Goal: Task Accomplishment & Management: Manage account settings

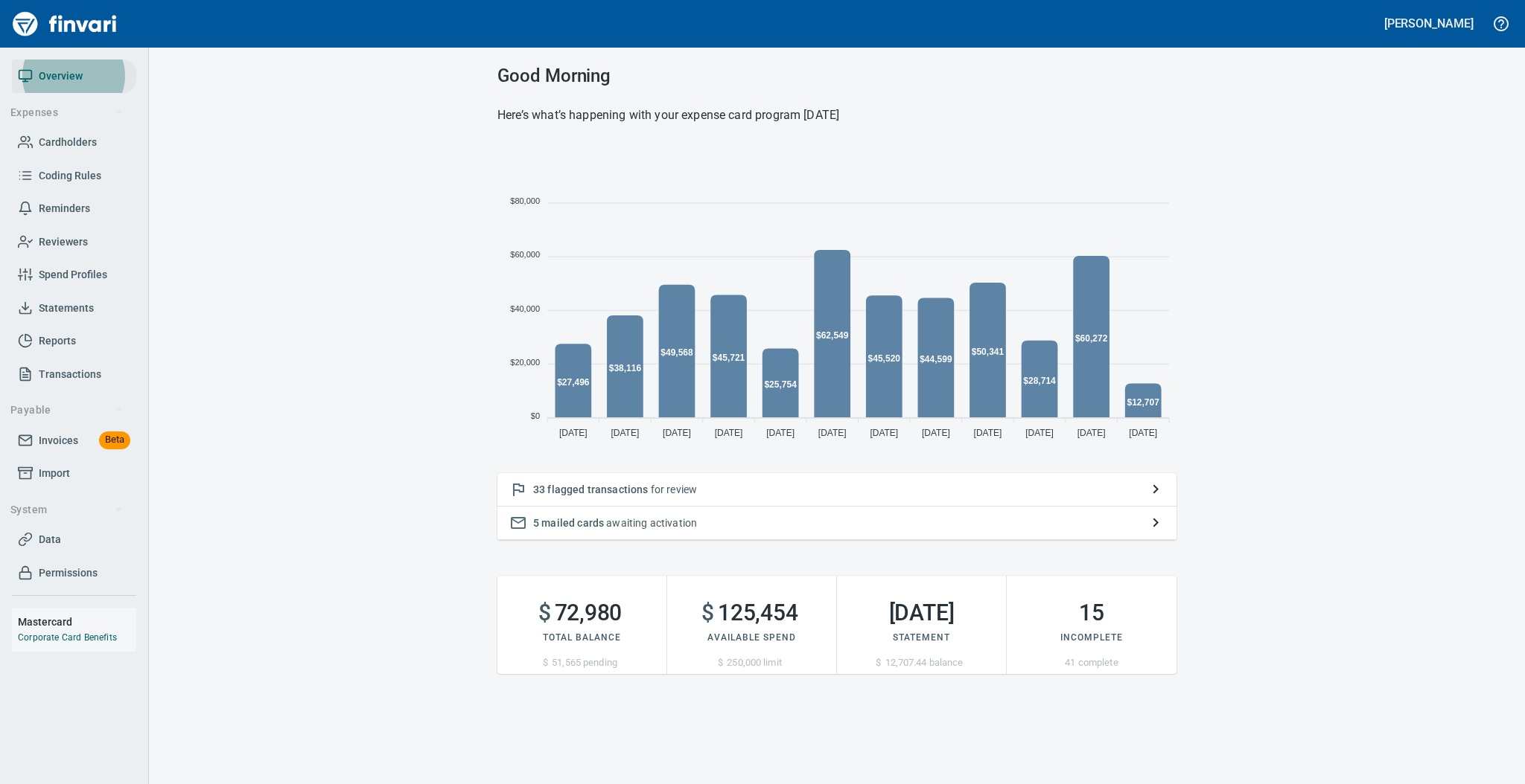
scroll to position [296, 663]
click at [63, 309] on span "Statements" at bounding box center [67, 308] width 55 height 19
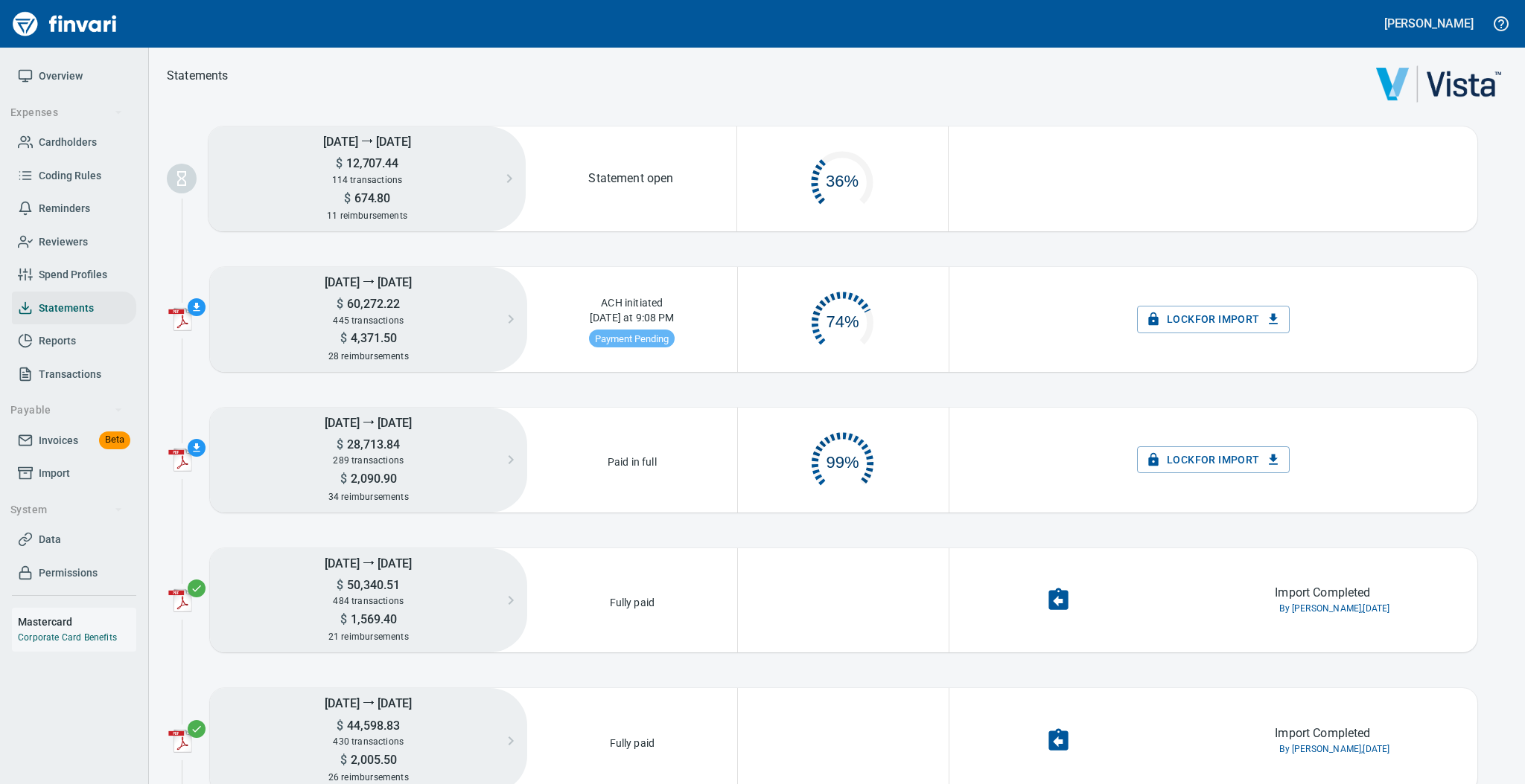
click at [67, 81] on span "Overview" at bounding box center [61, 76] width 44 height 19
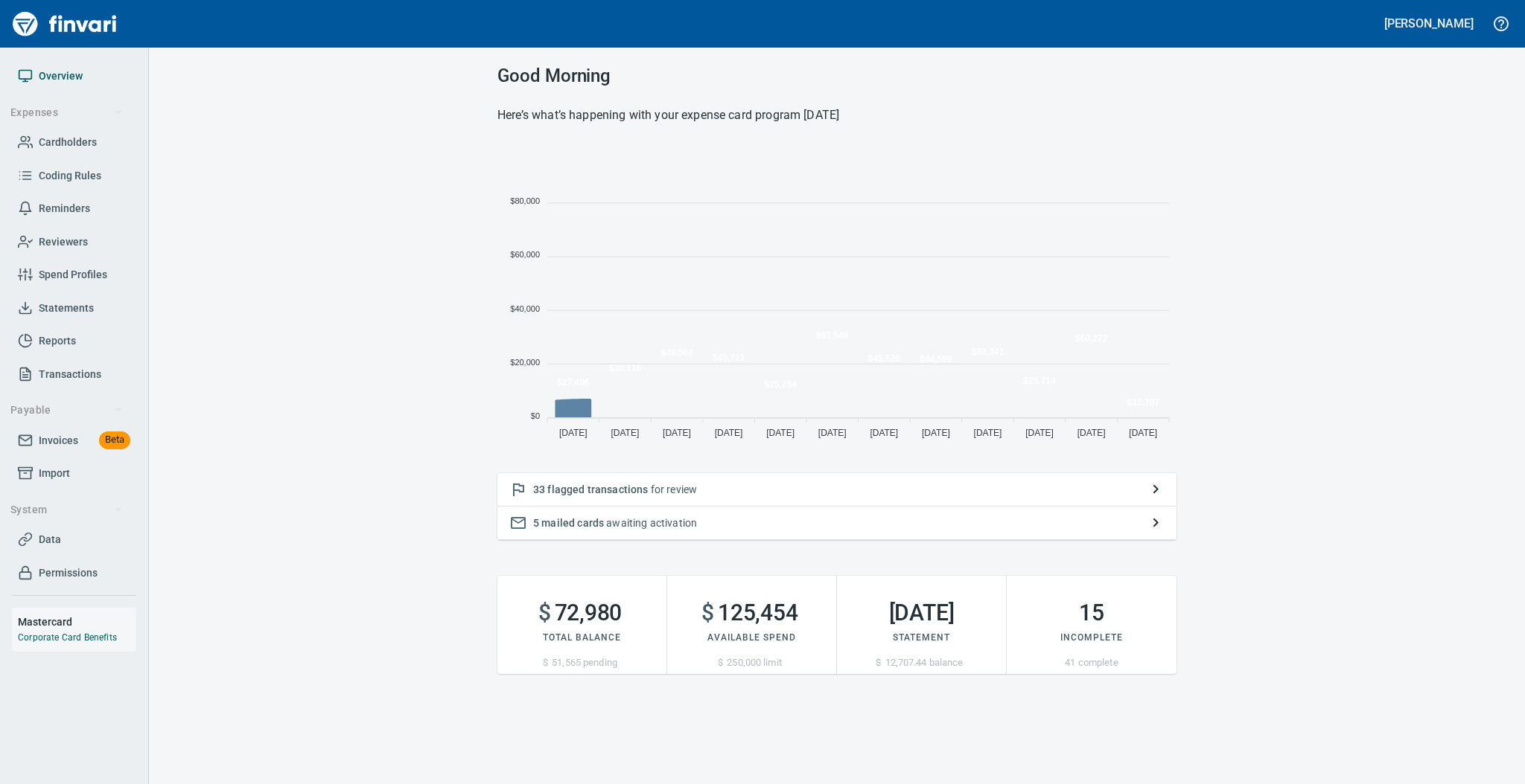
scroll to position [296, 663]
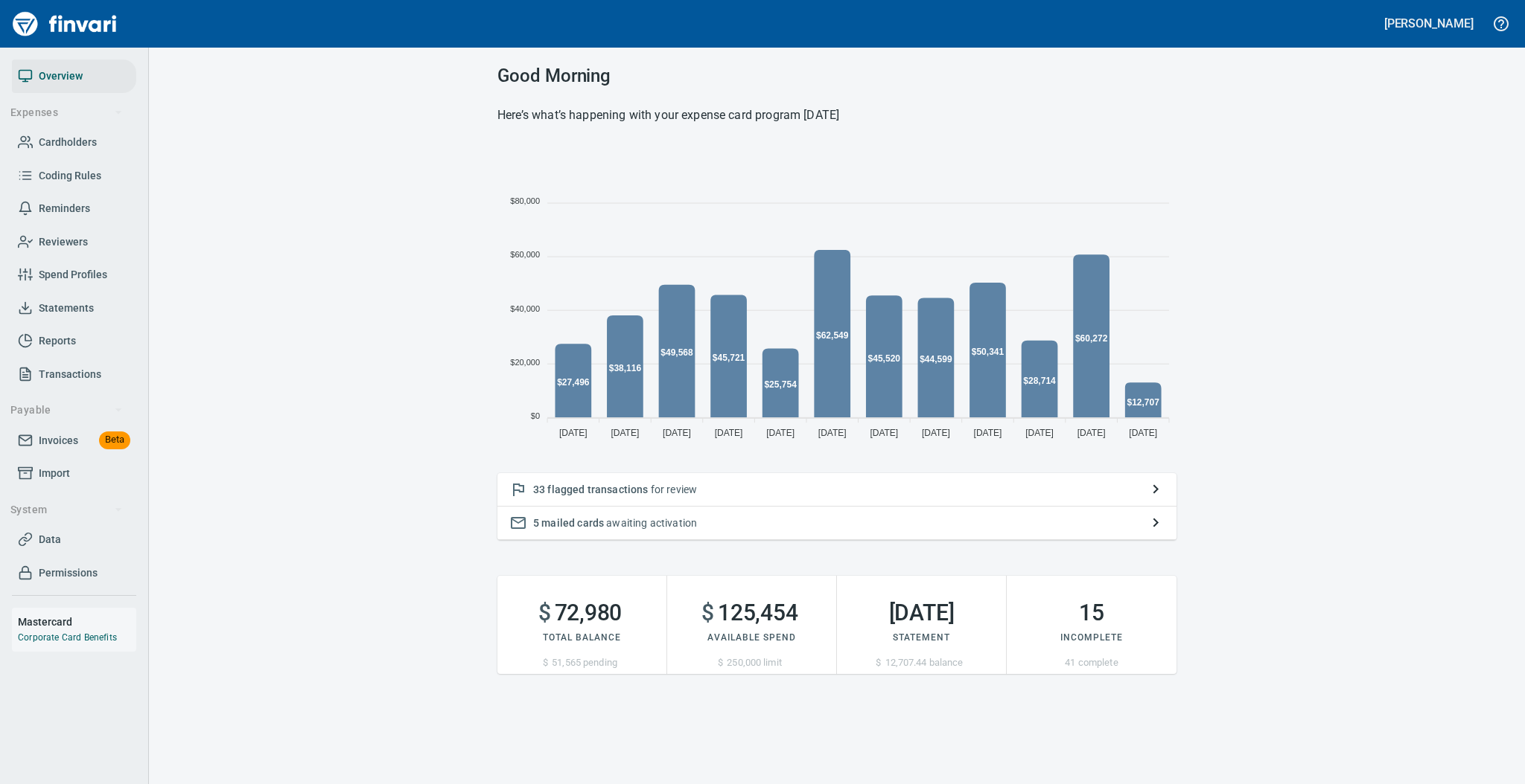
click at [734, 493] on p "33 flagged transactions for review" at bounding box center [837, 489] width 607 height 15
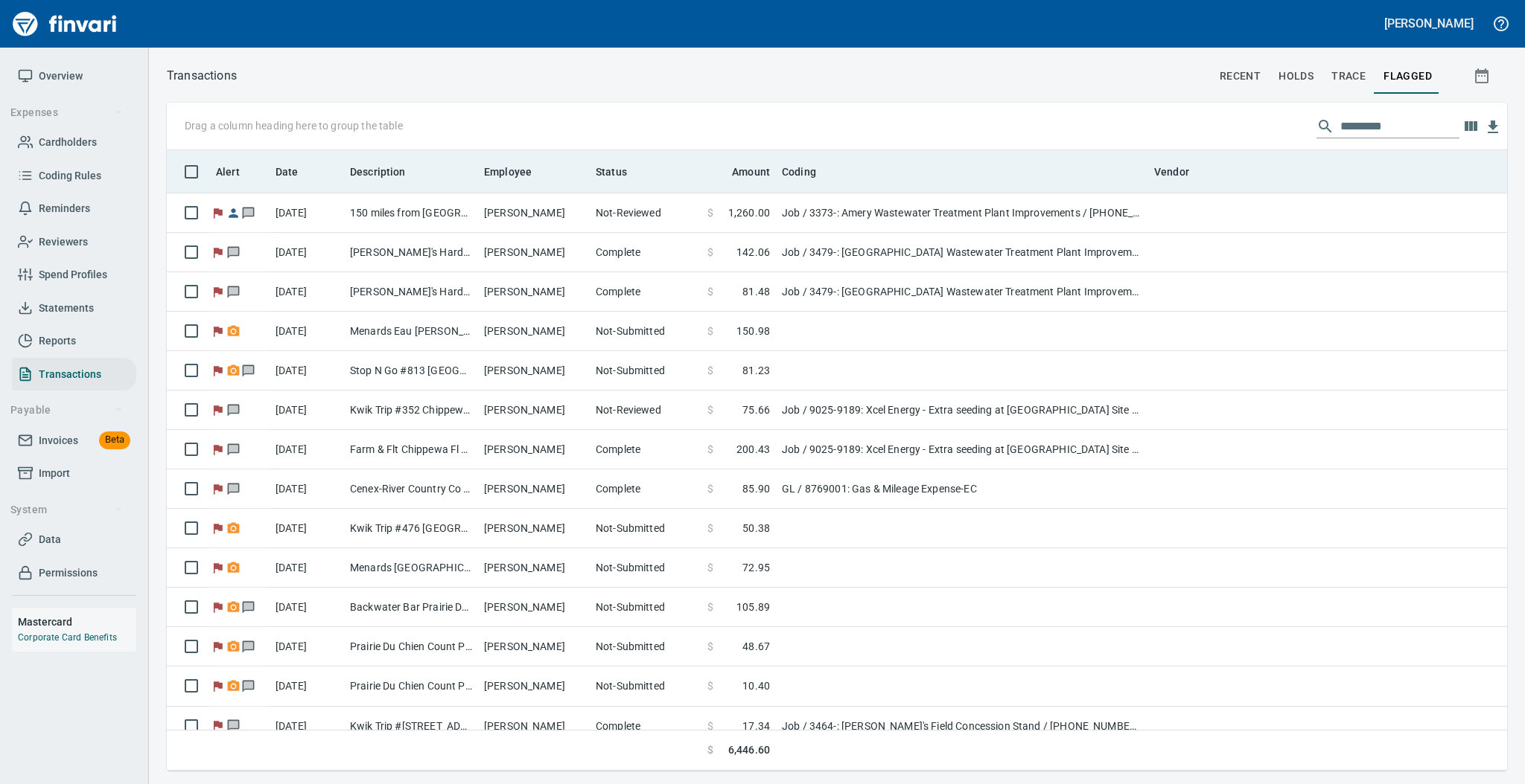
scroll to position [2, 2]
click at [534, 174] on icon at bounding box center [541, 172] width 14 height 14
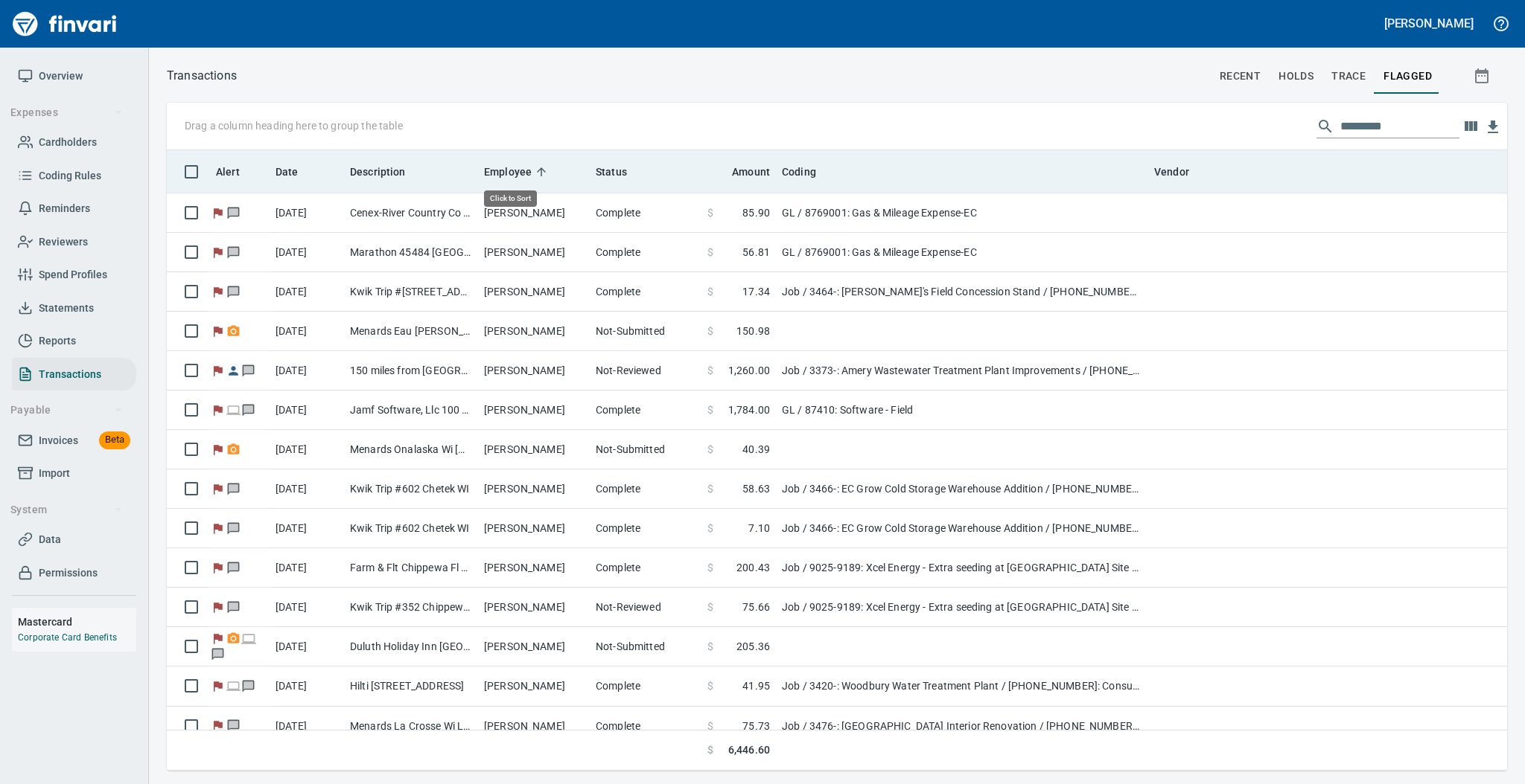
click at [534, 174] on icon at bounding box center [541, 172] width 14 height 14
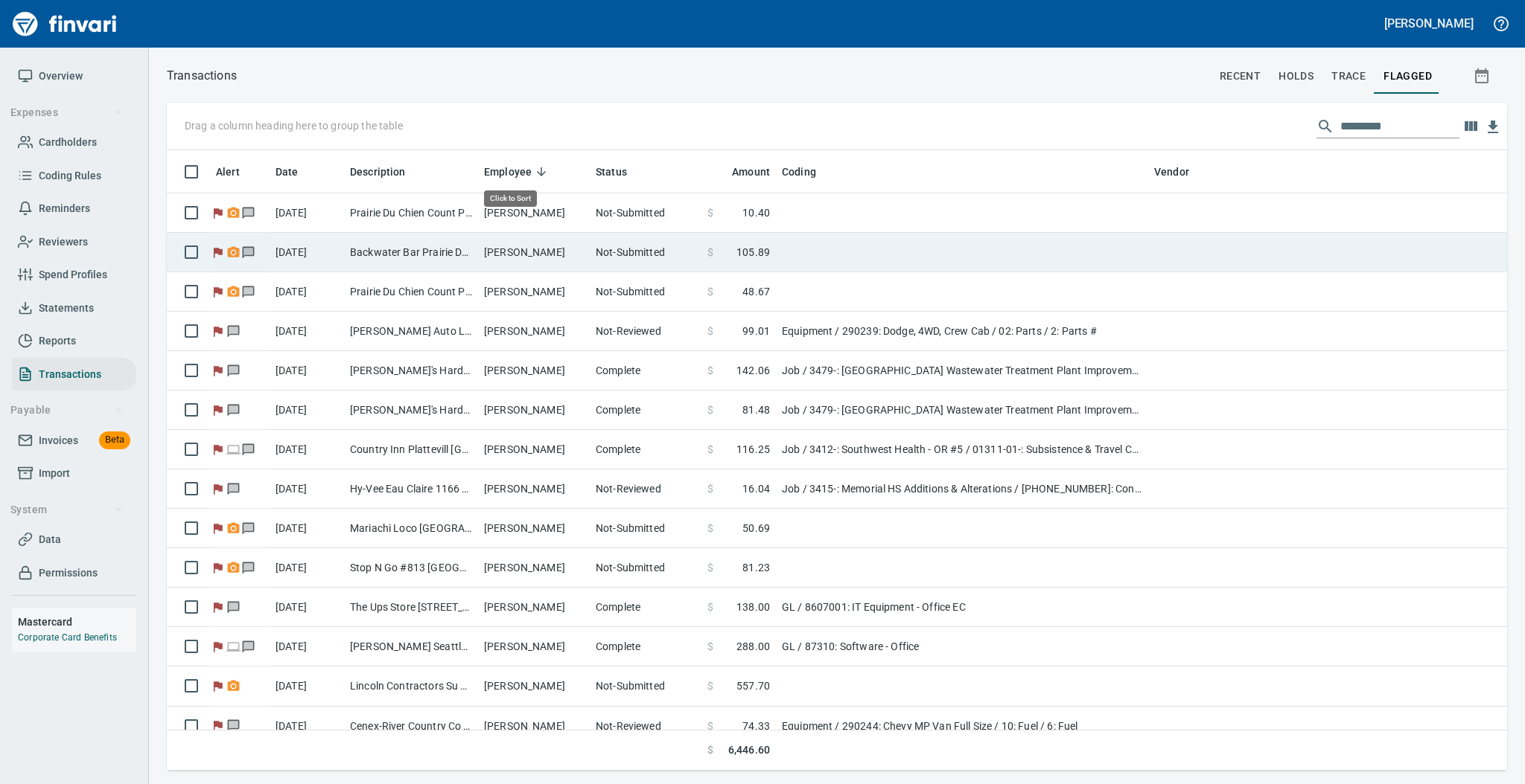
scroll to position [605, 1309]
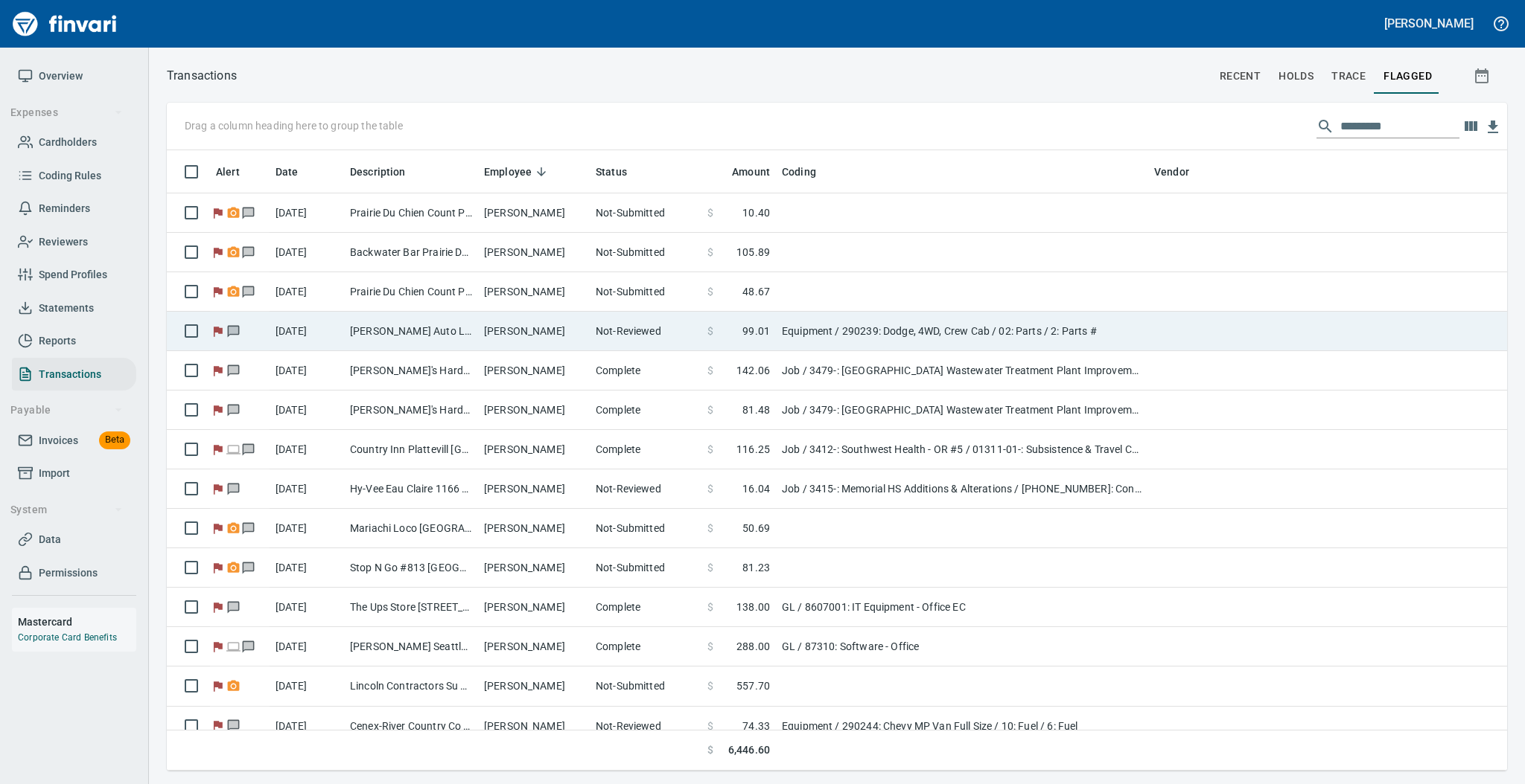
click at [413, 342] on td "[PERSON_NAME] Auto Laundry [PERSON_NAME] WI" at bounding box center [411, 331] width 134 height 40
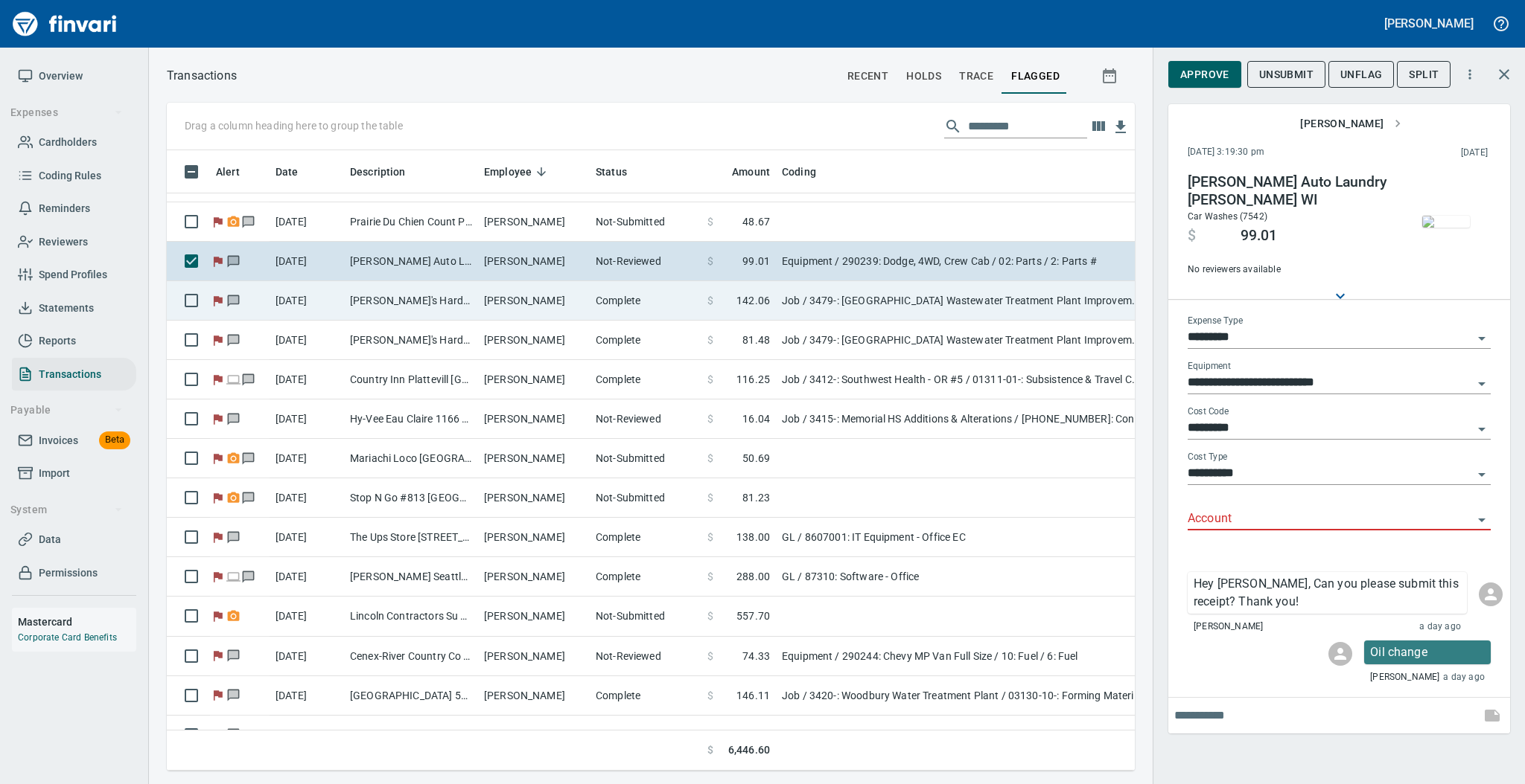
scroll to position [99, 0]
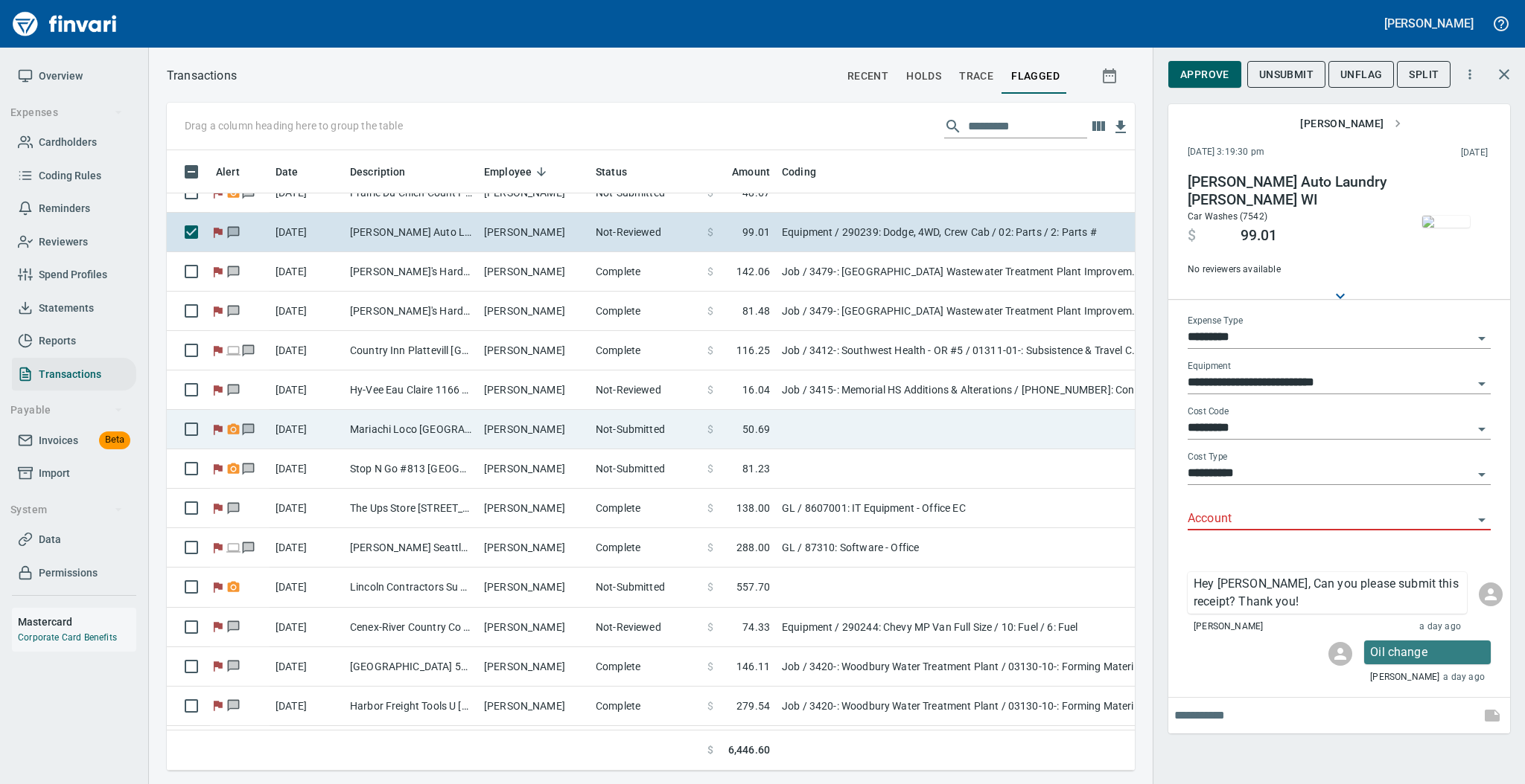
click at [455, 434] on td "Mariachi Loco [GEOGRAPHIC_DATA] [GEOGRAPHIC_DATA]" at bounding box center [411, 429] width 134 height 40
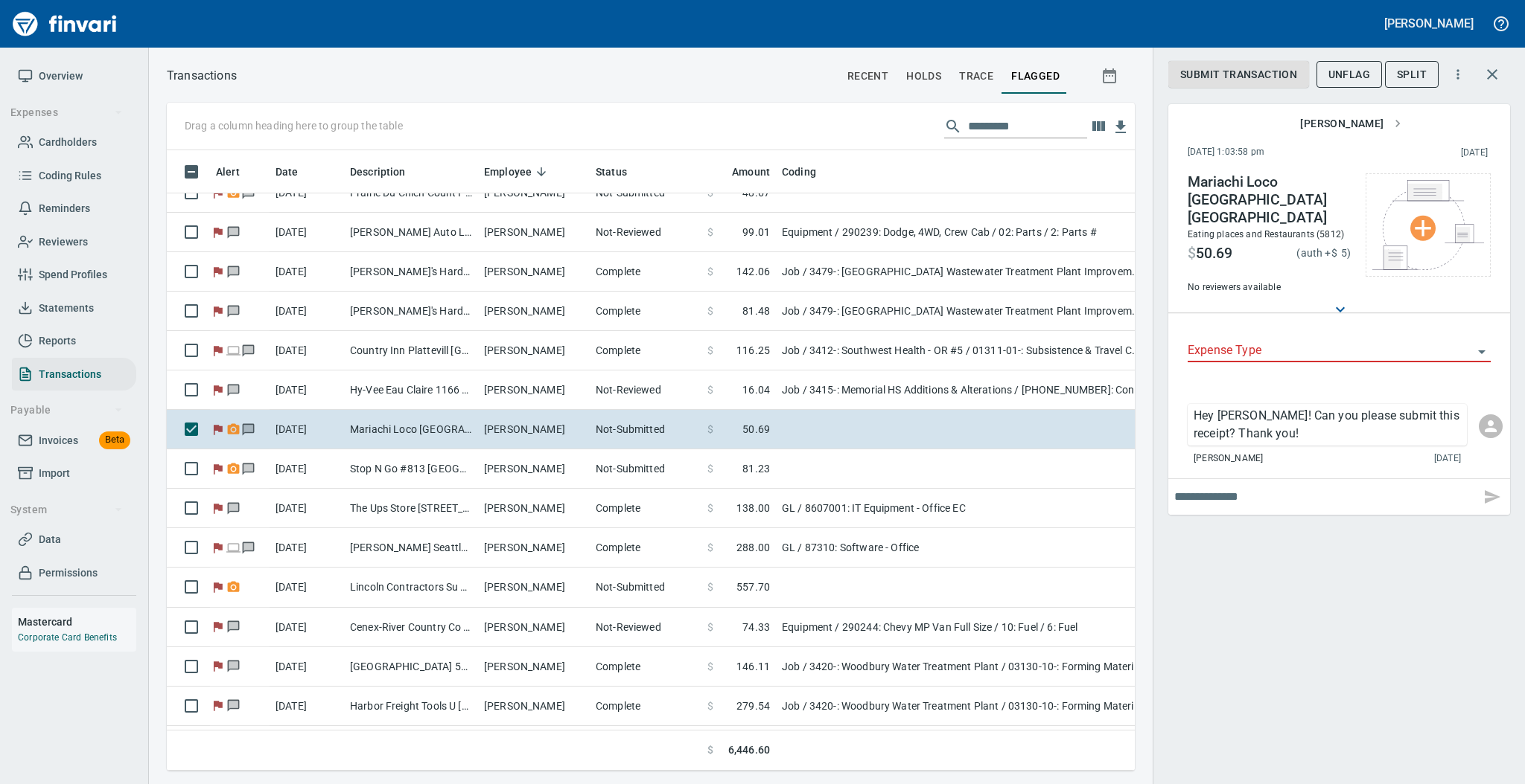
click at [76, 303] on span "Statements" at bounding box center [67, 308] width 55 height 19
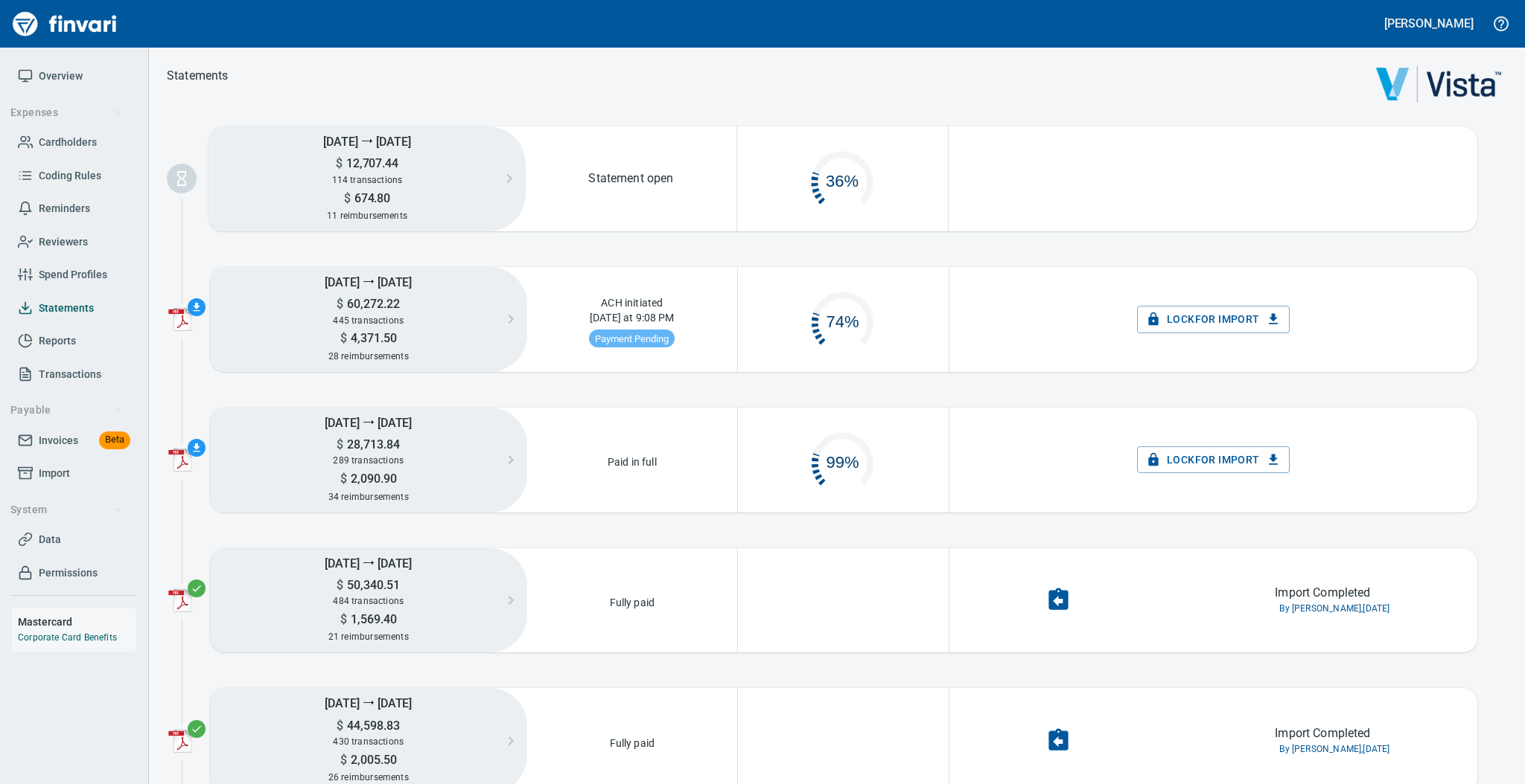
scroll to position [70, 192]
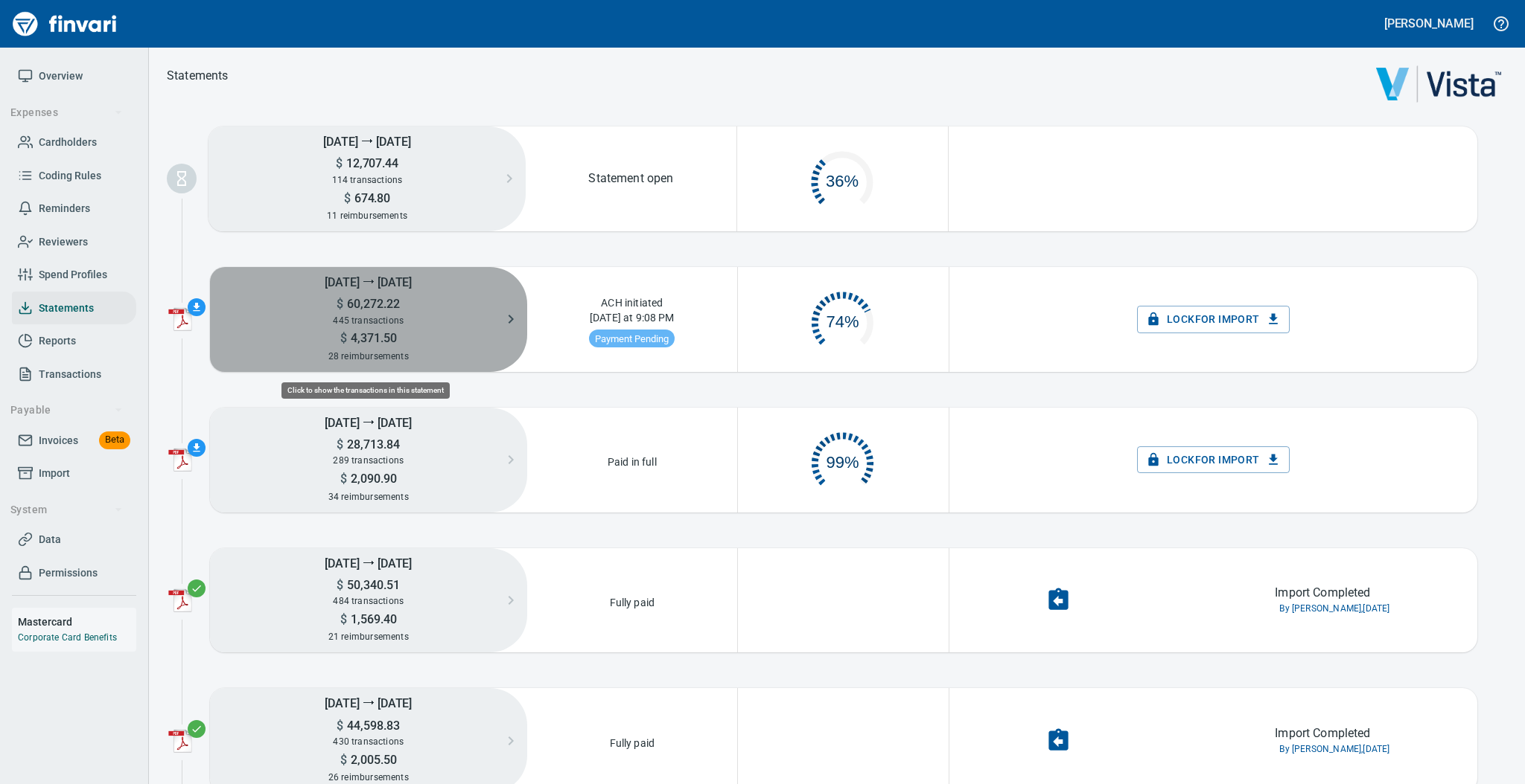
click at [390, 305] on span "60,272.22" at bounding box center [372, 304] width 57 height 14
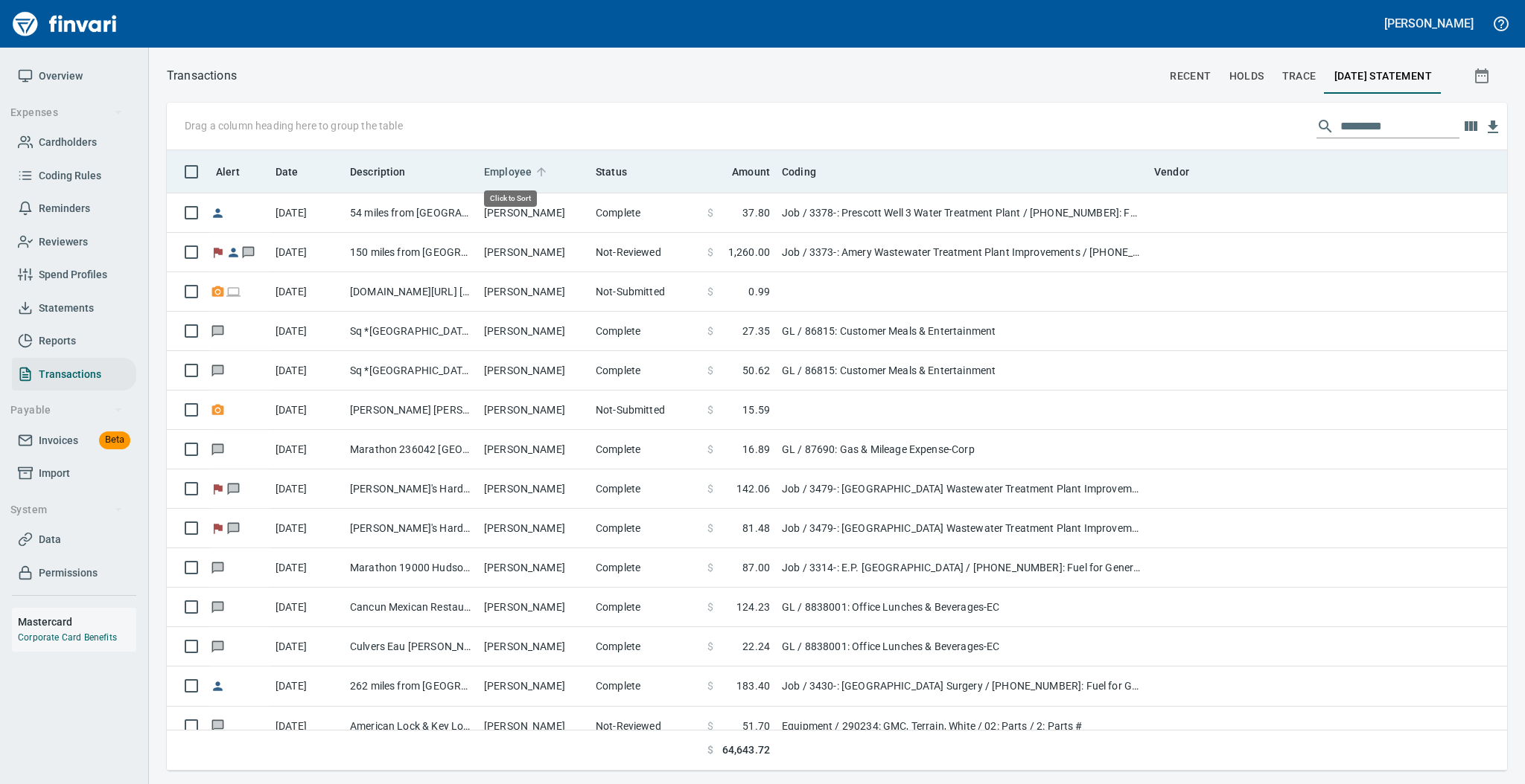
click at [542, 163] on span "Employee" at bounding box center [517, 172] width 67 height 18
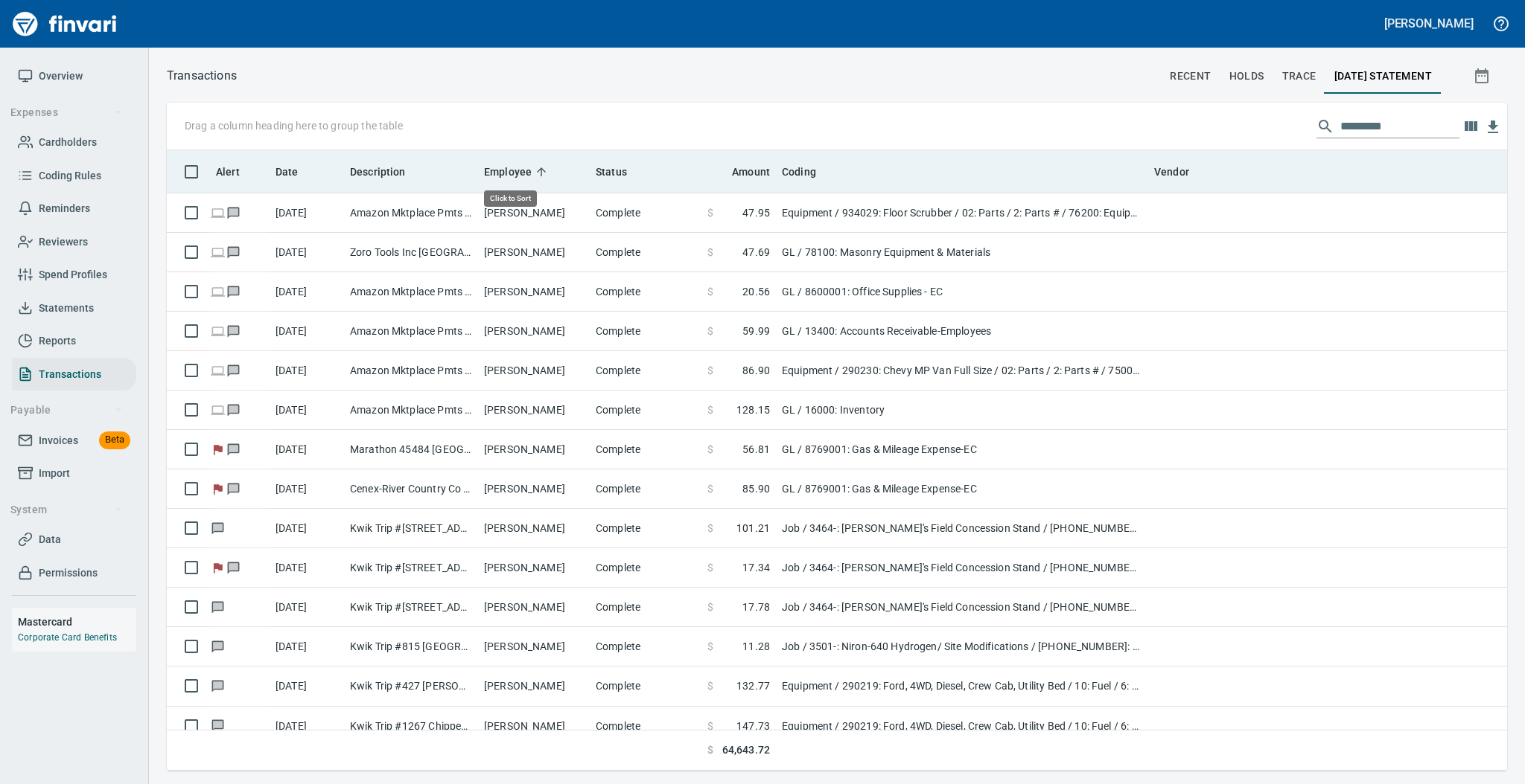
click at [542, 163] on span "Employee" at bounding box center [517, 172] width 67 height 18
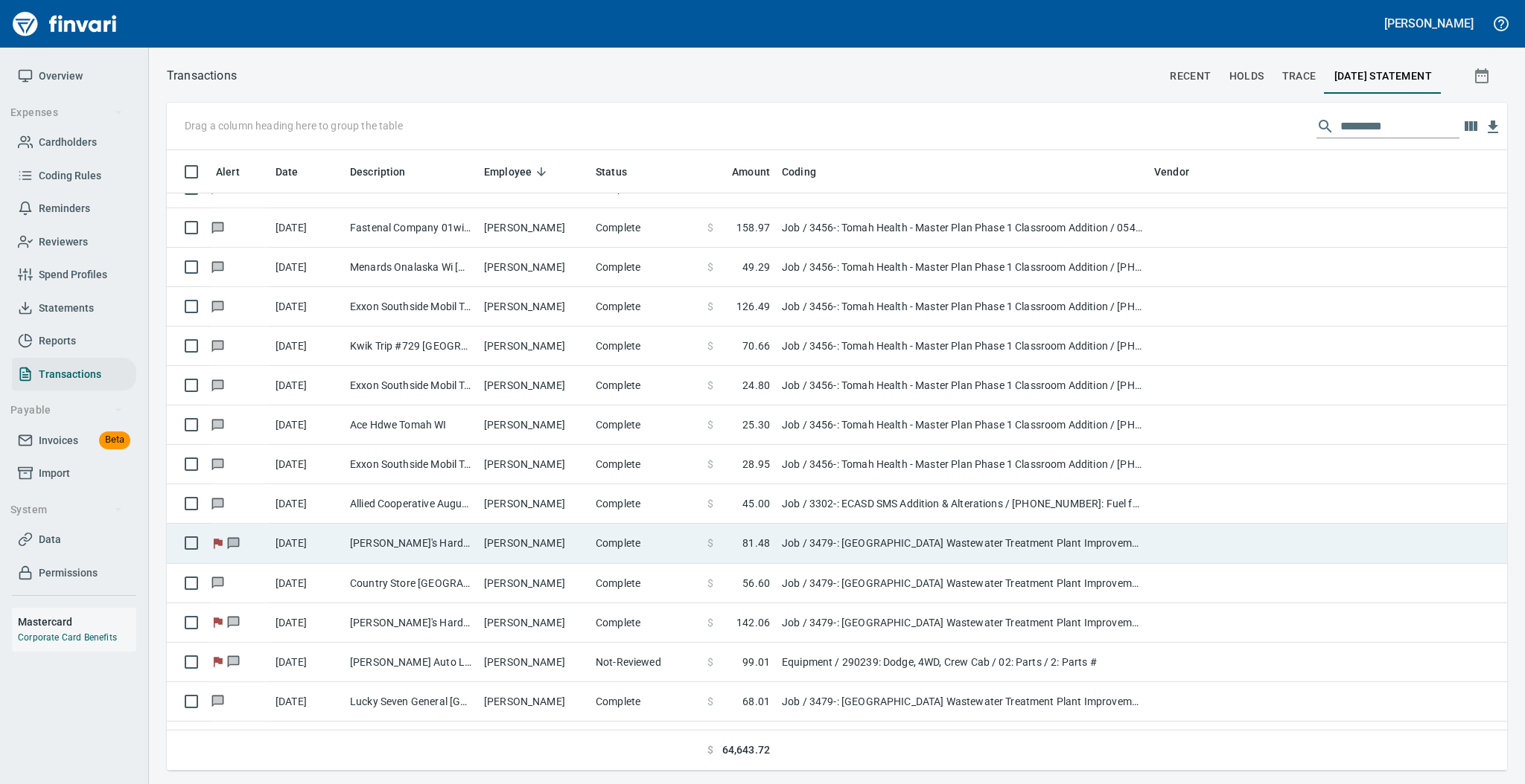
click at [456, 537] on td "[PERSON_NAME]'s Hardware [GEOGRAPHIC_DATA] [GEOGRAPHIC_DATA]" at bounding box center [411, 544] width 134 height 40
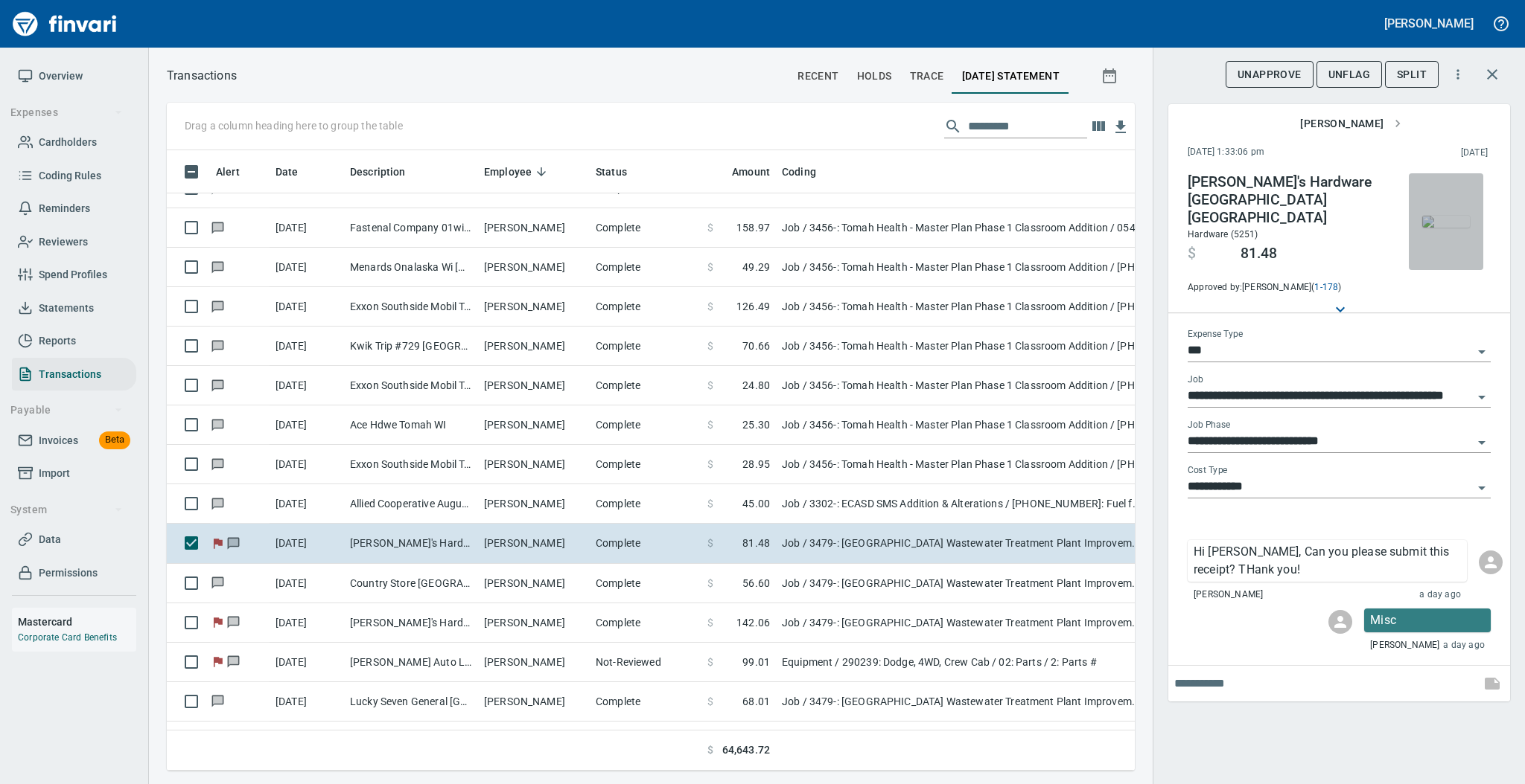
click at [1435, 227] on img "button" at bounding box center [1445, 222] width 48 height 12
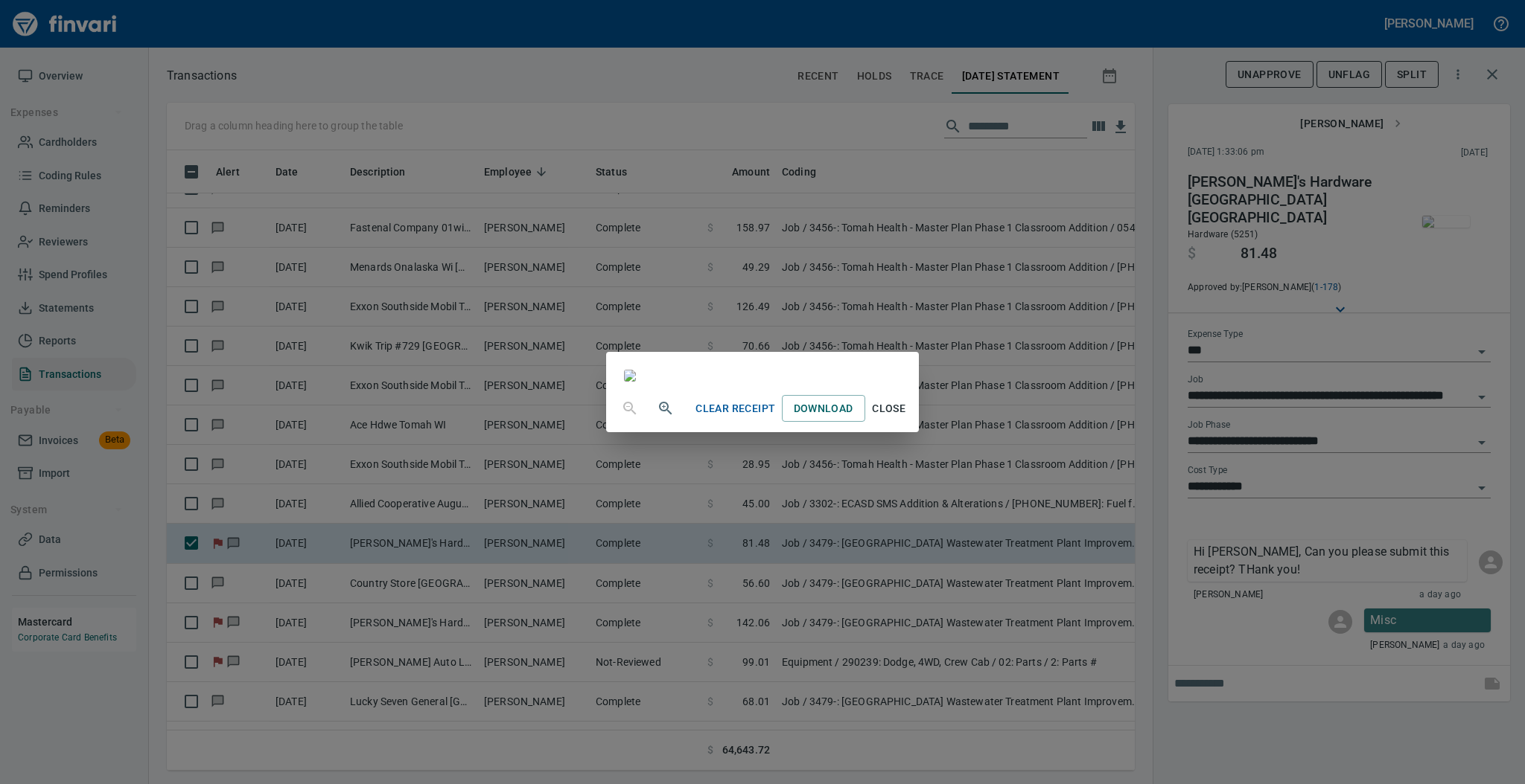
click at [907, 418] on span "Close" at bounding box center [889, 408] width 36 height 19
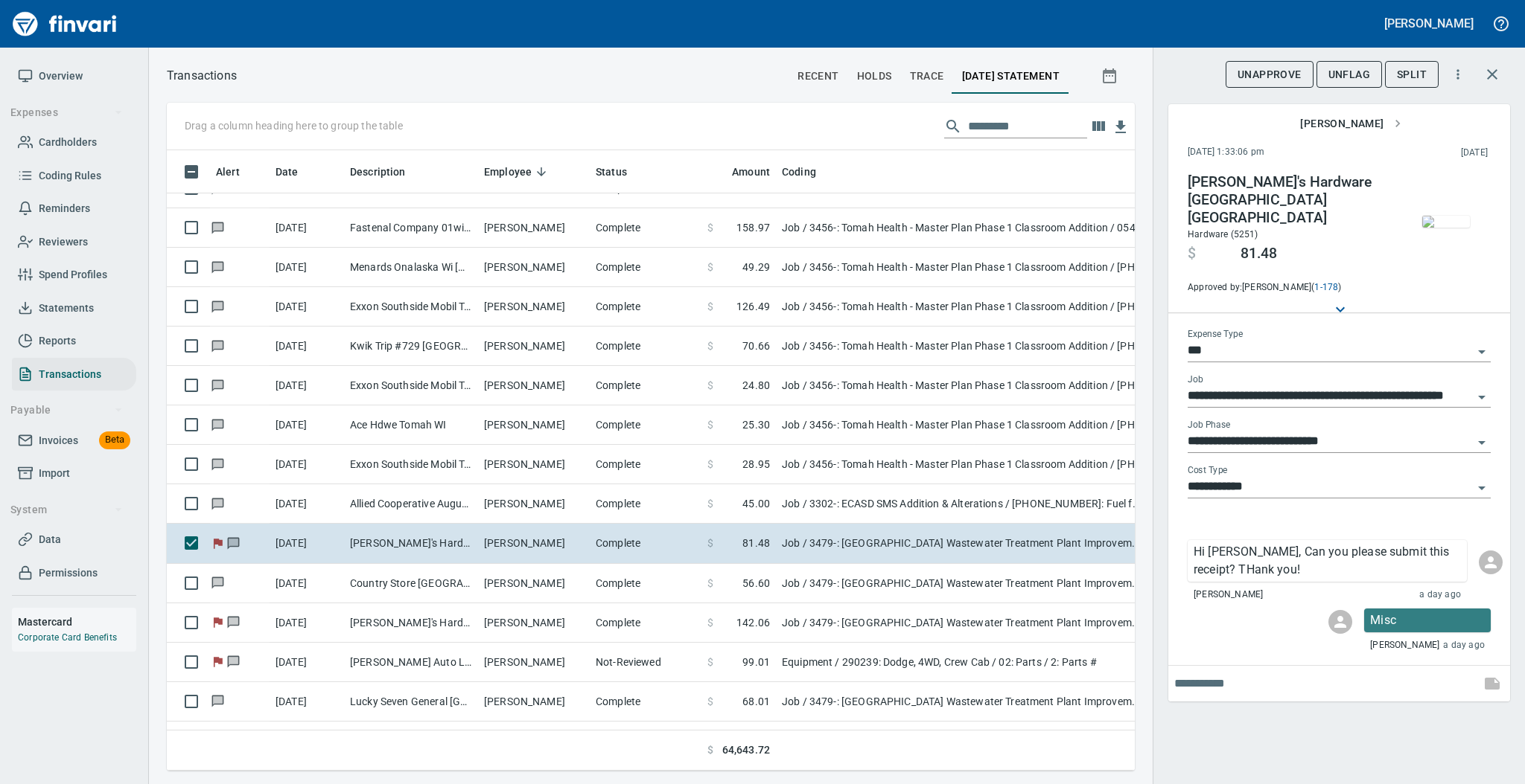
click at [1332, 78] on span "UnFlag" at bounding box center [1349, 75] width 41 height 19
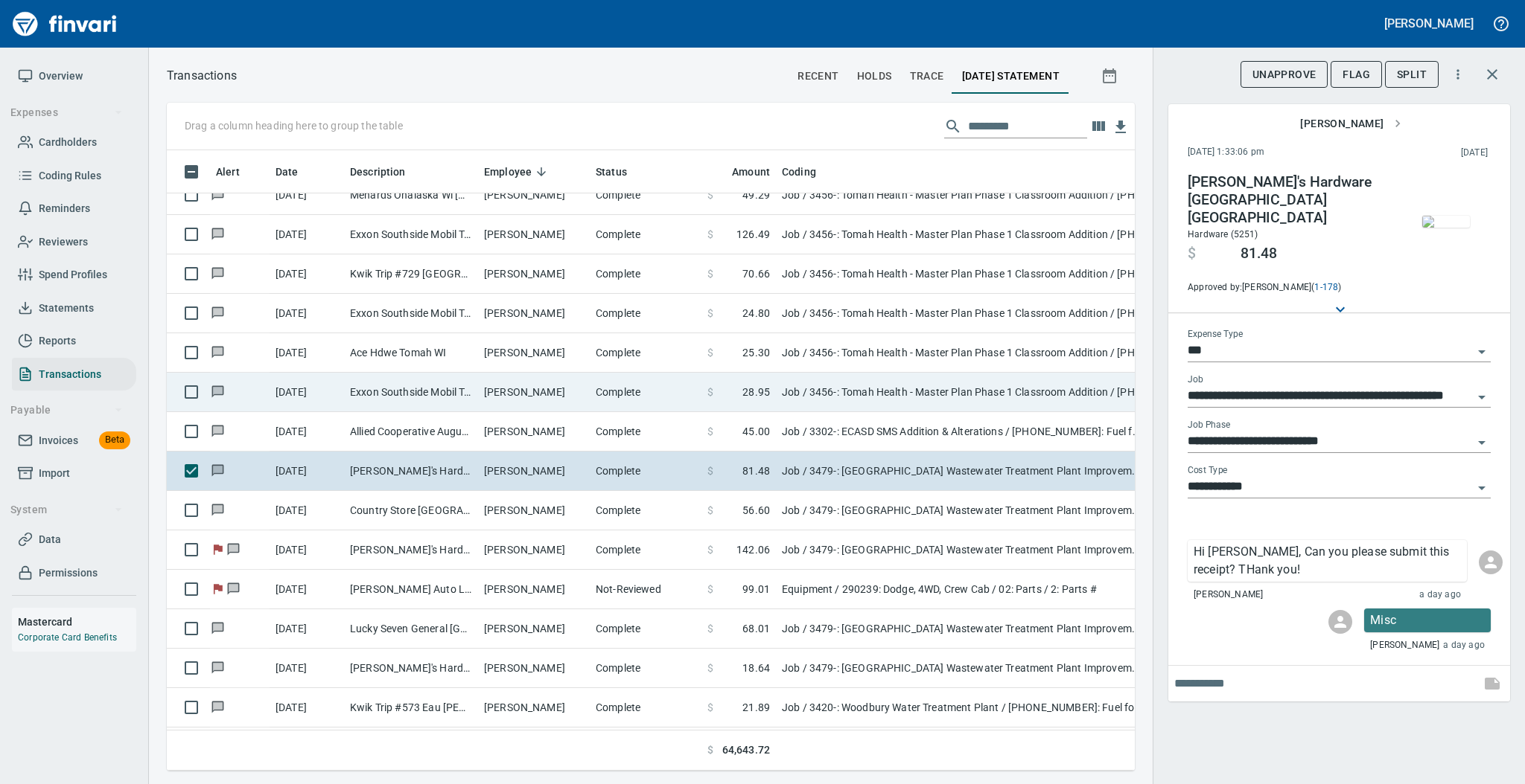
scroll to position [1290, 0]
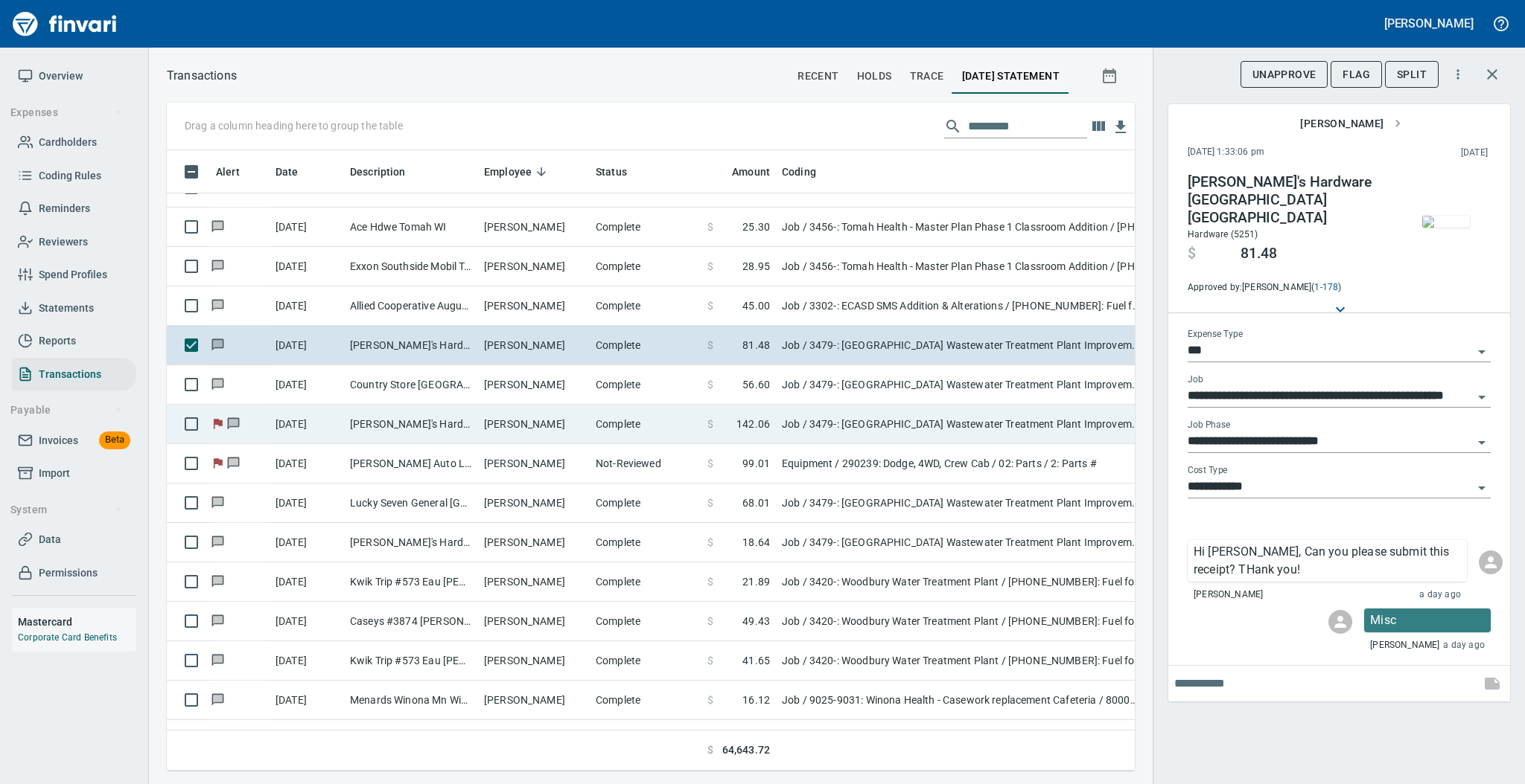
click at [546, 435] on td "[PERSON_NAME]" at bounding box center [534, 424] width 112 height 40
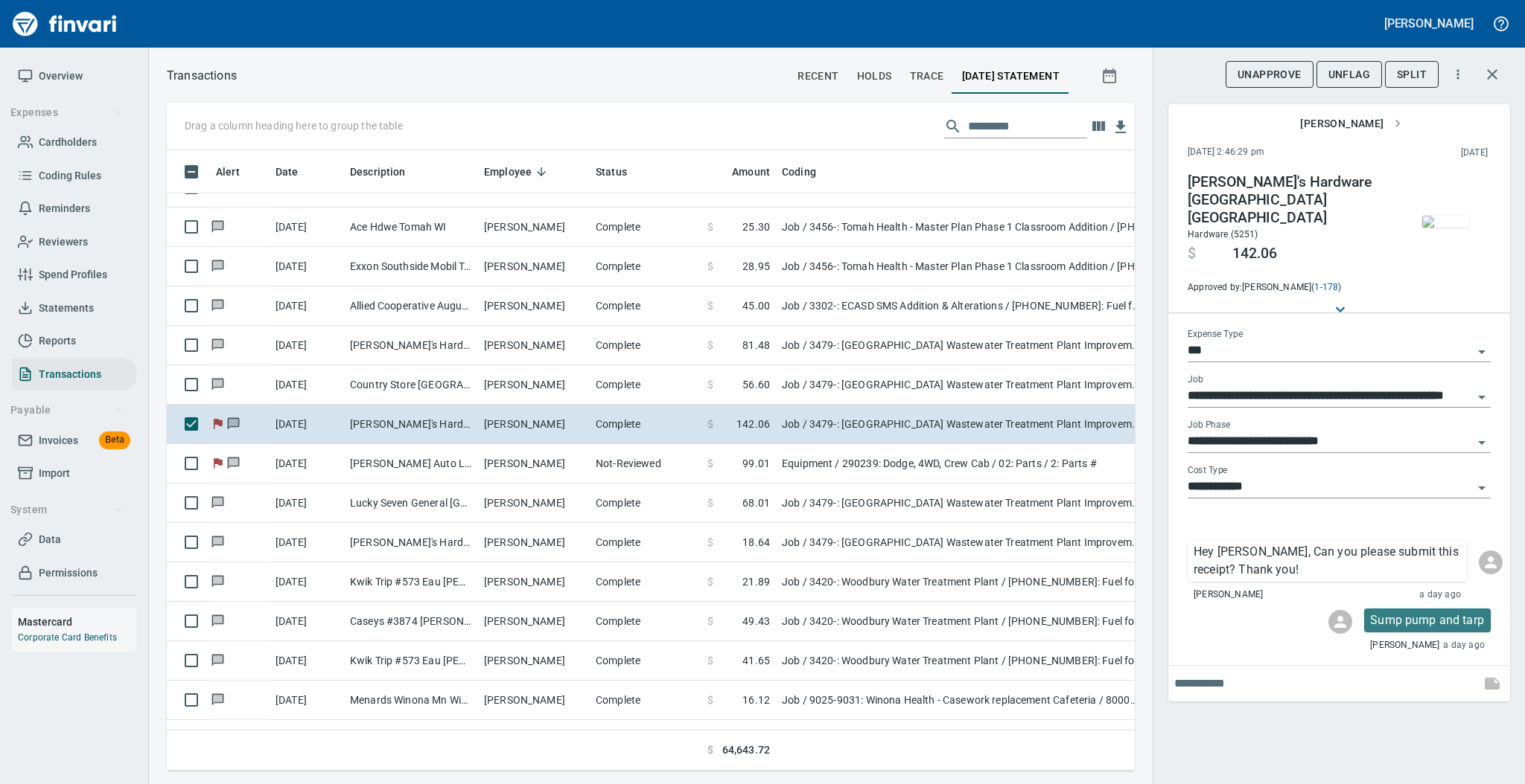
click at [1447, 223] on img "button" at bounding box center [1445, 222] width 48 height 12
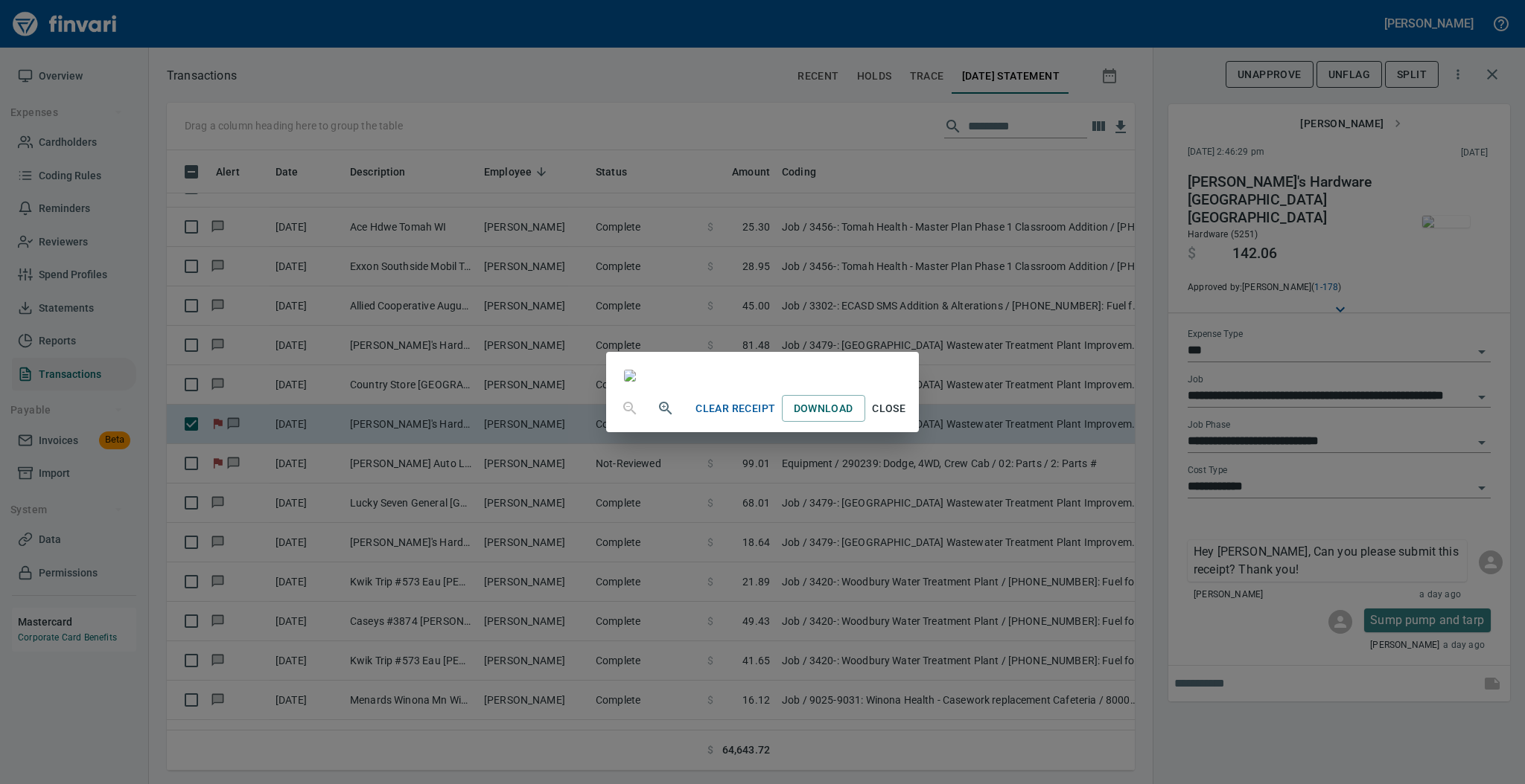
click at [907, 418] on span "Close" at bounding box center [889, 408] width 36 height 19
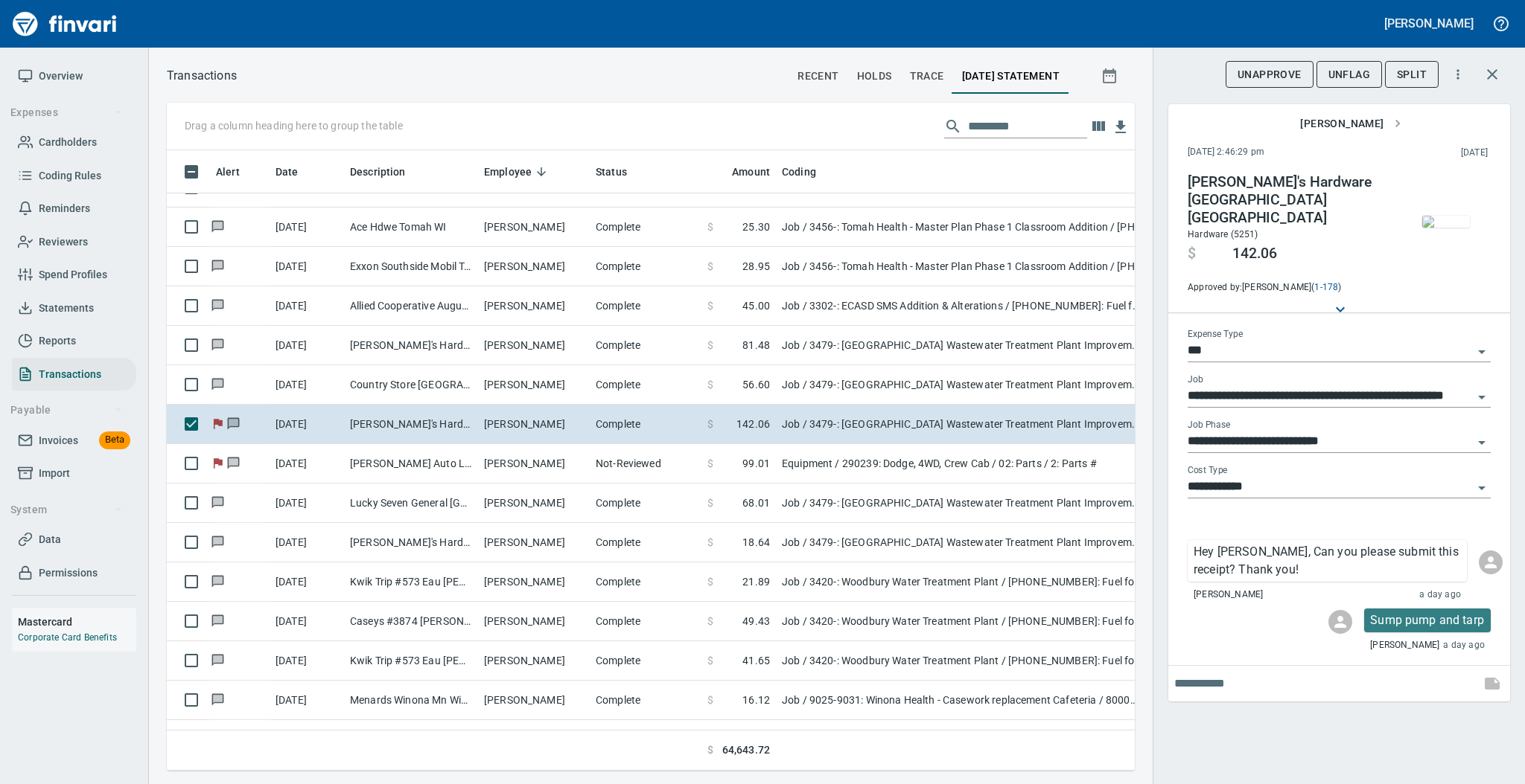
scroll to position [591, 937]
click at [1336, 76] on span "UnFlag" at bounding box center [1349, 75] width 41 height 19
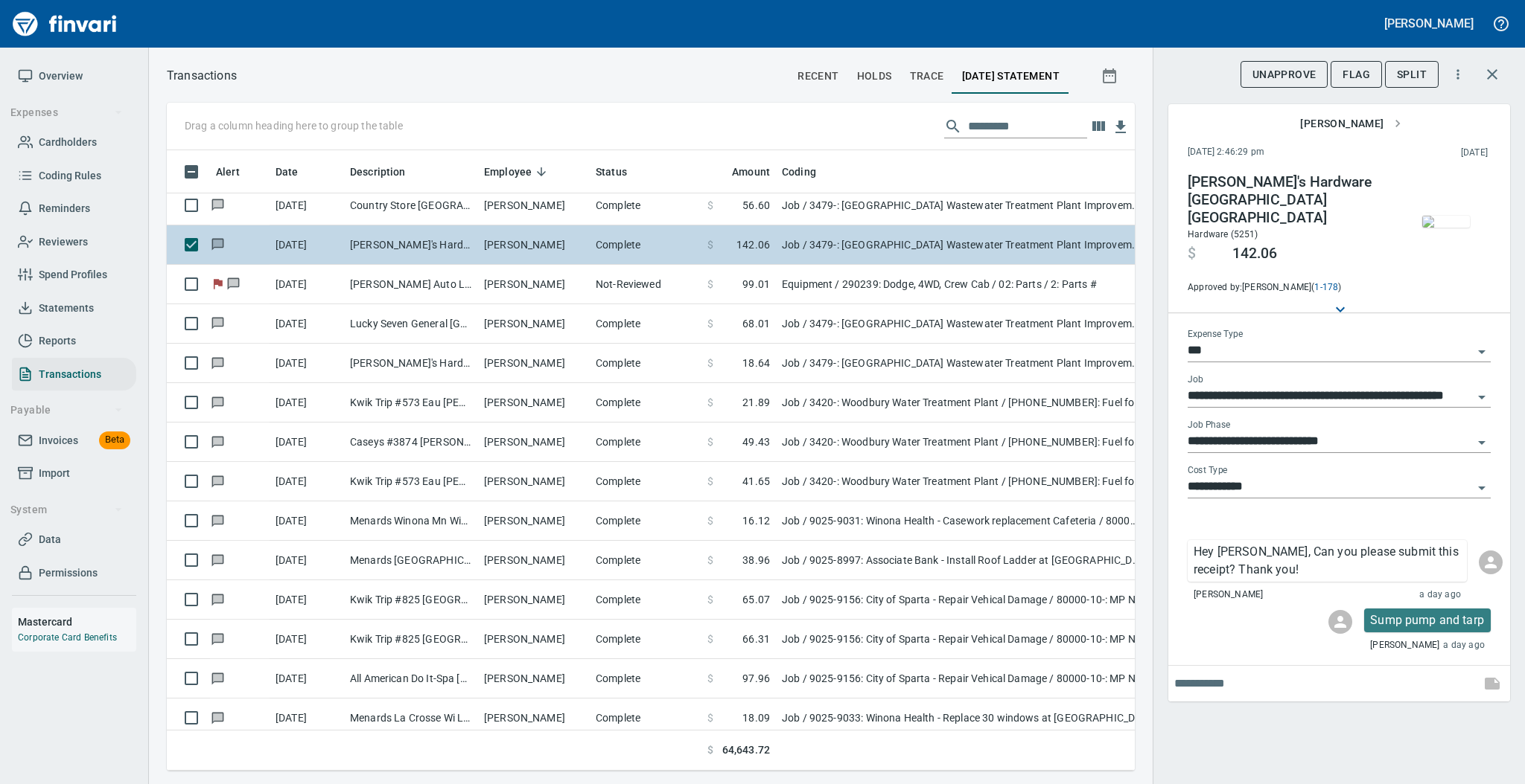
scroll to position [1488, 0]
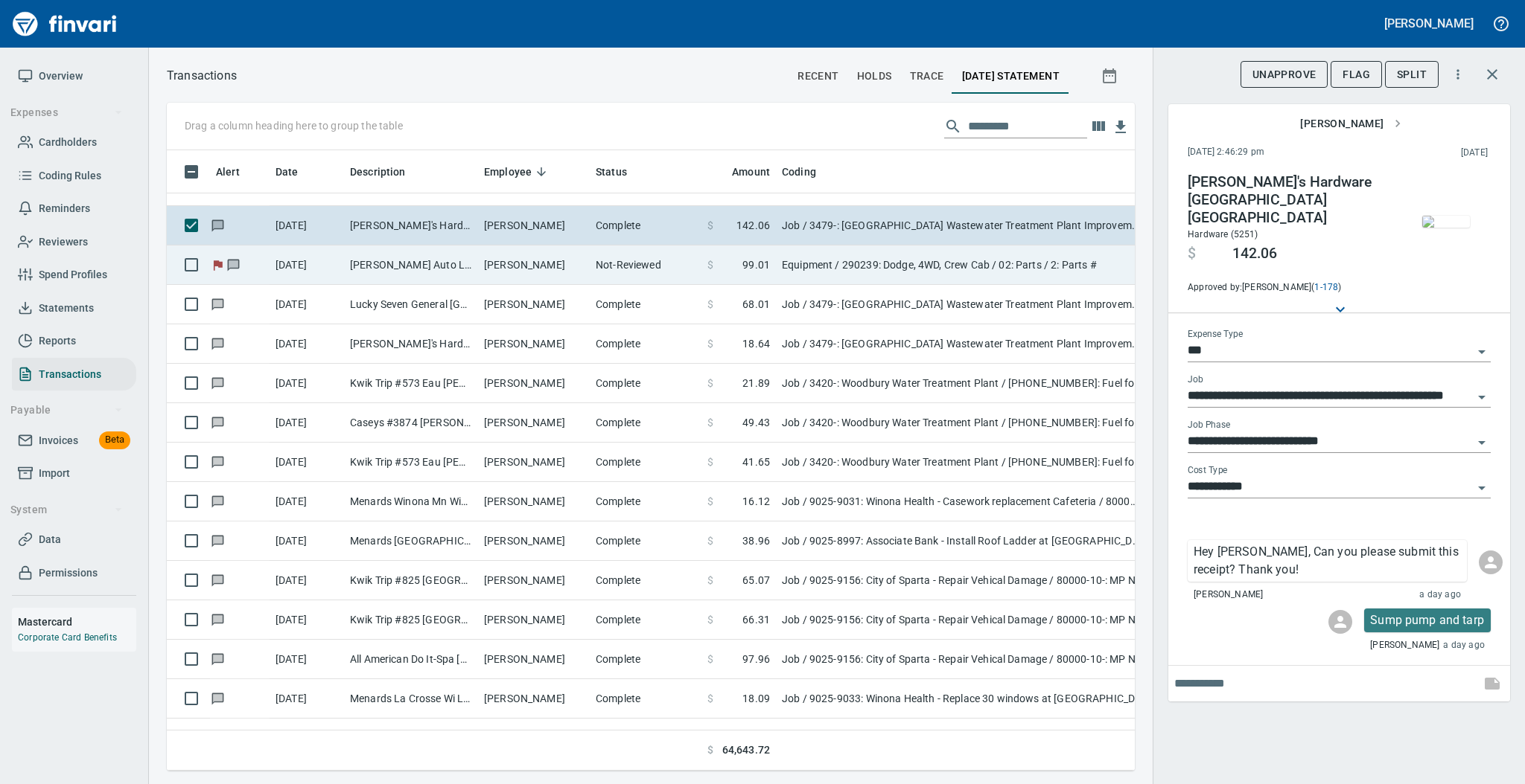
click at [498, 266] on td "[PERSON_NAME]" at bounding box center [534, 265] width 112 height 40
type input "*********"
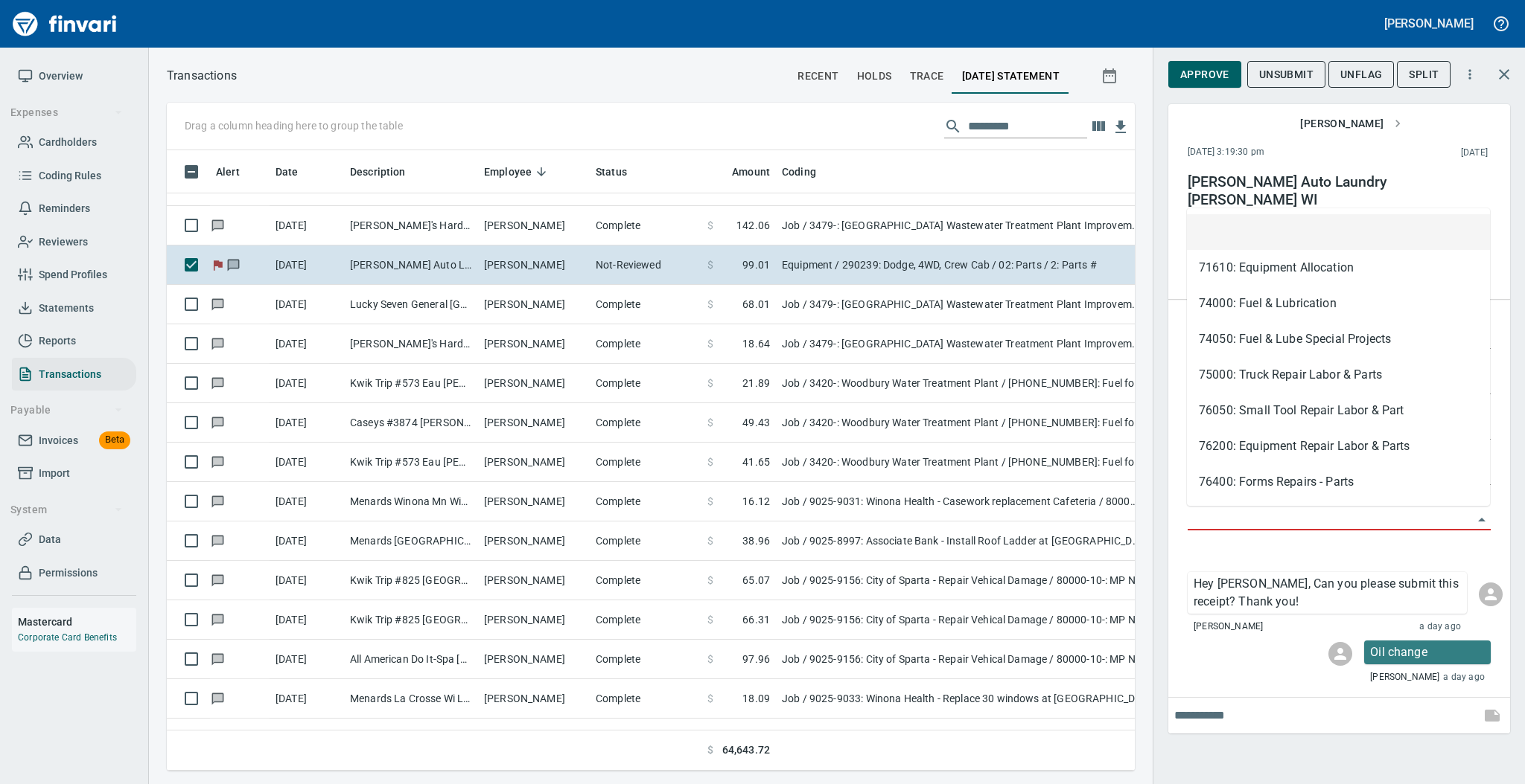
click at [1230, 519] on input "Account" at bounding box center [1329, 519] width 285 height 21
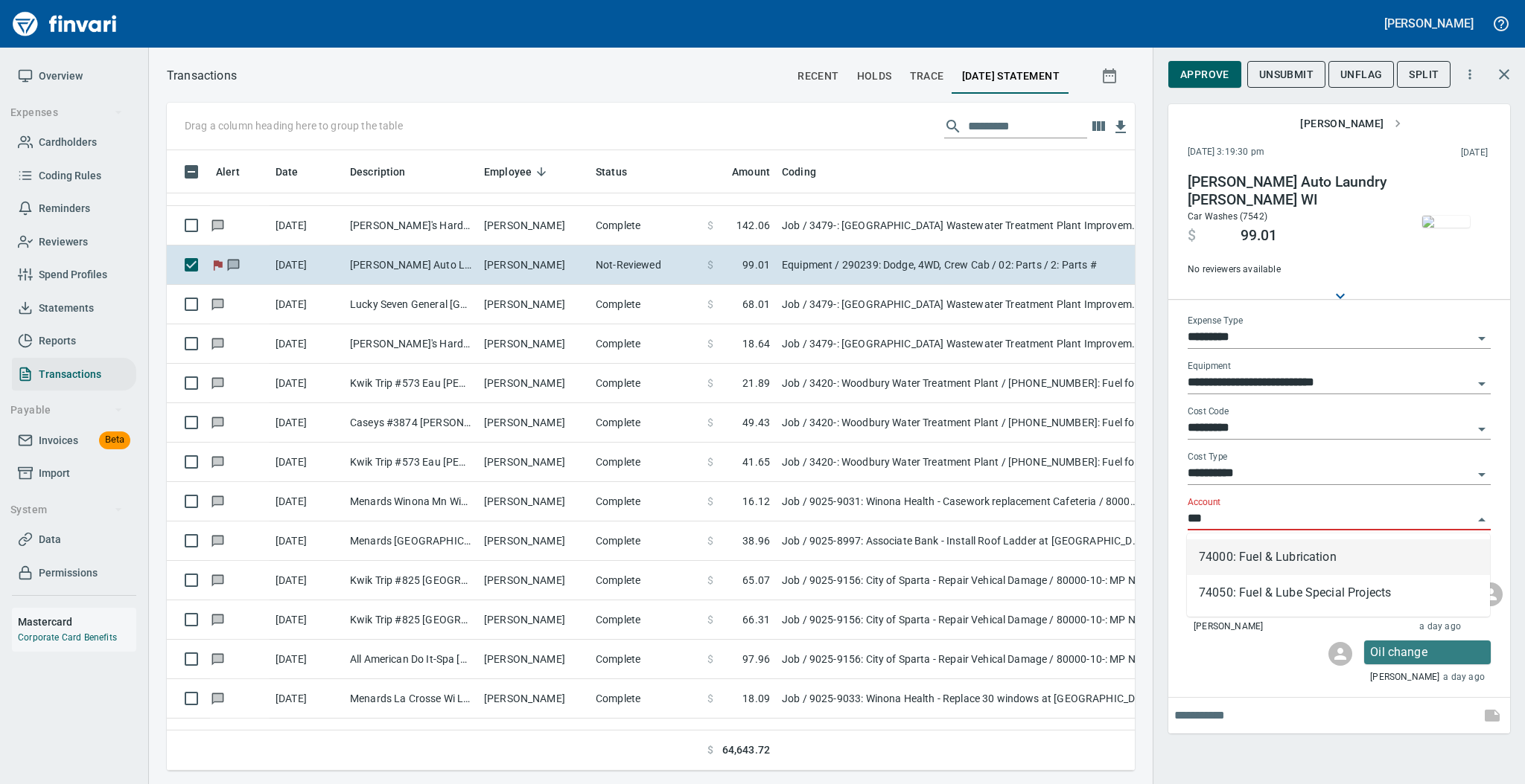
scroll to position [591, 937]
click at [1237, 554] on li "74000: Fuel & Lubrication" at bounding box center [1338, 558] width 303 height 36
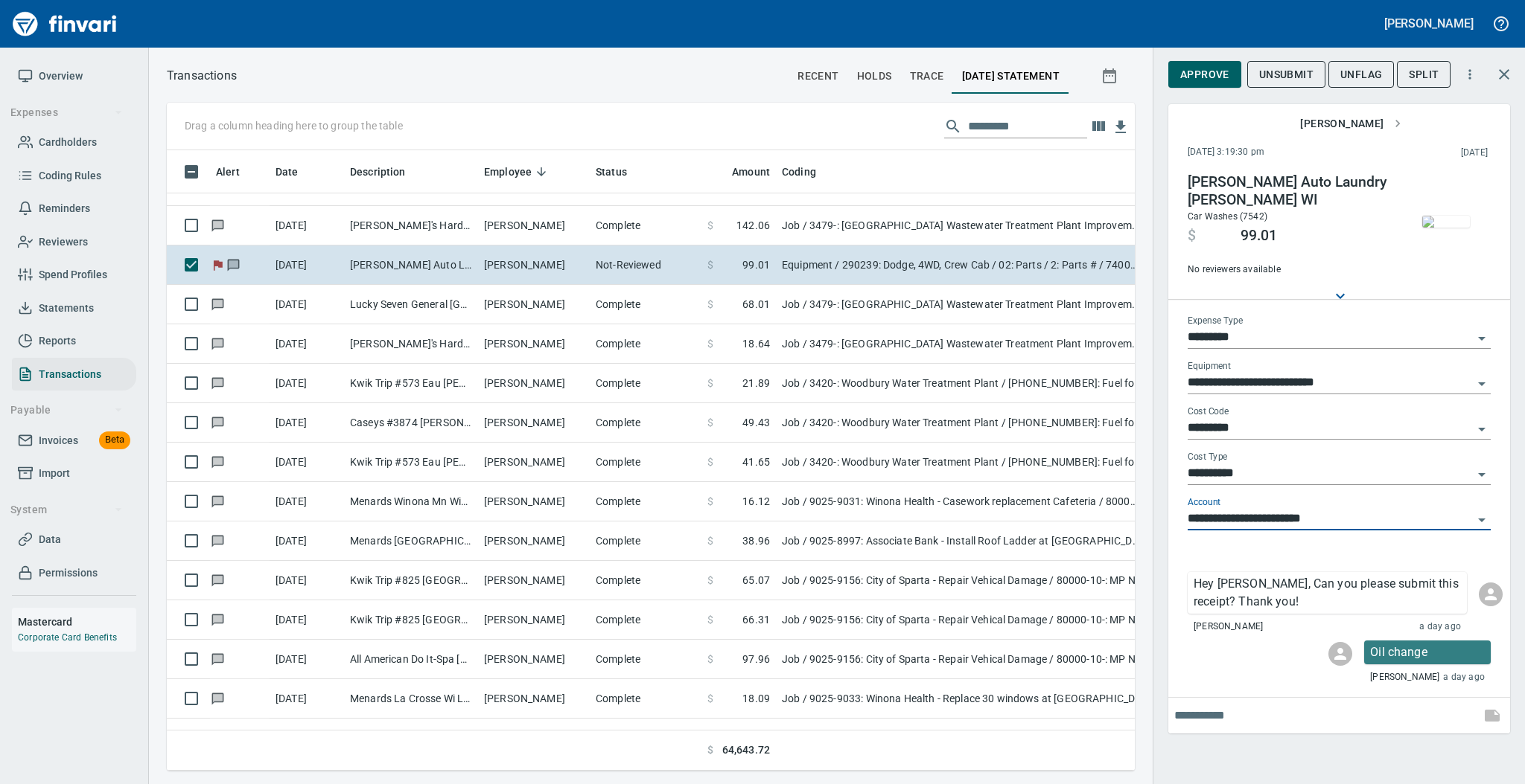
type input "**********"
click at [1435, 218] on img "button" at bounding box center [1445, 222] width 48 height 12
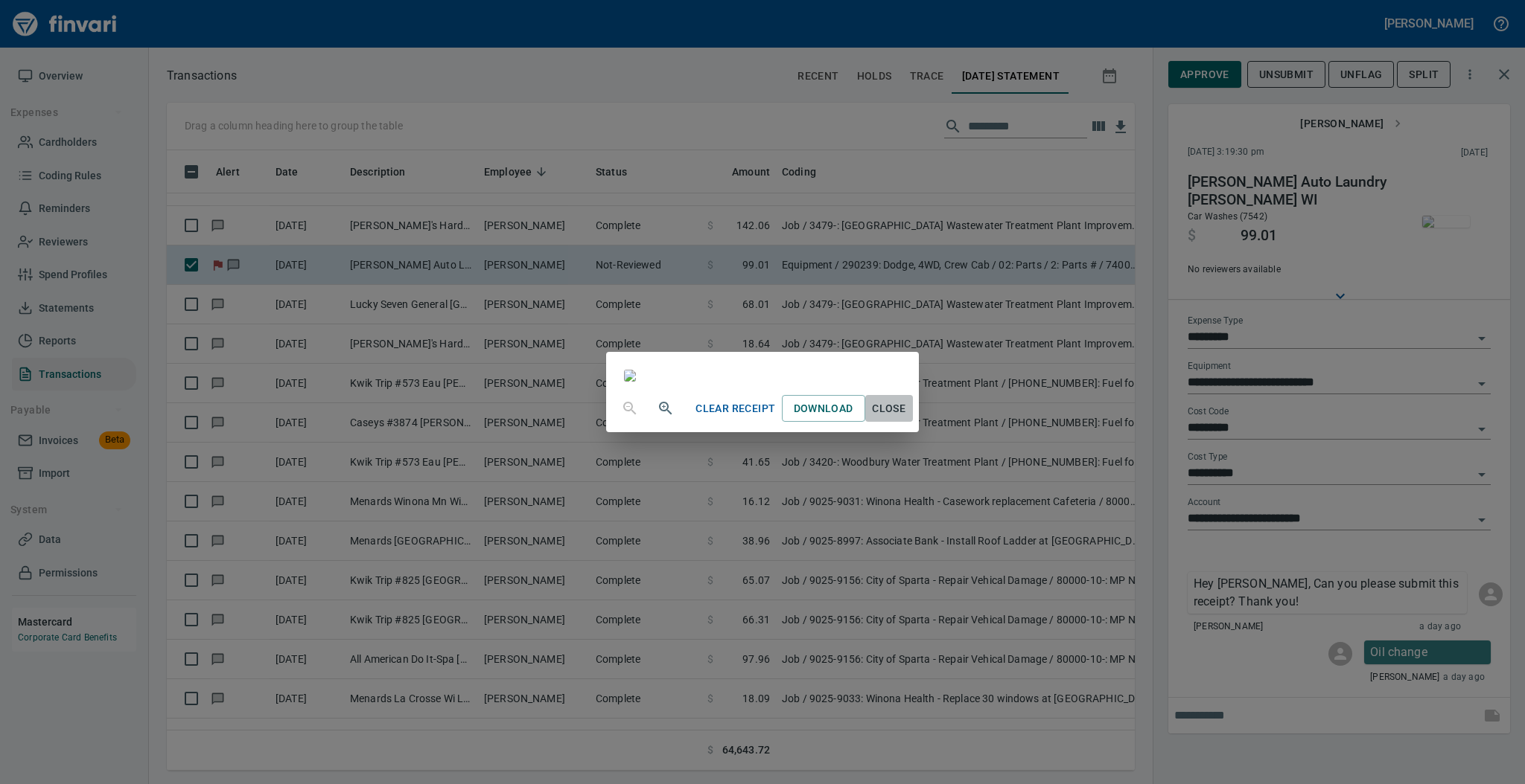
click at [907, 418] on span "Close" at bounding box center [889, 408] width 36 height 19
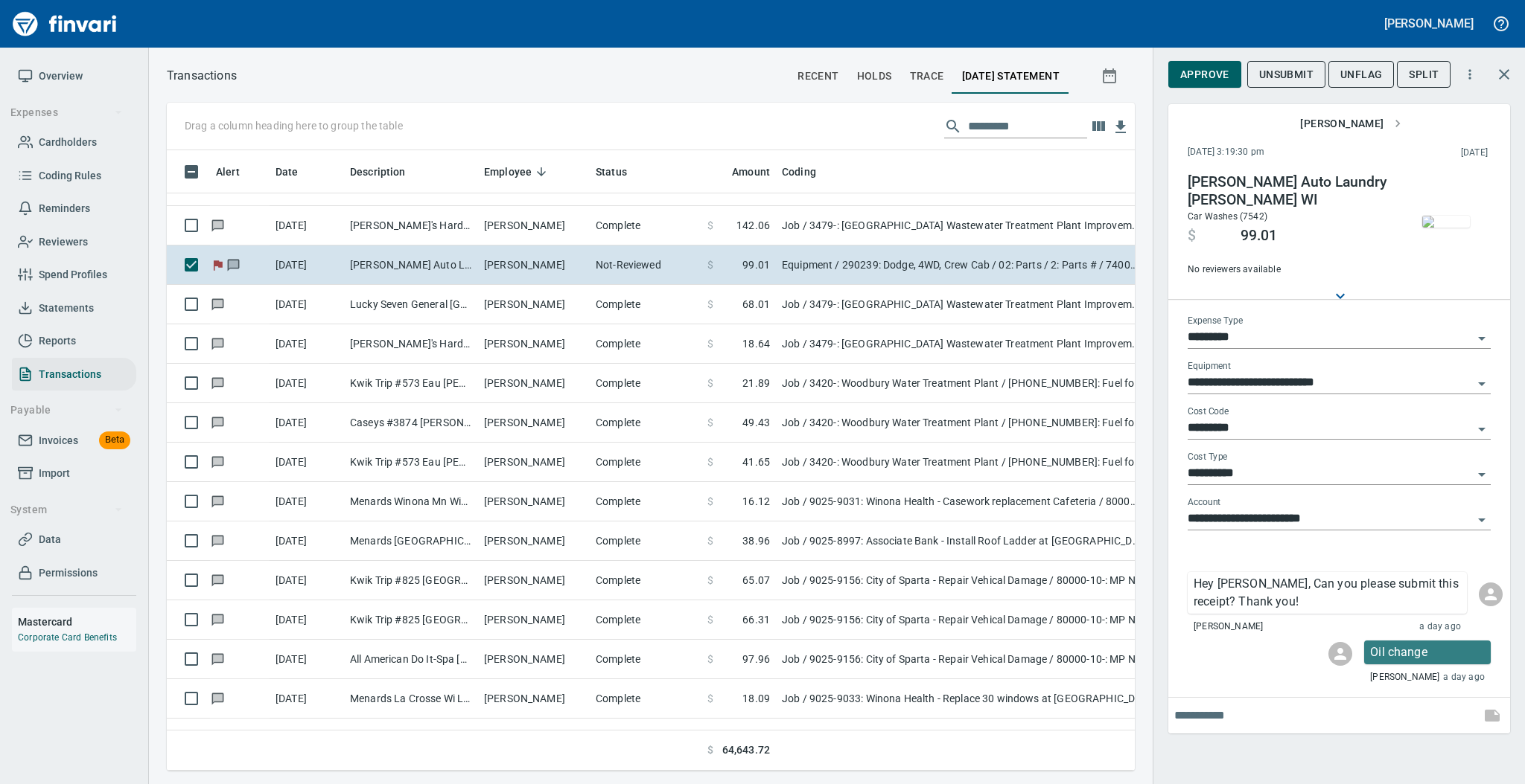
click at [1346, 76] on span "UnFlag" at bounding box center [1360, 75] width 41 height 19
click at [1198, 76] on span "Approve" at bounding box center [1204, 75] width 50 height 19
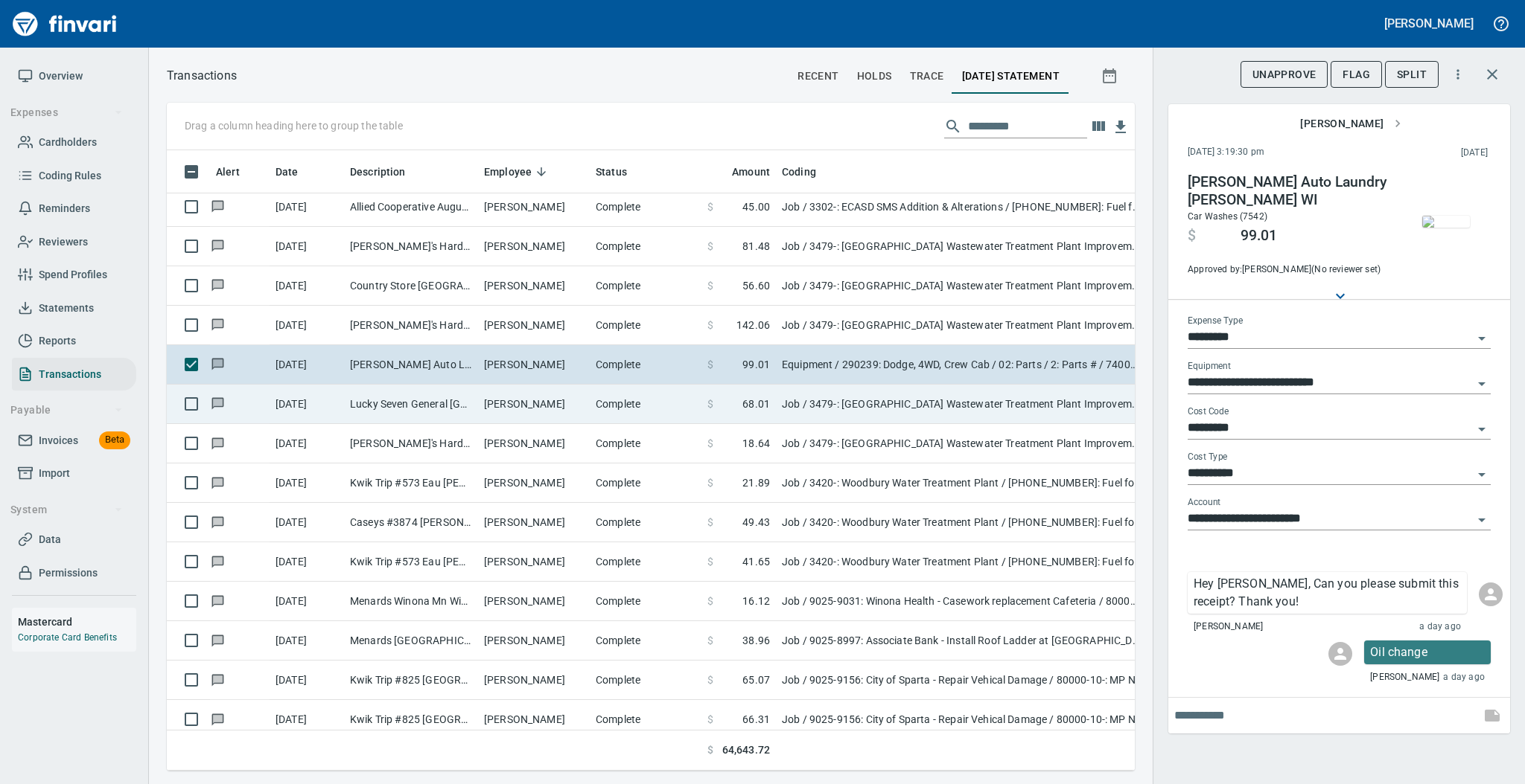
click at [456, 416] on td "Lucky Seven General [GEOGRAPHIC_DATA] [GEOGRAPHIC_DATA]" at bounding box center [411, 404] width 134 height 40
type input "***"
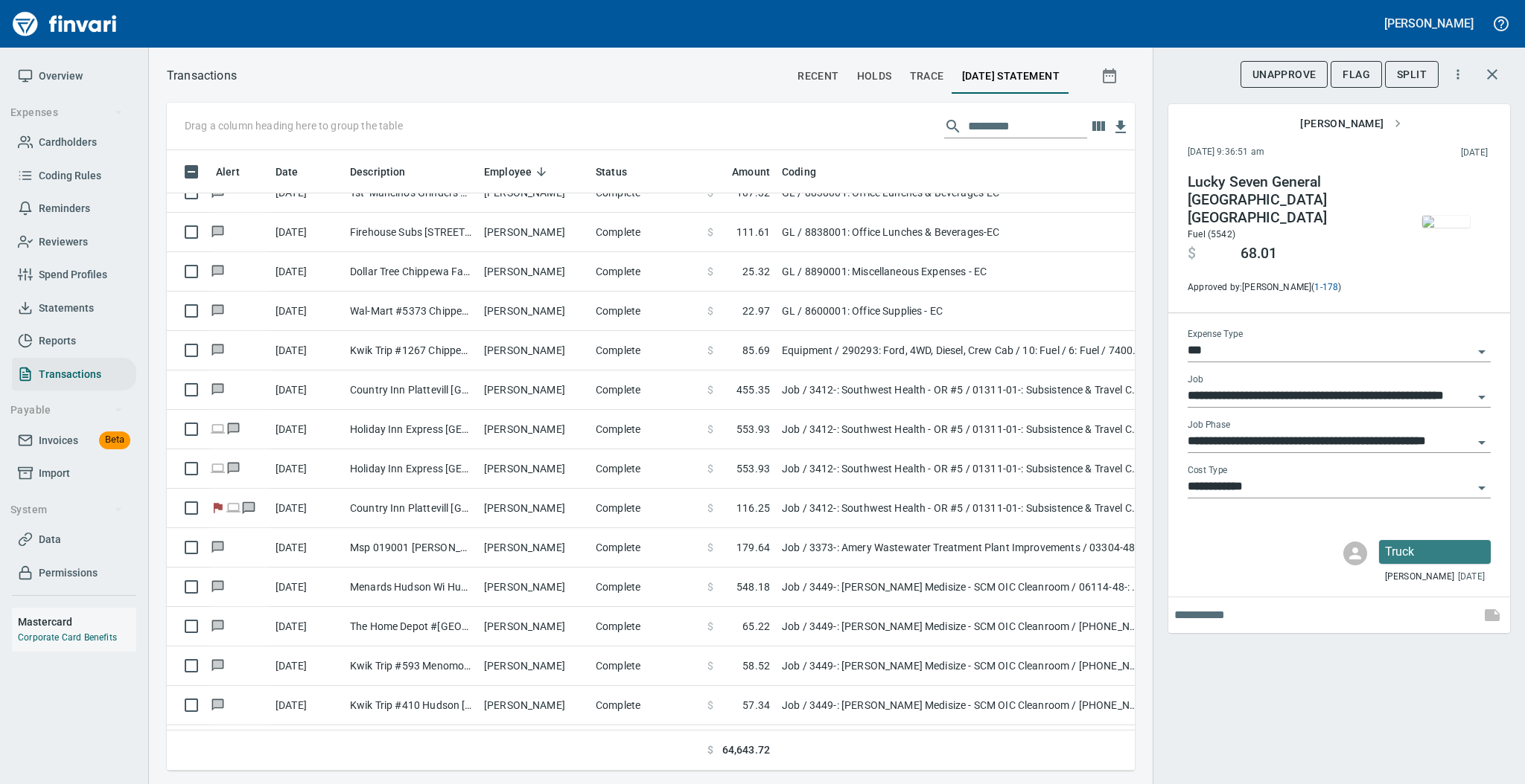
scroll to position [2281, 0]
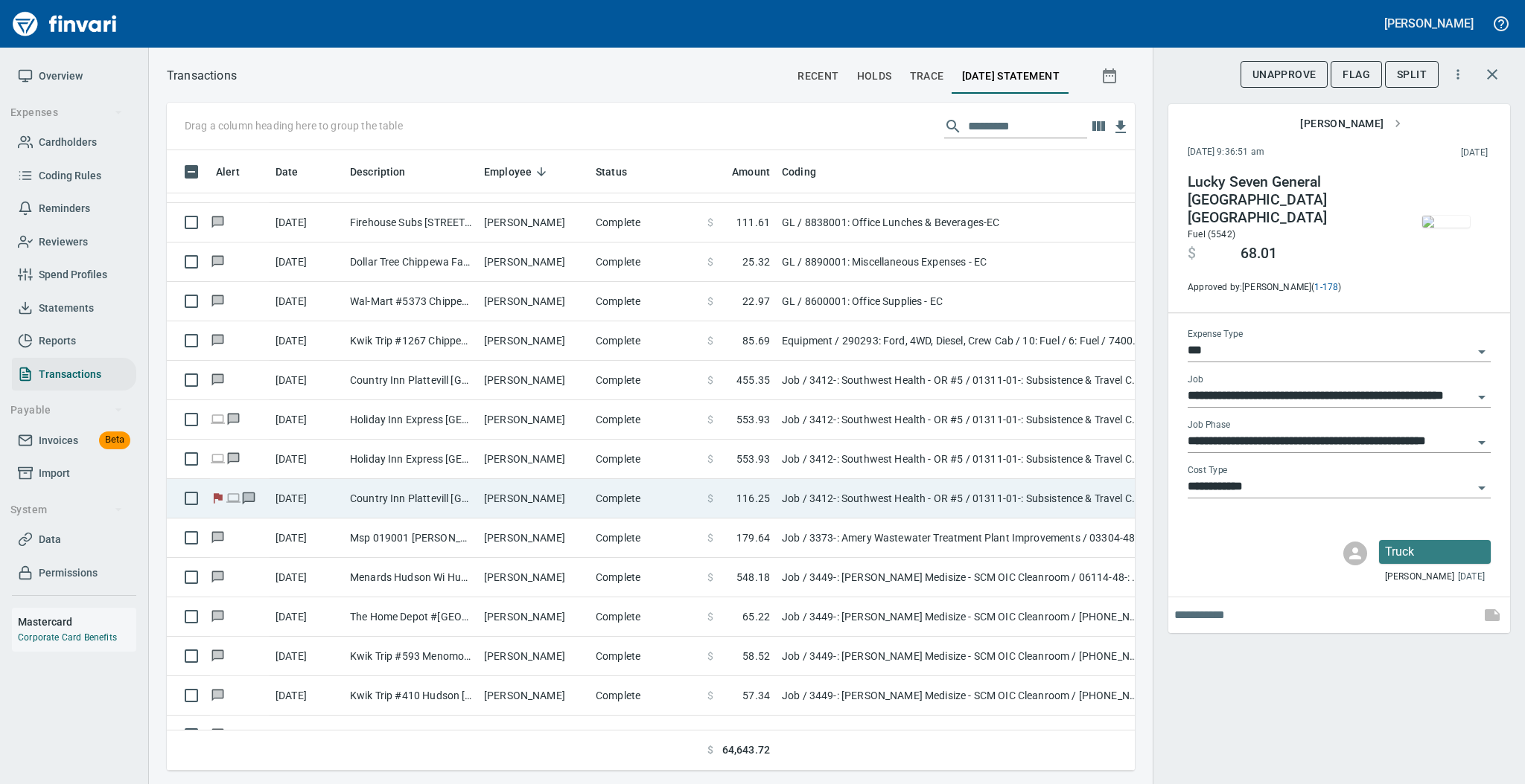
click at [417, 502] on td "Country Inn Plattevill [GEOGRAPHIC_DATA] [GEOGRAPHIC_DATA]" at bounding box center [411, 498] width 134 height 40
type input "**********"
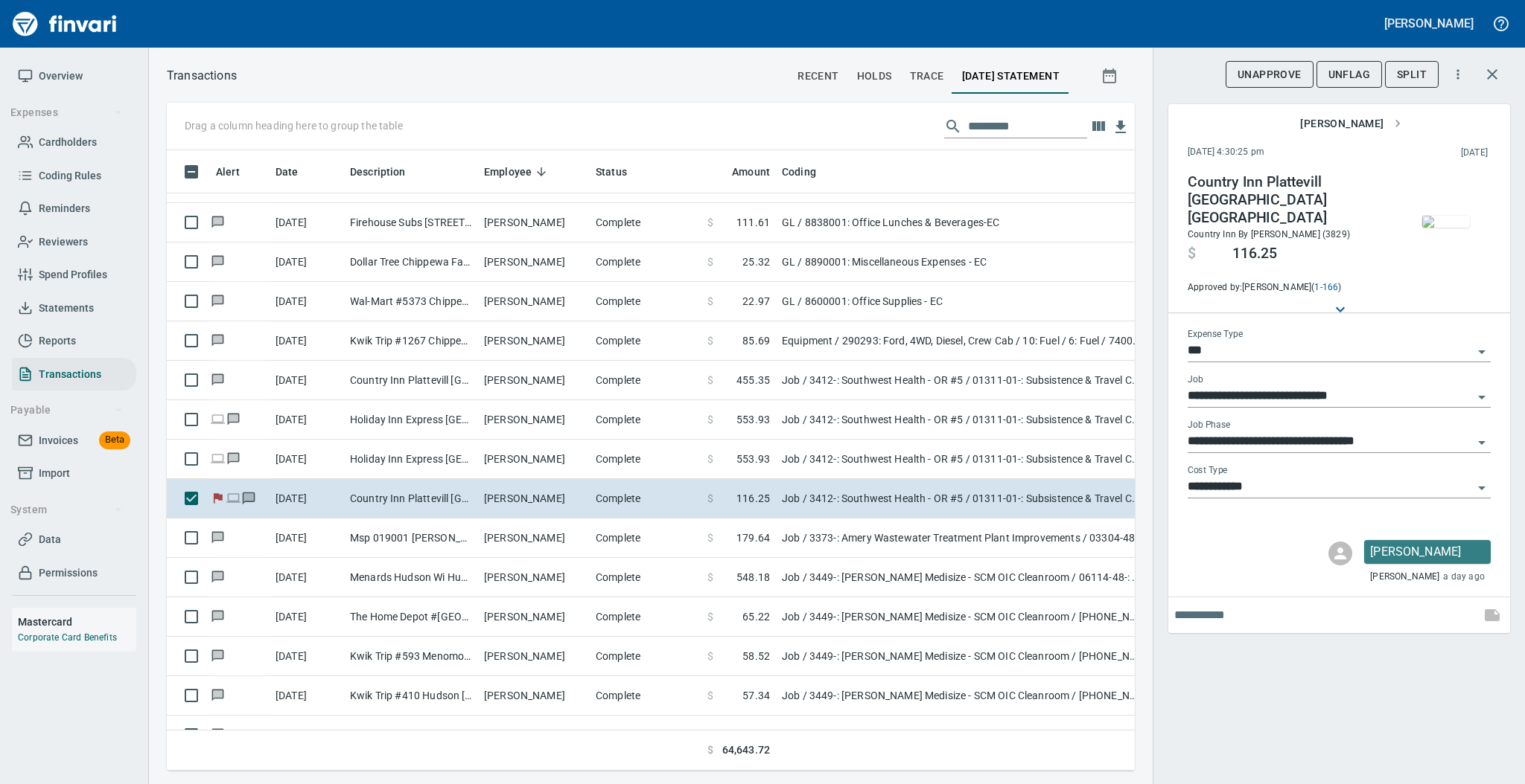
click at [1436, 221] on img "button" at bounding box center [1445, 222] width 48 height 12
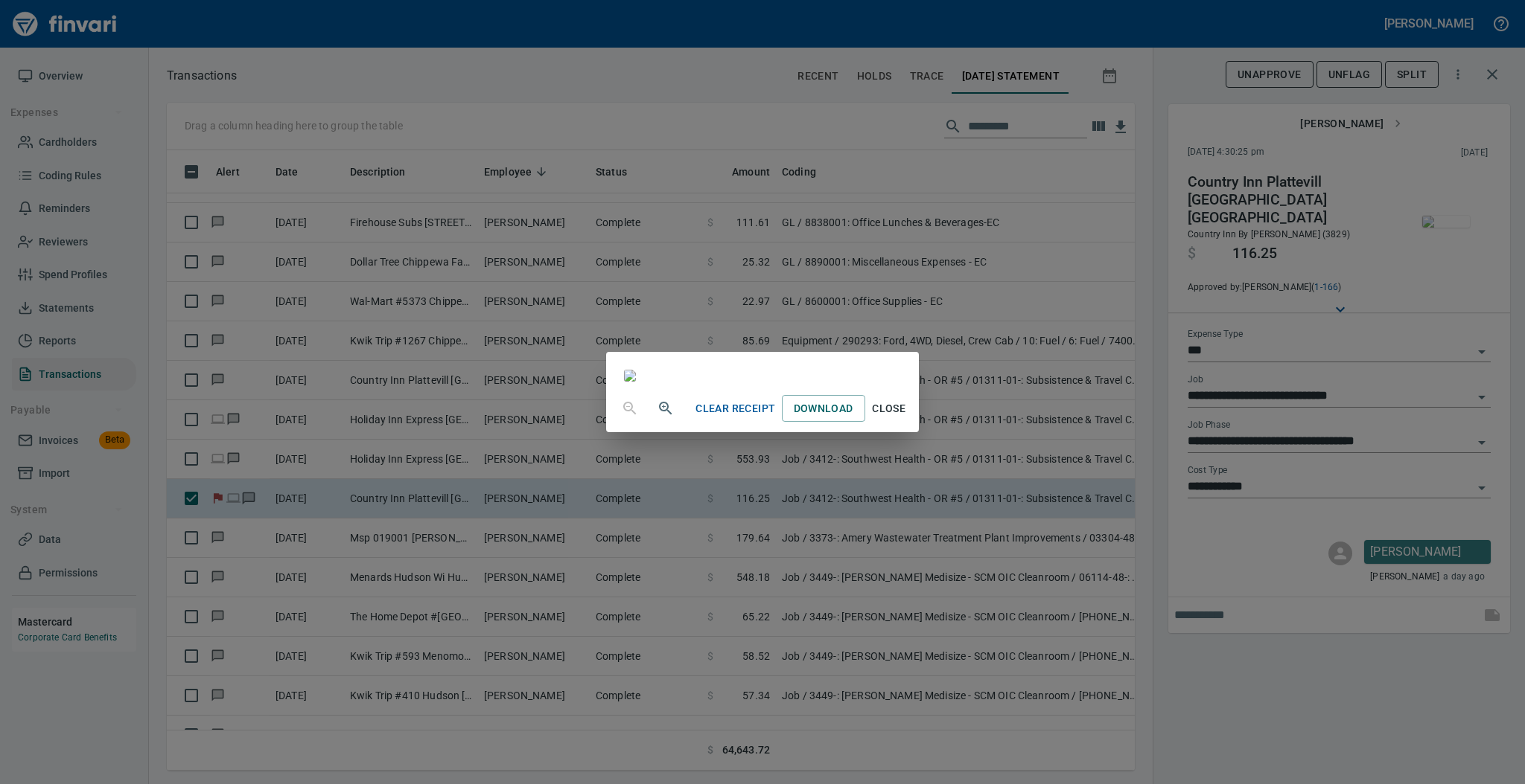
click at [907, 418] on span "Close" at bounding box center [889, 408] width 36 height 19
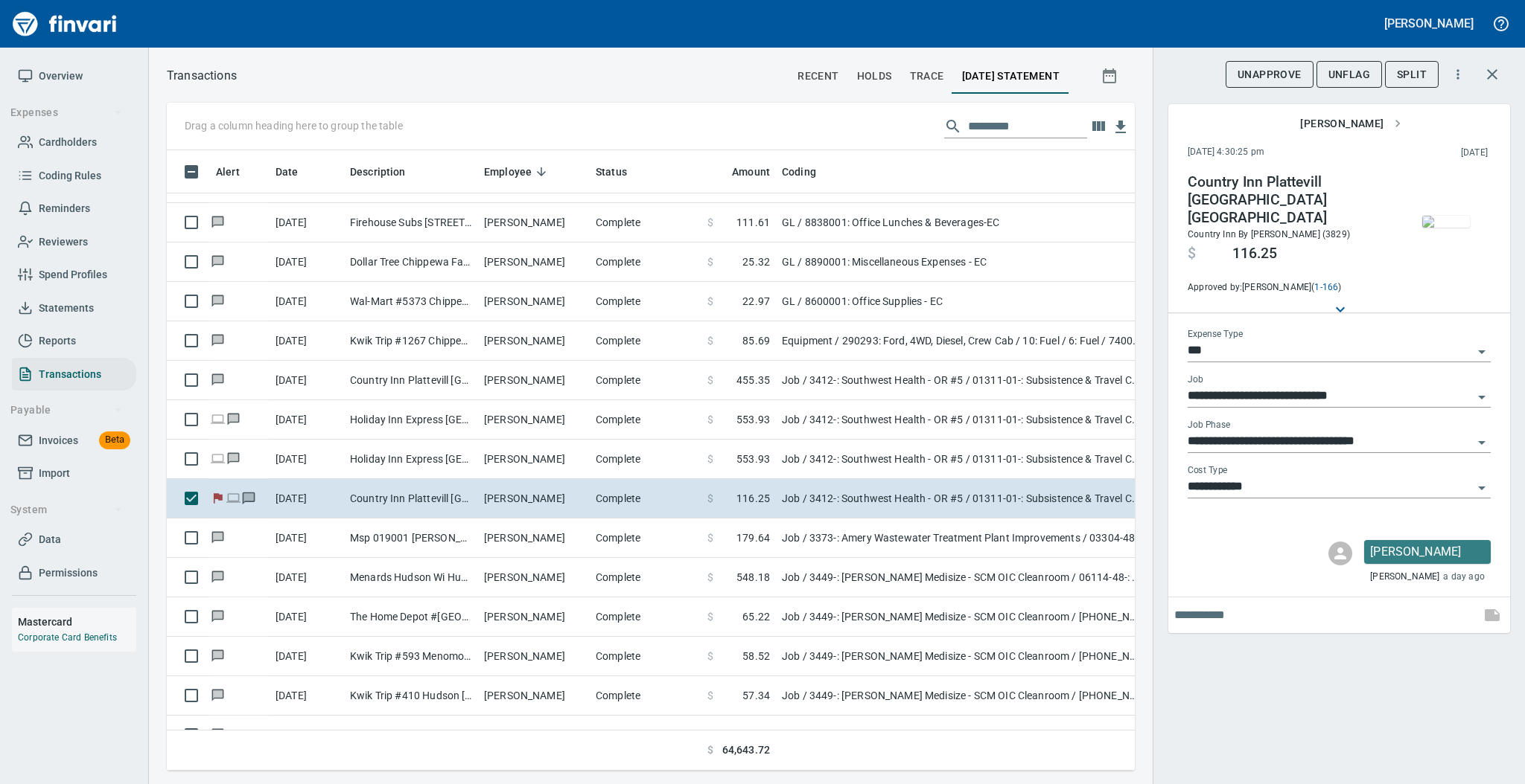
click at [1451, 218] on img "button" at bounding box center [1445, 222] width 48 height 12
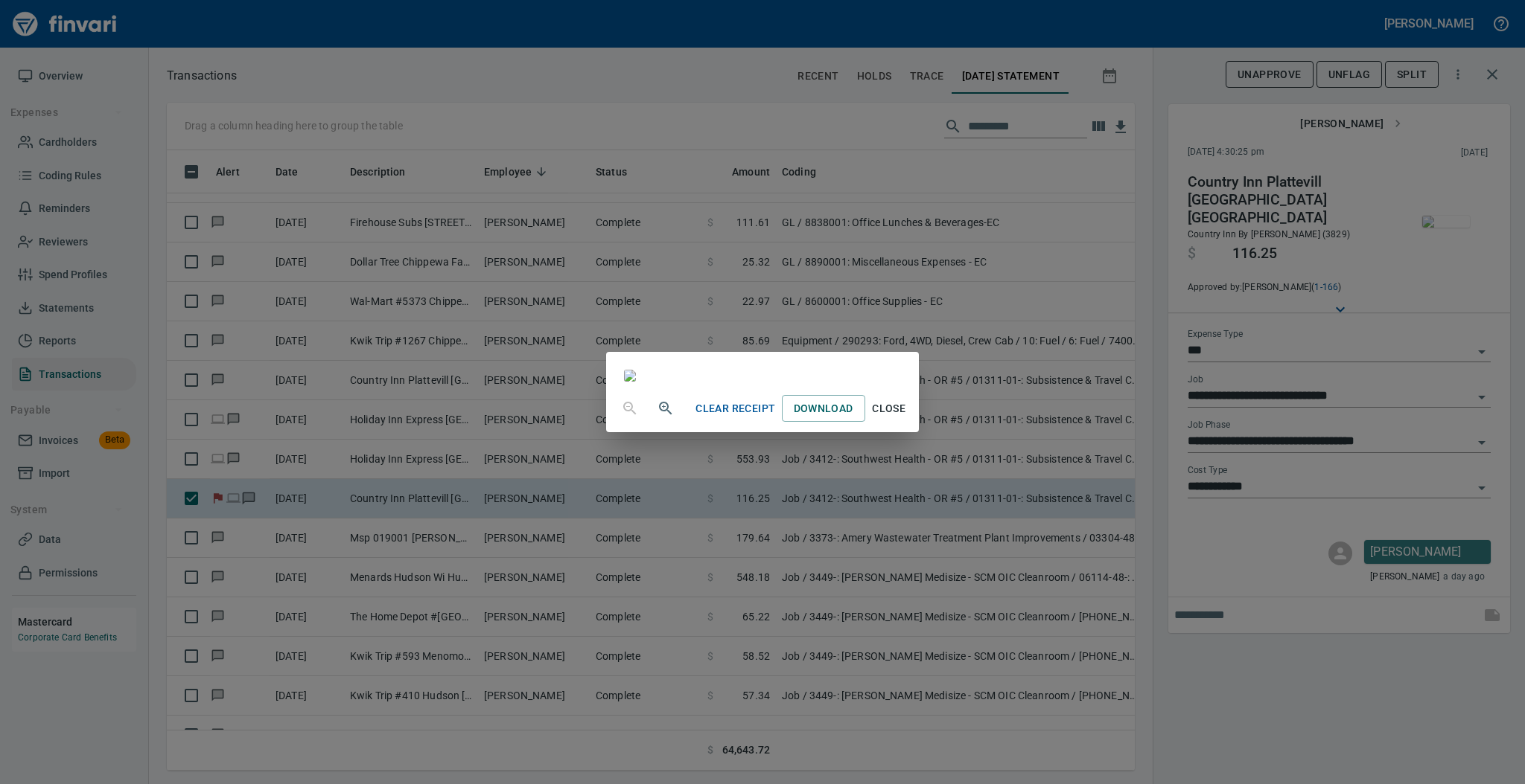
click at [907, 418] on span "Close" at bounding box center [889, 408] width 36 height 19
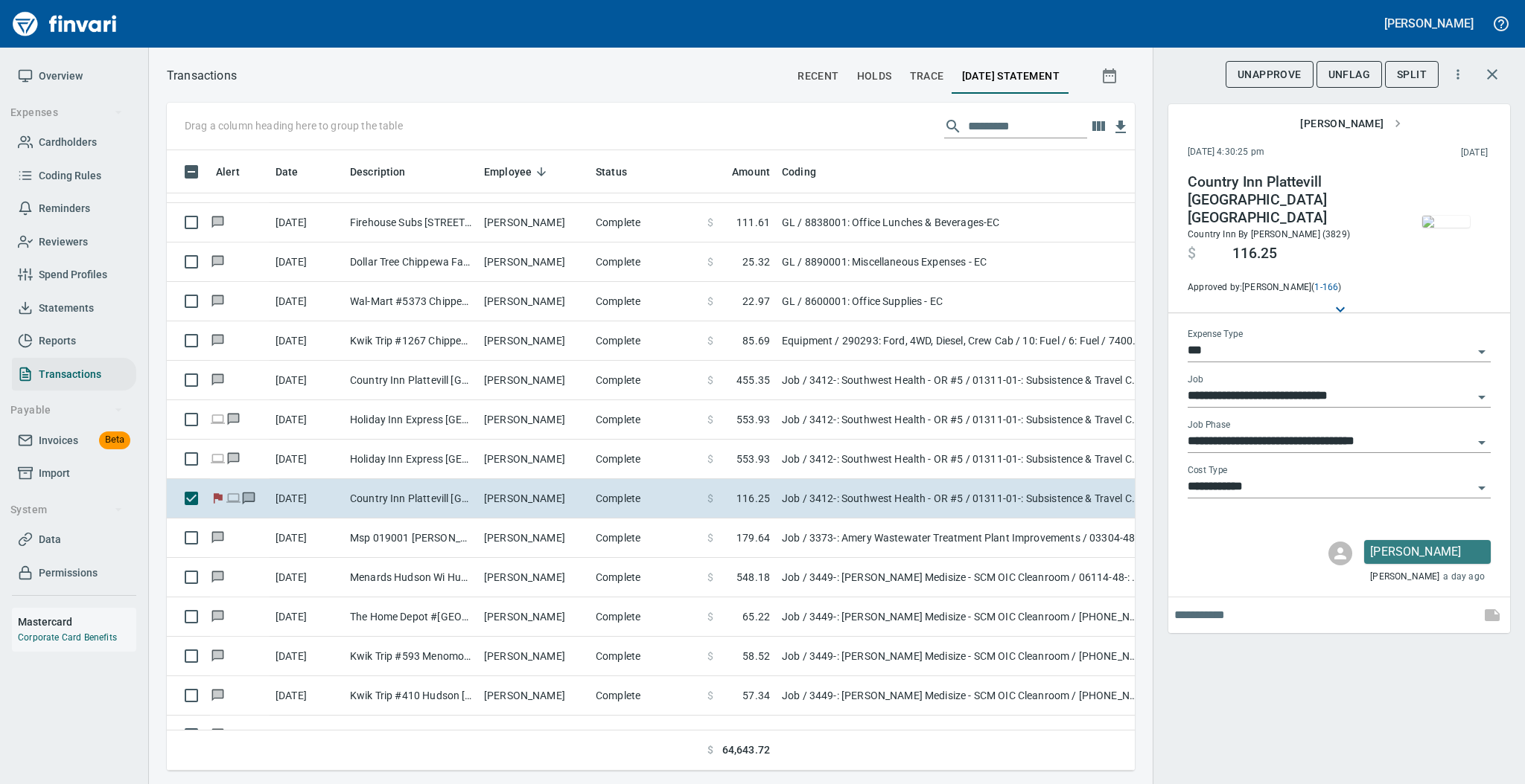
click at [1356, 72] on span "UnFlag" at bounding box center [1349, 75] width 41 height 19
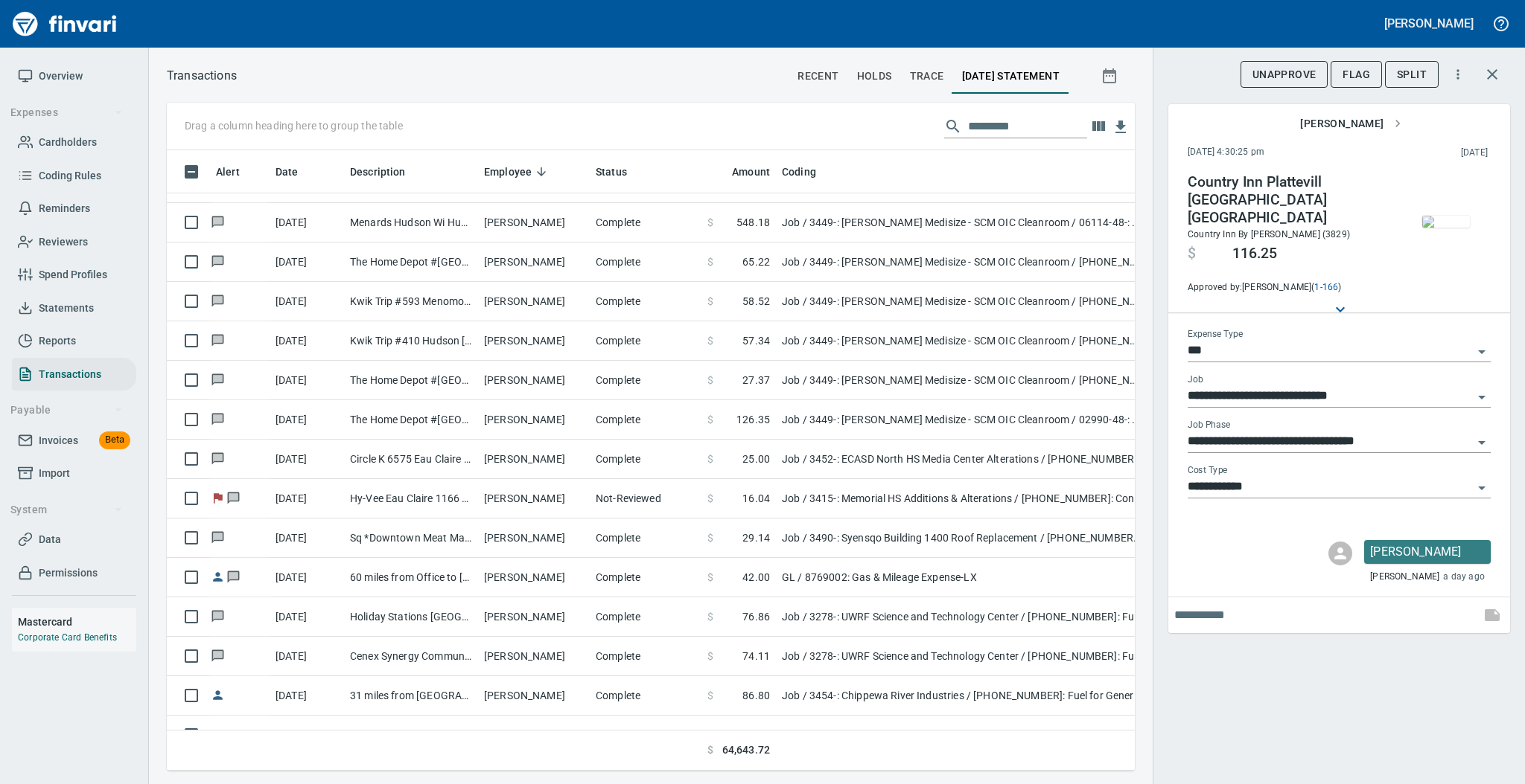
scroll to position [2679, 0]
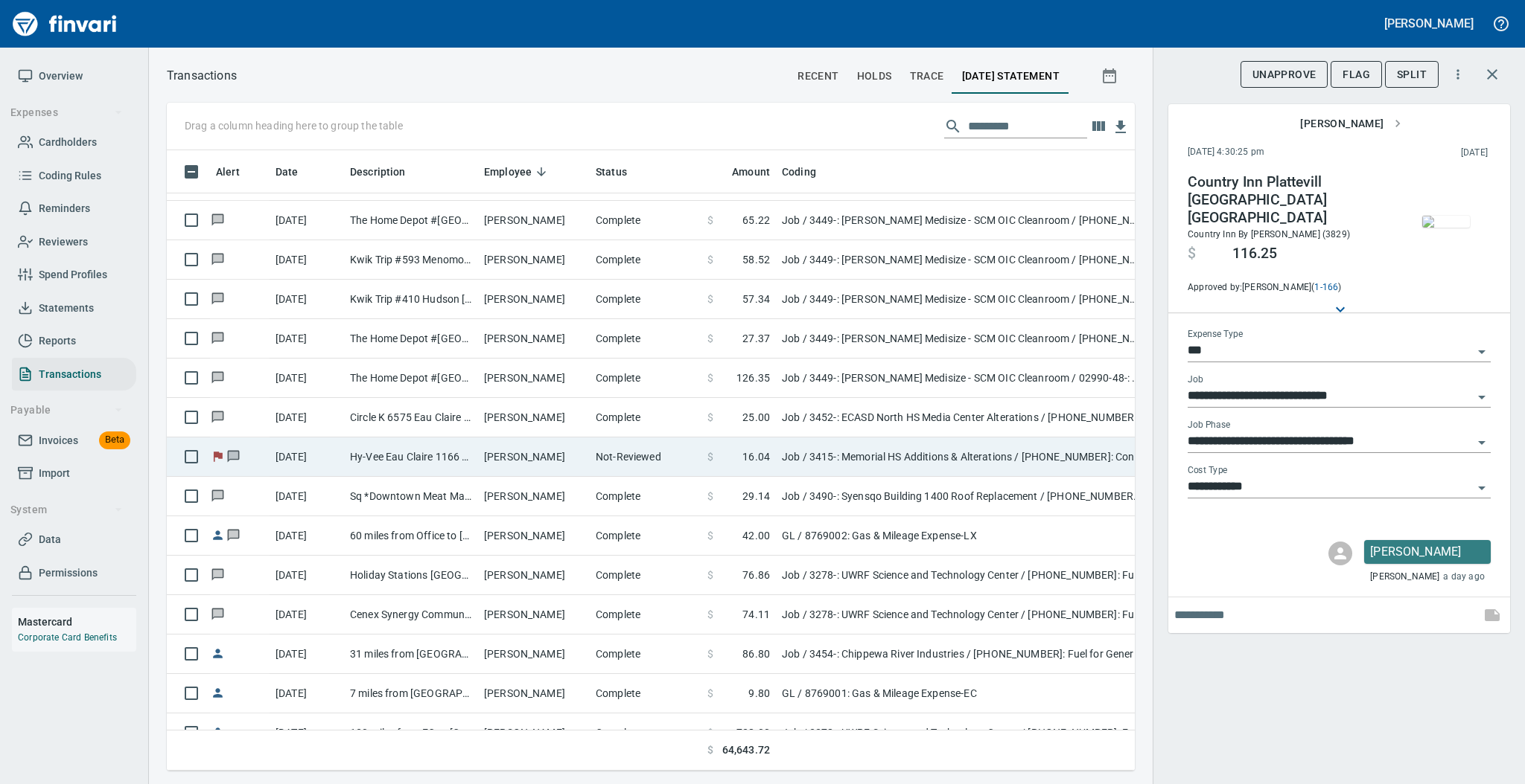
click at [494, 456] on td "[PERSON_NAME]" at bounding box center [534, 457] width 112 height 40
type input "**********"
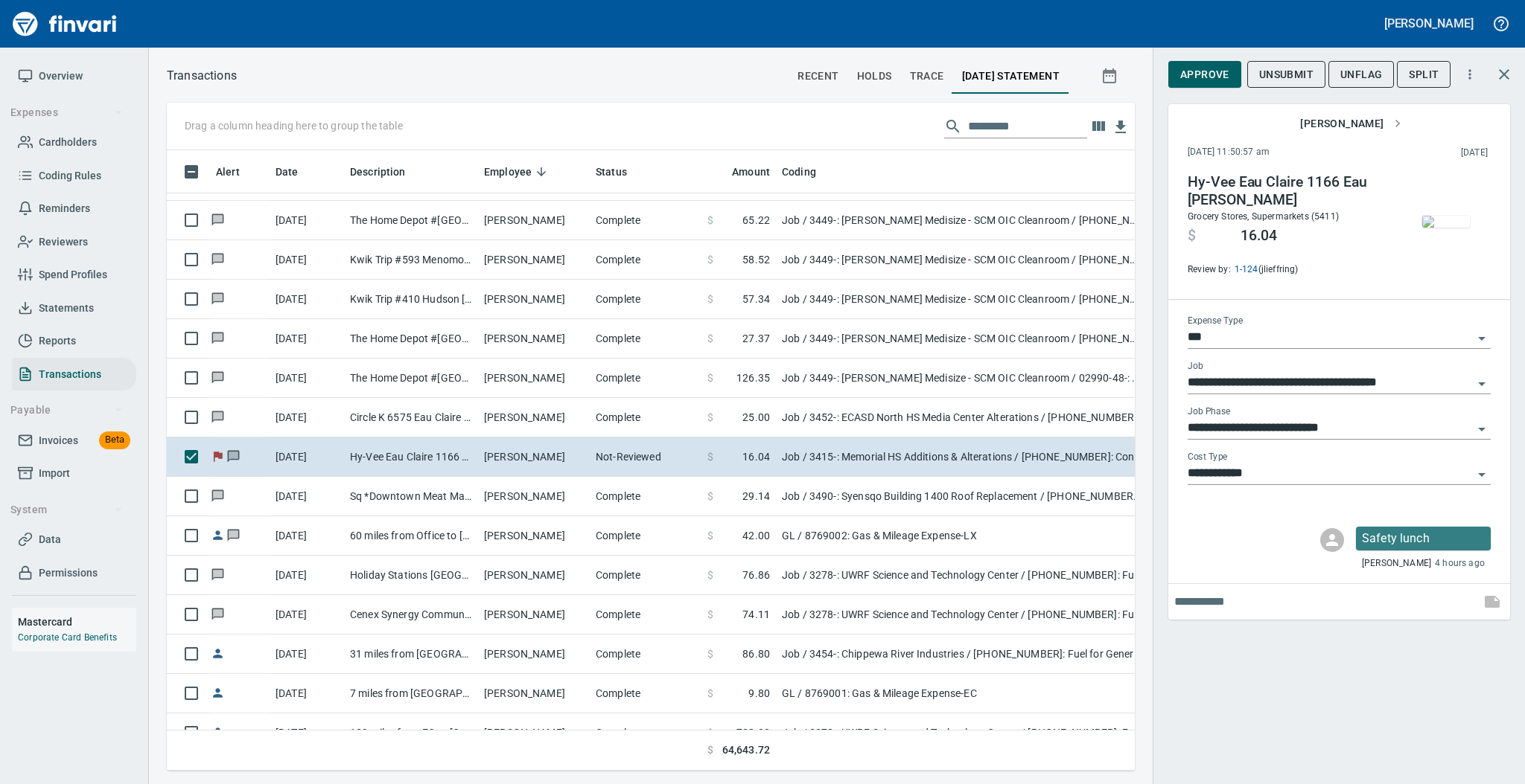
click at [1458, 216] on img "button" at bounding box center [1445, 222] width 48 height 12
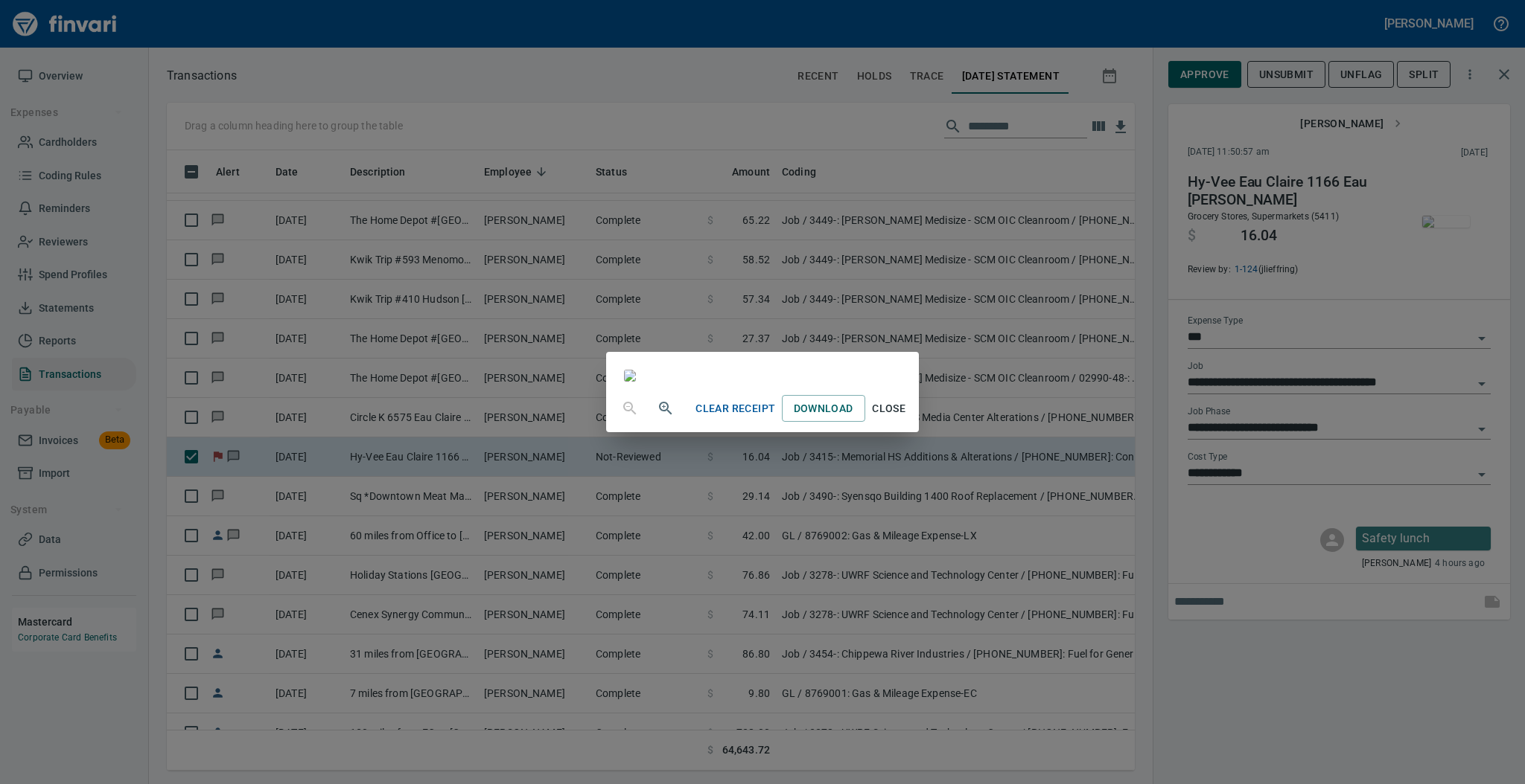
click at [907, 418] on span "Close" at bounding box center [889, 408] width 36 height 19
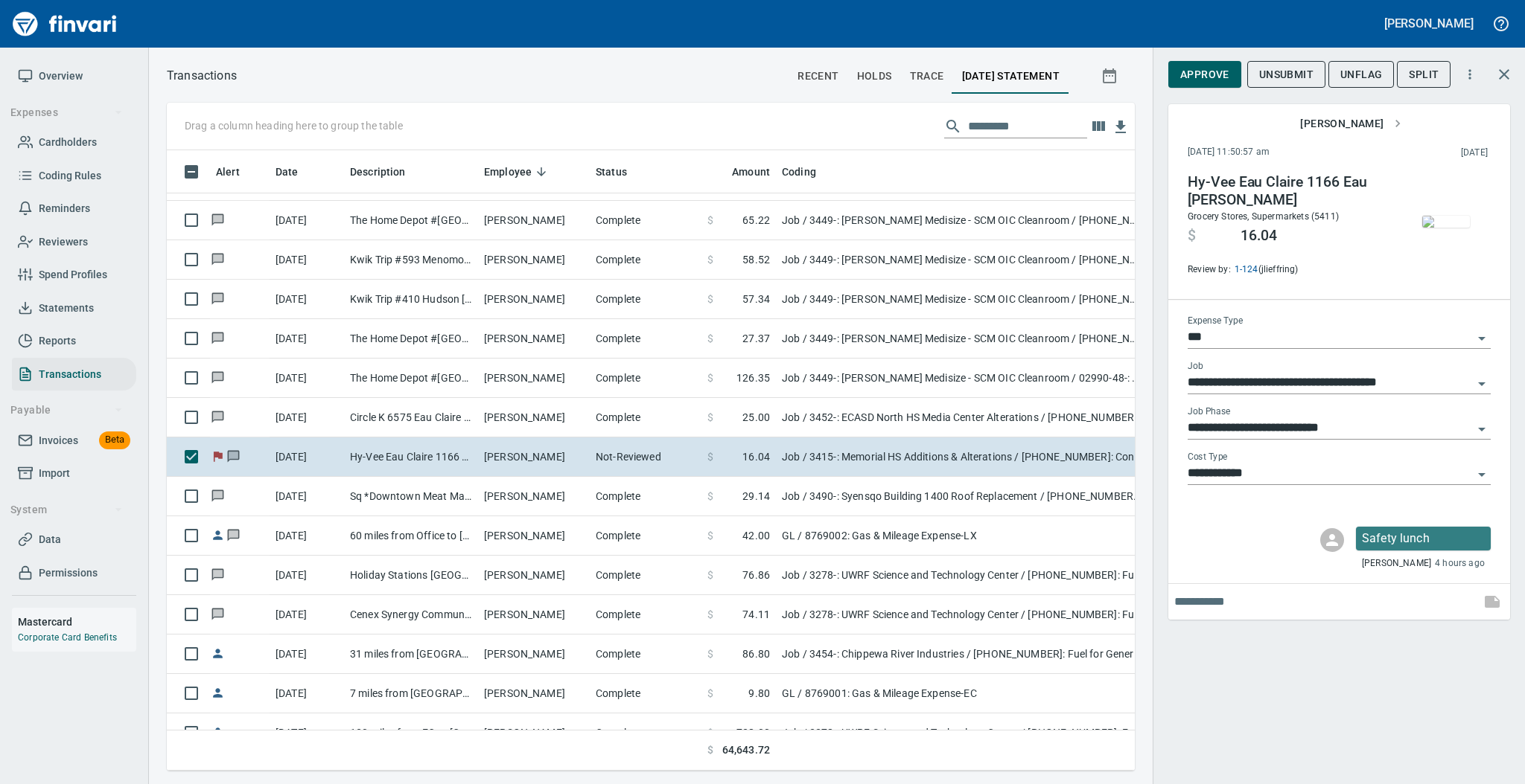
scroll to position [591, 937]
click at [1187, 72] on span "Approve" at bounding box center [1204, 75] width 50 height 19
click at [1350, 73] on span "UnFlag" at bounding box center [1349, 75] width 41 height 19
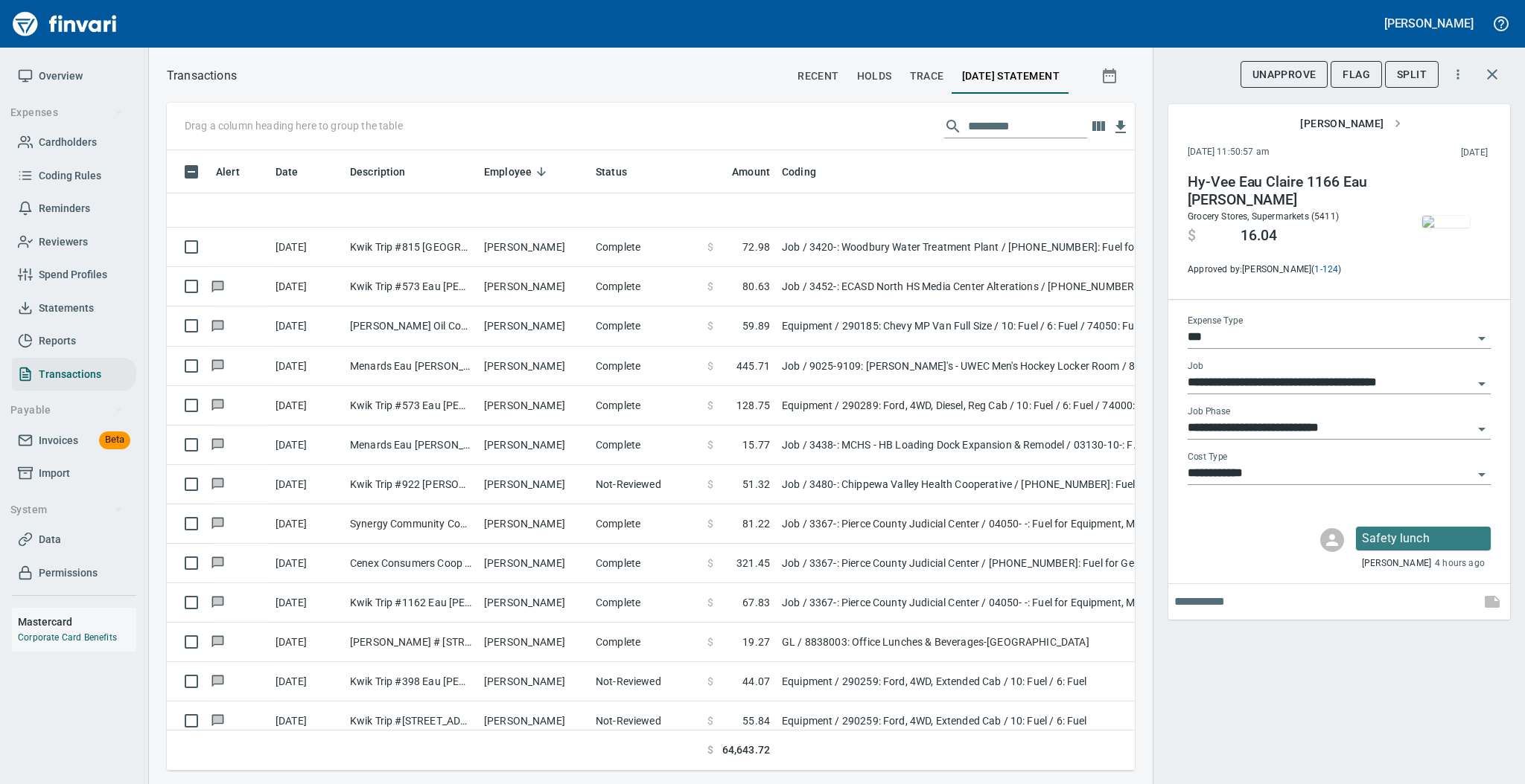
scroll to position [4267, 0]
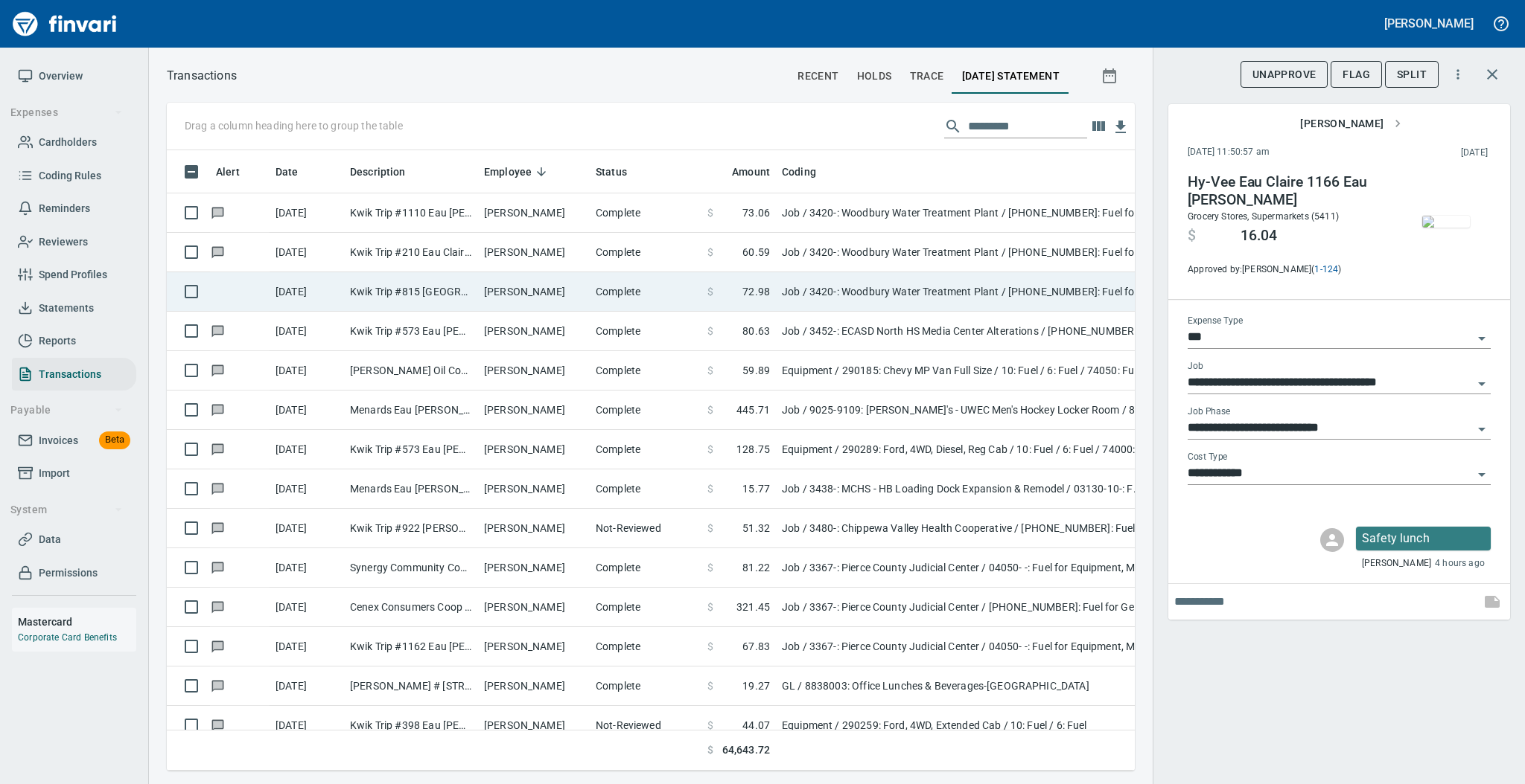
click at [604, 294] on td "Complete" at bounding box center [646, 292] width 112 height 40
type input "**********"
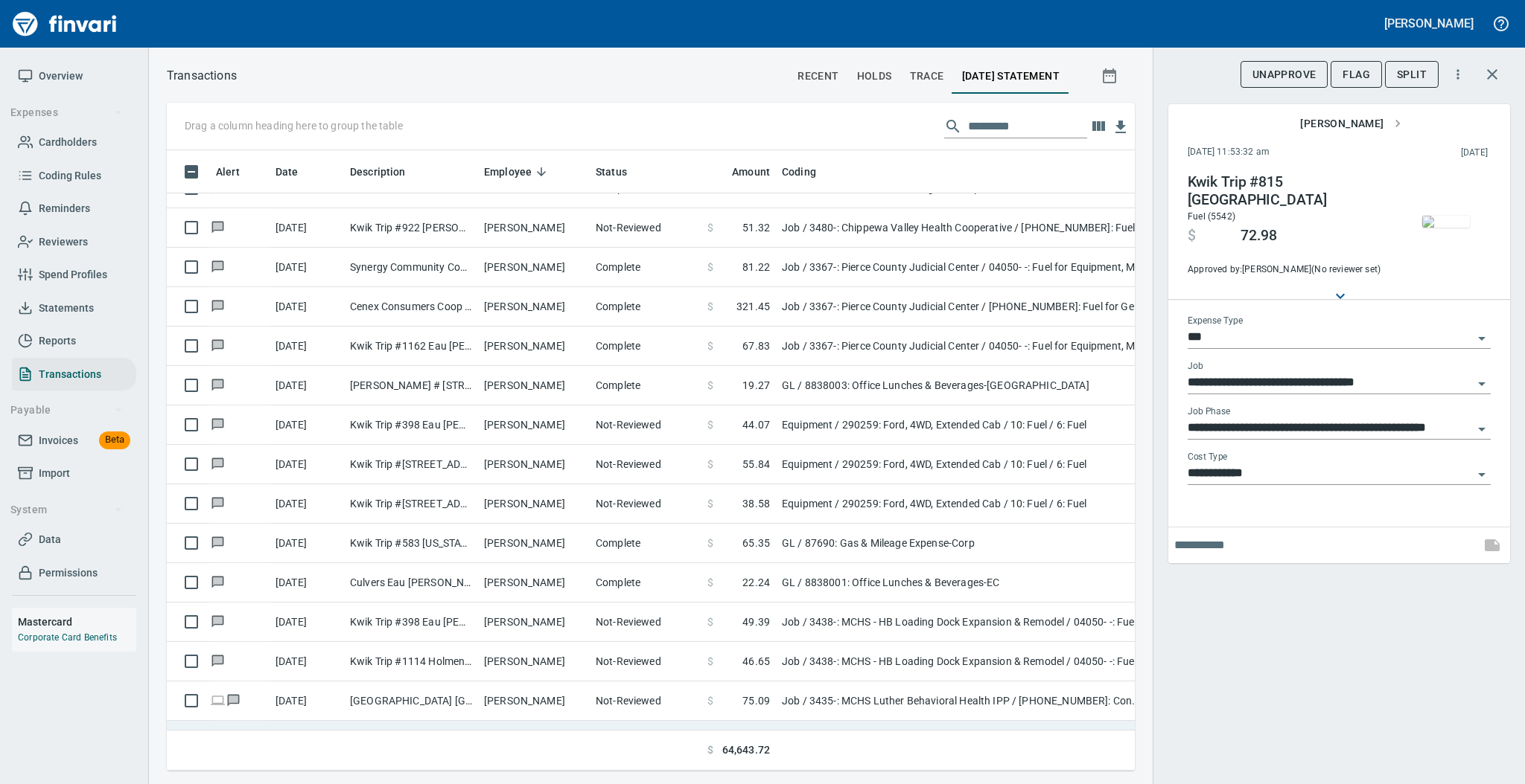
scroll to position [4465, 0]
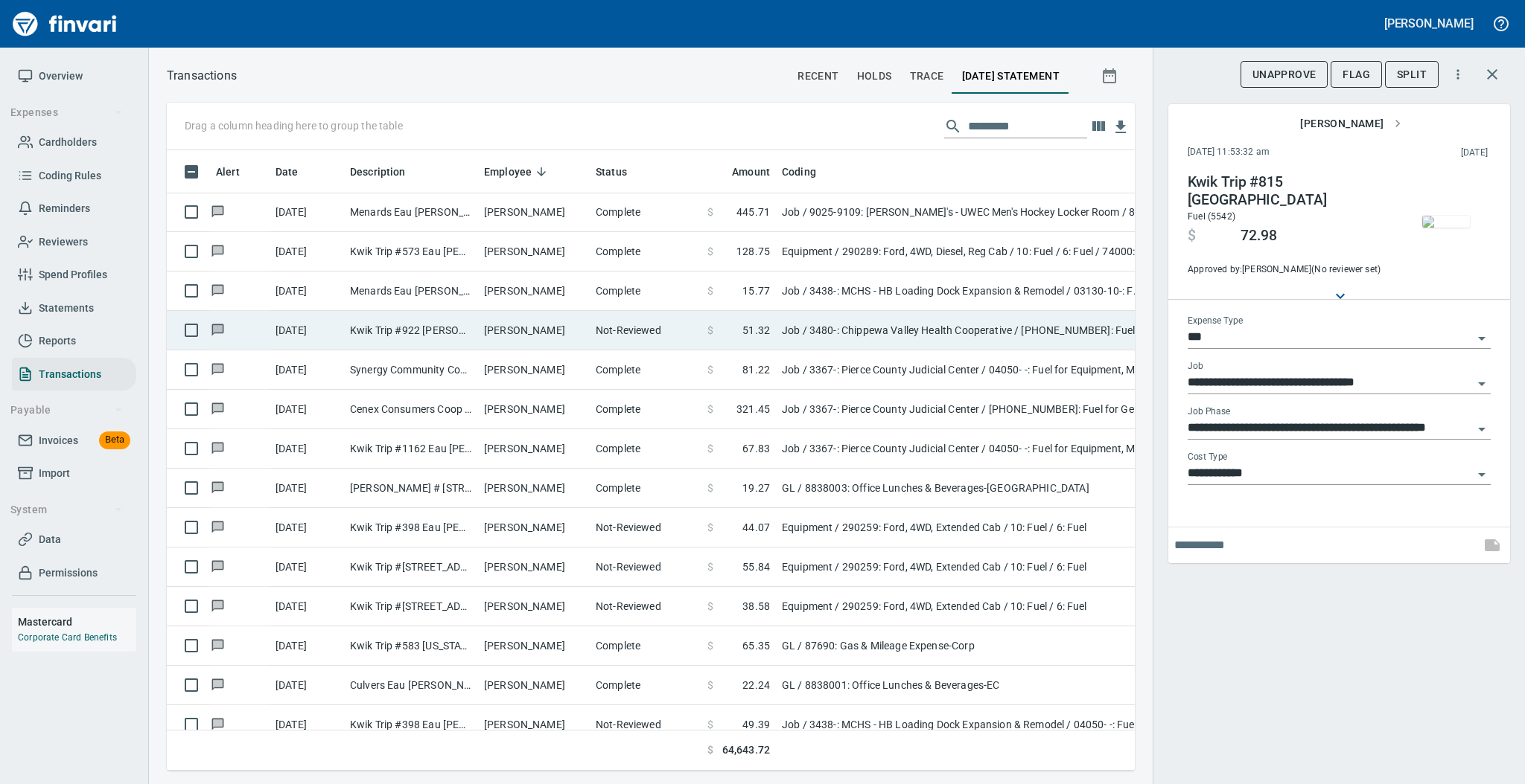
click at [537, 332] on td "[PERSON_NAME]" at bounding box center [534, 330] width 112 height 40
type input "**********"
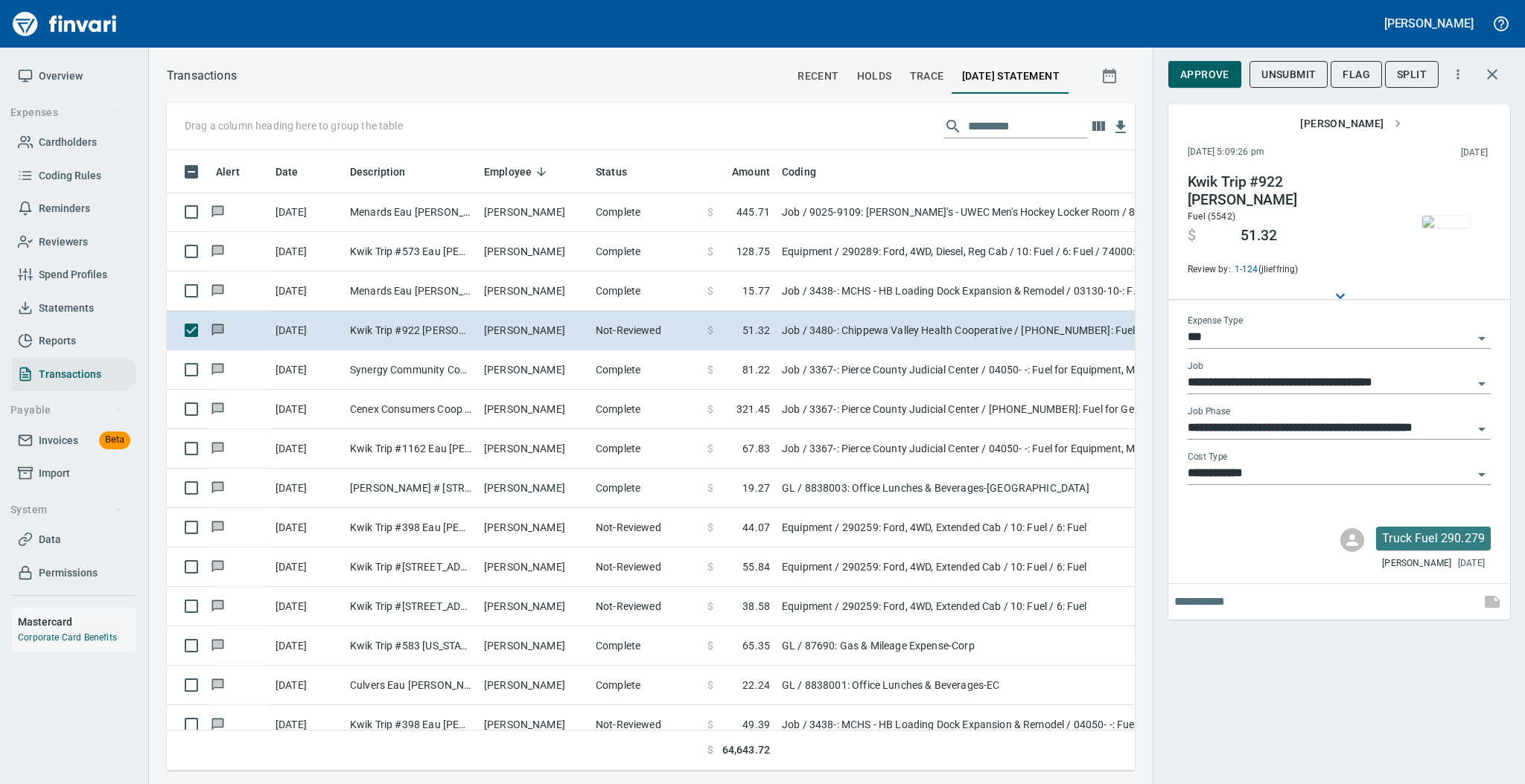
click at [1436, 226] on img "button" at bounding box center [1445, 222] width 48 height 12
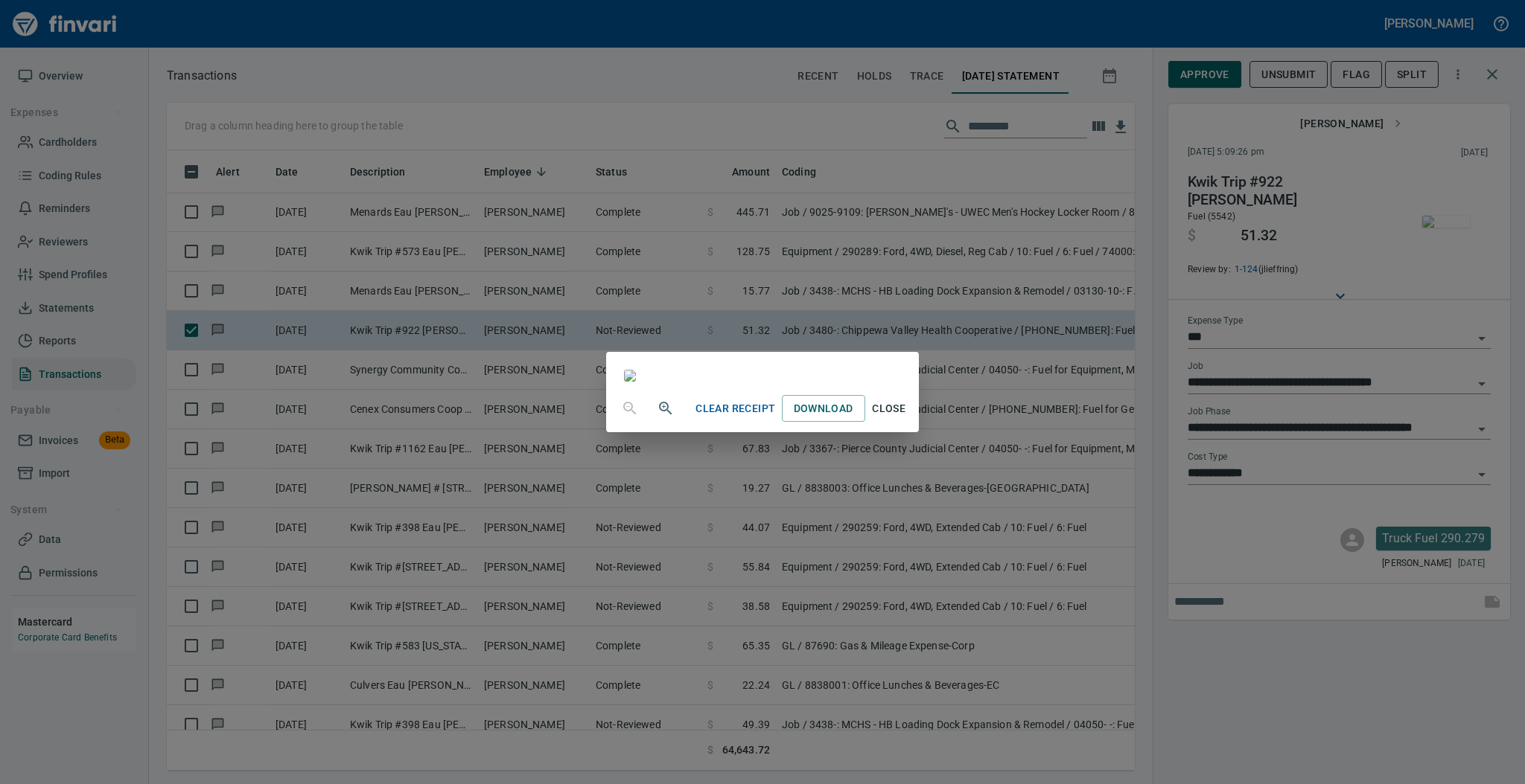
click at [907, 418] on span "Close" at bounding box center [889, 408] width 36 height 19
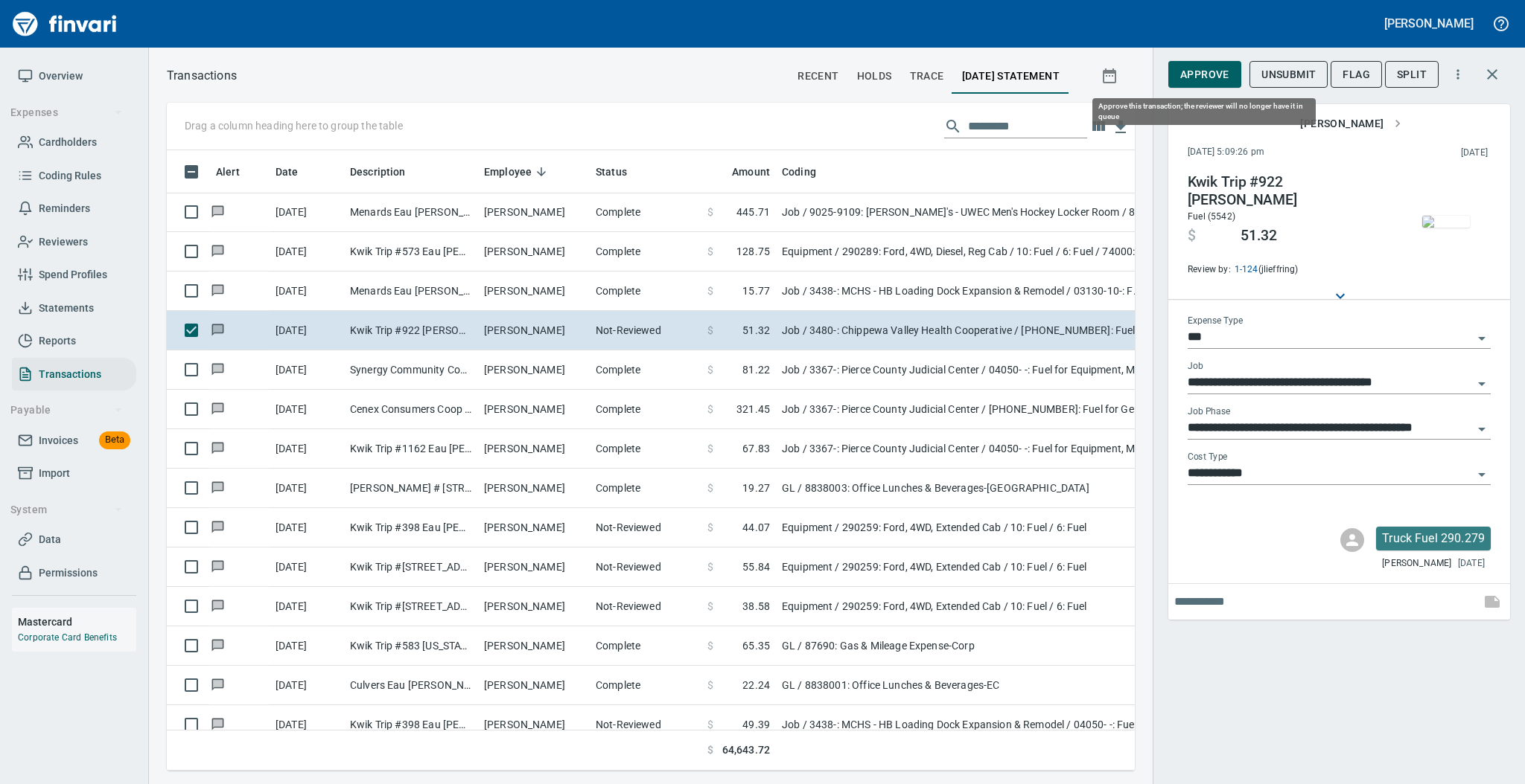
click at [1216, 63] on button "Approve" at bounding box center [1205, 75] width 73 height 28
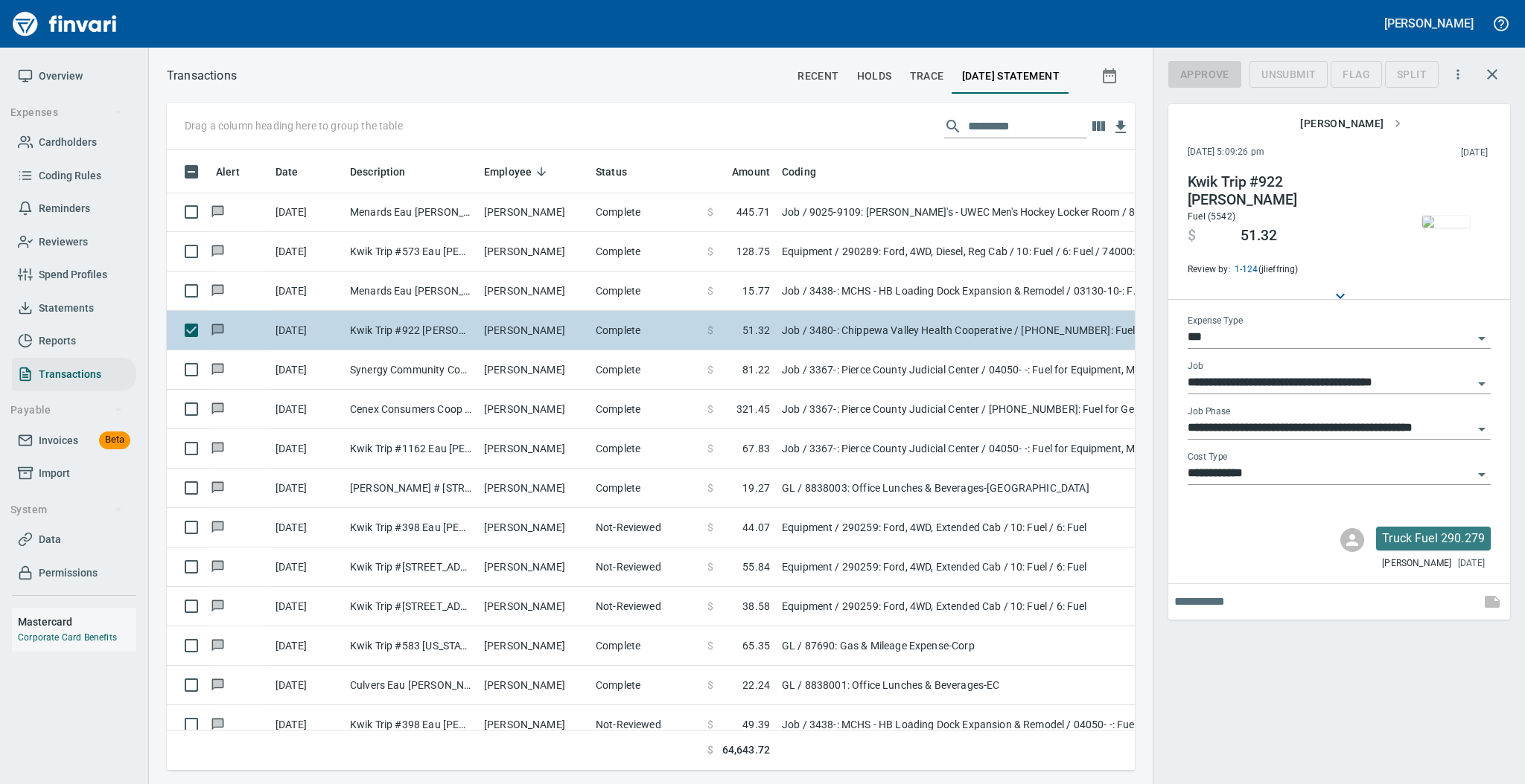
scroll to position [591, 937]
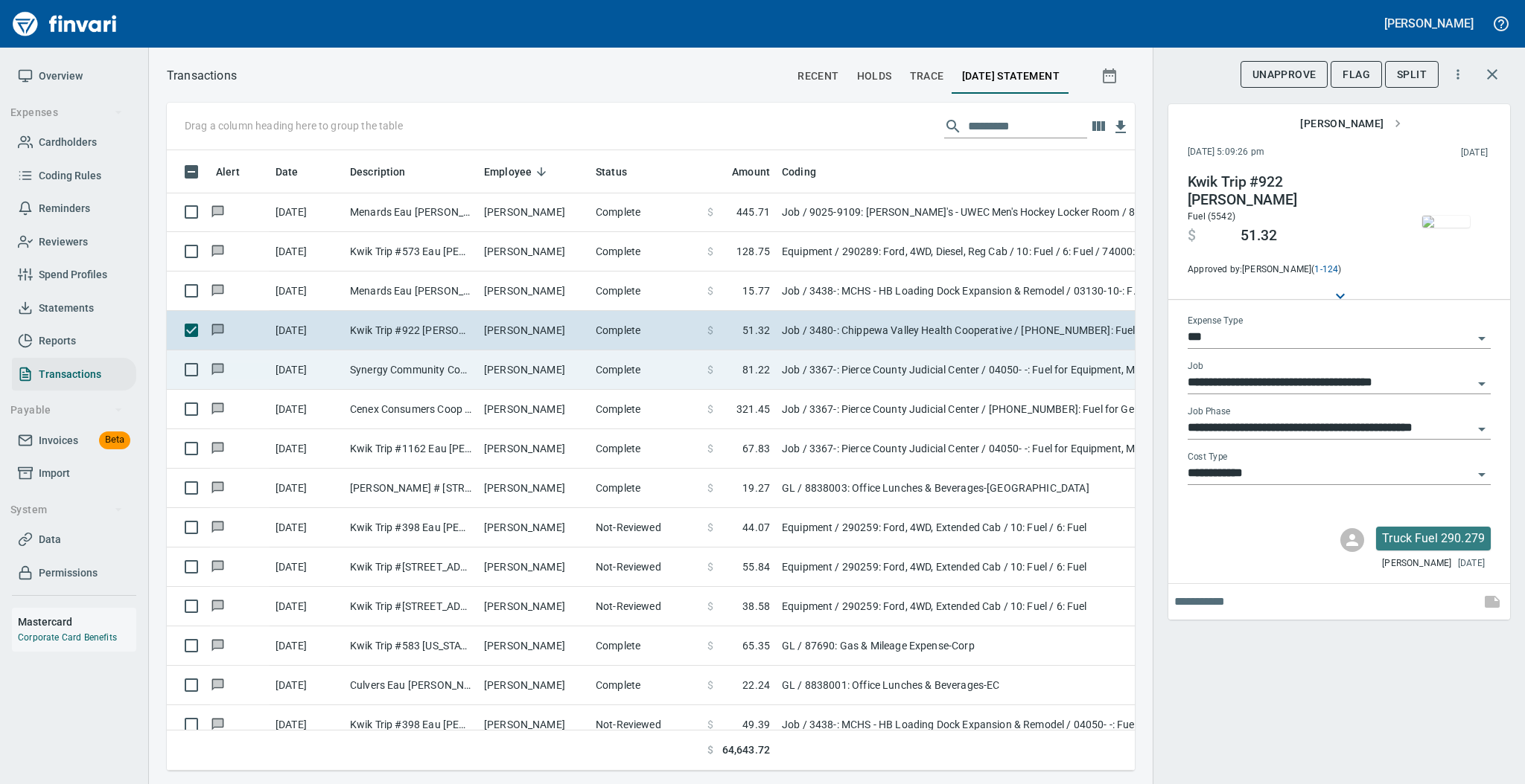
click at [510, 370] on td "[PERSON_NAME]" at bounding box center [534, 370] width 112 height 40
type input "**********"
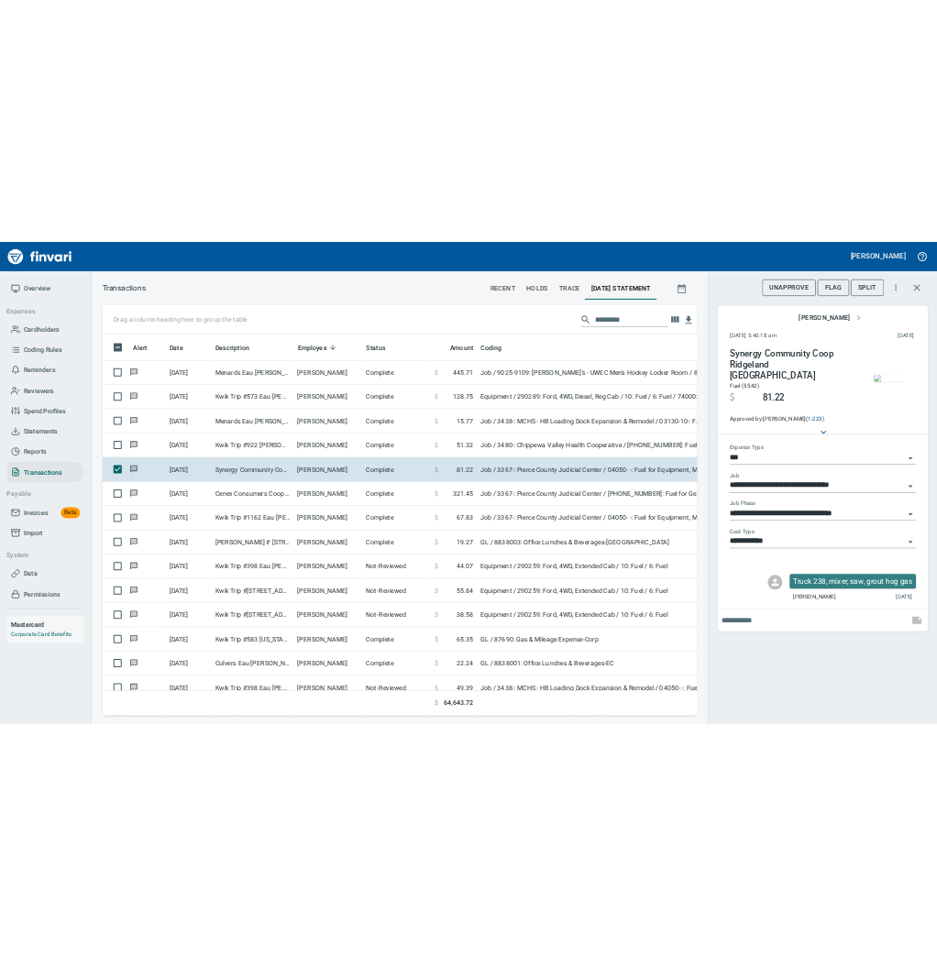
scroll to position [728, 1154]
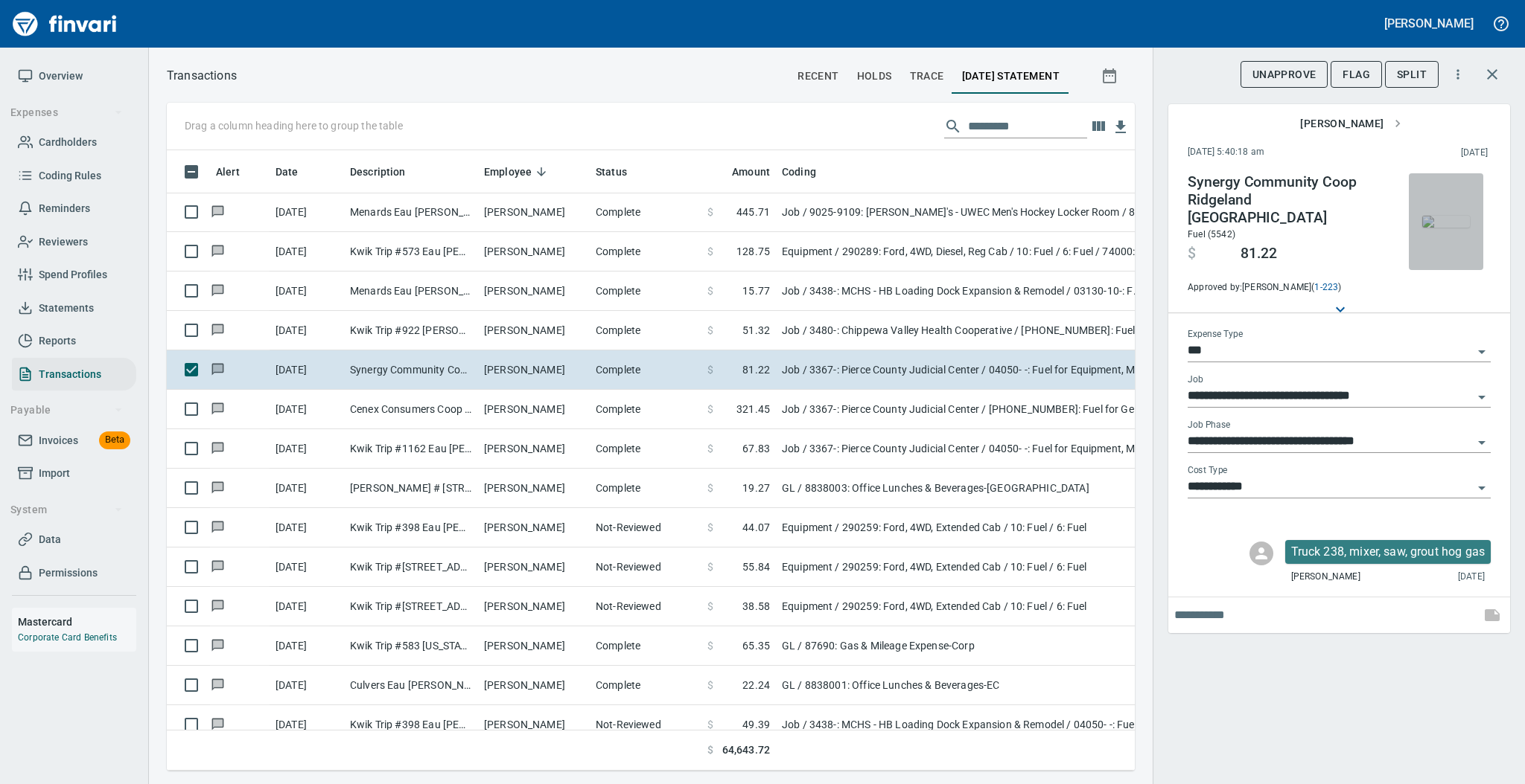
click at [1436, 216] on img "button" at bounding box center [1445, 222] width 48 height 12
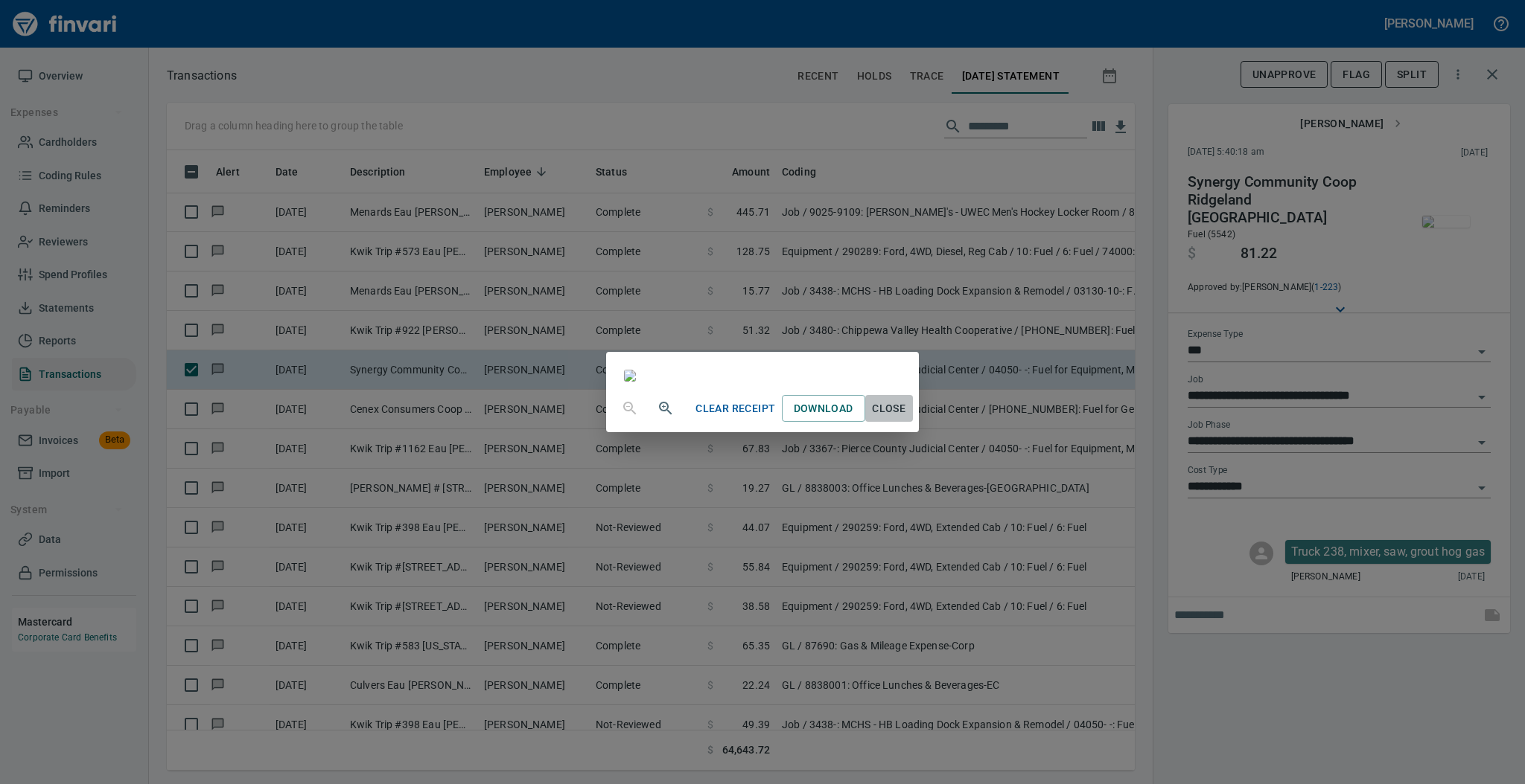
click at [907, 418] on span "Close" at bounding box center [889, 408] width 36 height 19
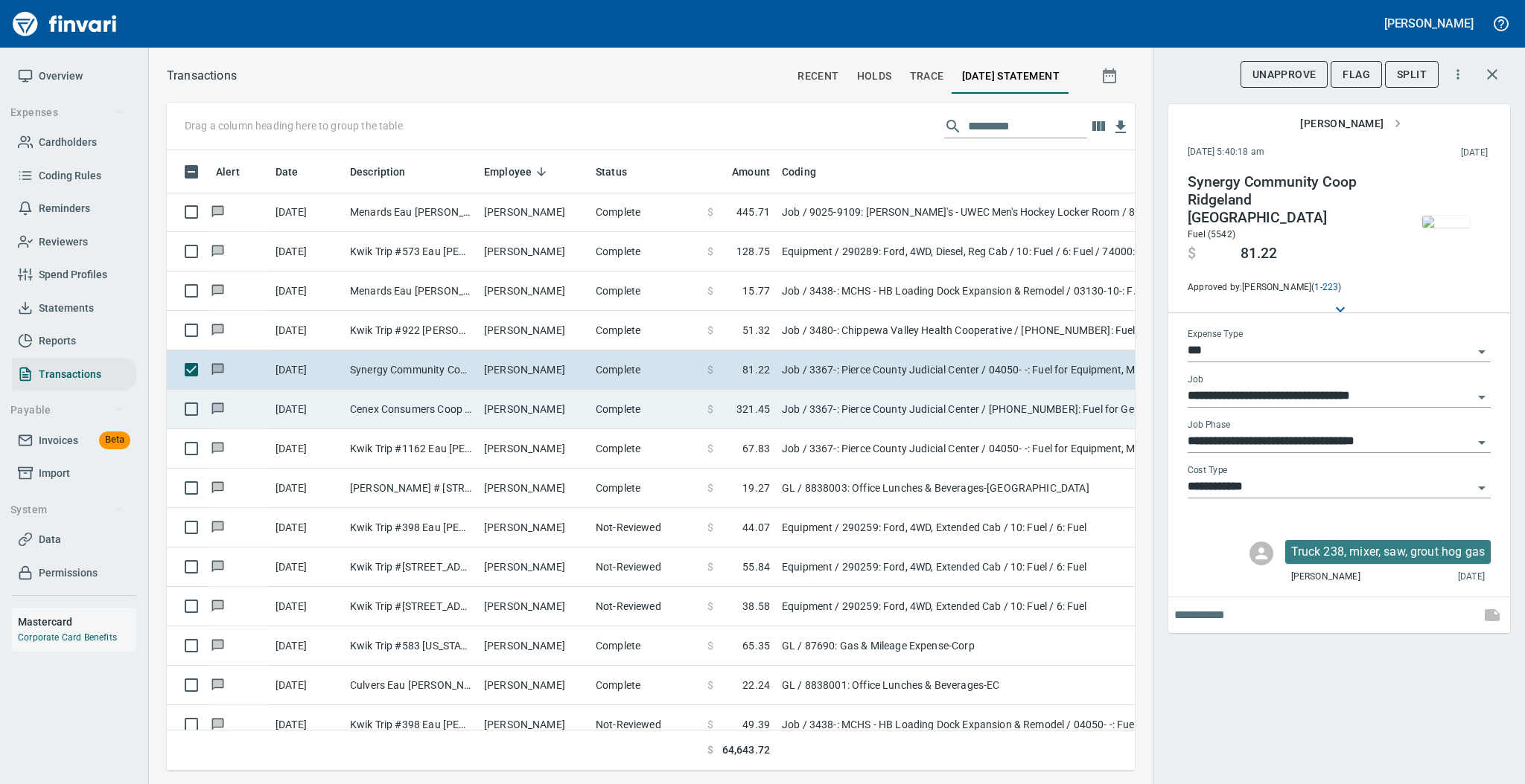
click at [646, 407] on td "Complete" at bounding box center [646, 409] width 112 height 40
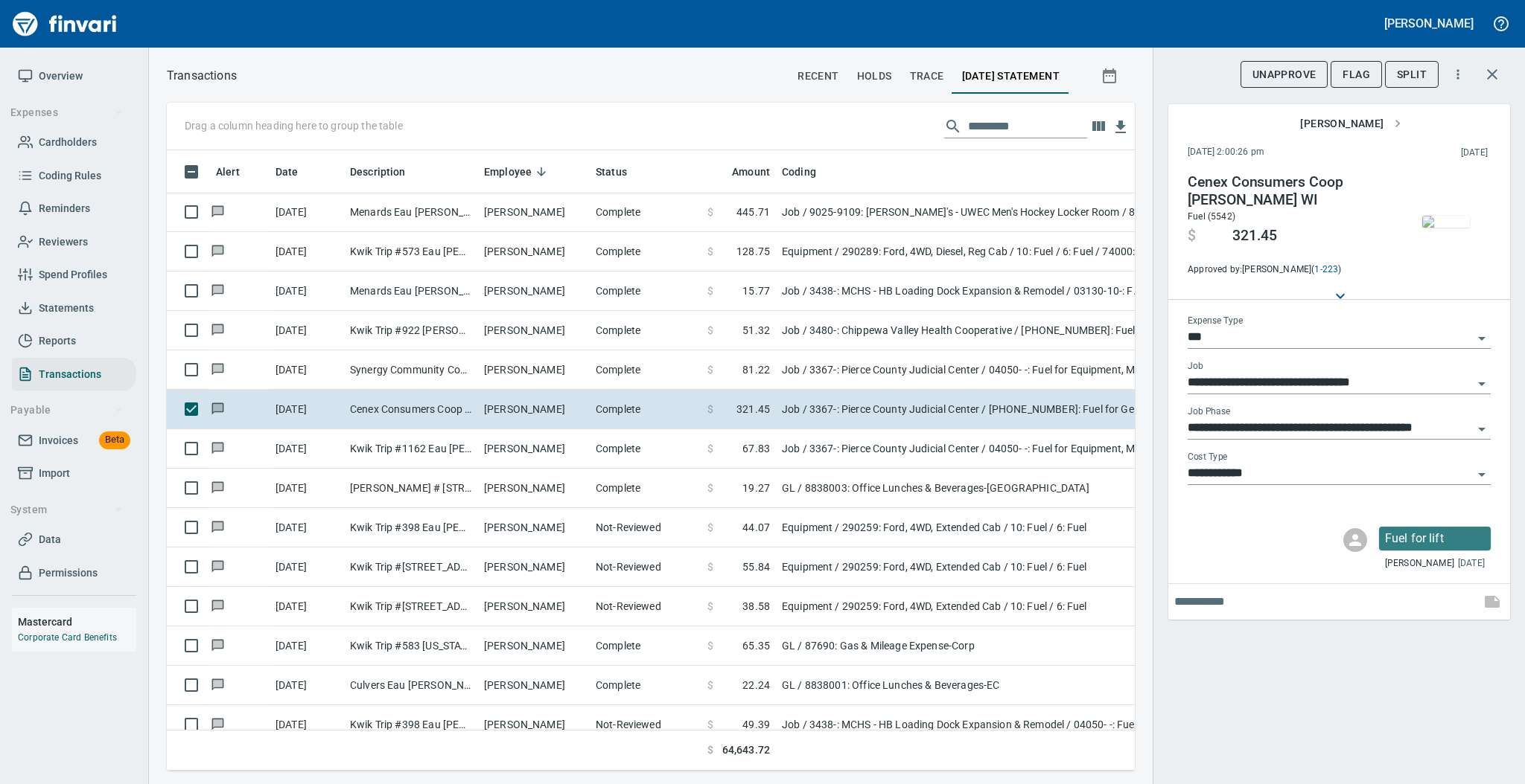
click at [1449, 218] on img "button" at bounding box center [1445, 222] width 48 height 12
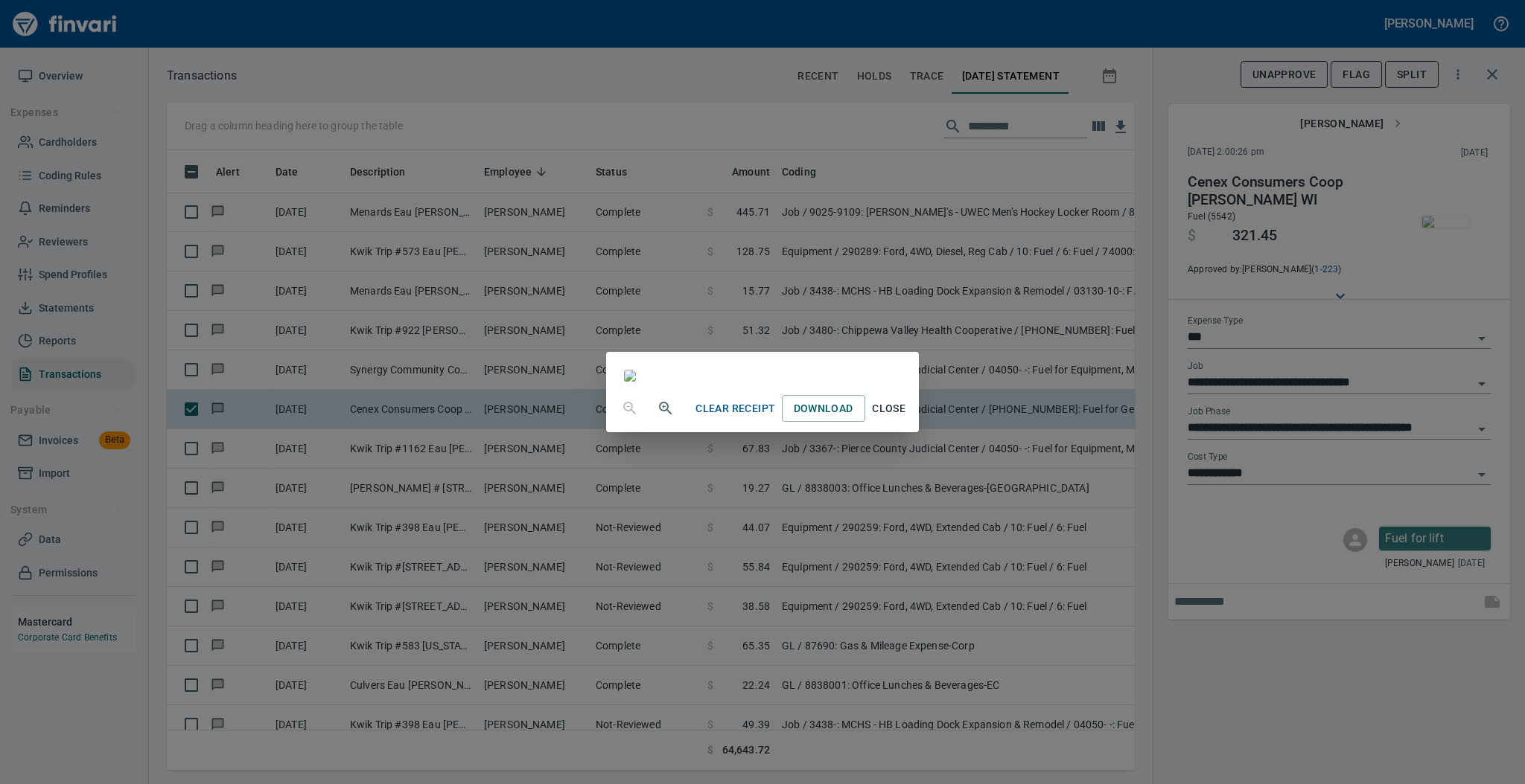
click at [907, 418] on span "Close" at bounding box center [889, 408] width 36 height 19
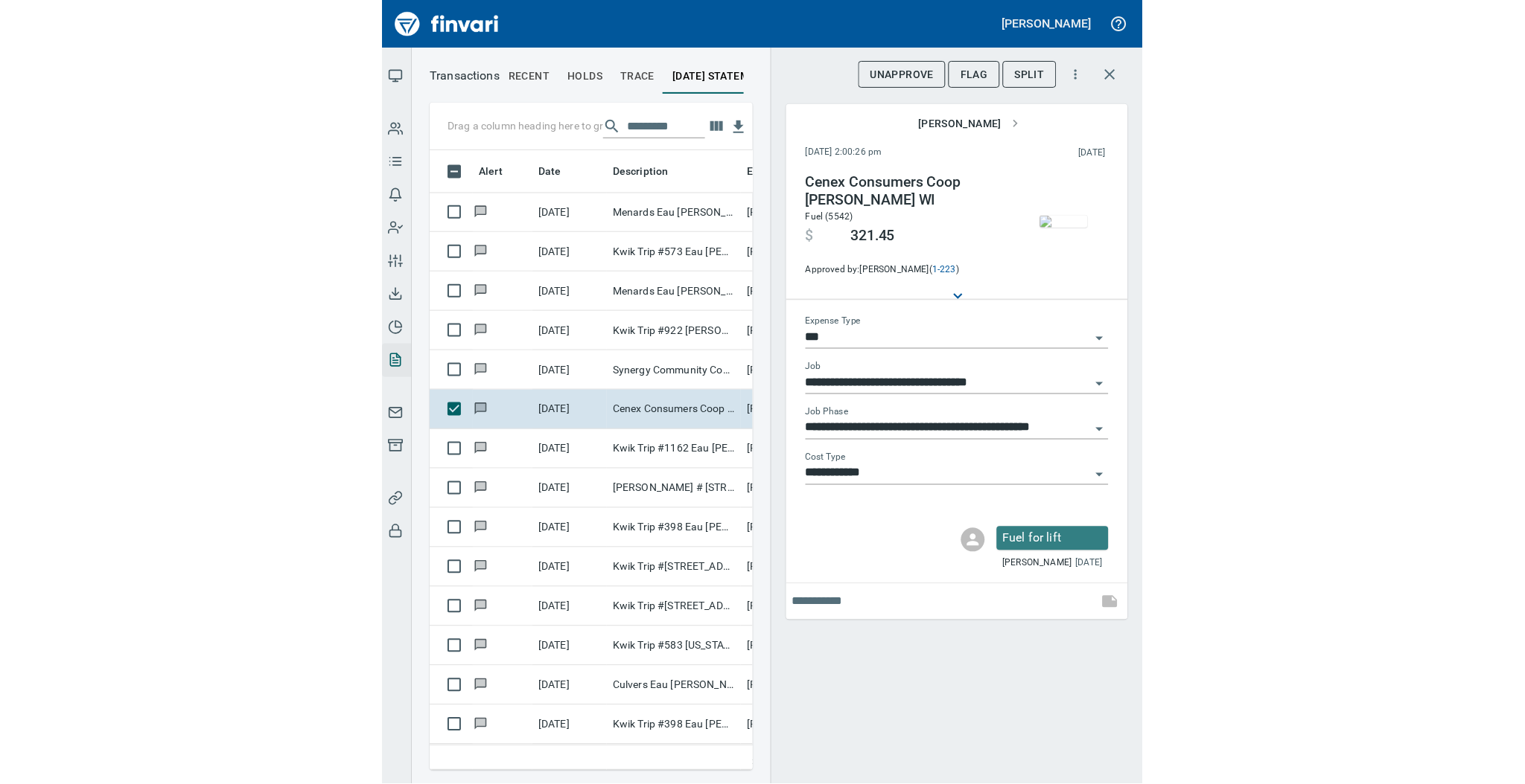
scroll to position [591, 293]
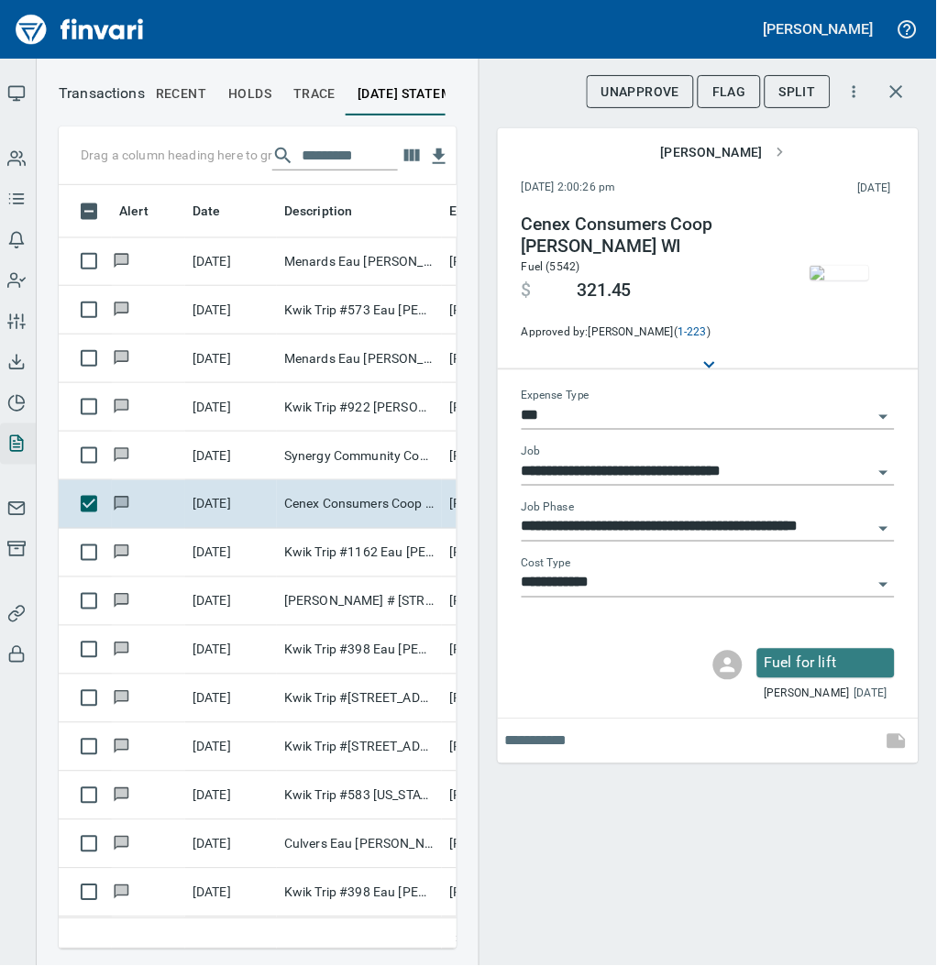
click at [849, 272] on img "button" at bounding box center [840, 273] width 59 height 15
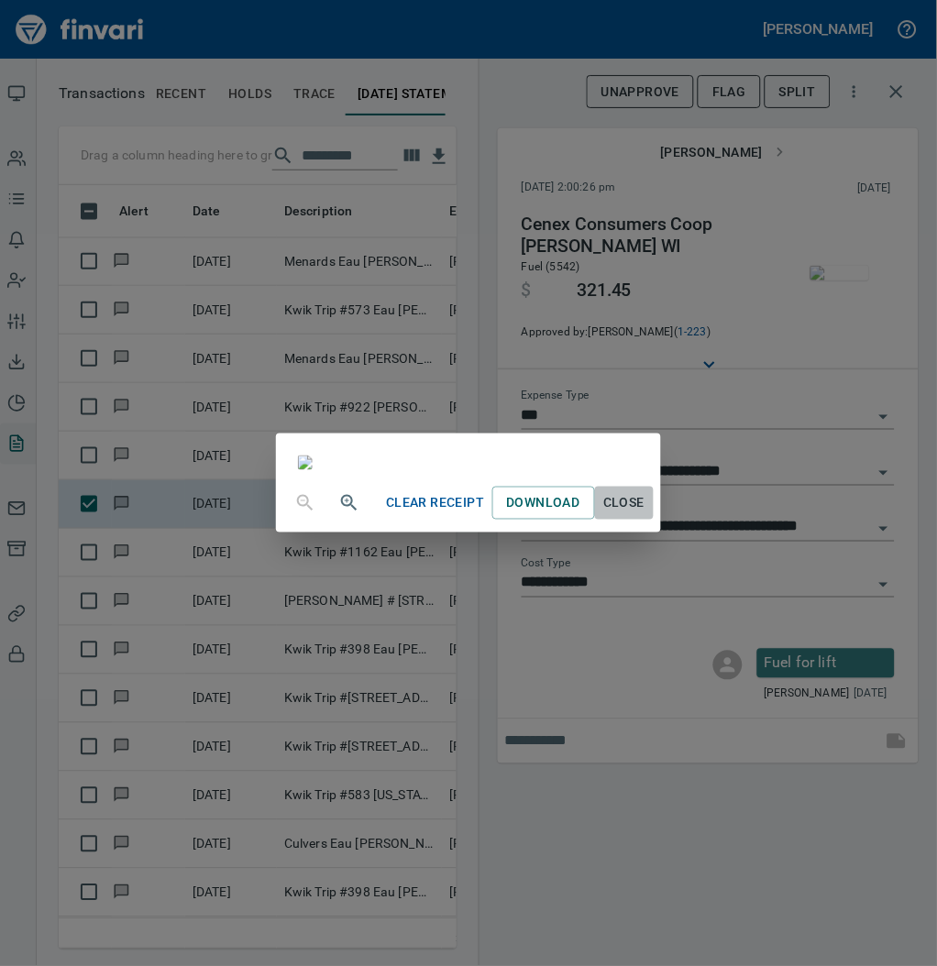
click at [646, 515] on span "Close" at bounding box center [624, 503] width 44 height 23
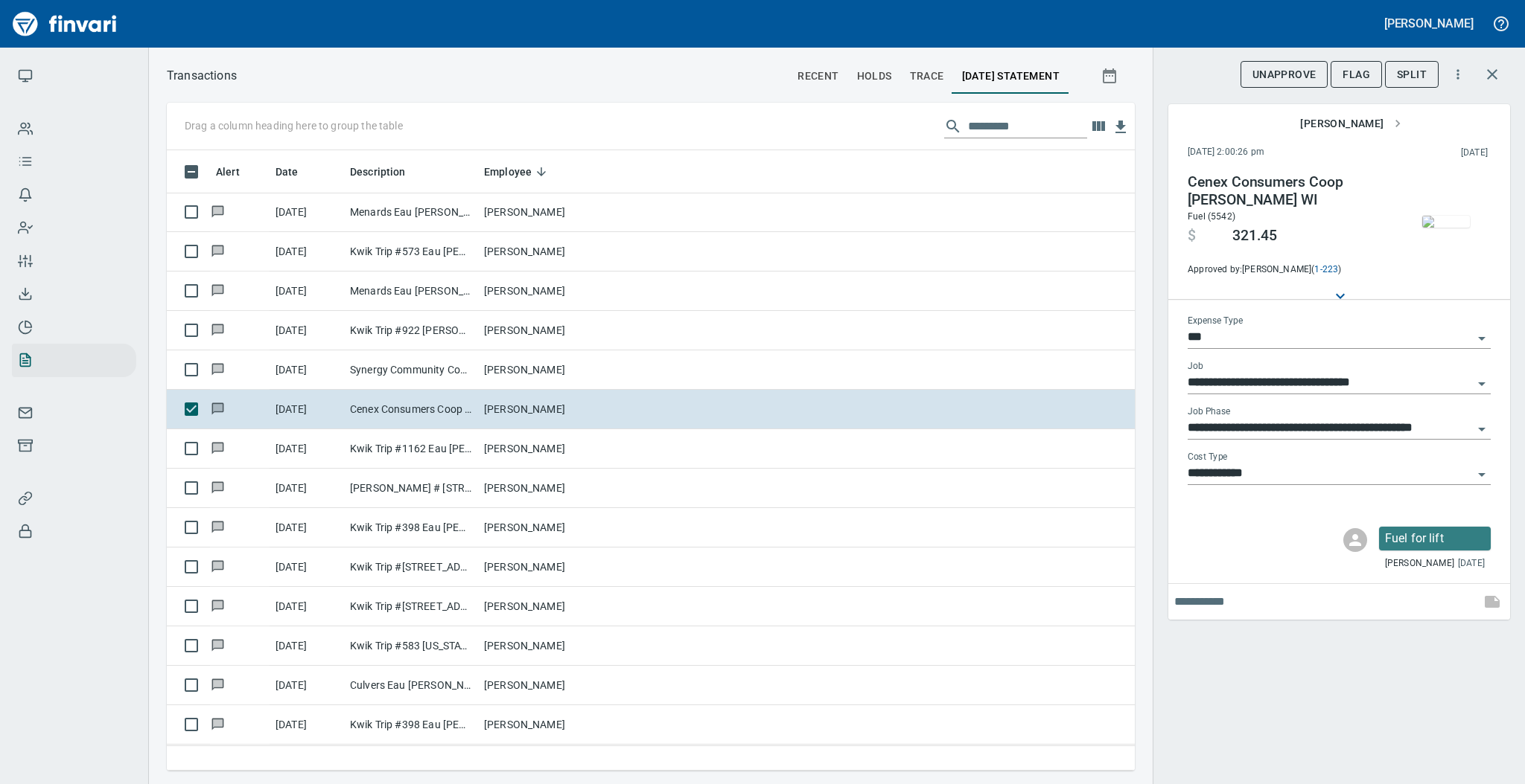
scroll to position [591, 937]
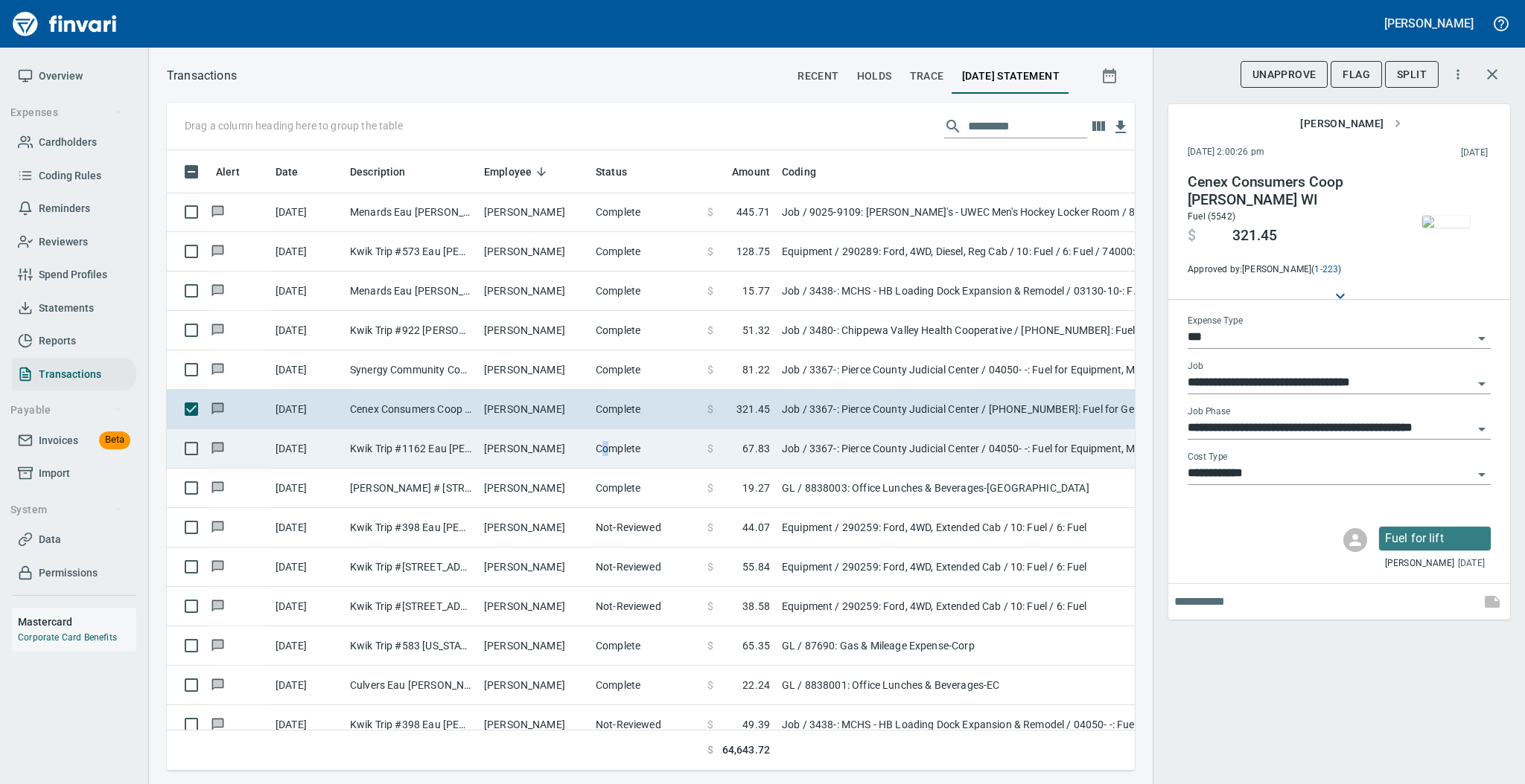
drag, startPoint x: 603, startPoint y: 454, endPoint x: 611, endPoint y: 452, distance: 8.2
click at [611, 452] on td "Complete" at bounding box center [646, 449] width 112 height 40
type input "**********"
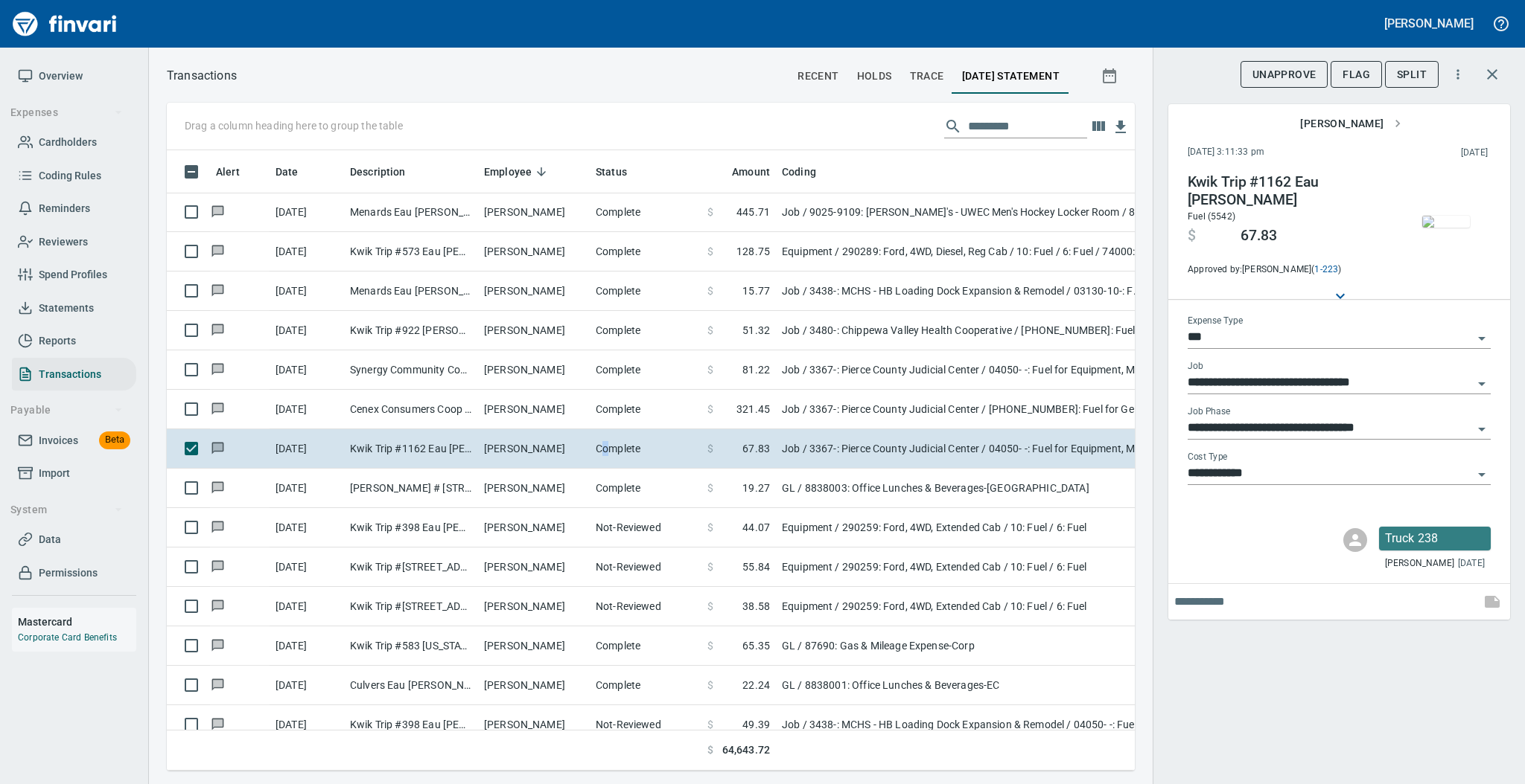
click at [1452, 222] on img "button" at bounding box center [1445, 222] width 48 height 12
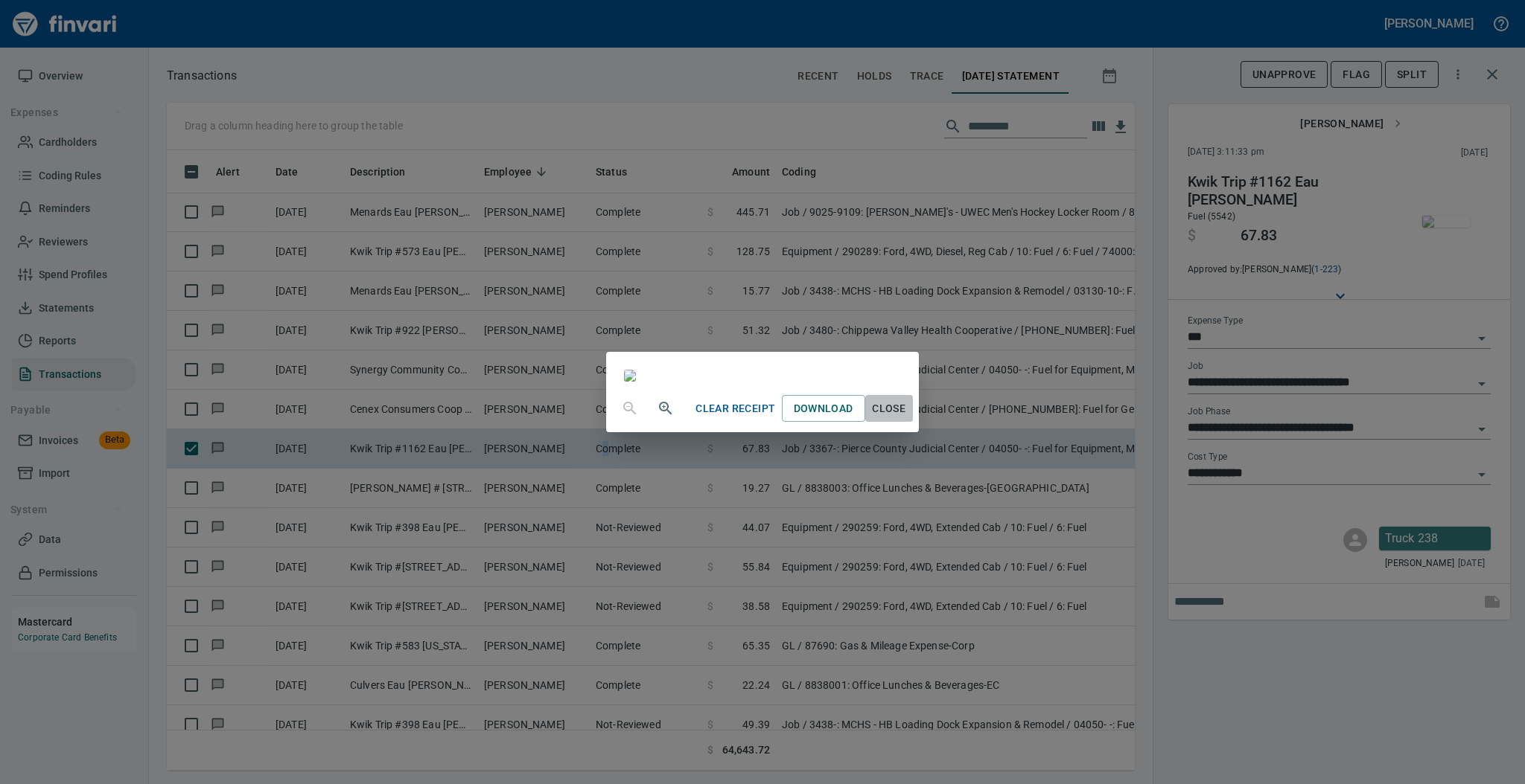
click at [907, 418] on span "Close" at bounding box center [889, 408] width 36 height 19
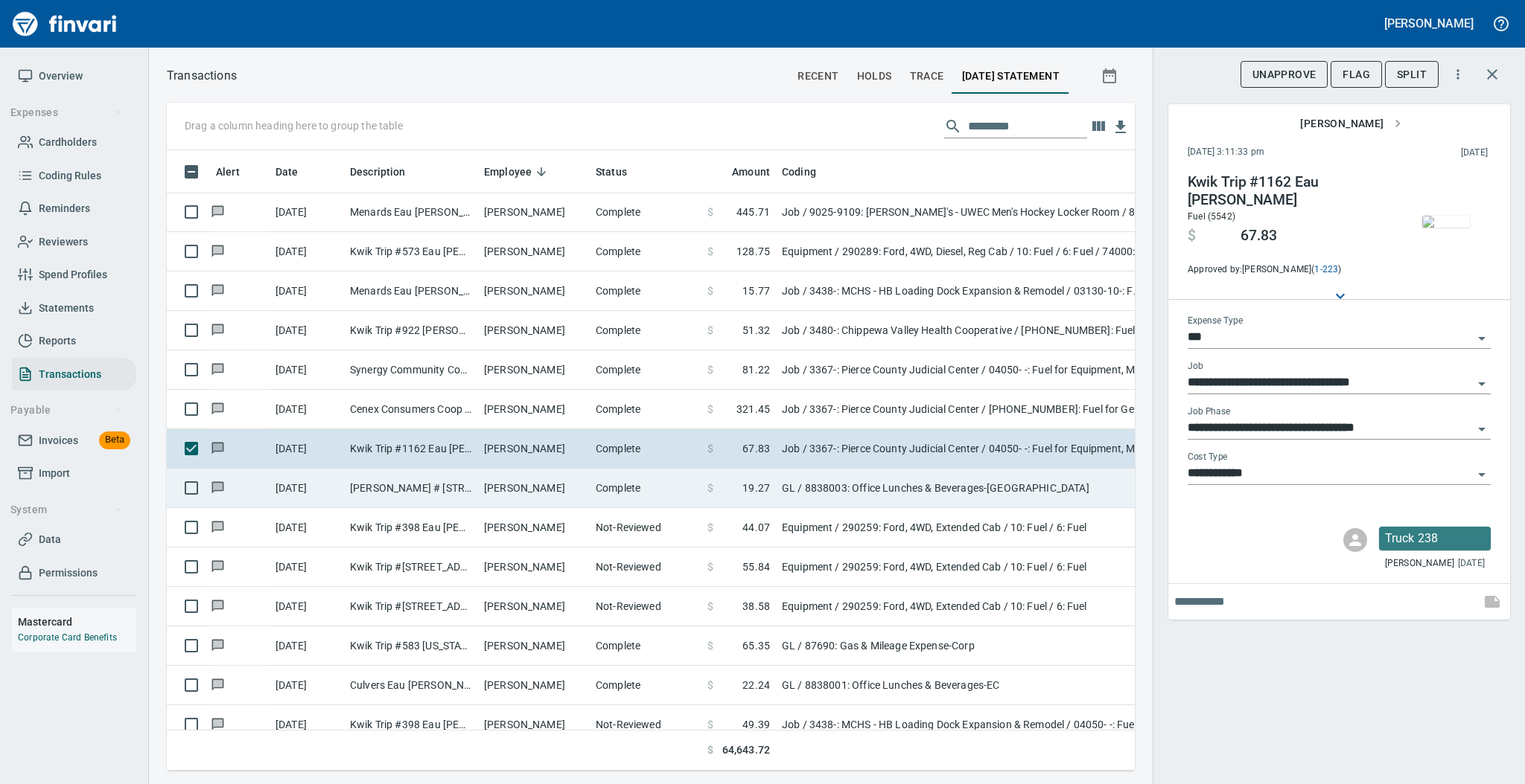
click at [461, 495] on td "[PERSON_NAME] # [STREET_ADDRESS]" at bounding box center [411, 489] width 134 height 40
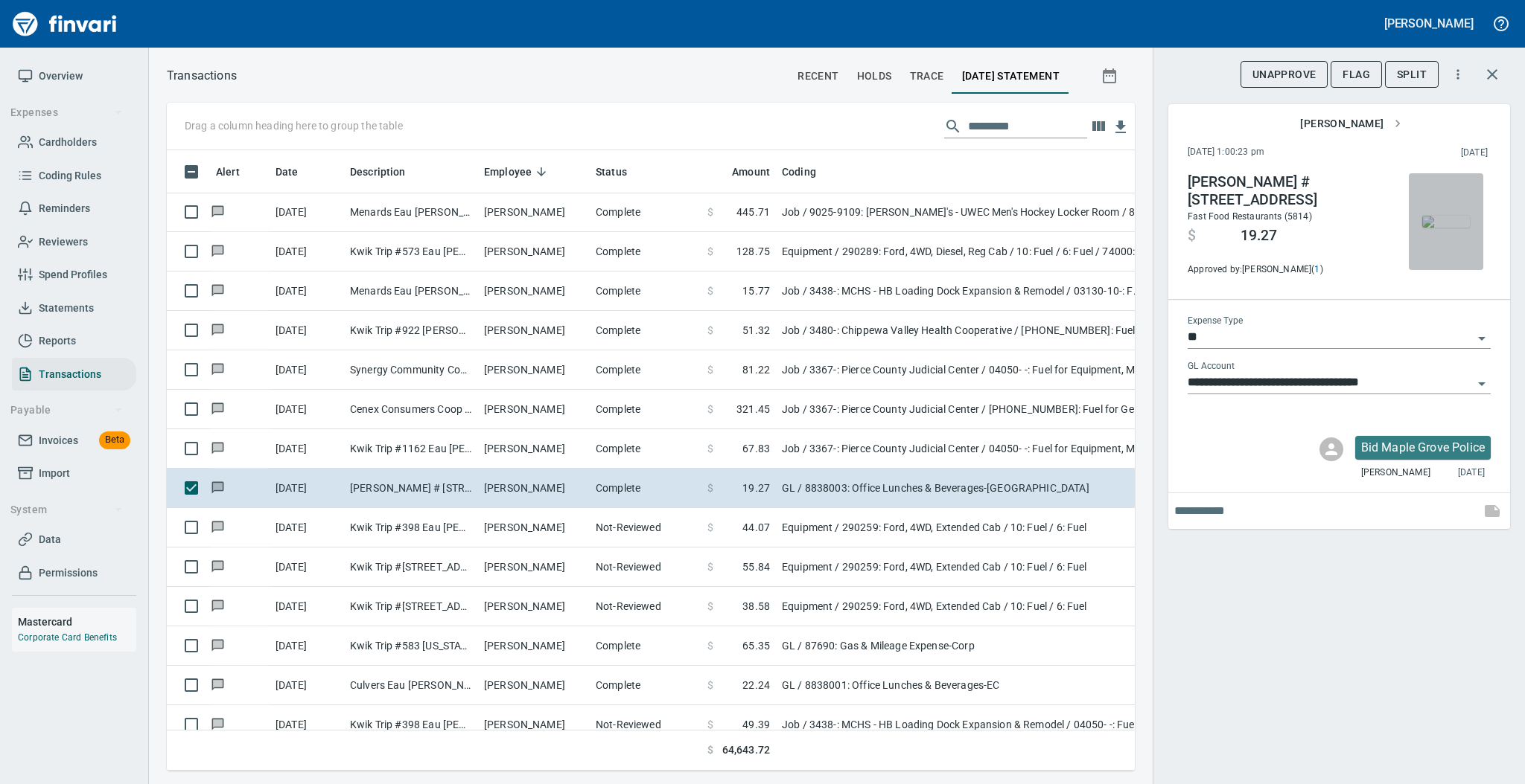
click at [1445, 220] on img "button" at bounding box center [1445, 222] width 48 height 12
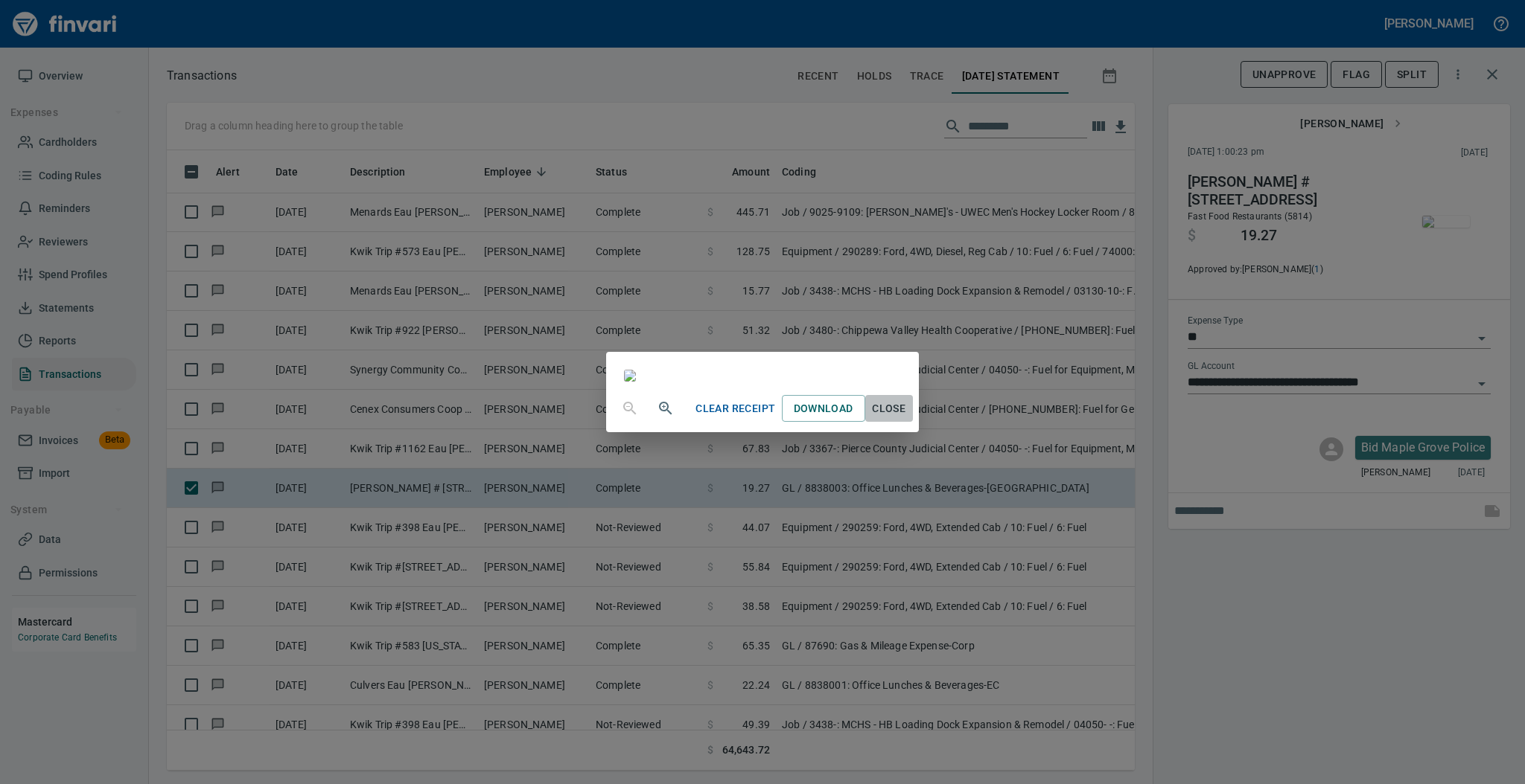
click at [907, 418] on span "Close" at bounding box center [889, 408] width 36 height 19
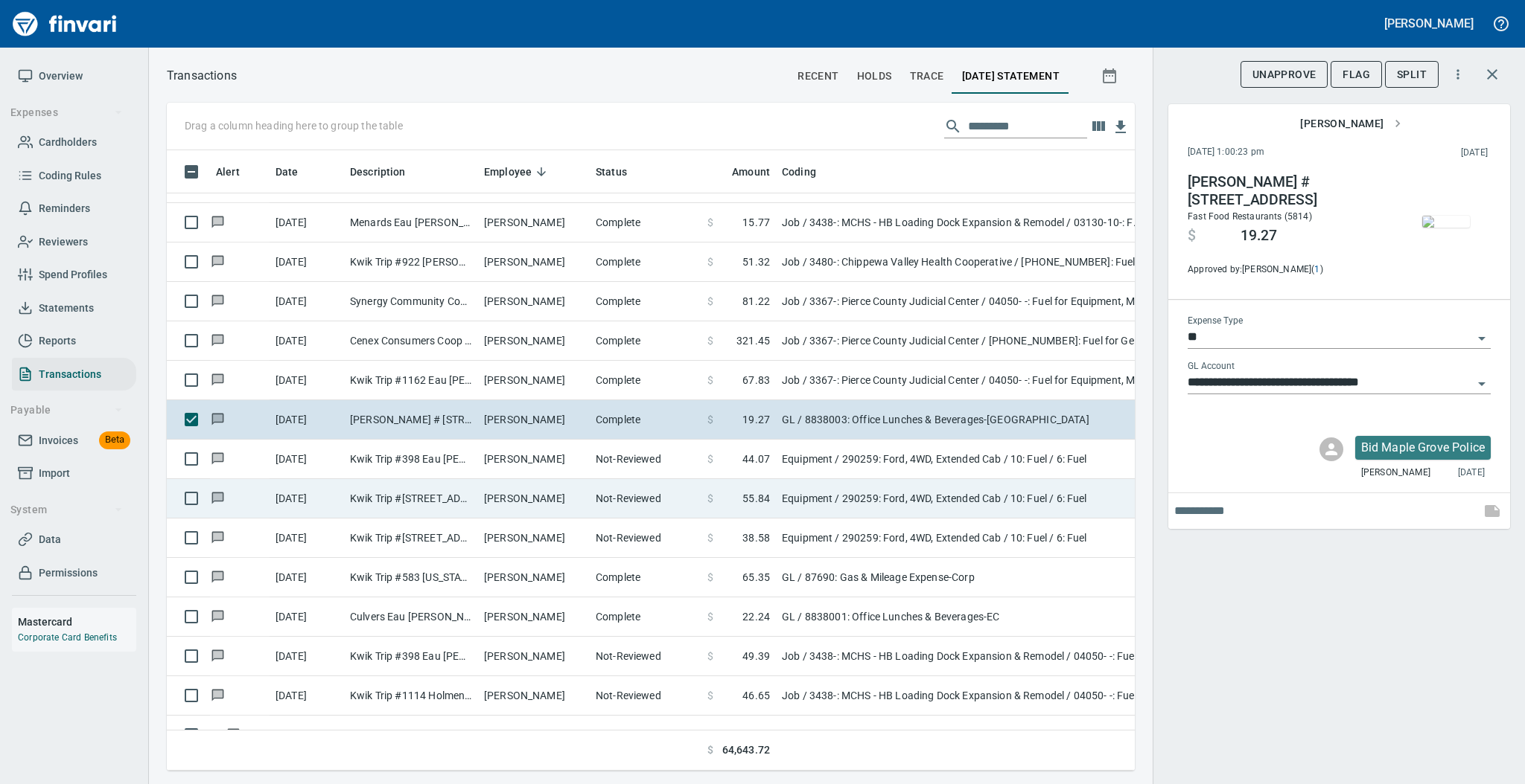
scroll to position [4564, 0]
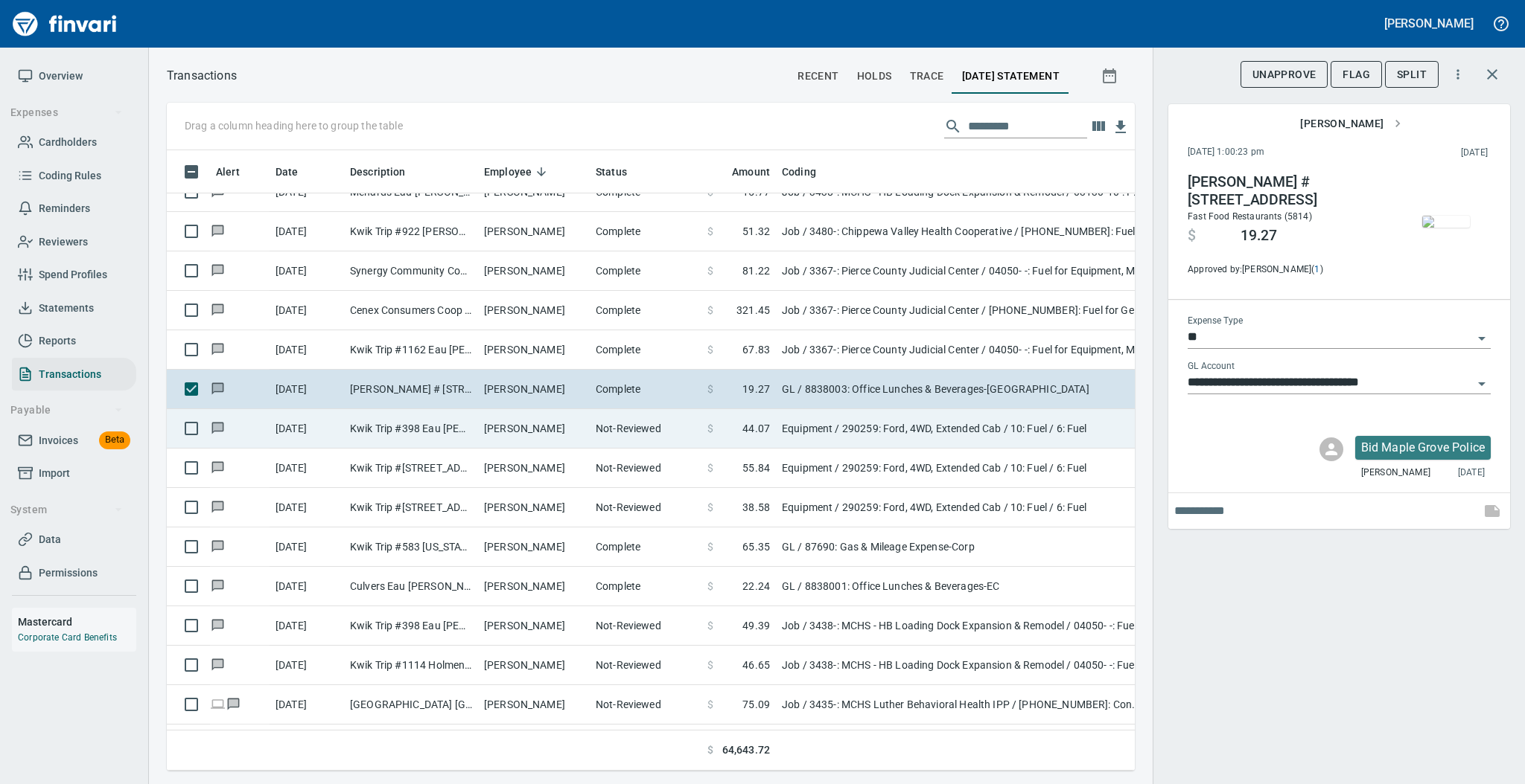
click at [507, 436] on td "[PERSON_NAME]" at bounding box center [534, 429] width 112 height 40
type input "*********"
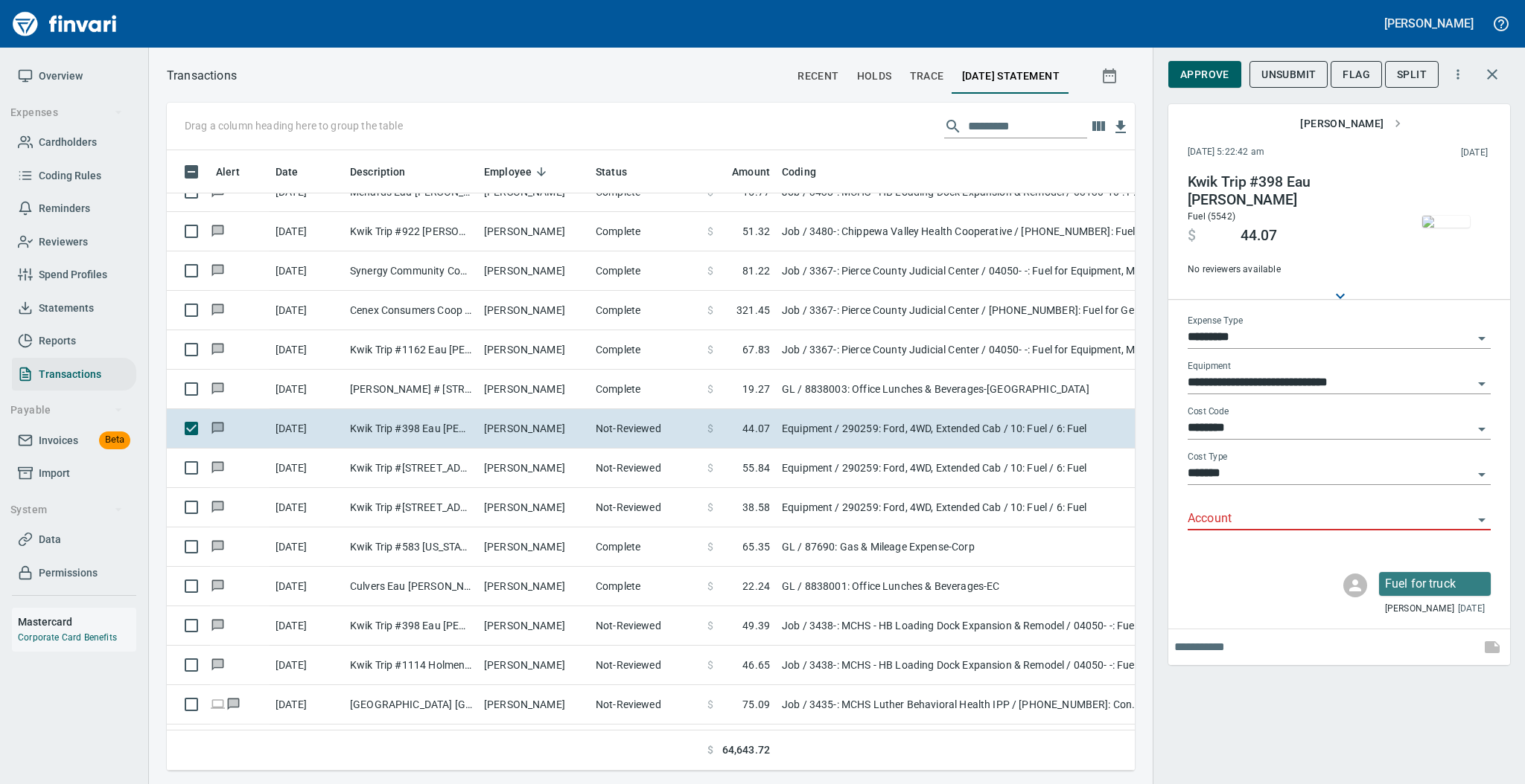
click at [1446, 216] on img "button" at bounding box center [1445, 222] width 48 height 12
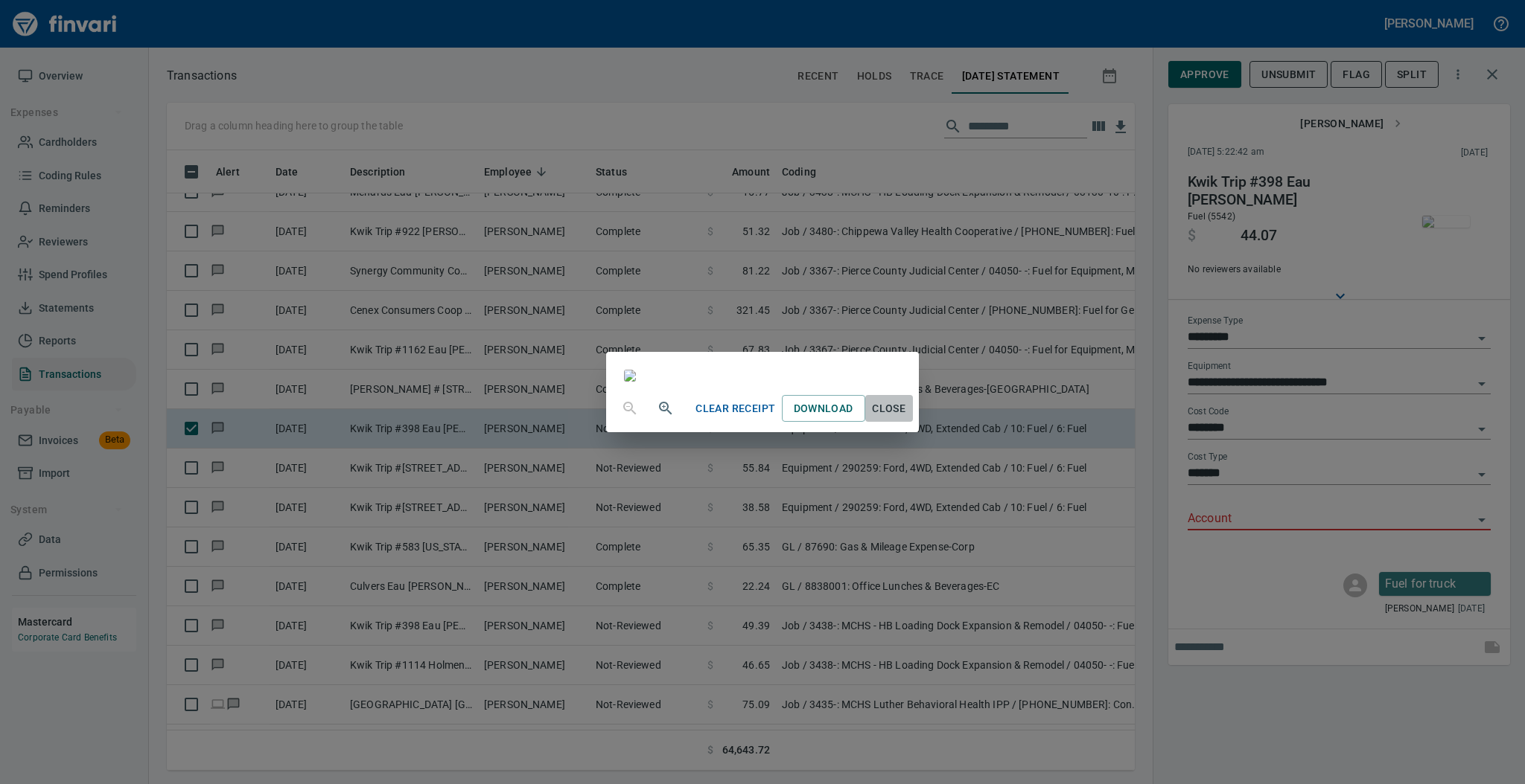
click at [907, 418] on span "Close" at bounding box center [889, 408] width 36 height 19
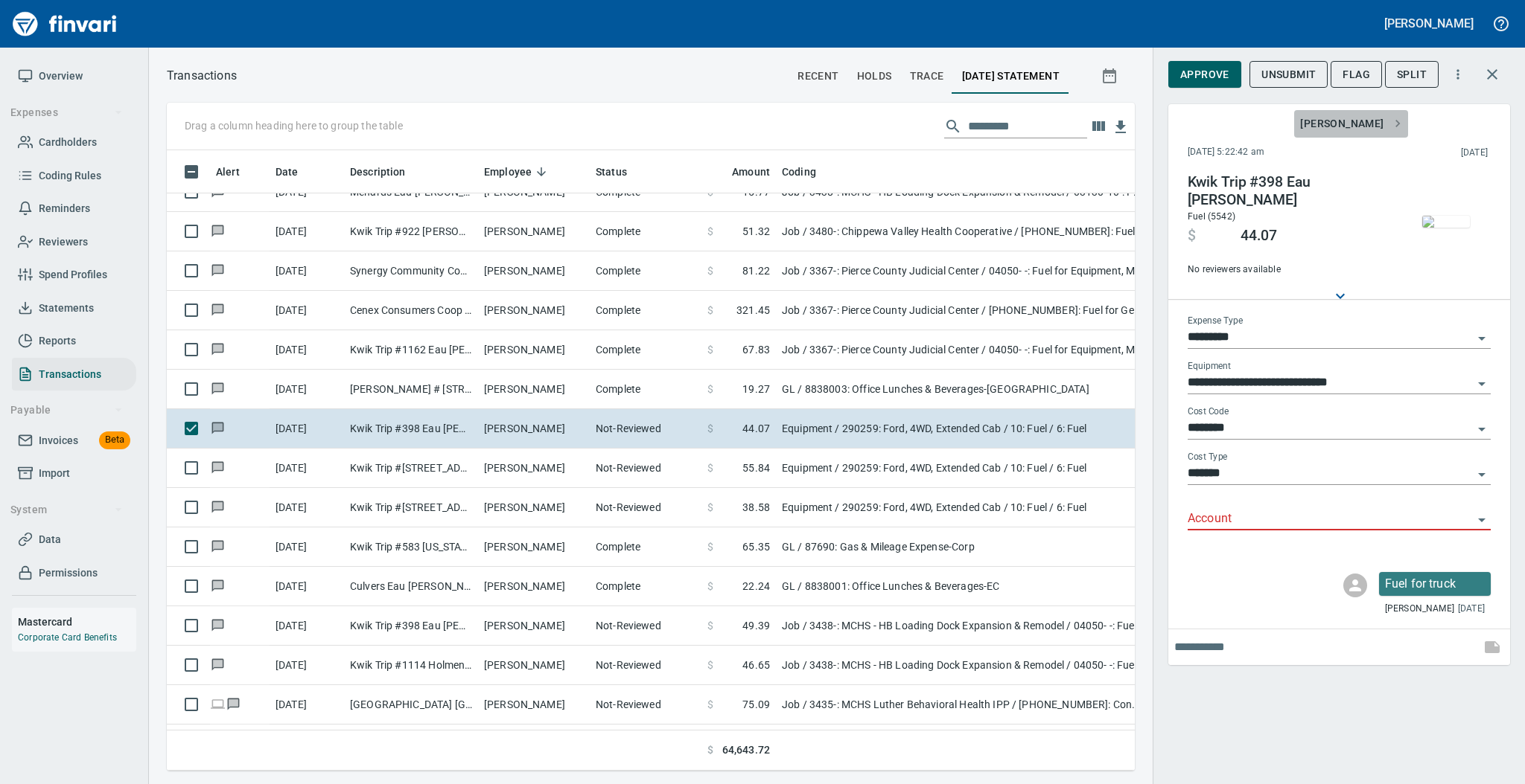
click at [1370, 122] on span "[PERSON_NAME]" at bounding box center [1350, 123] width 102 height 19
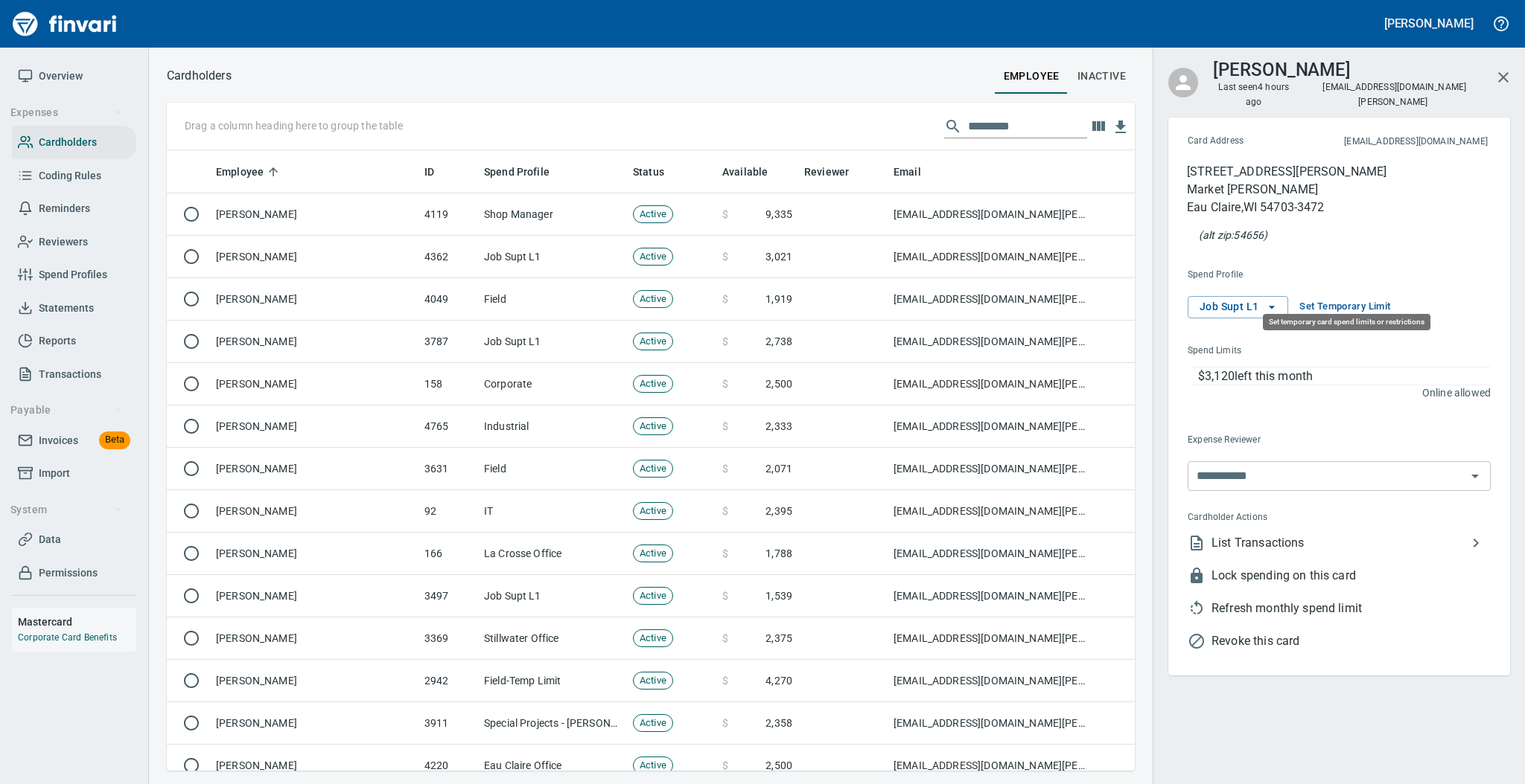
scroll to position [605, 937]
click at [1246, 534] on span "List Transactions" at bounding box center [1339, 543] width 256 height 18
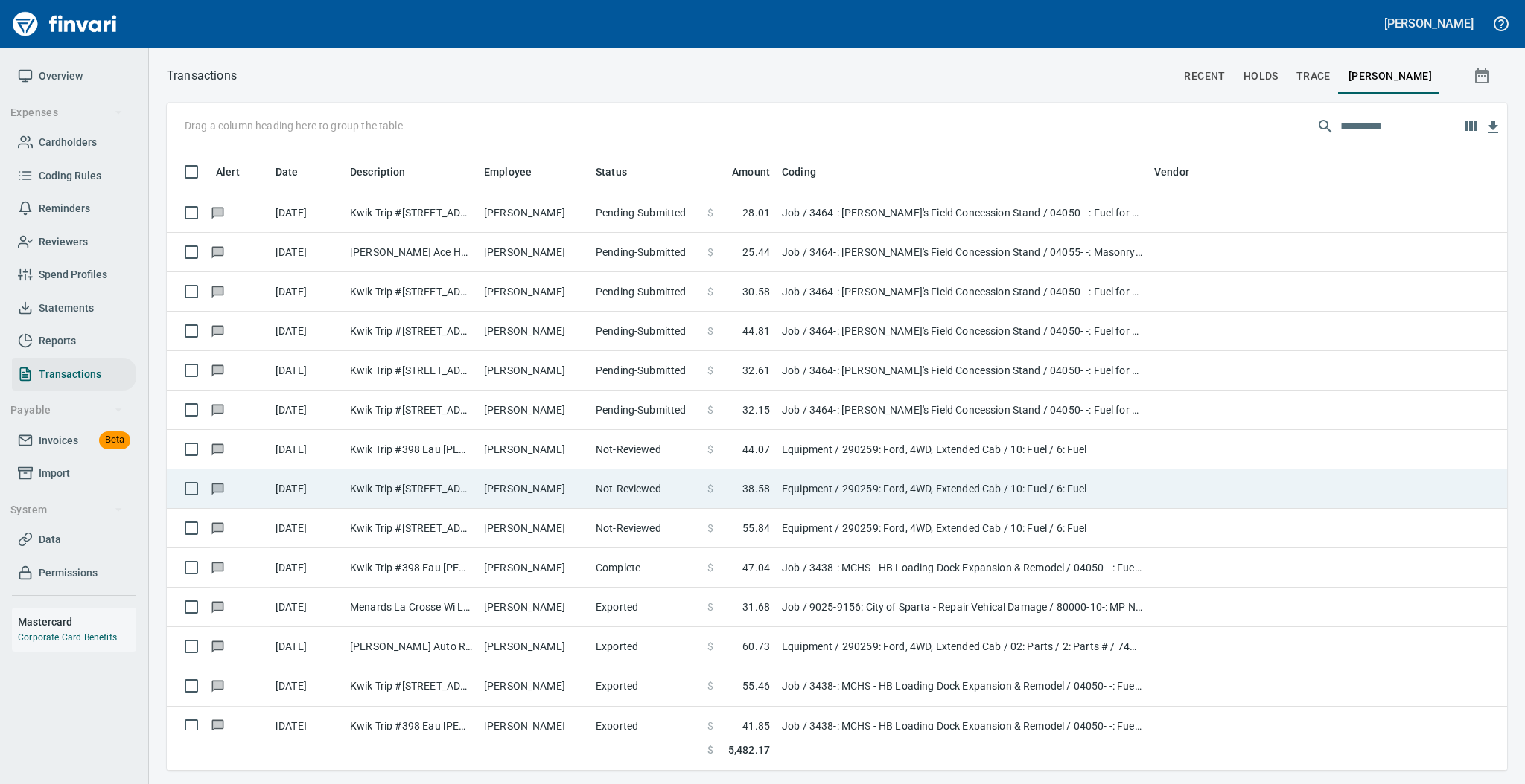
scroll to position [605, 1309]
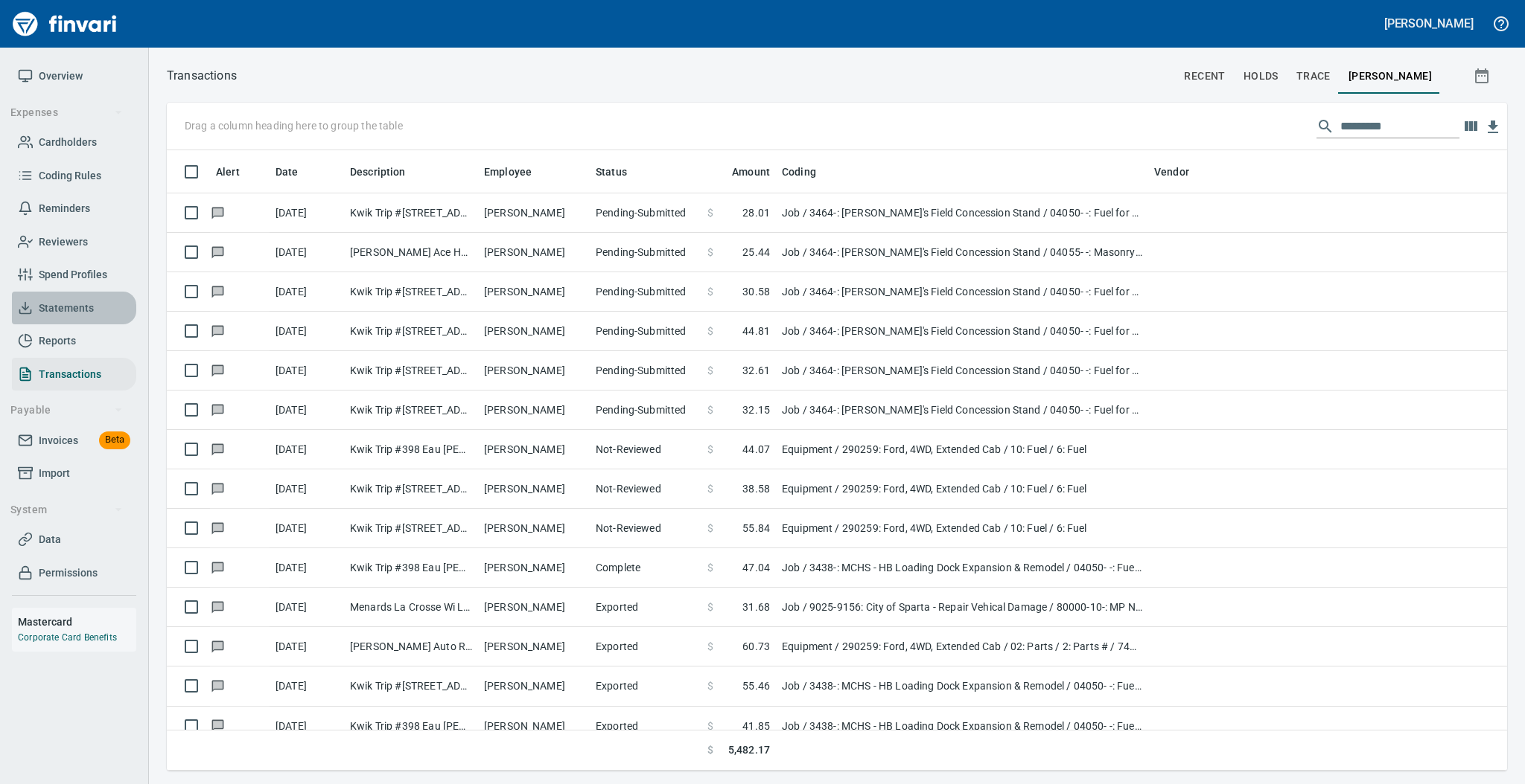
click at [69, 306] on span "Statements" at bounding box center [67, 308] width 55 height 19
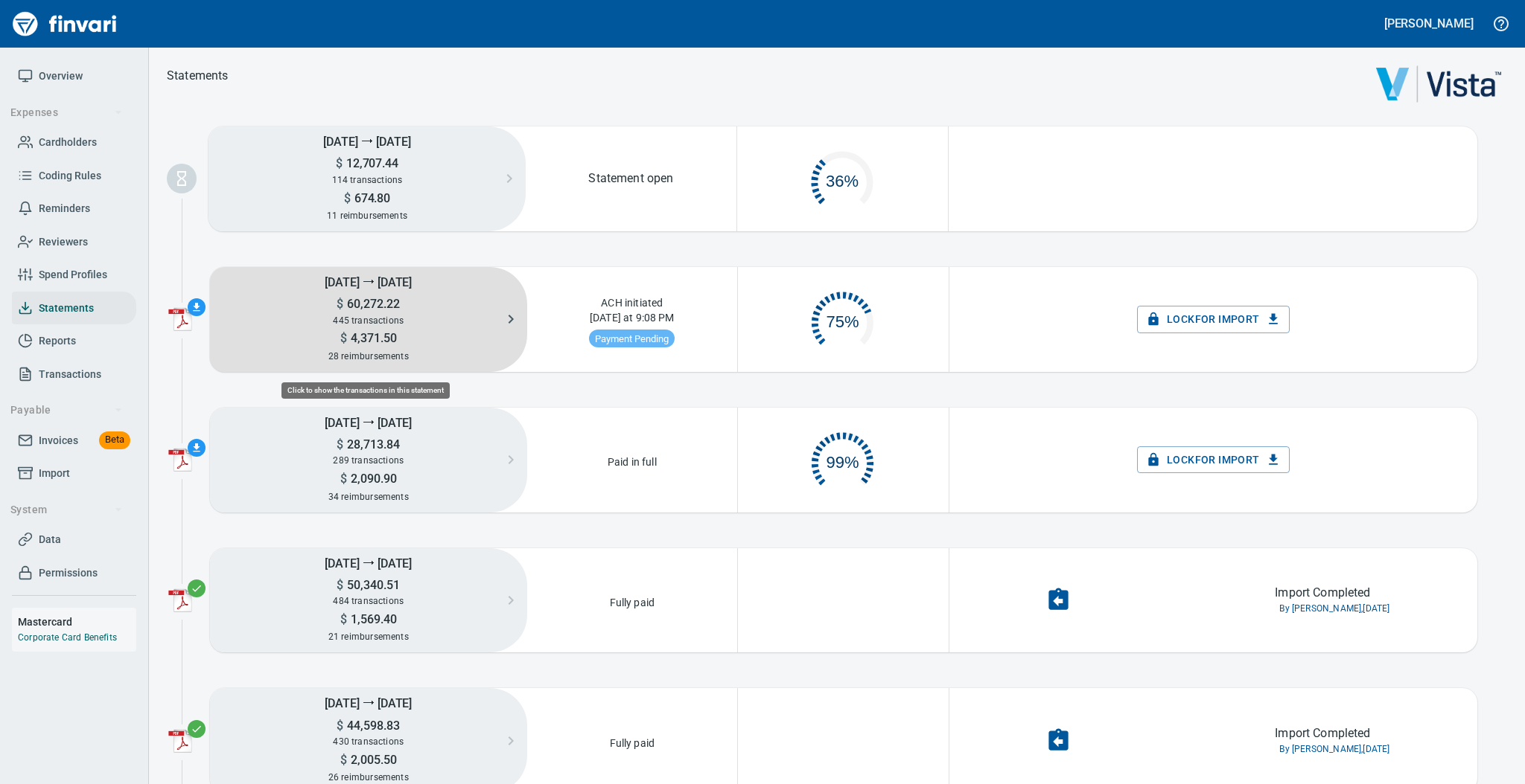
scroll to position [70, 192]
click at [358, 325] on span "445 transactions" at bounding box center [368, 321] width 71 height 11
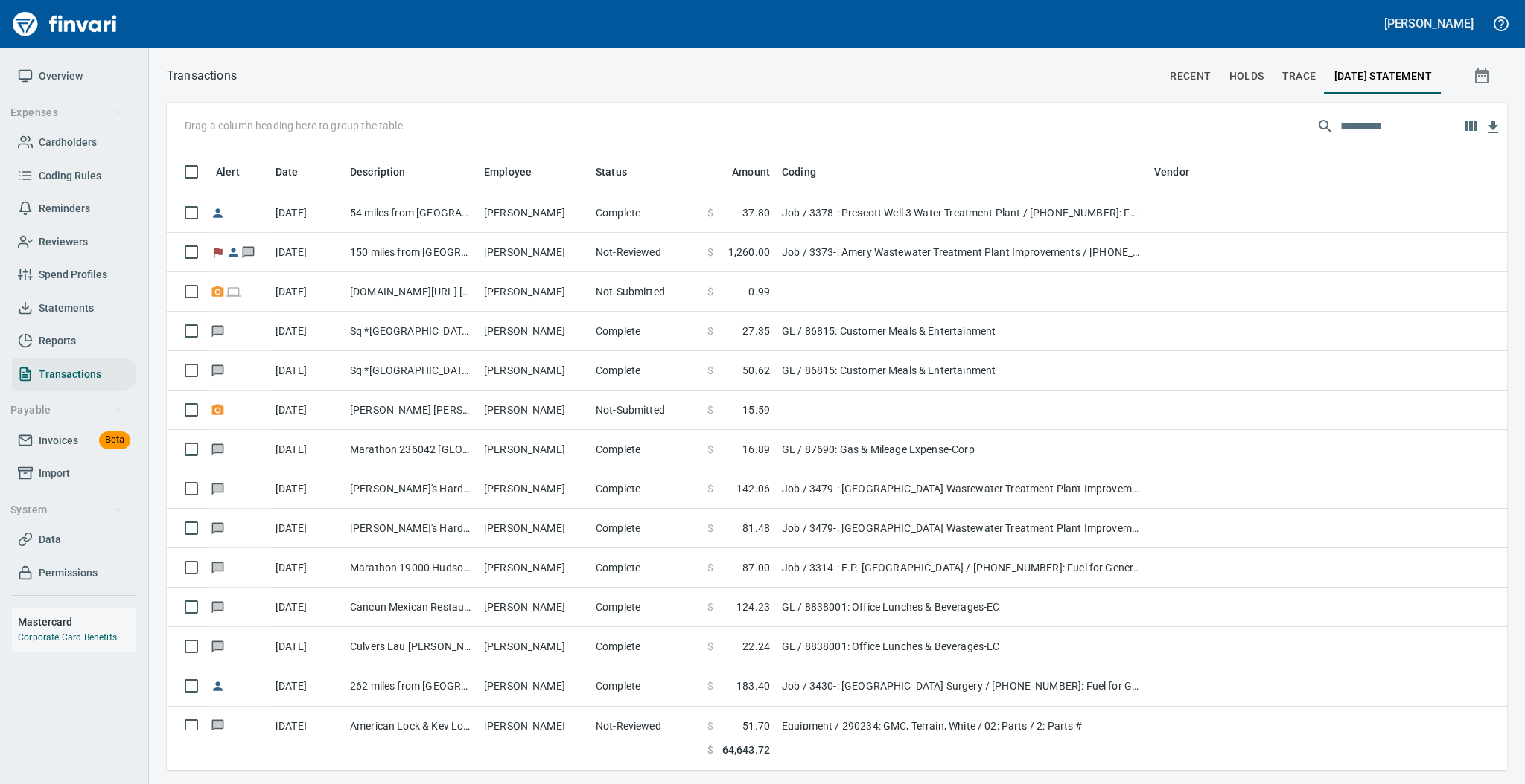
scroll to position [2, 2]
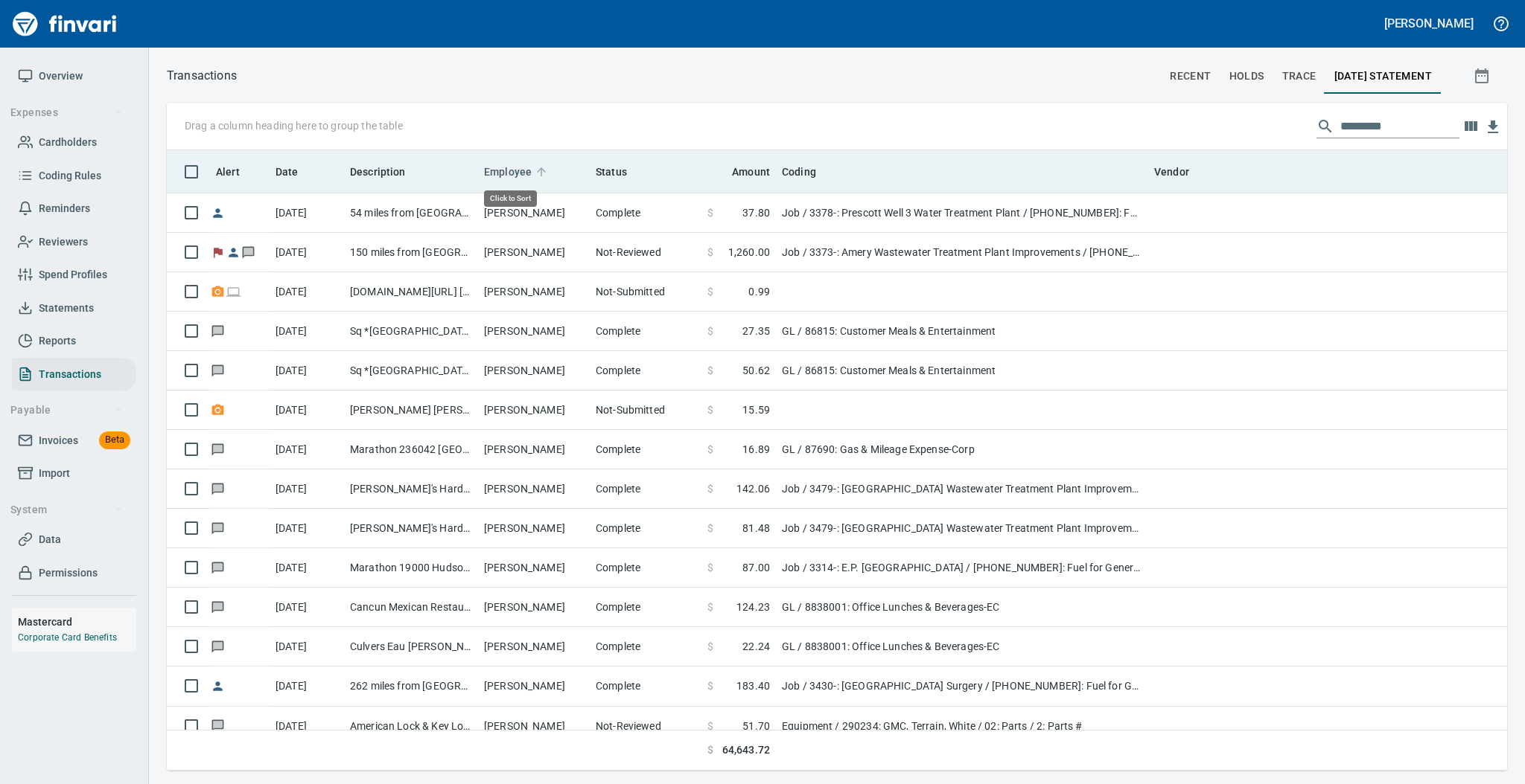
click at [533, 170] on span "Employee" at bounding box center [517, 172] width 67 height 18
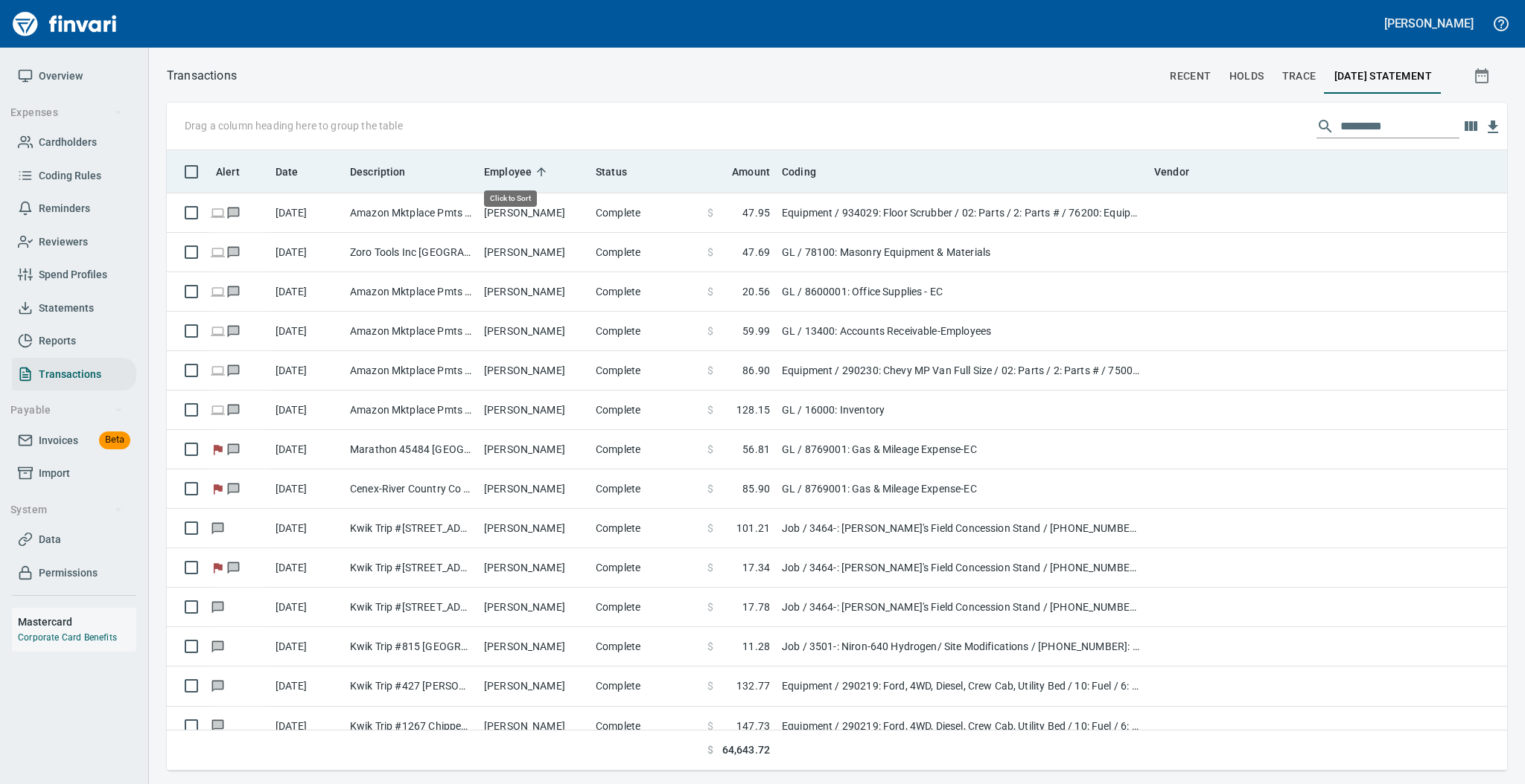
click at [533, 170] on span "Employee" at bounding box center [517, 172] width 67 height 18
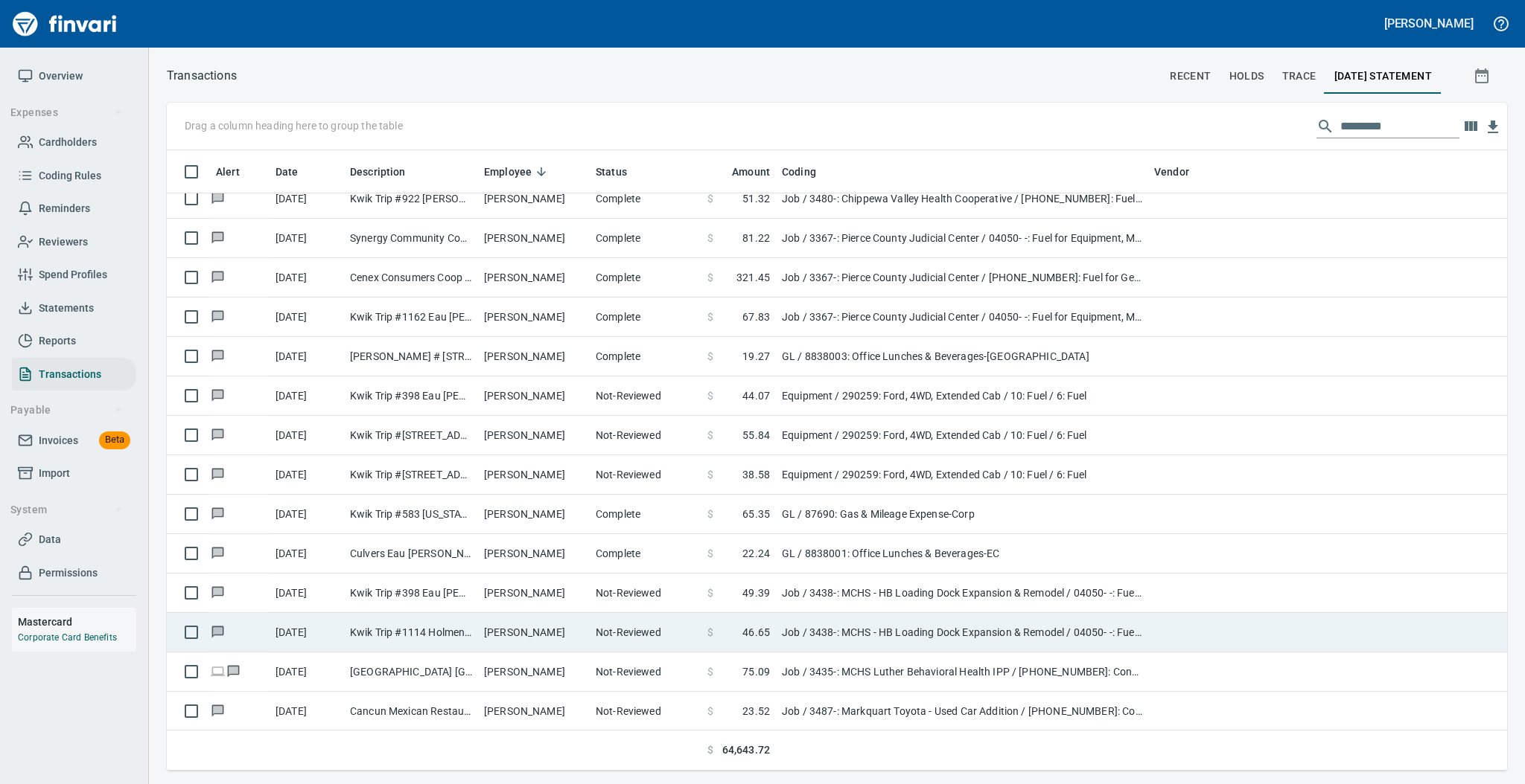
scroll to position [4564, 0]
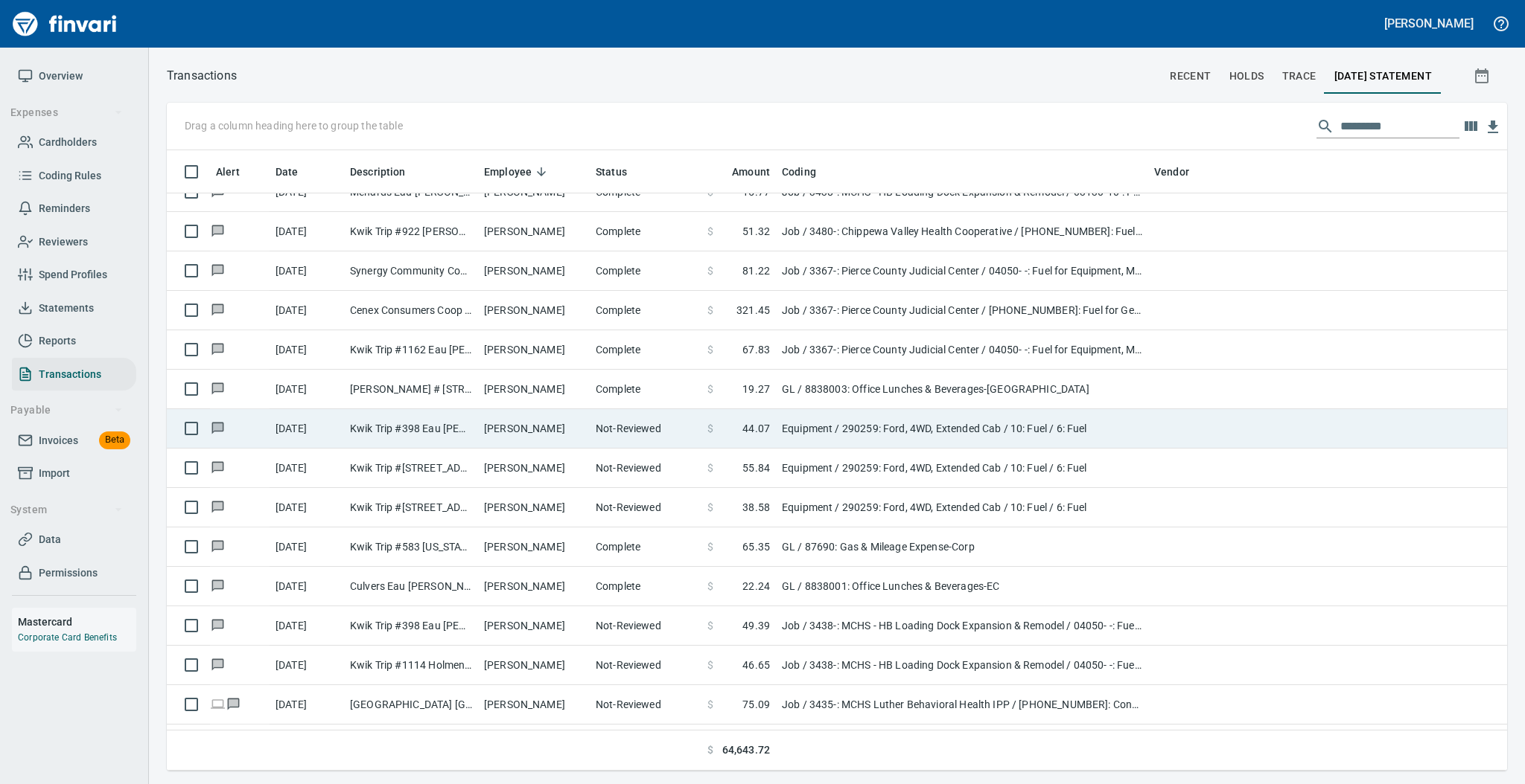
click at [566, 423] on td "[PERSON_NAME]" at bounding box center [534, 429] width 112 height 40
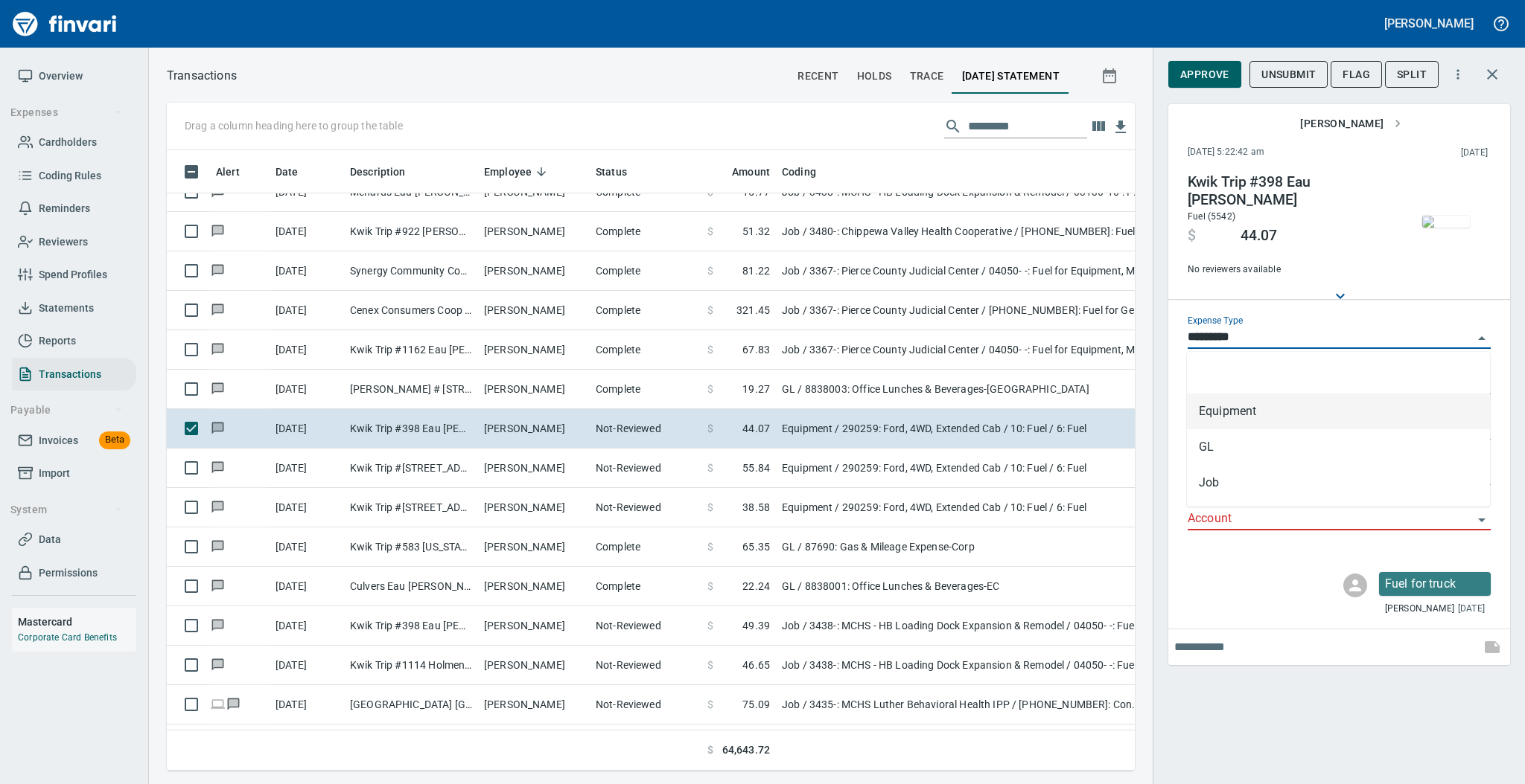
click at [1251, 342] on input "*********" at bounding box center [1329, 338] width 285 height 21
click at [1231, 485] on li "Job" at bounding box center [1338, 483] width 303 height 36
type input "***"
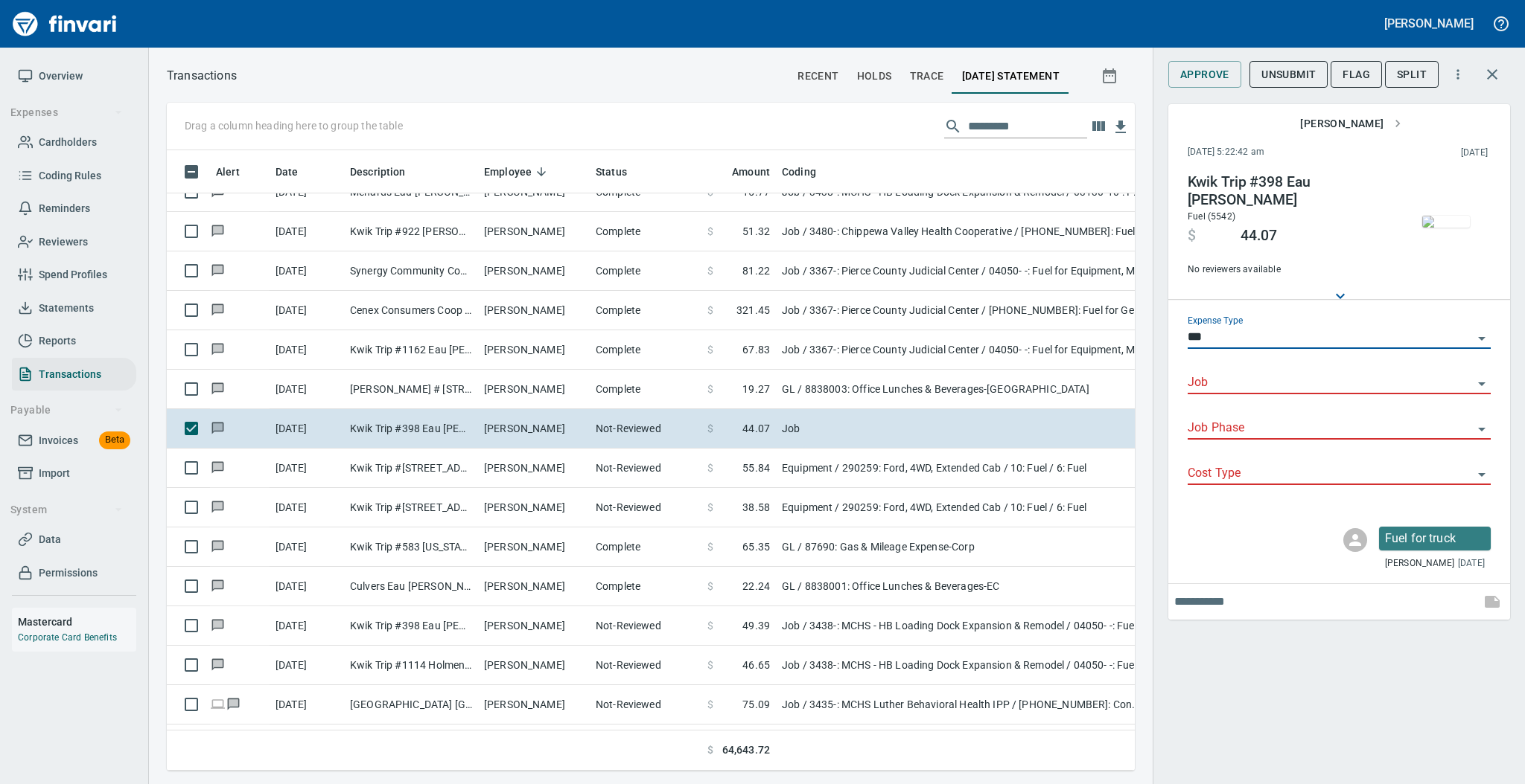
click at [1212, 378] on input "Job" at bounding box center [1329, 383] width 285 height 21
click at [1205, 416] on li "3464-: [PERSON_NAME]'s Field Concession Stand" at bounding box center [1338, 421] width 303 height 36
type input "**********"
click at [1212, 436] on input "Job Phase" at bounding box center [1329, 429] width 285 height 21
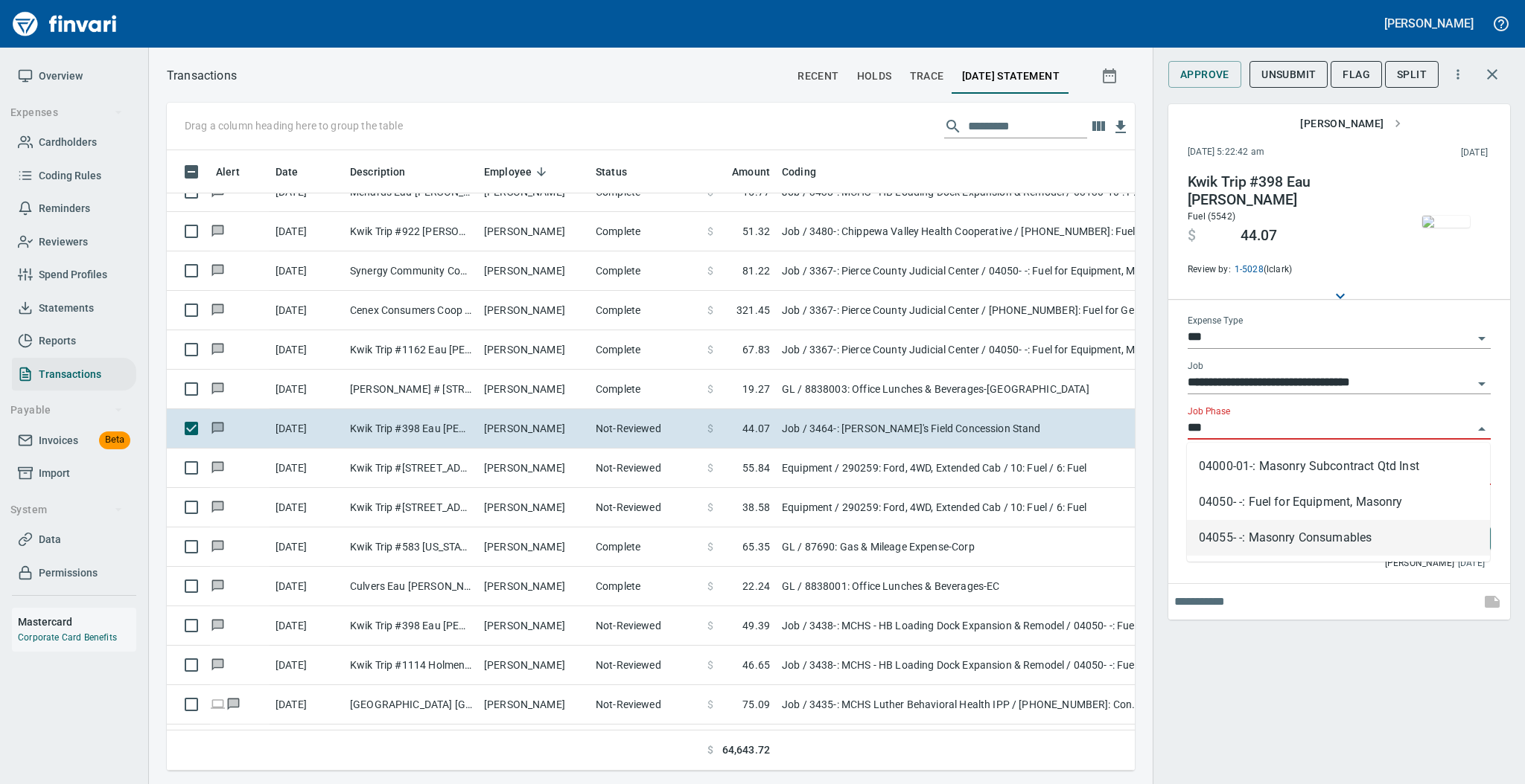
click at [1246, 537] on li "04055- -: Masonry Consumables" at bounding box center [1338, 538] width 303 height 36
type input "**********"
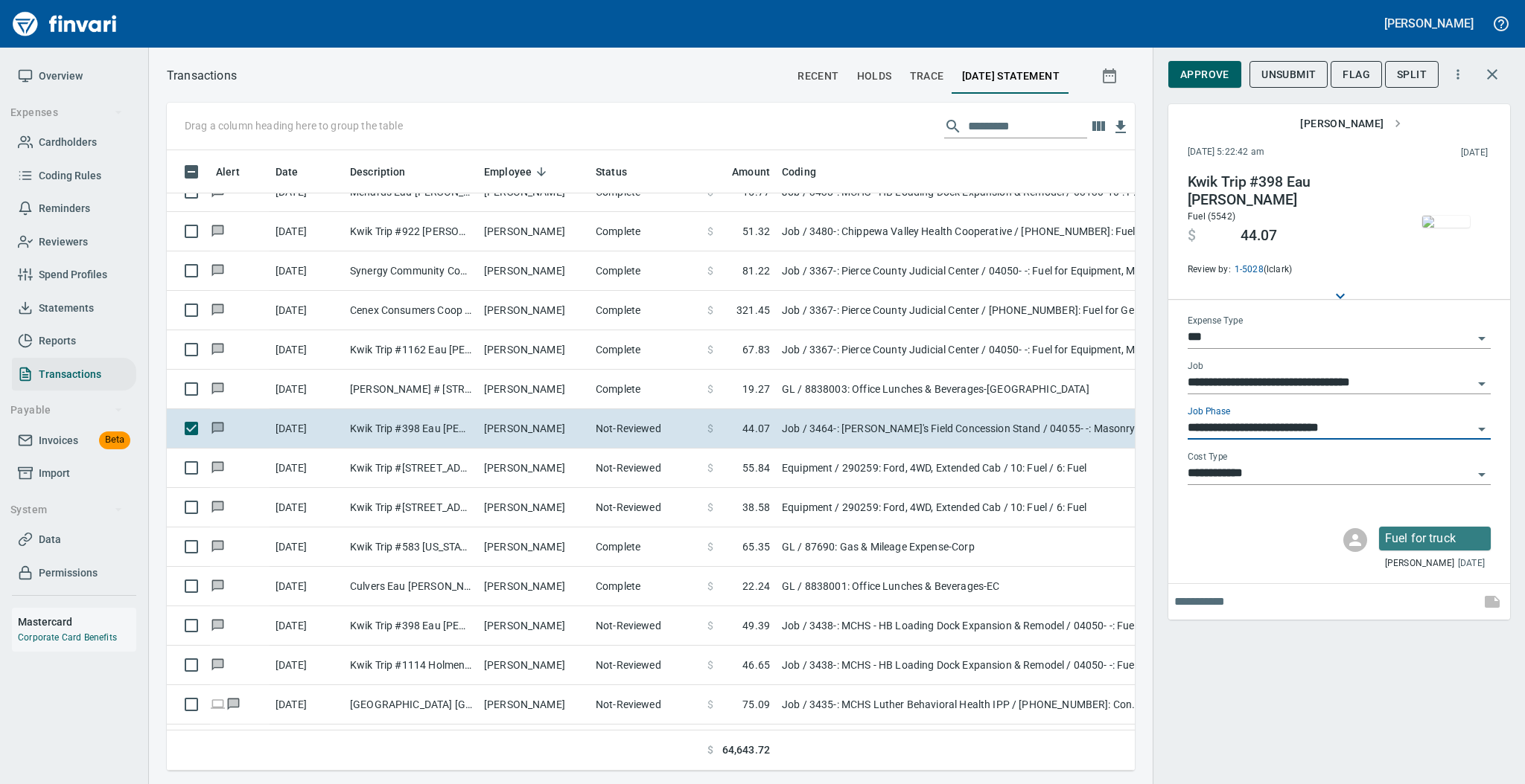
type input "**********"
click at [1277, 415] on div "**********" at bounding box center [1338, 423] width 303 height 33
click at [1273, 427] on input "**********" at bounding box center [1329, 429] width 285 height 21
type input "**********"
click at [1461, 426] on input "**********" at bounding box center [1329, 429] width 285 height 21
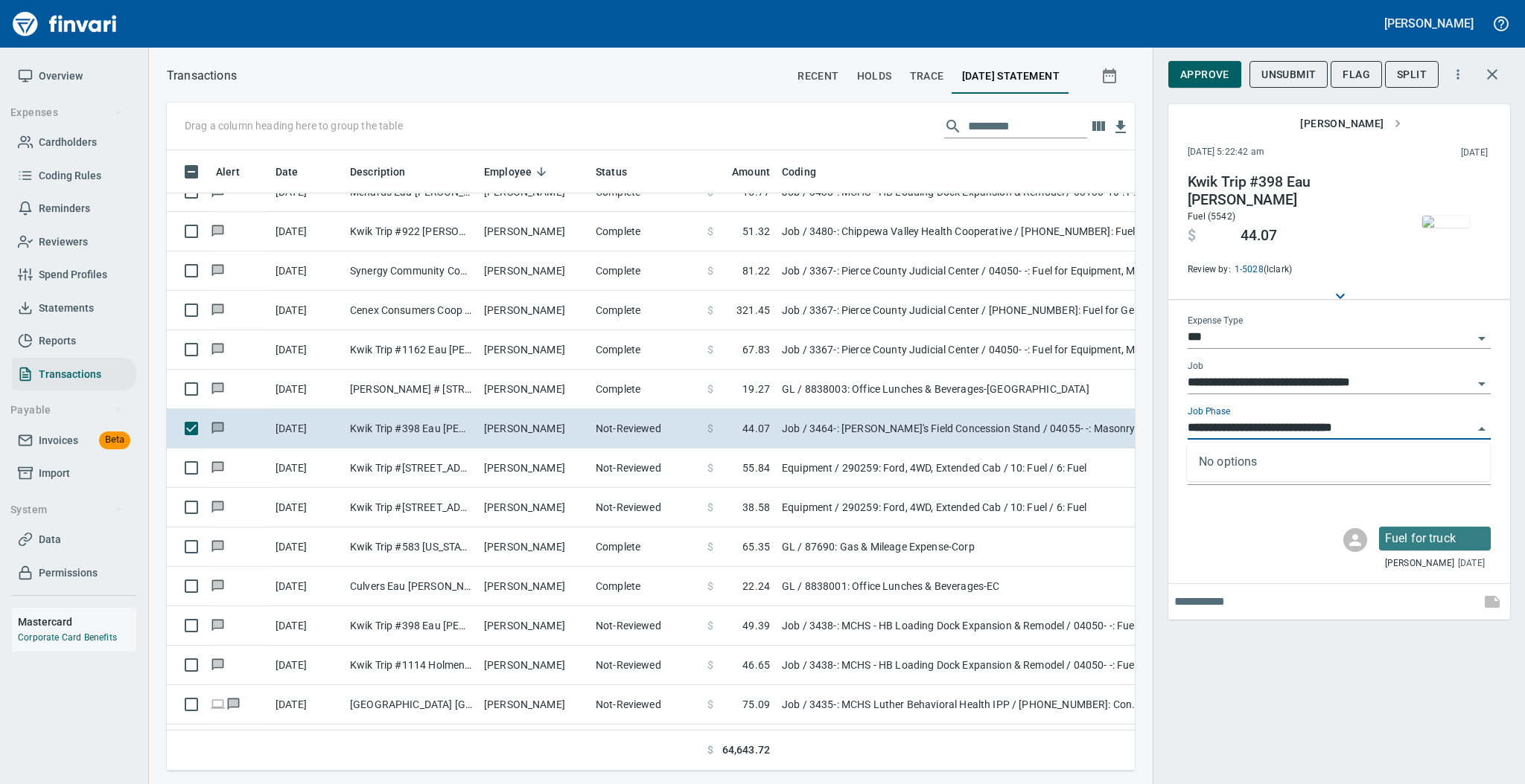
click at [1467, 426] on input "**********" at bounding box center [1329, 429] width 285 height 21
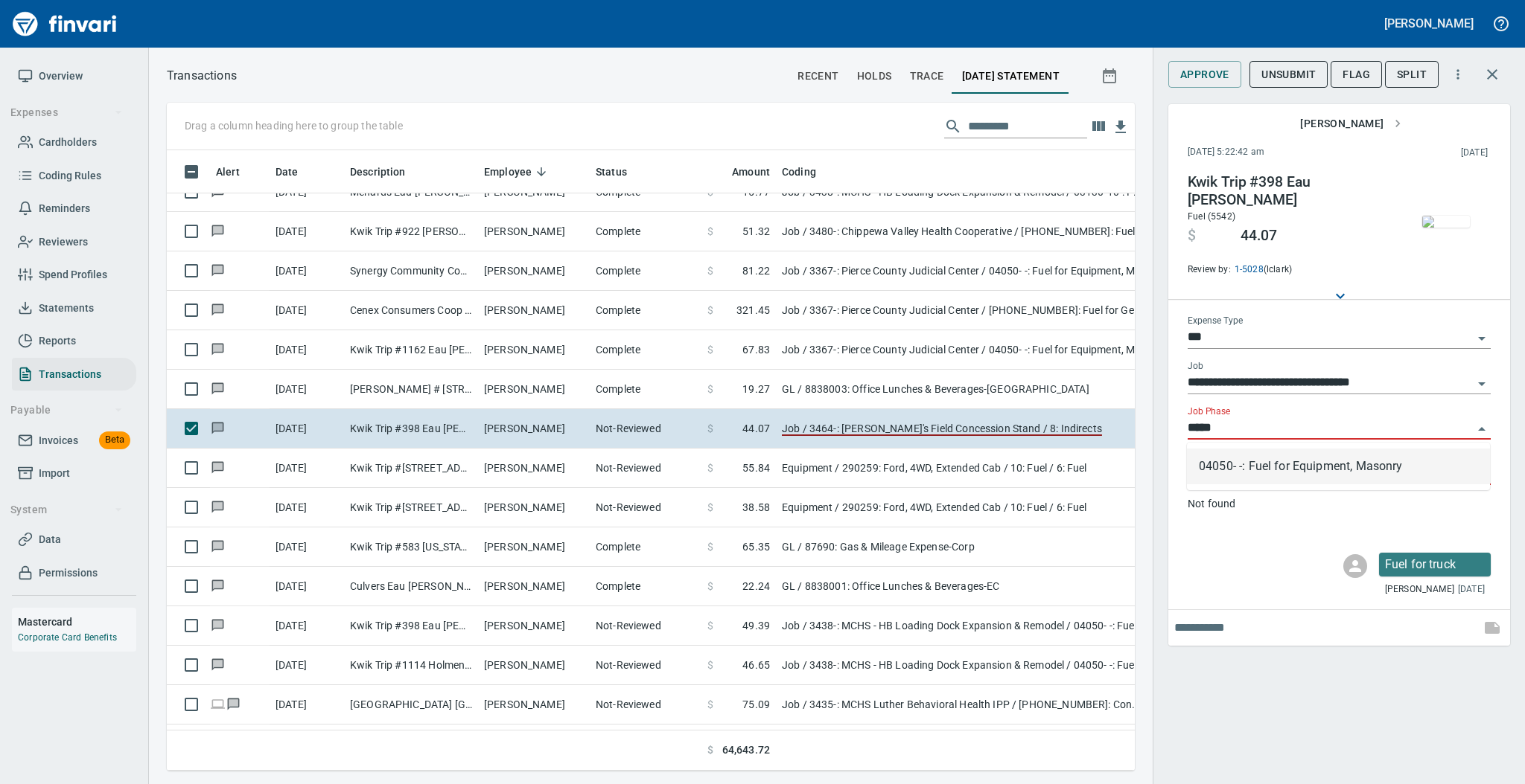
drag, startPoint x: 1303, startPoint y: 473, endPoint x: 1242, endPoint y: 541, distance: 91.4
click at [1303, 474] on li "04050- -: Fuel for Equipment, Masonry" at bounding box center [1338, 467] width 303 height 36
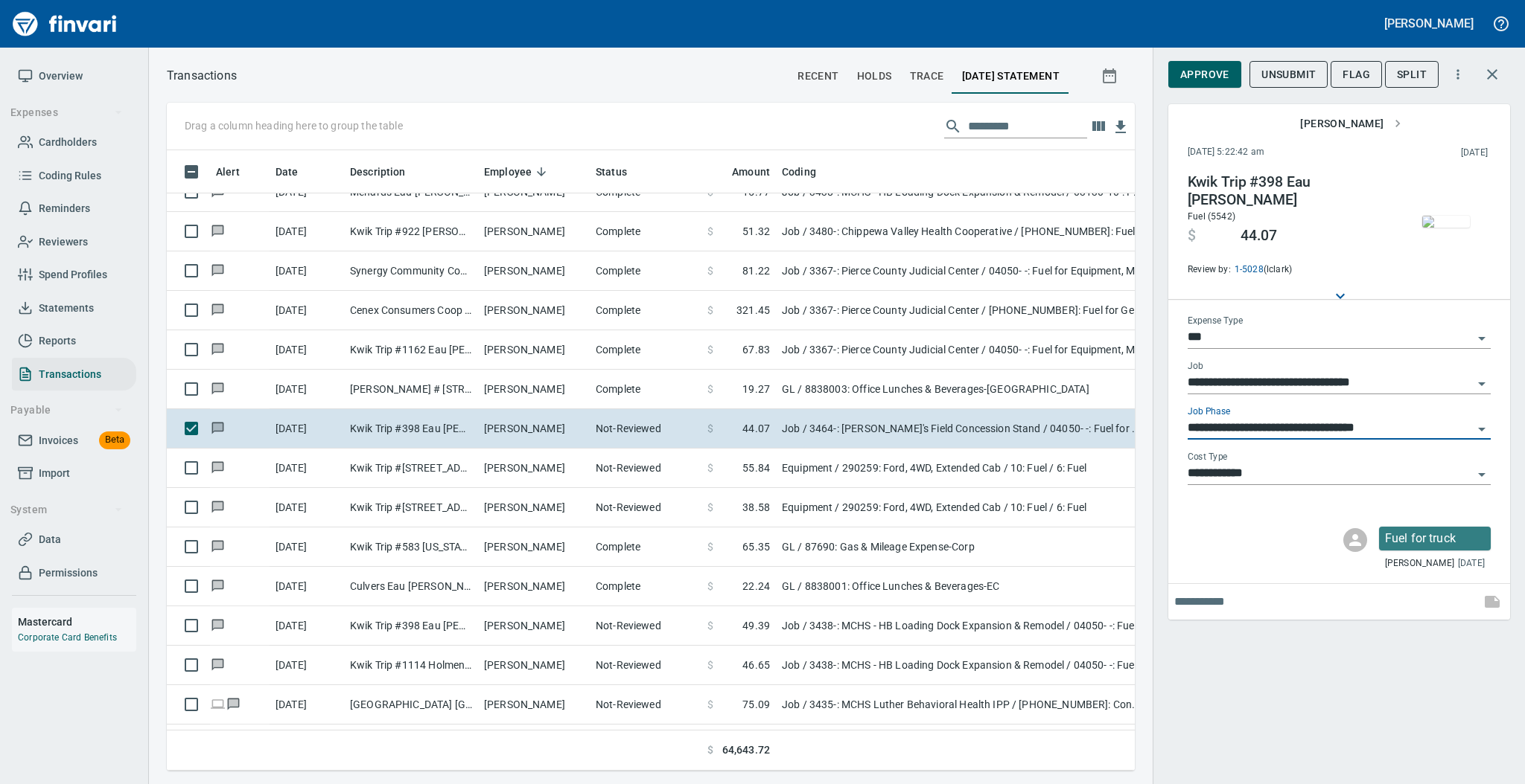
type input "**********"
click at [1199, 76] on span "Approve" at bounding box center [1204, 75] width 50 height 19
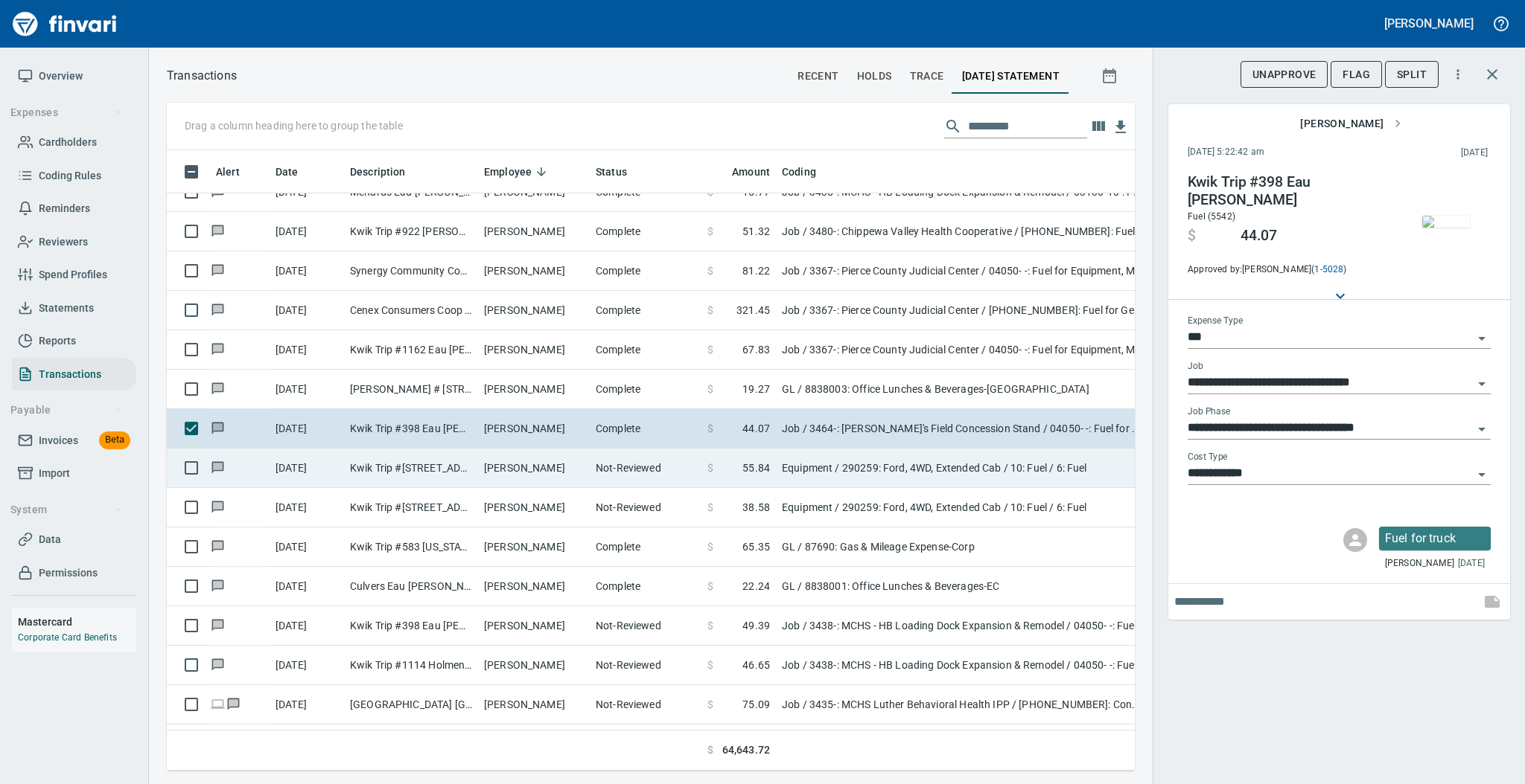
click at [508, 463] on td "[PERSON_NAME]" at bounding box center [534, 468] width 112 height 40
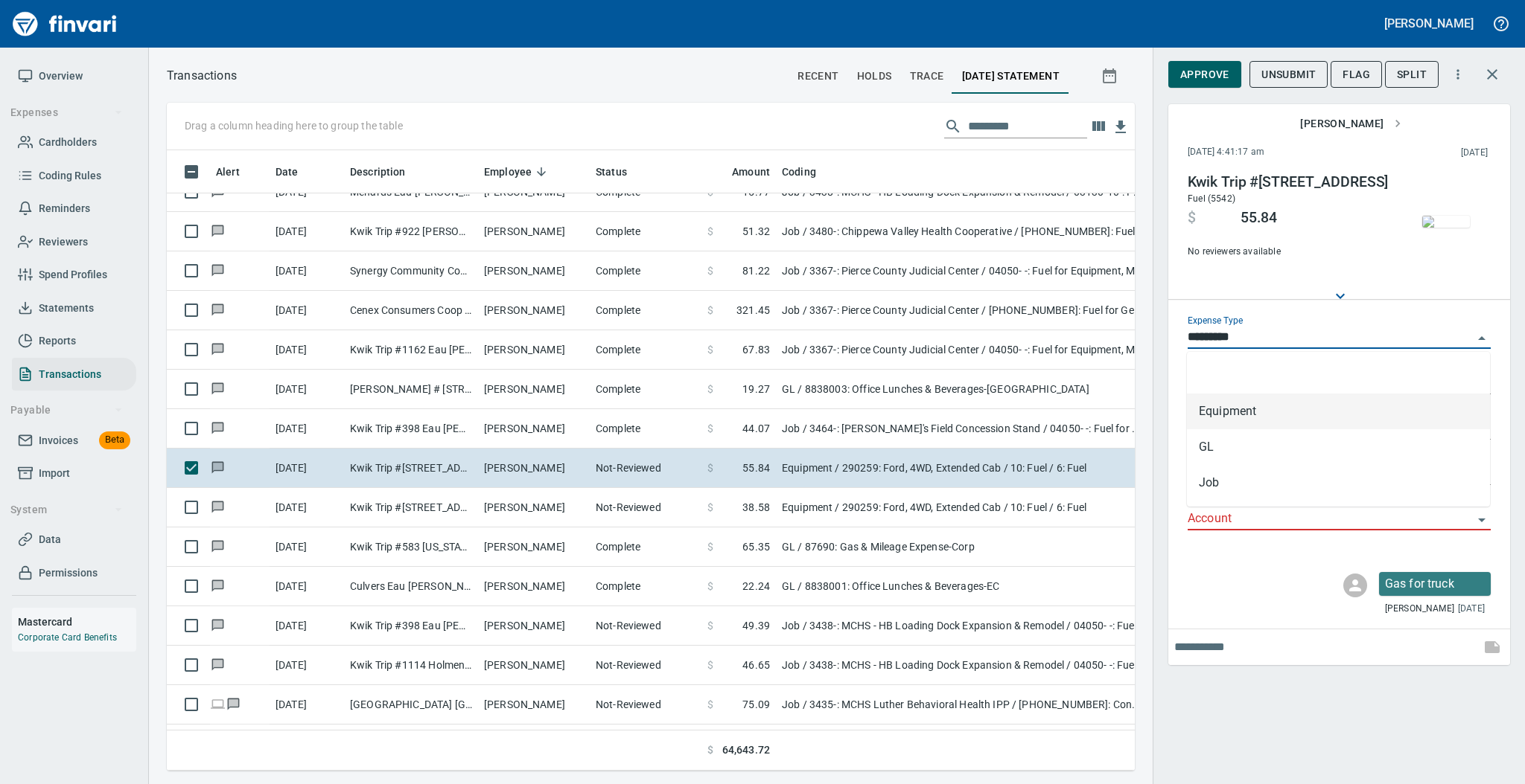
click at [1259, 338] on input "*********" at bounding box center [1329, 338] width 285 height 21
click at [1231, 481] on li "Job" at bounding box center [1338, 483] width 303 height 36
type input "***"
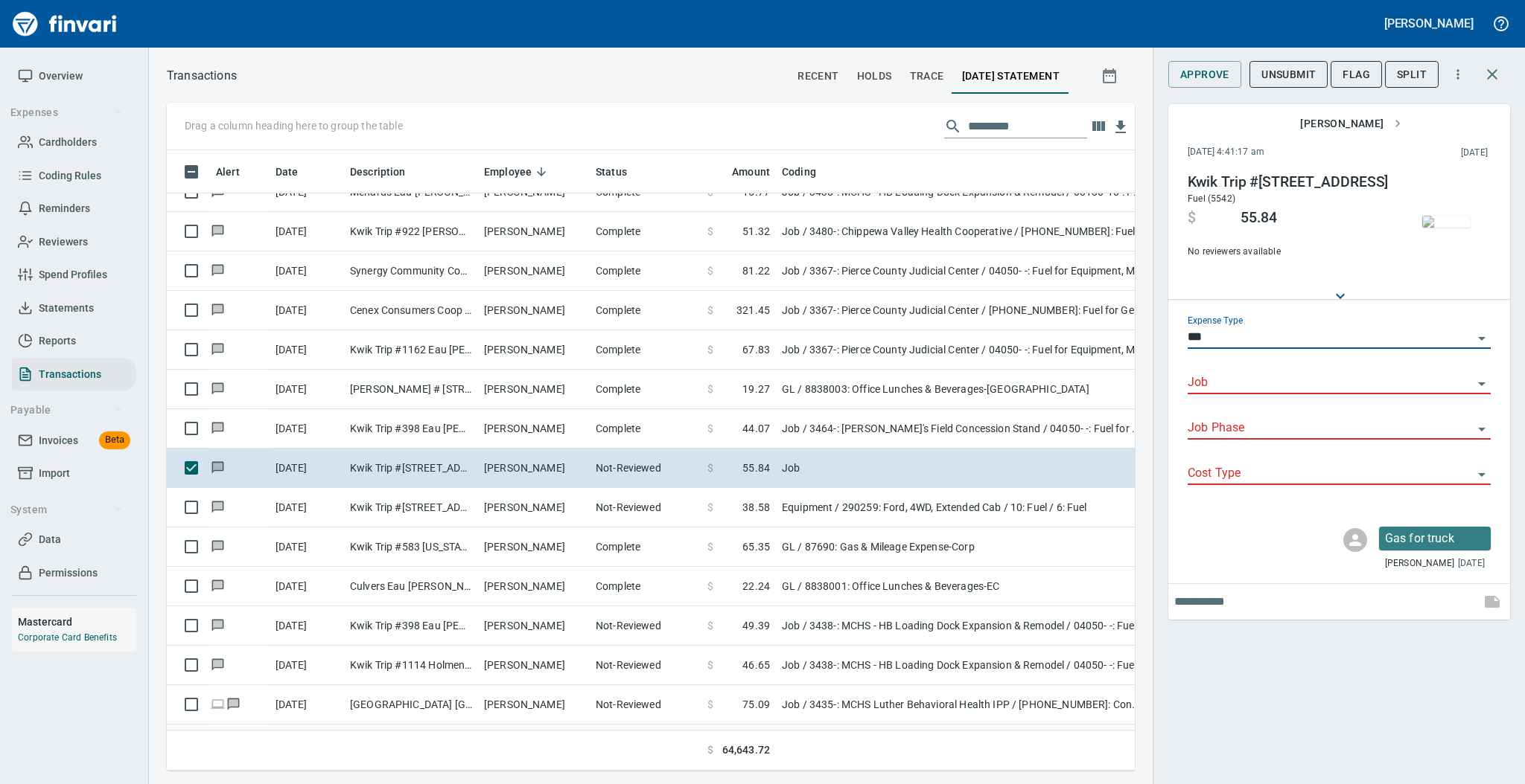
click at [1241, 379] on input "Job" at bounding box center [1329, 383] width 285 height 21
click at [1240, 417] on li "3464-: [PERSON_NAME]'s Field Concession Stand" at bounding box center [1338, 421] width 303 height 36
type input "**********"
click at [1227, 433] on input "Job Phase" at bounding box center [1329, 429] width 285 height 21
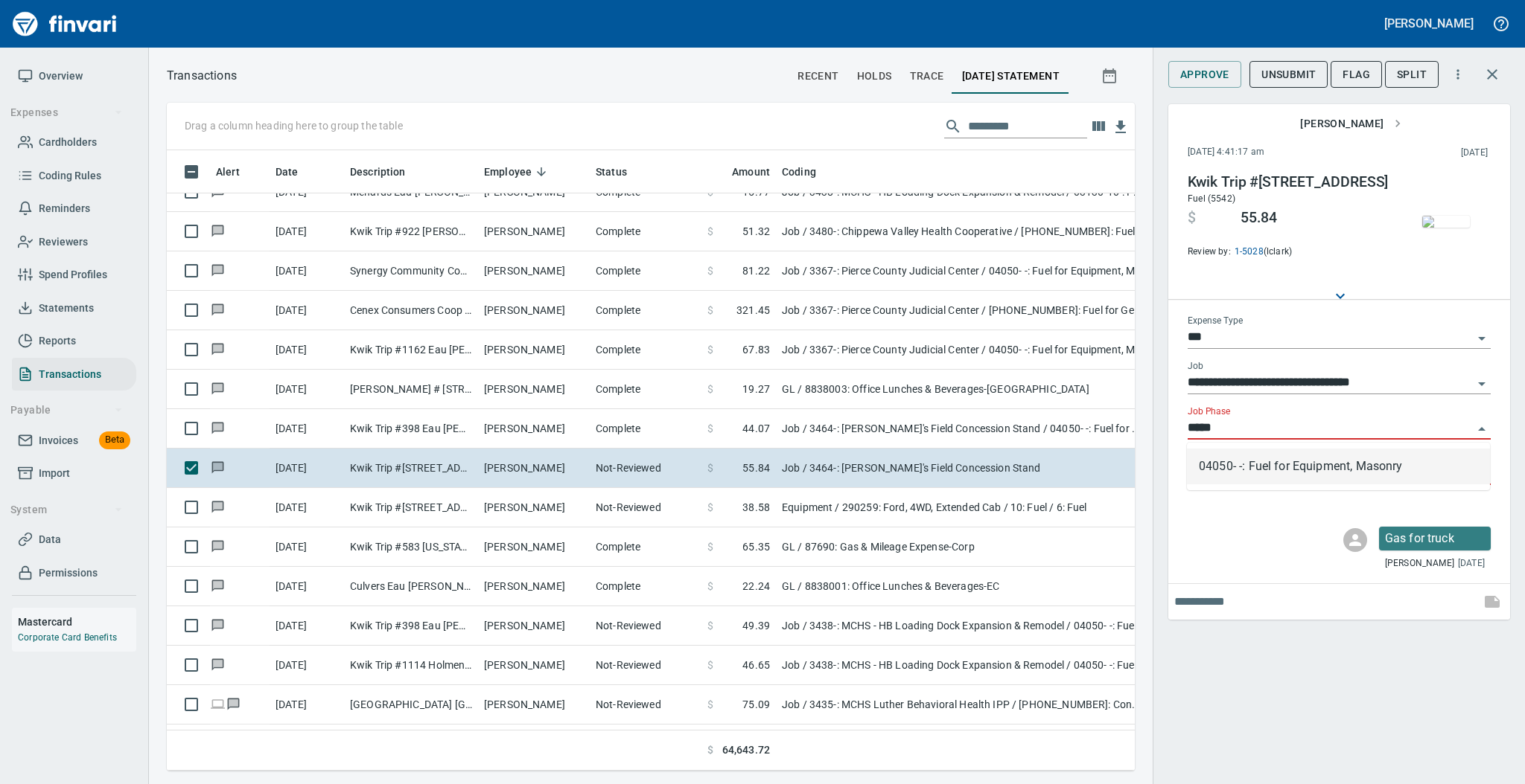
click at [1261, 469] on li "04050- -: Fuel for Equipment, Masonry" at bounding box center [1338, 467] width 303 height 36
type input "**********"
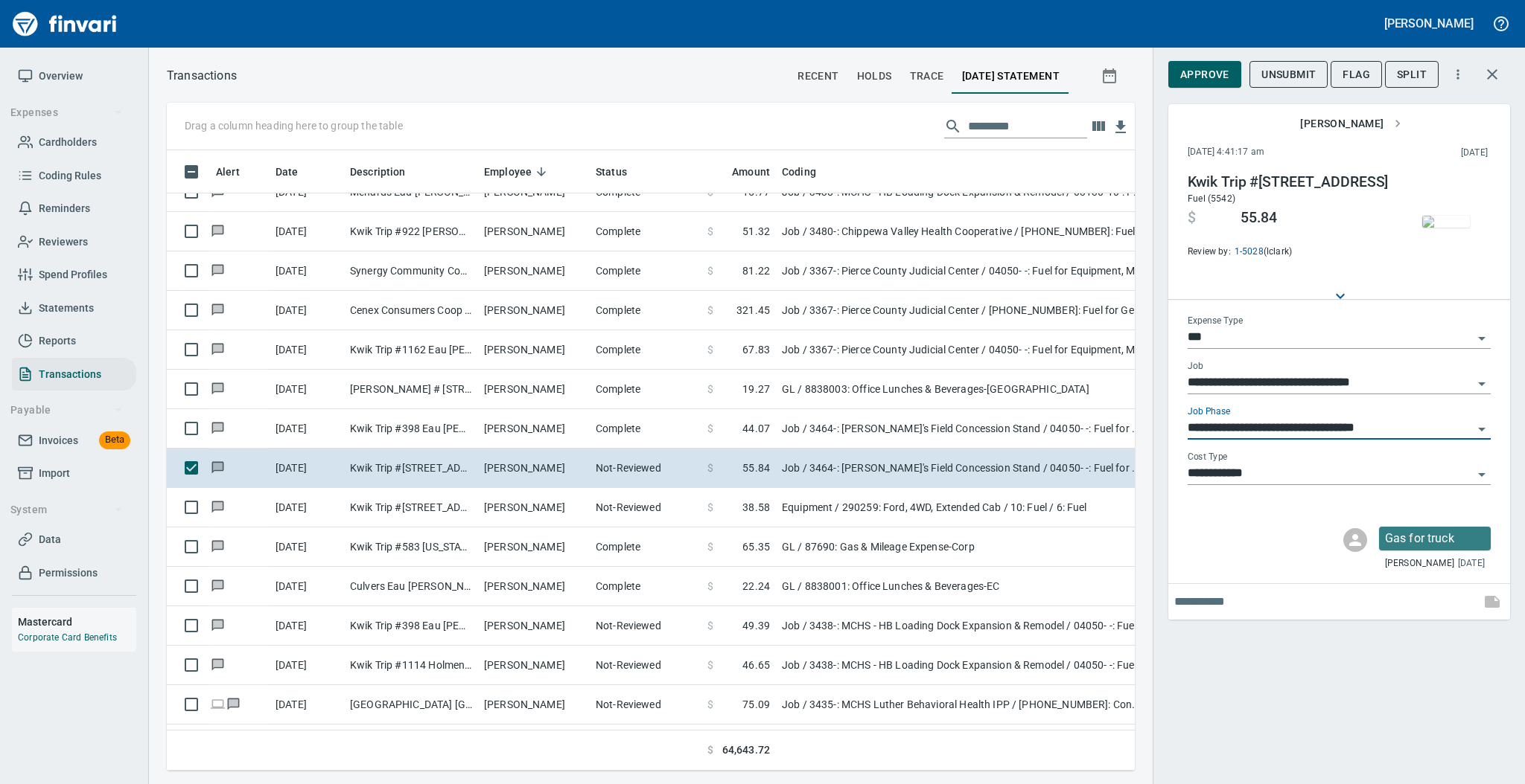
type input "**********"
click at [1199, 76] on span "Approve" at bounding box center [1204, 75] width 50 height 19
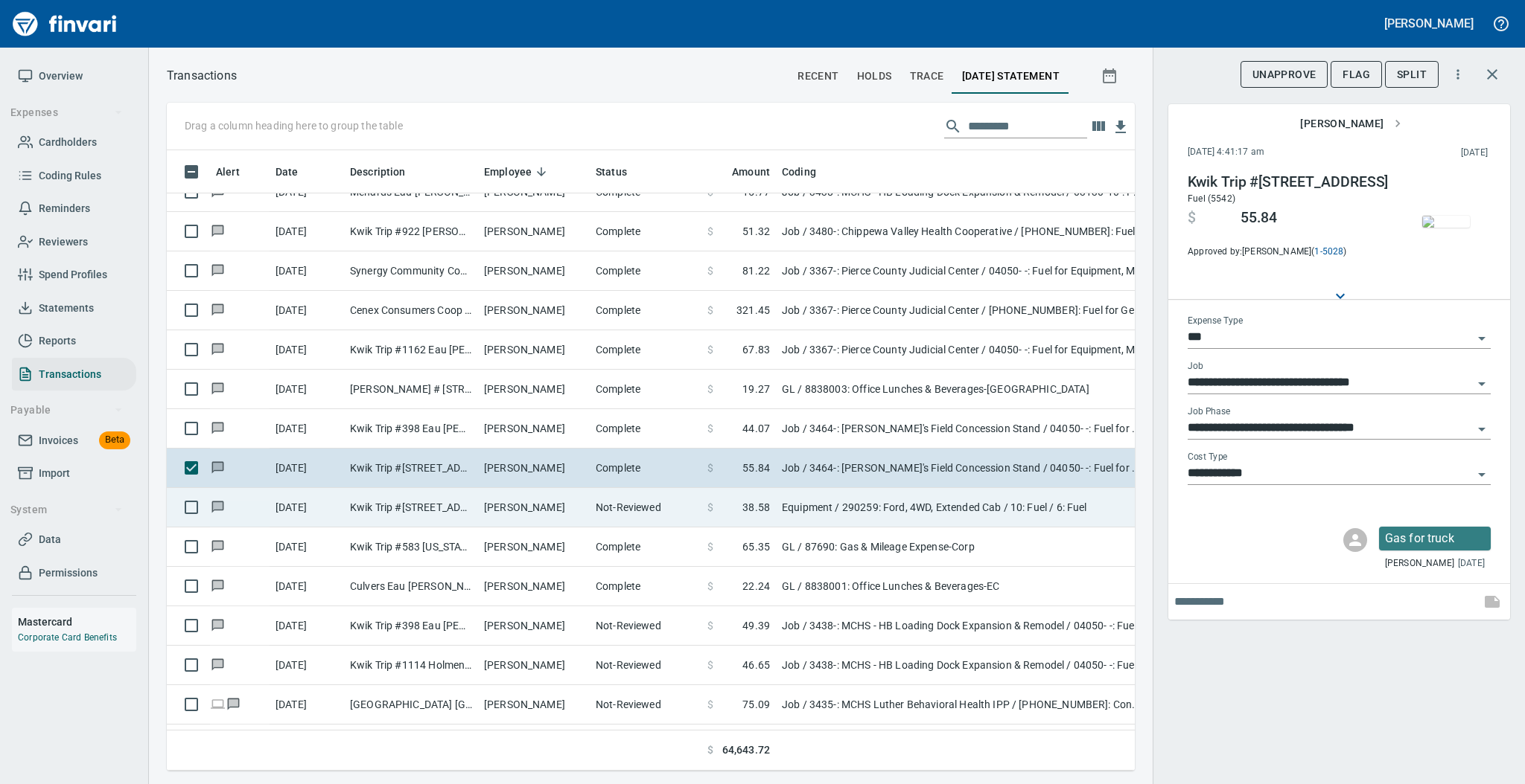
click at [608, 504] on td "Not-Reviewed" at bounding box center [646, 508] width 112 height 40
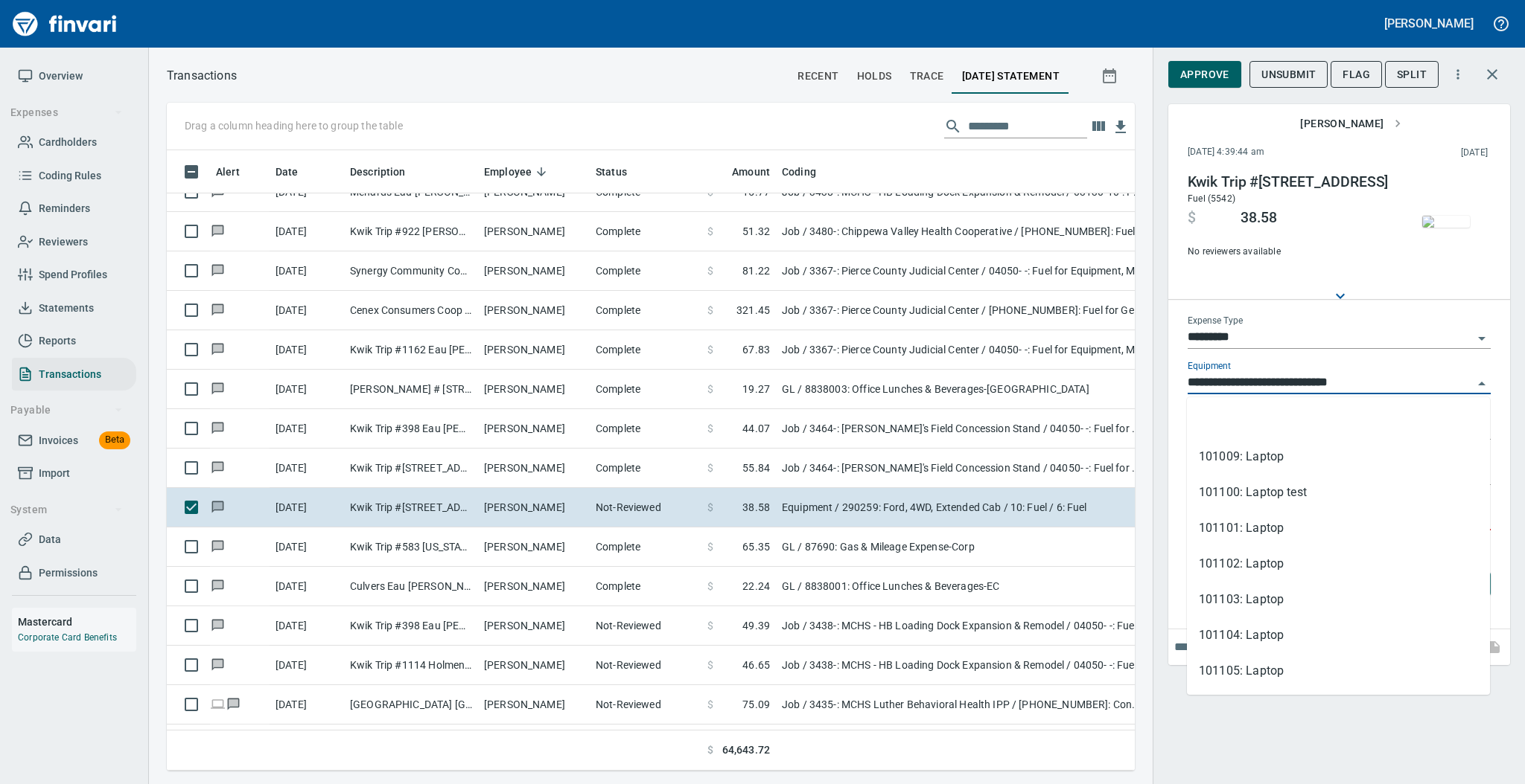
click at [1251, 390] on input "**********" at bounding box center [1329, 383] width 285 height 21
click at [1245, 336] on input "*********" at bounding box center [1329, 338] width 285 height 21
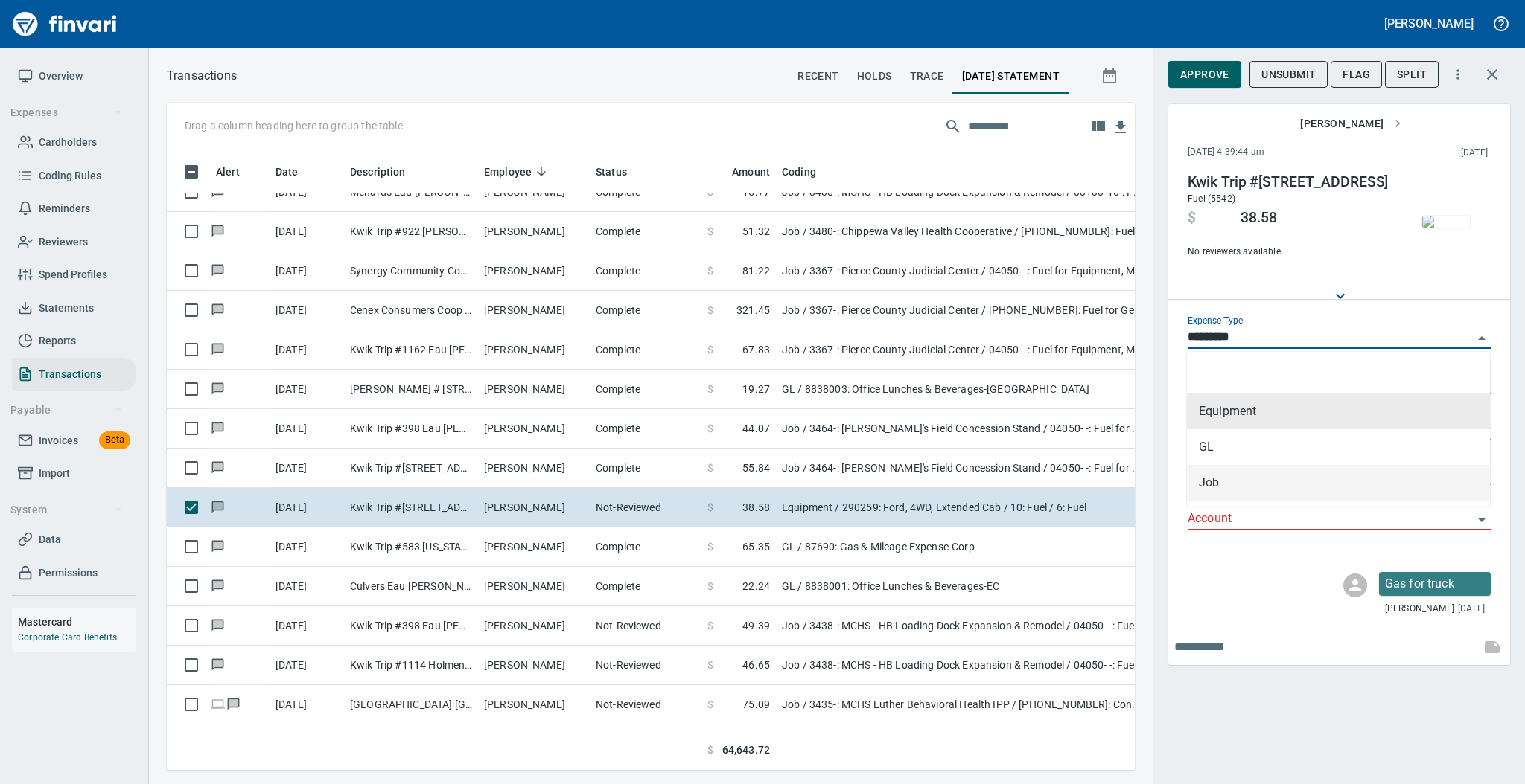
click at [1233, 484] on li "Job" at bounding box center [1338, 483] width 303 height 36
type input "***"
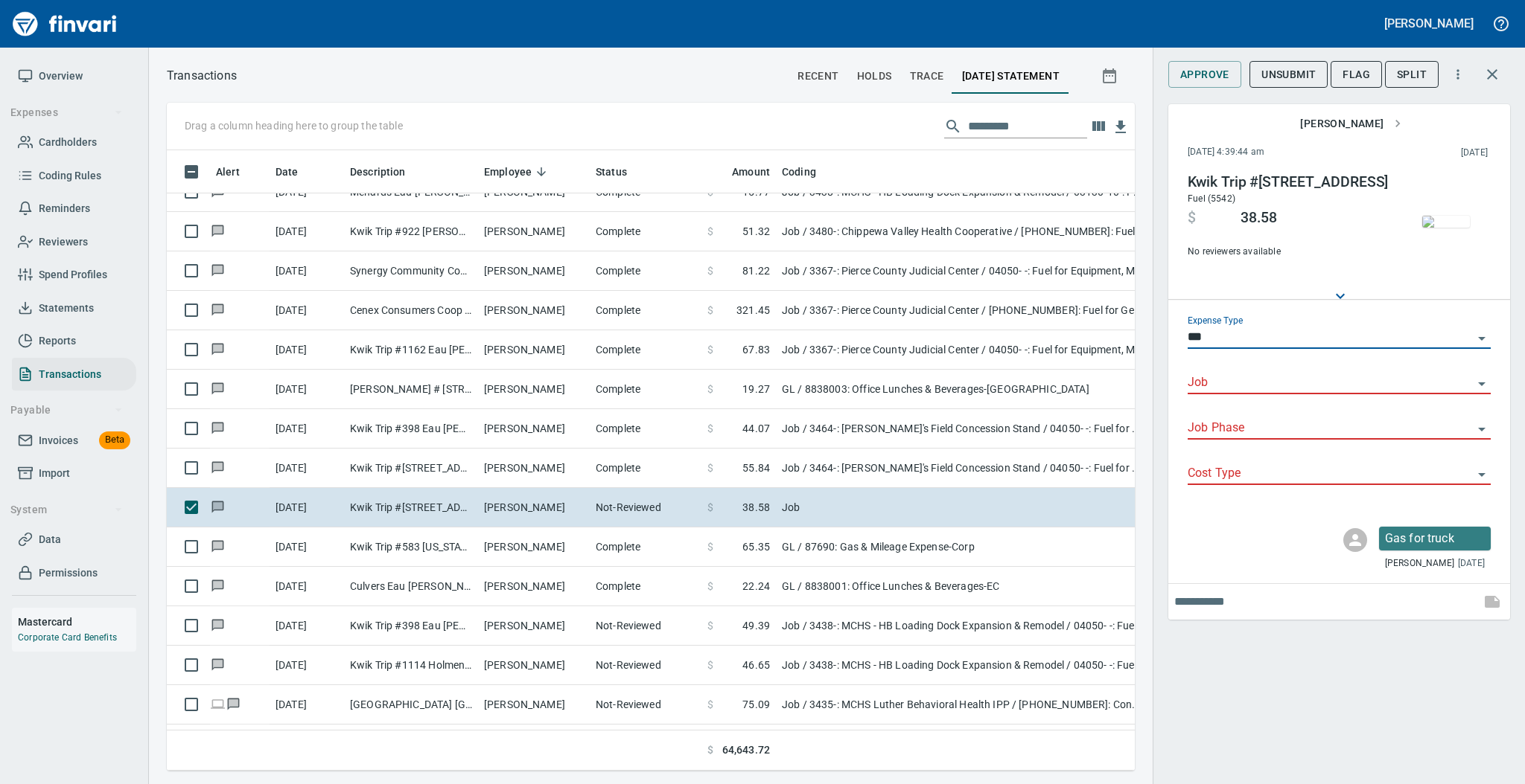
click at [1229, 382] on input "Job" at bounding box center [1329, 383] width 285 height 21
click at [1248, 416] on li "3464-: [PERSON_NAME]'s Field Concession Stand" at bounding box center [1338, 421] width 303 height 36
type input "**********"
click at [1210, 433] on input "Job Phase" at bounding box center [1329, 429] width 285 height 21
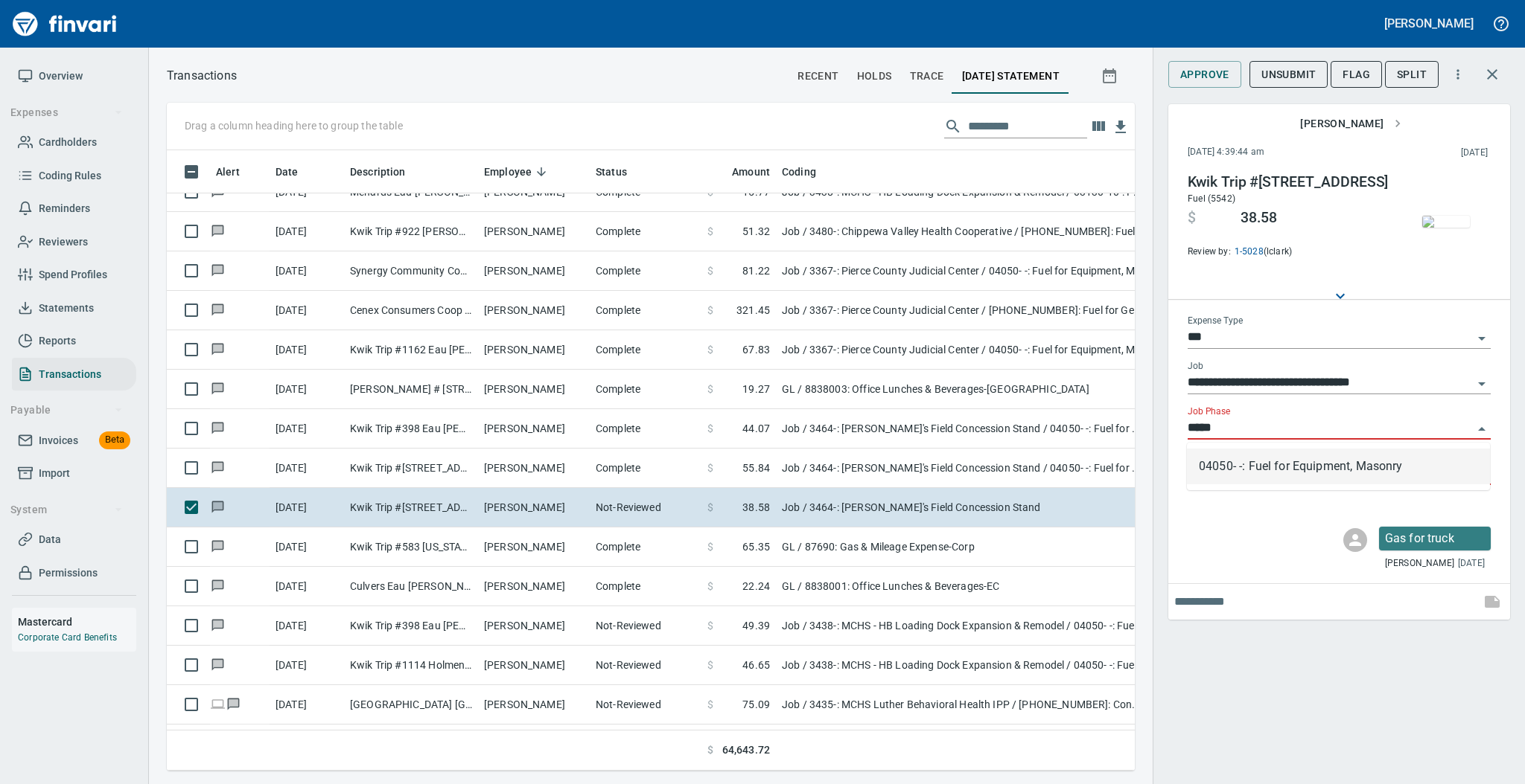
click at [1225, 472] on li "04050- -: Fuel for Equipment, Masonry" at bounding box center [1338, 467] width 303 height 36
type input "**********"
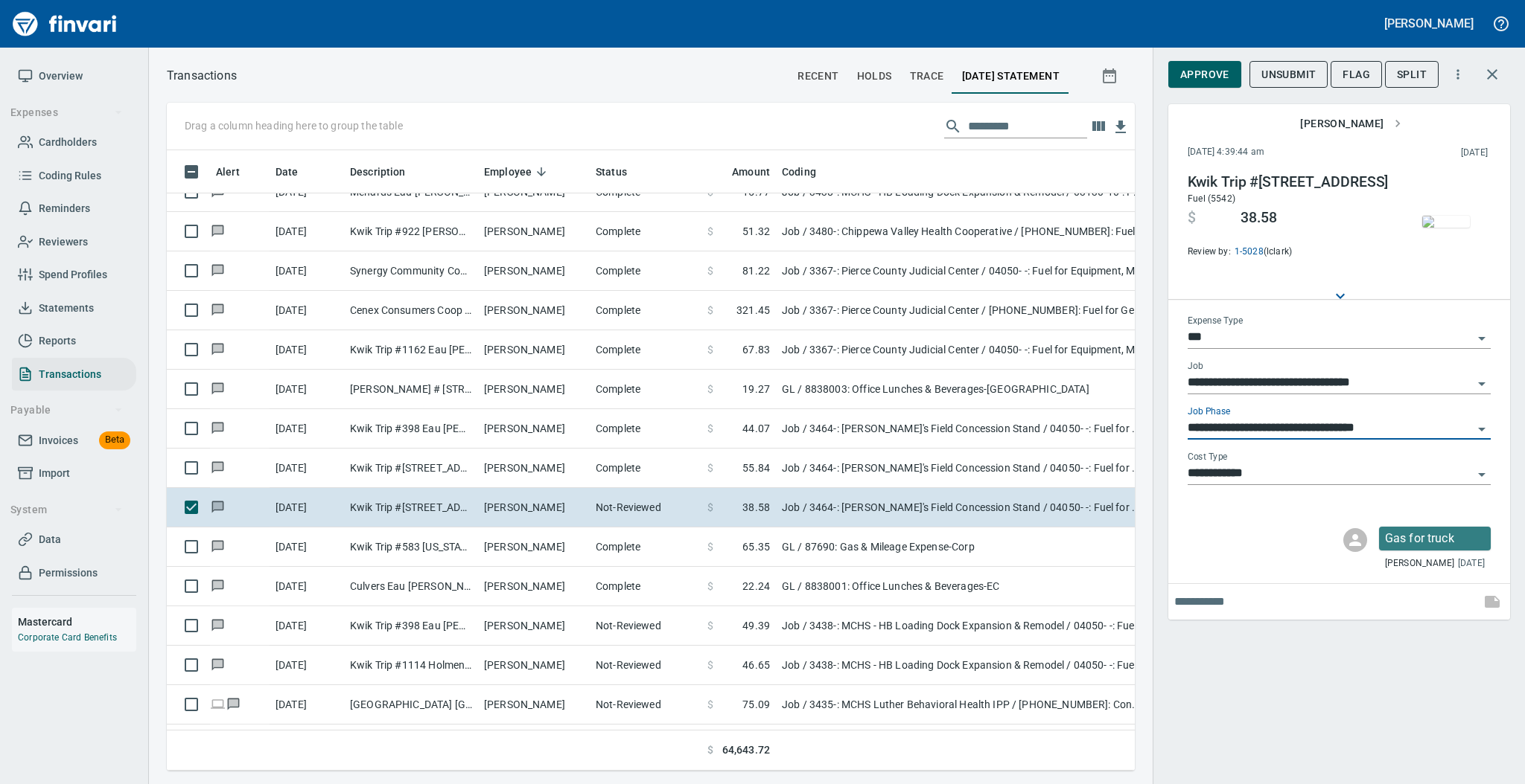
type input "**********"
click at [1198, 75] on span "Approve" at bounding box center [1204, 75] width 50 height 19
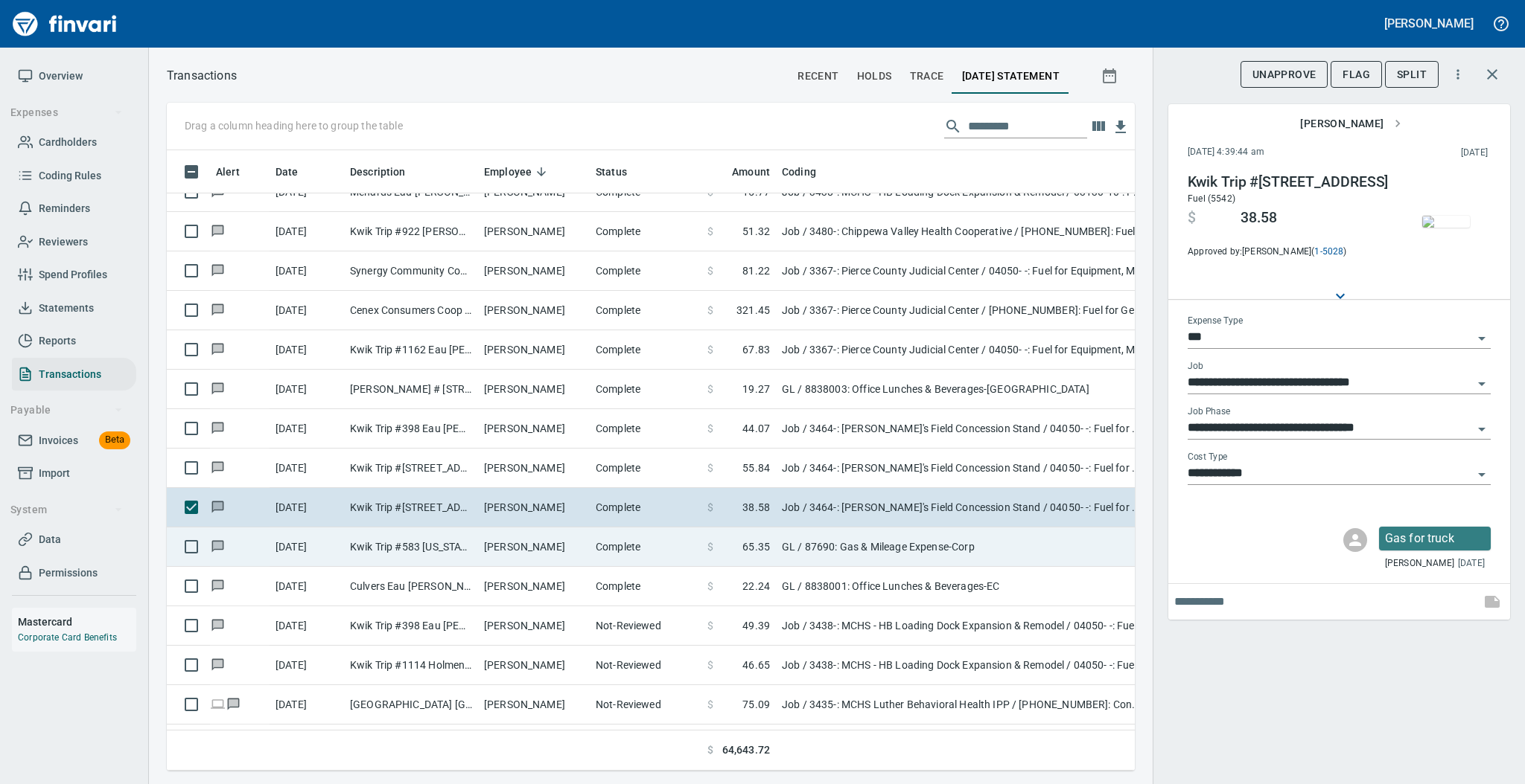
click at [611, 541] on td "Complete" at bounding box center [646, 547] width 112 height 40
type input "**"
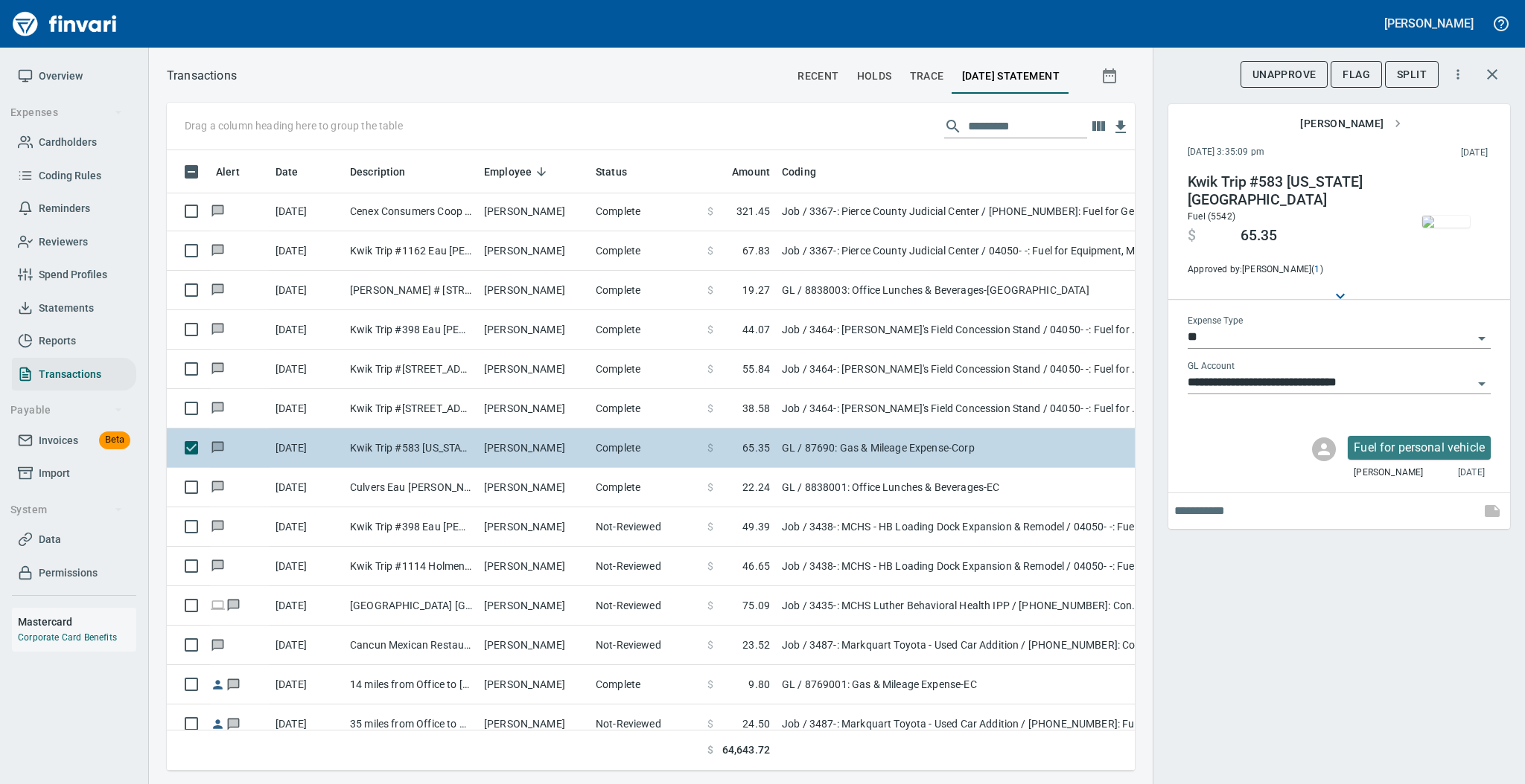
scroll to position [4762, 0]
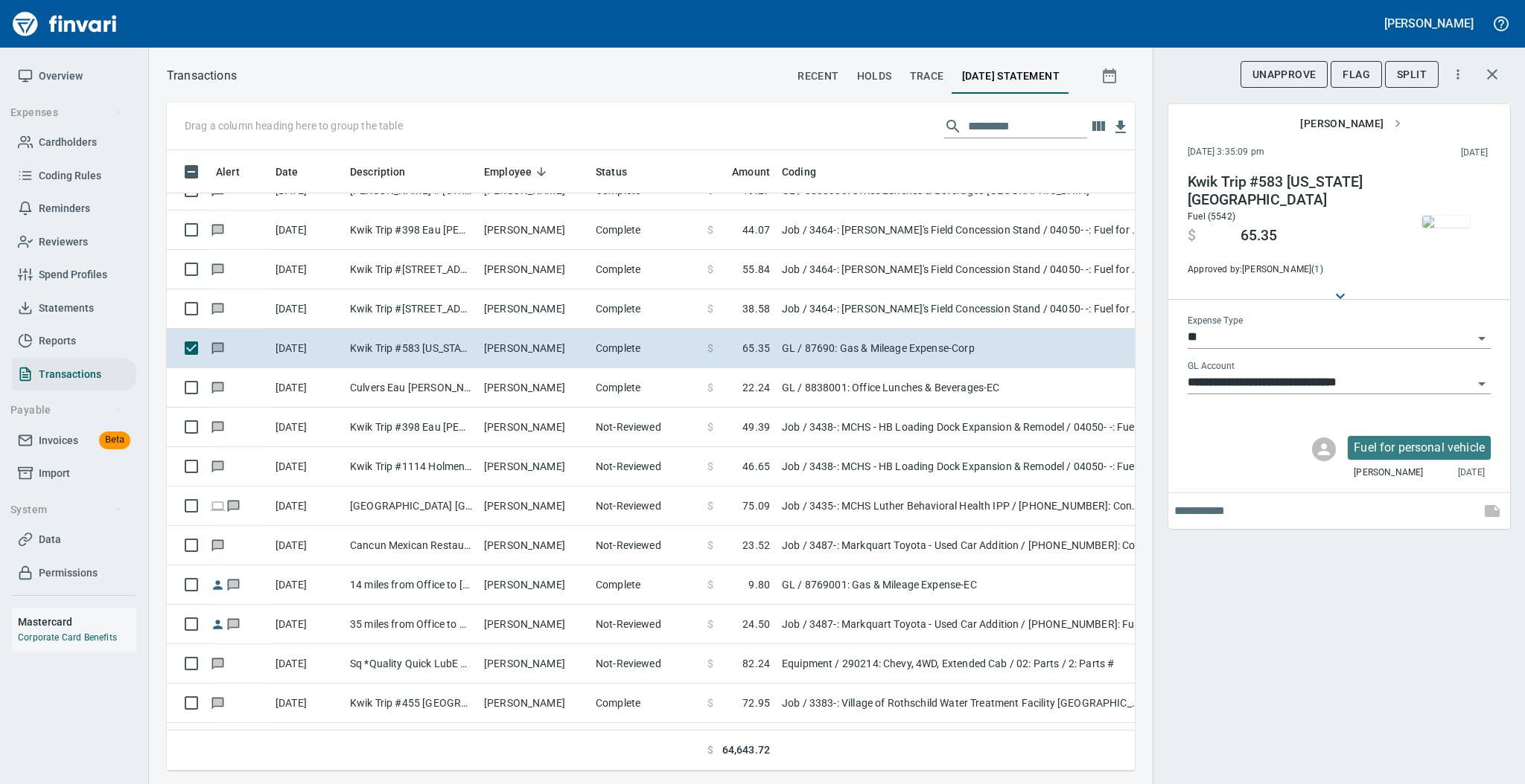
click at [1449, 222] on img "button" at bounding box center [1445, 222] width 48 height 12
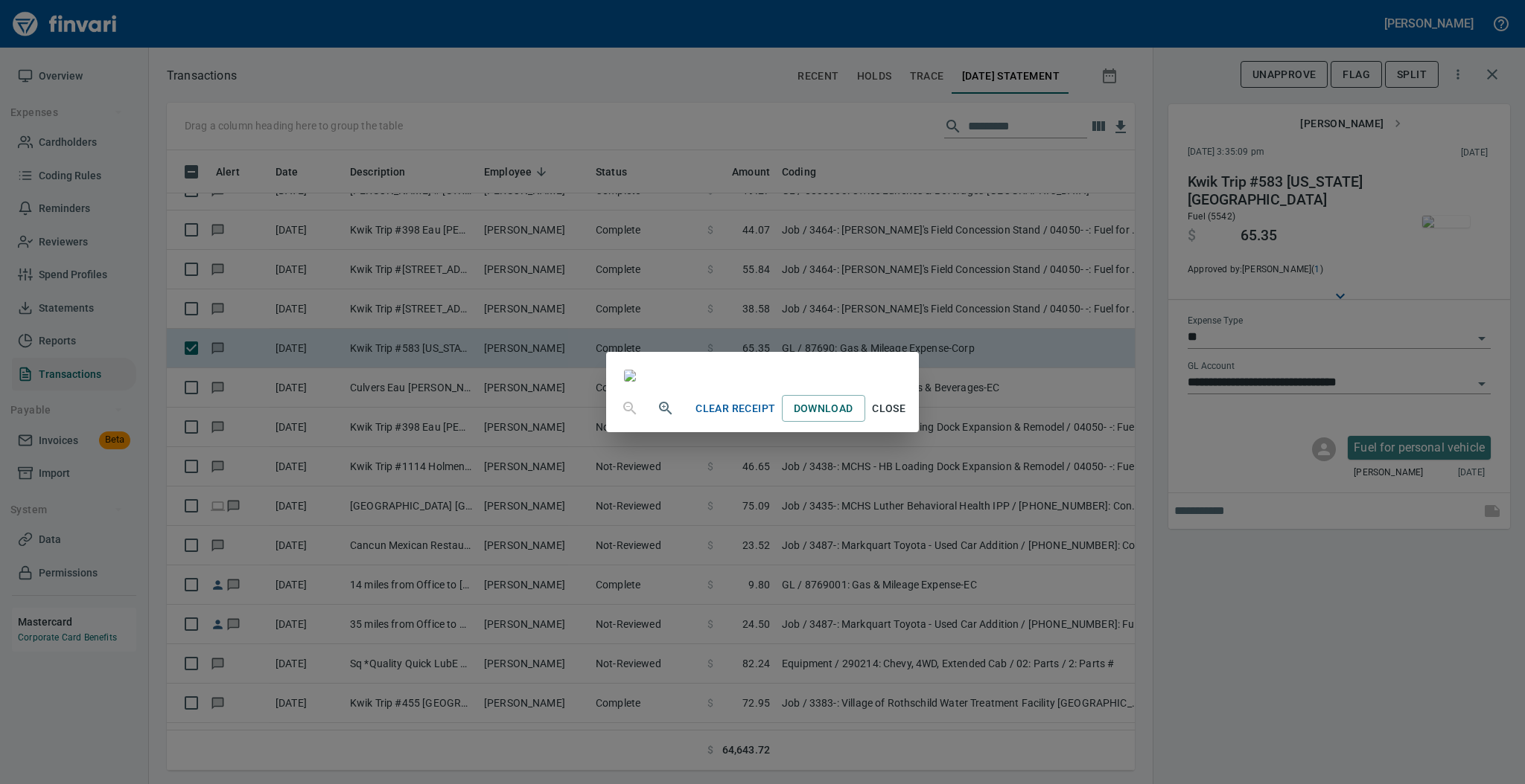
click at [907, 418] on span "Close" at bounding box center [889, 408] width 36 height 19
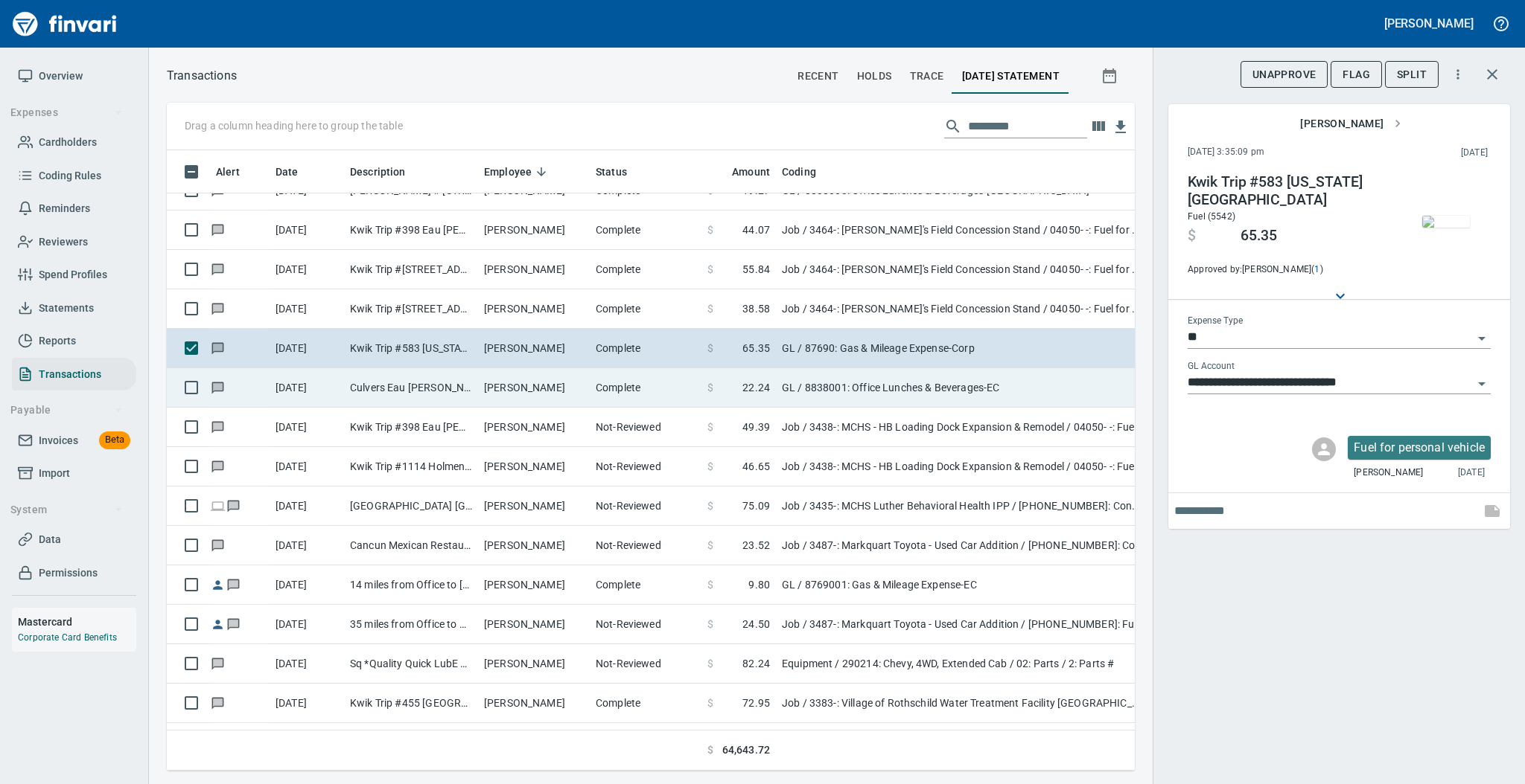
click at [599, 390] on td "Complete" at bounding box center [646, 388] width 112 height 40
type input "**********"
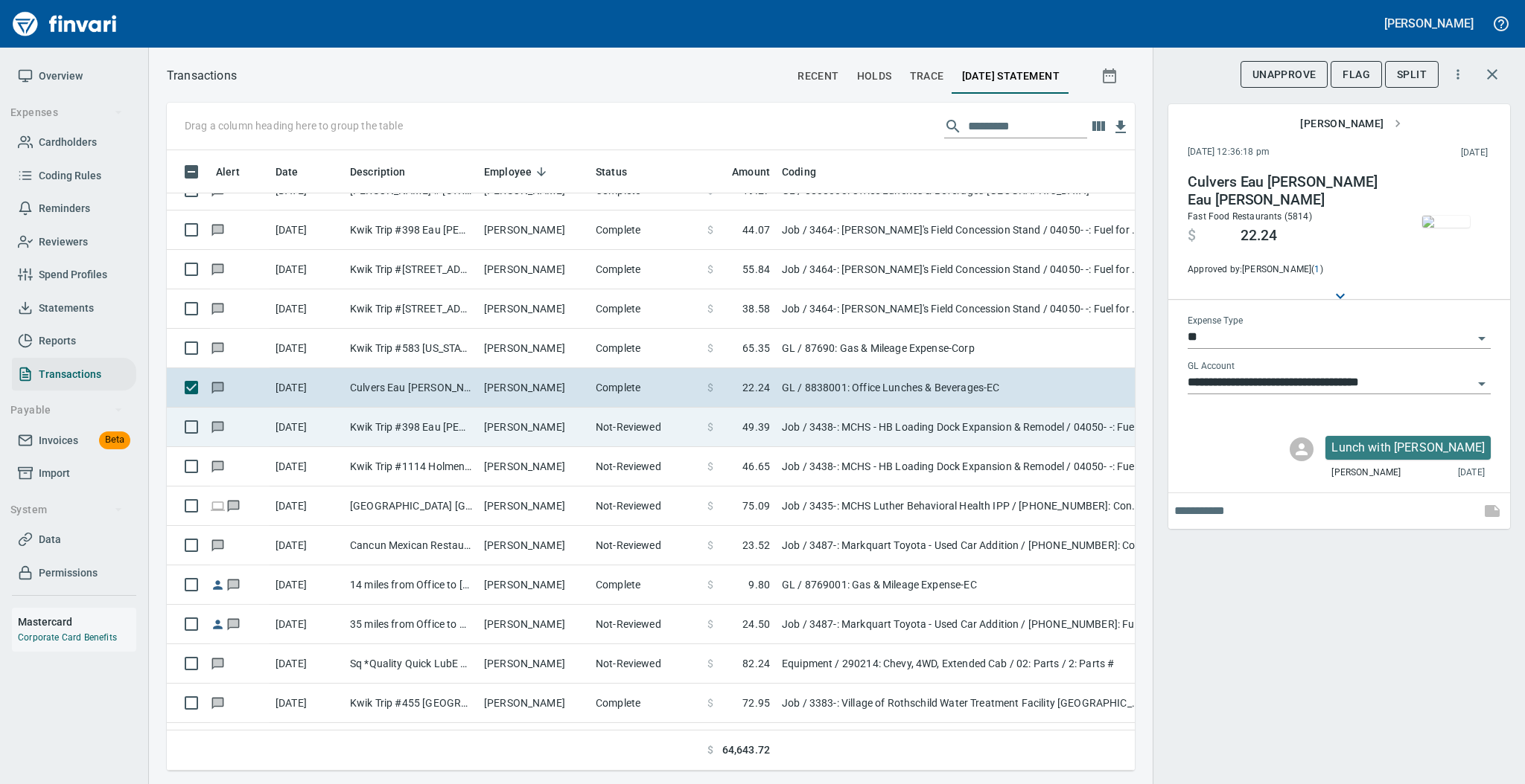
click at [593, 420] on td "Not-Reviewed" at bounding box center [646, 427] width 112 height 40
type input "***"
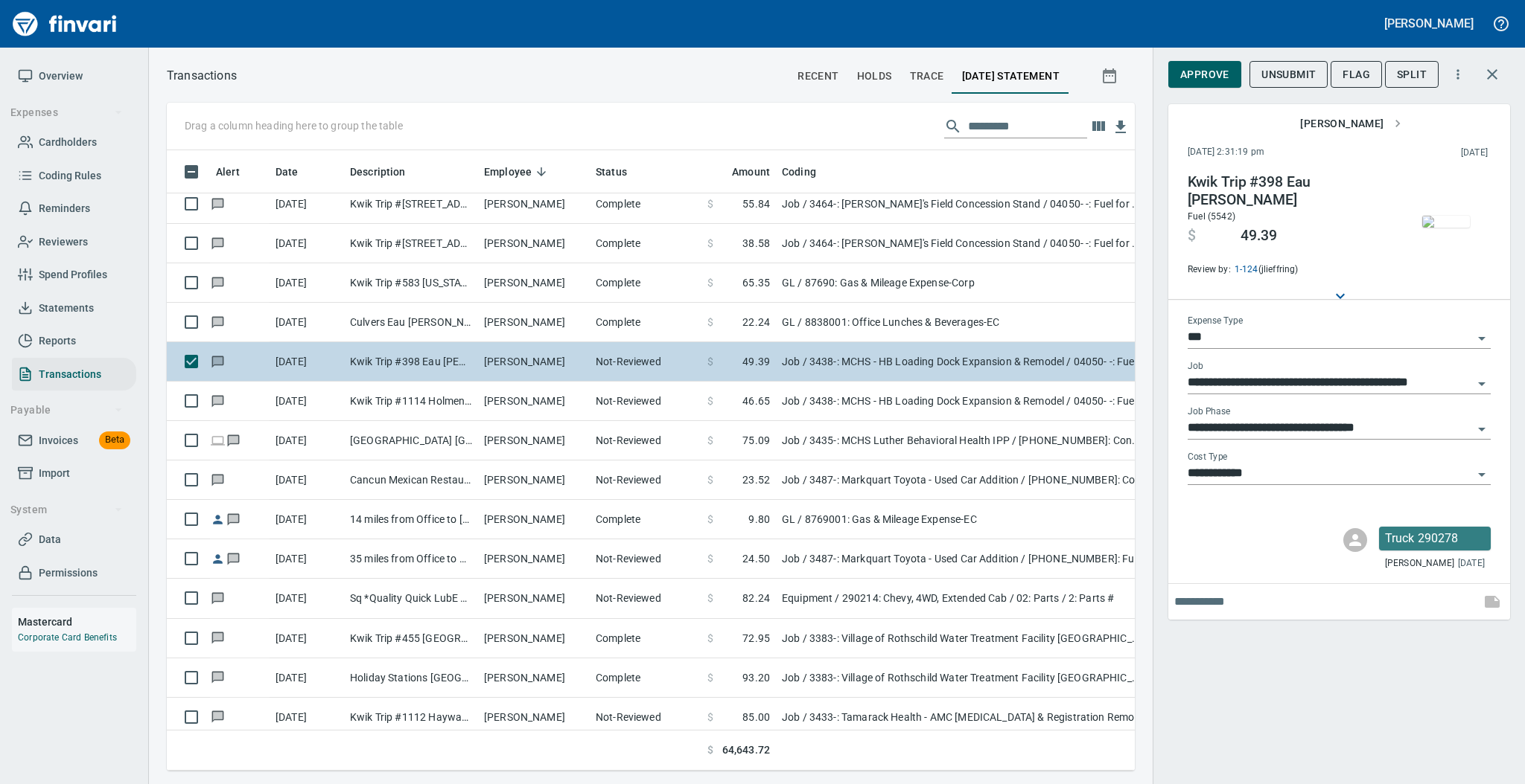
scroll to position [4861, 0]
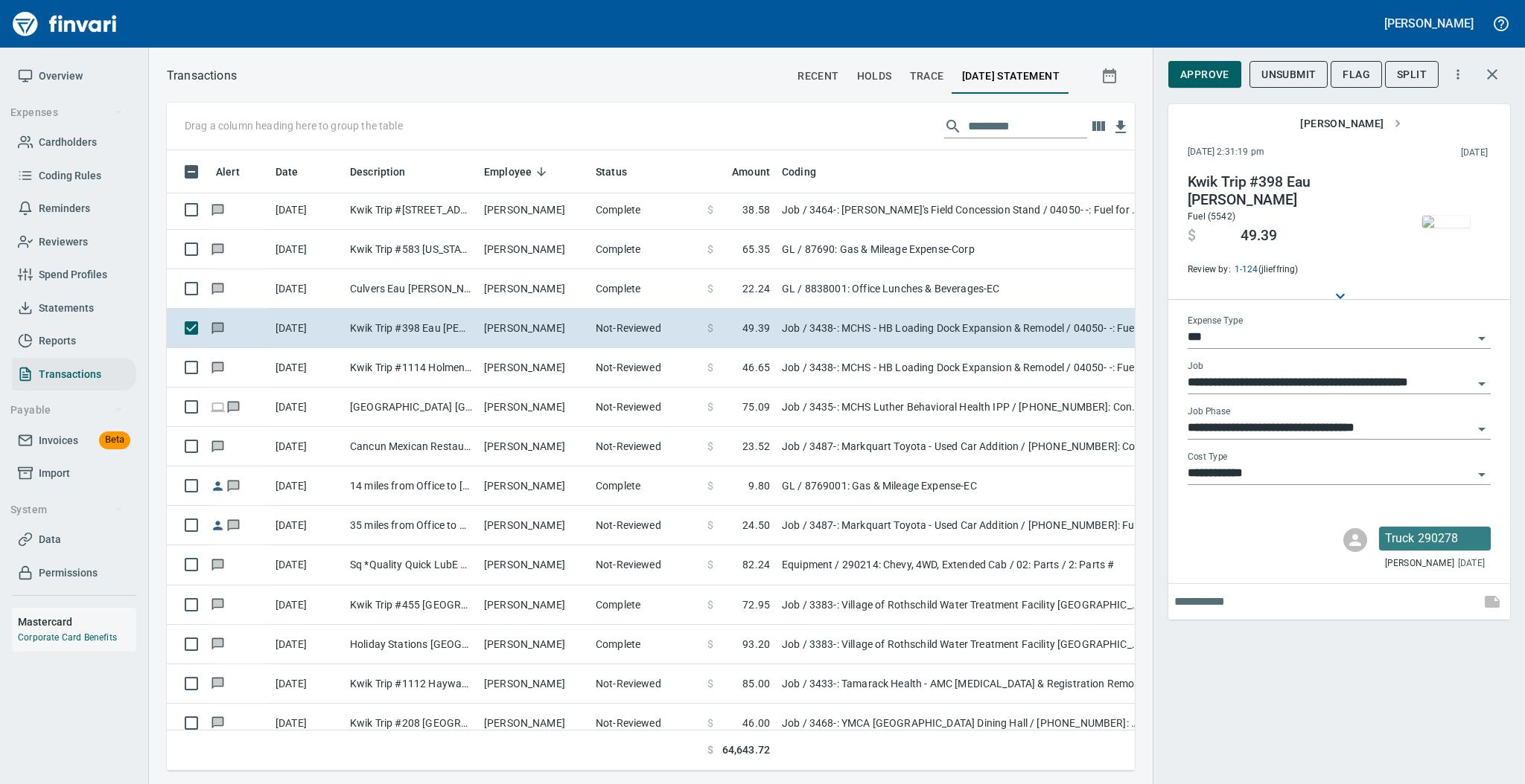
click at [1448, 228] on img "button" at bounding box center [1445, 222] width 48 height 12
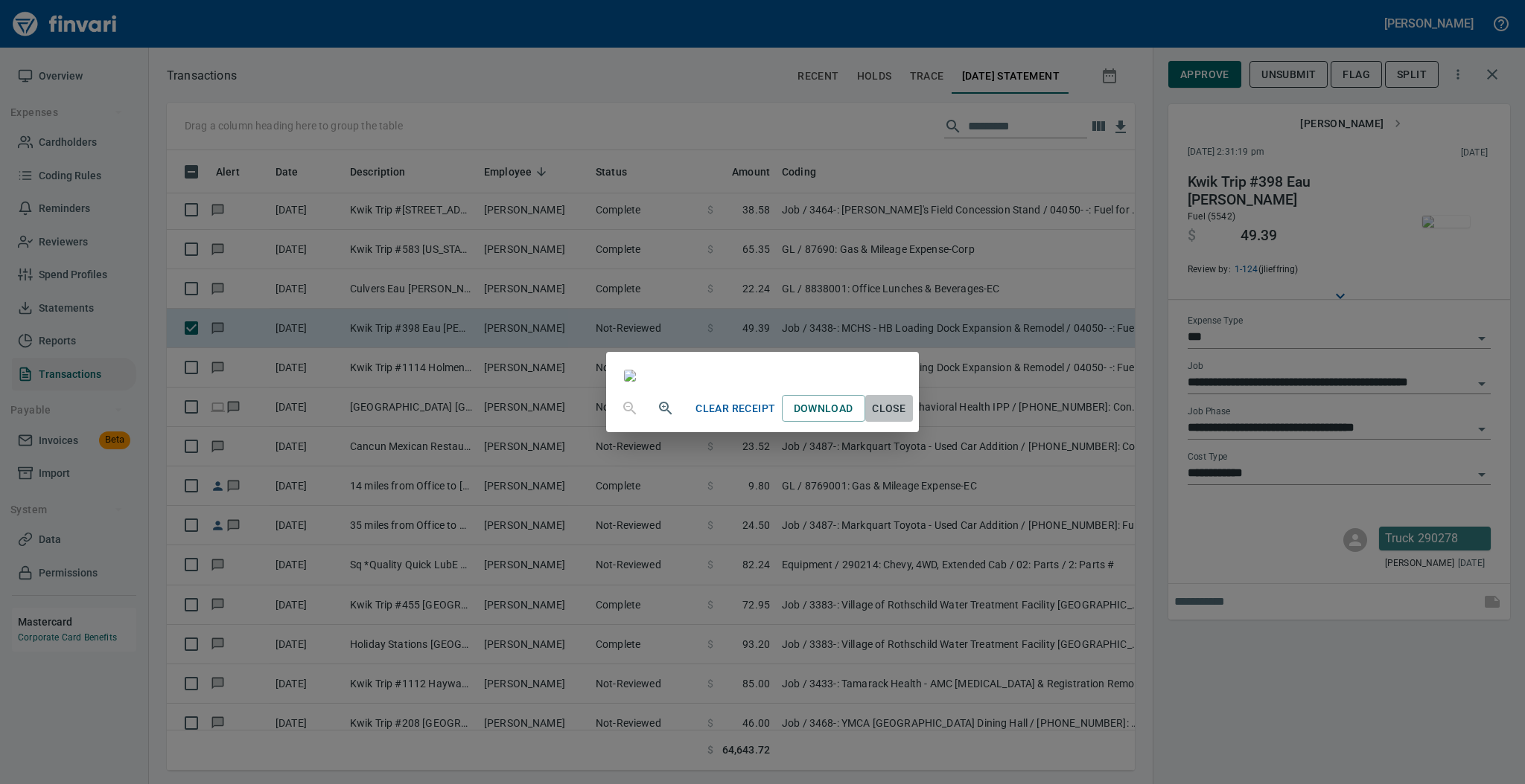
click at [907, 418] on span "Close" at bounding box center [889, 408] width 36 height 19
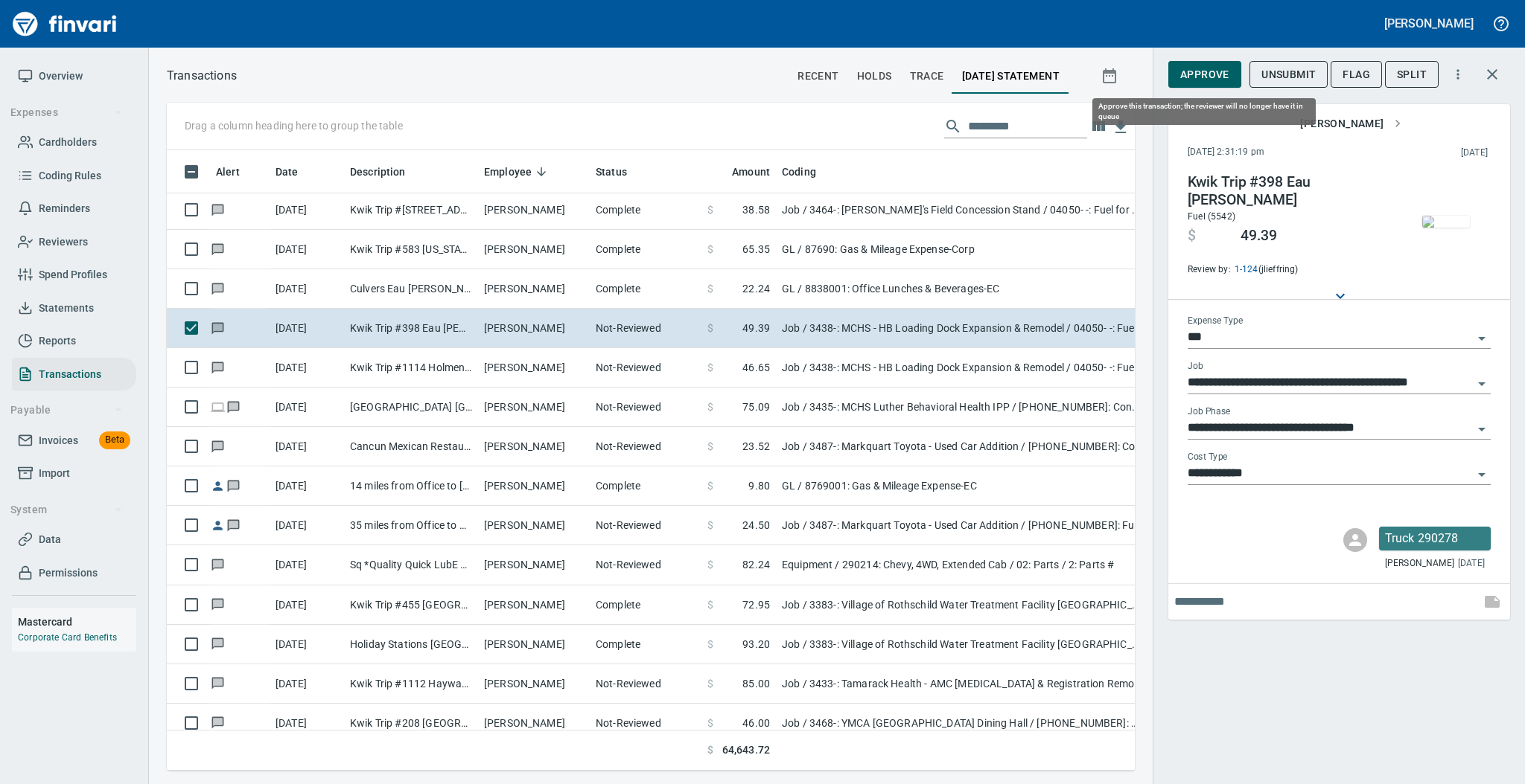
scroll to position [591, 937]
click at [1199, 83] on span "Approve" at bounding box center [1204, 75] width 50 height 19
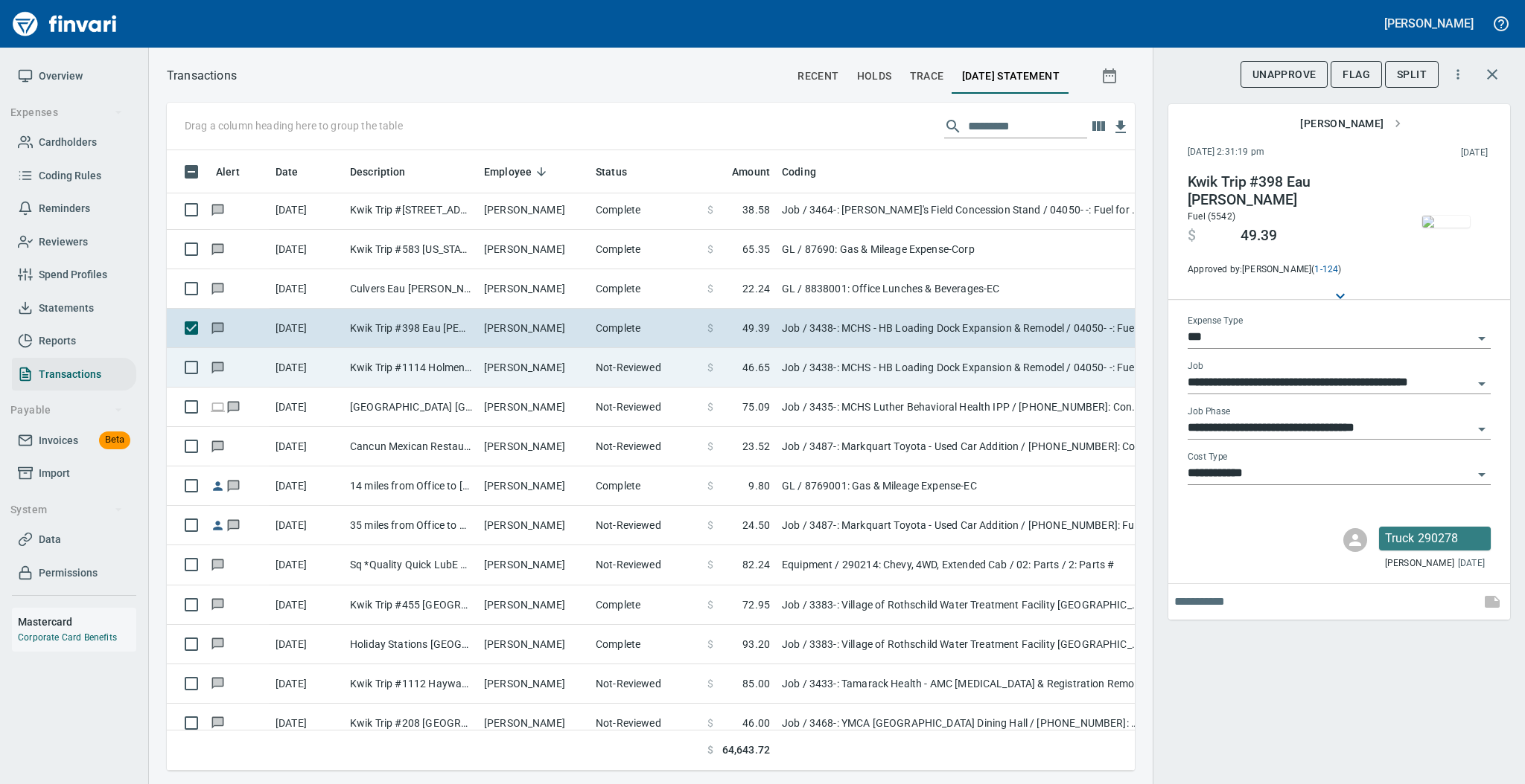
click at [507, 368] on td "[PERSON_NAME]" at bounding box center [534, 368] width 112 height 40
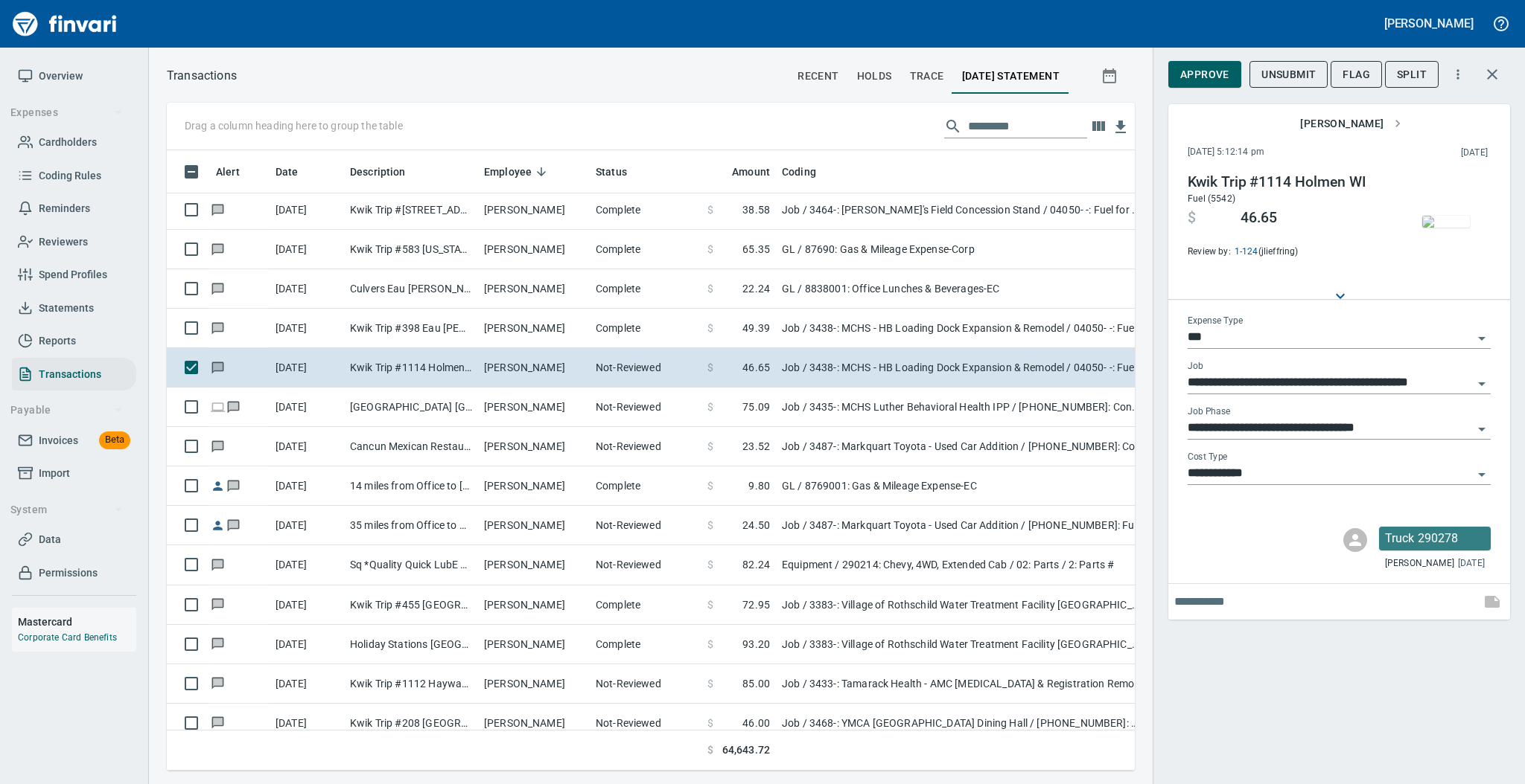
click at [1456, 225] on img "button" at bounding box center [1445, 222] width 48 height 12
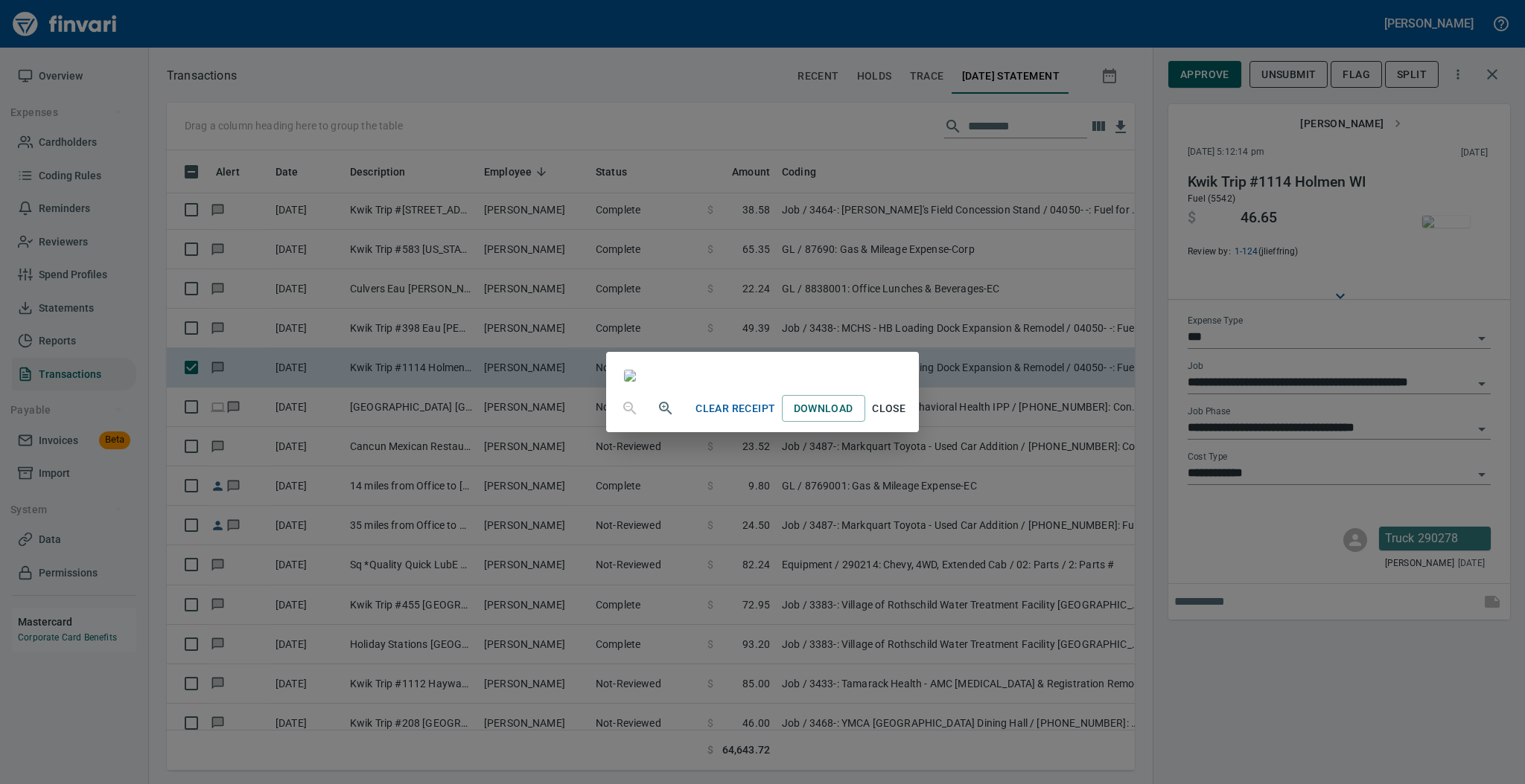
drag, startPoint x: 1043, startPoint y: 744, endPoint x: 1037, endPoint y: 739, distance: 7.8
click at [907, 418] on span "Close" at bounding box center [889, 408] width 36 height 19
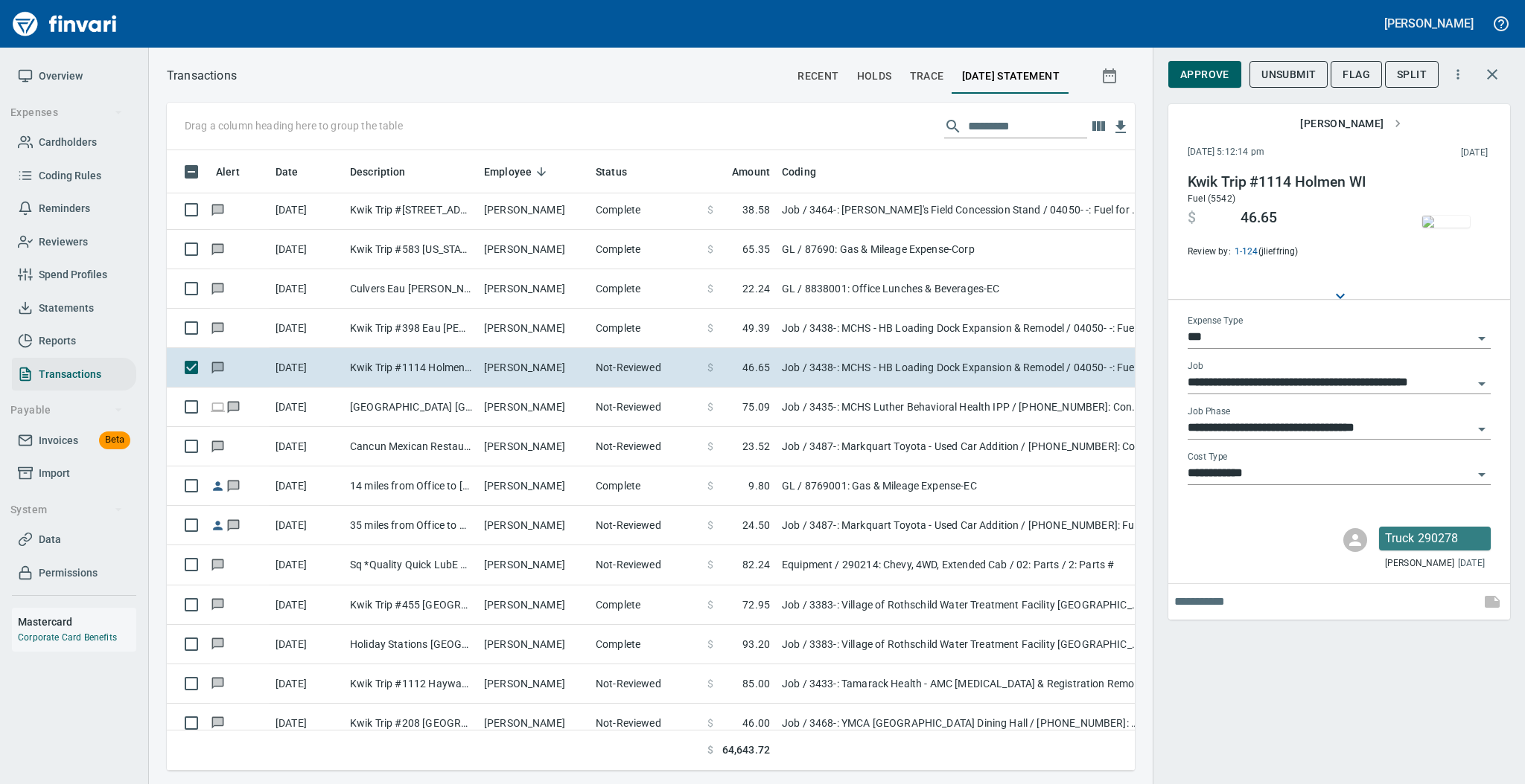
click at [73, 139] on span "Cardholders" at bounding box center [68, 142] width 58 height 19
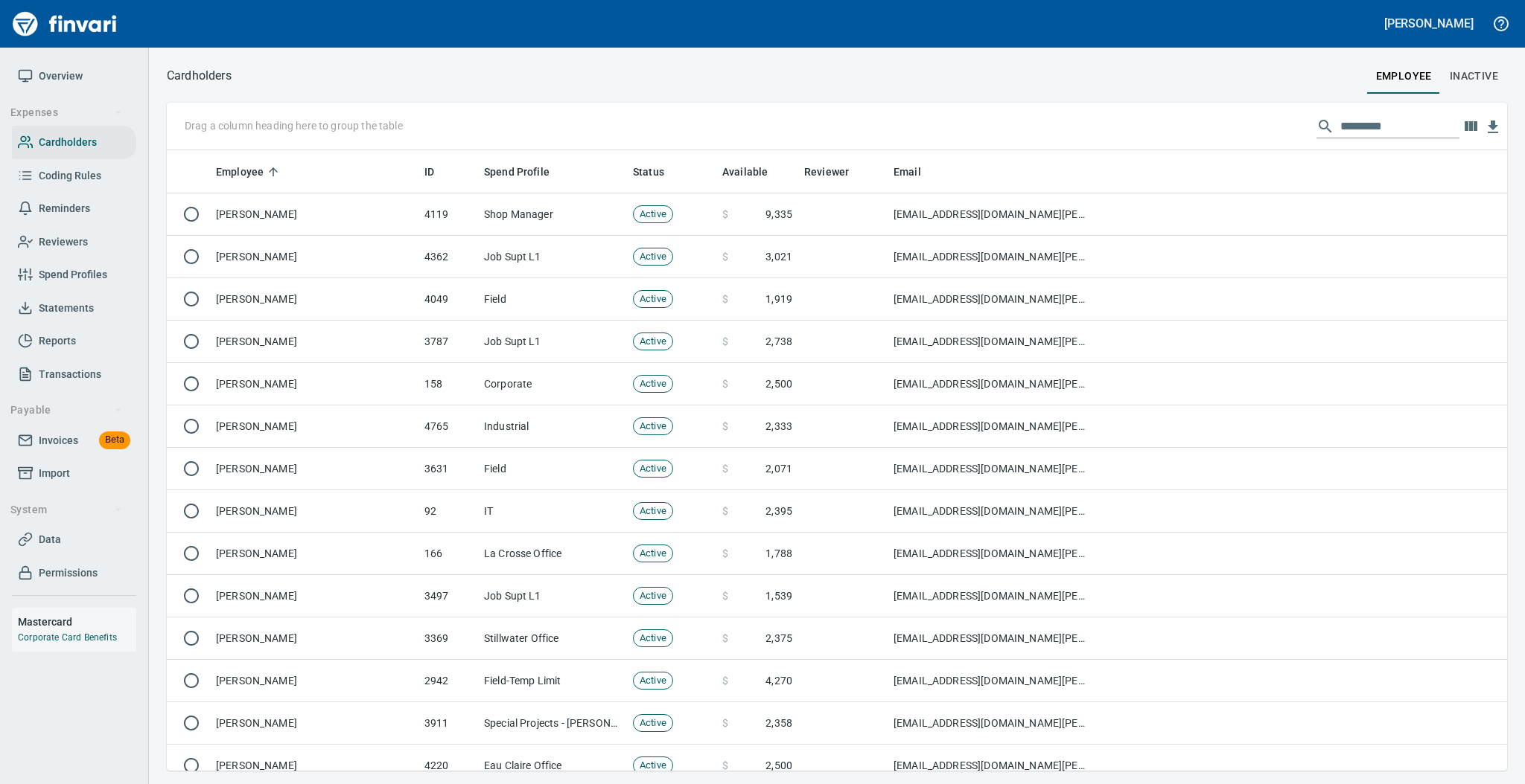
scroll to position [605, 1309]
click at [1349, 130] on input "text" at bounding box center [1399, 126] width 119 height 24
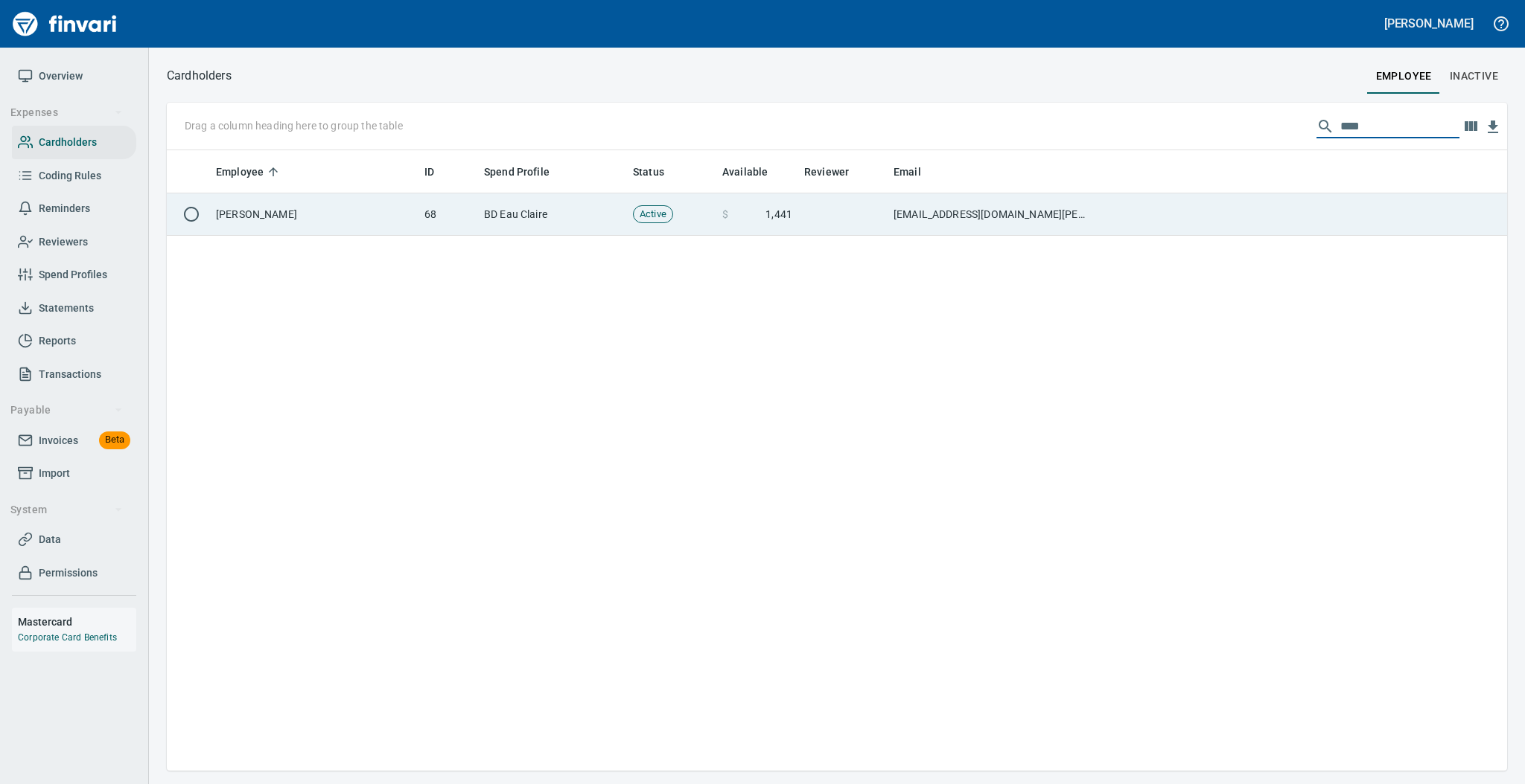
type input "****"
click at [346, 229] on td "[PERSON_NAME]" at bounding box center [314, 214] width 209 height 42
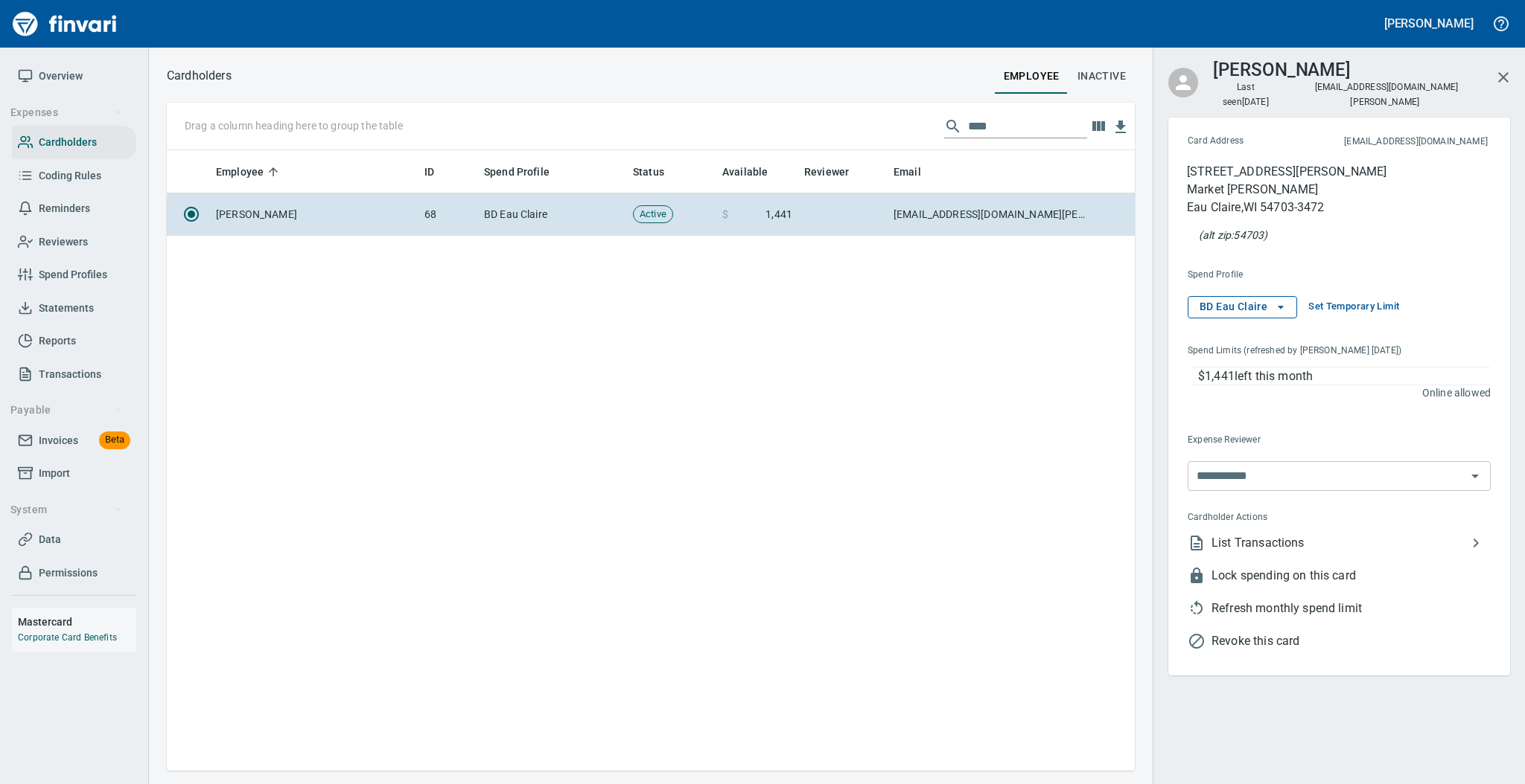
scroll to position [605, 953]
click at [1277, 300] on icon "button" at bounding box center [1281, 308] width 15 height 15
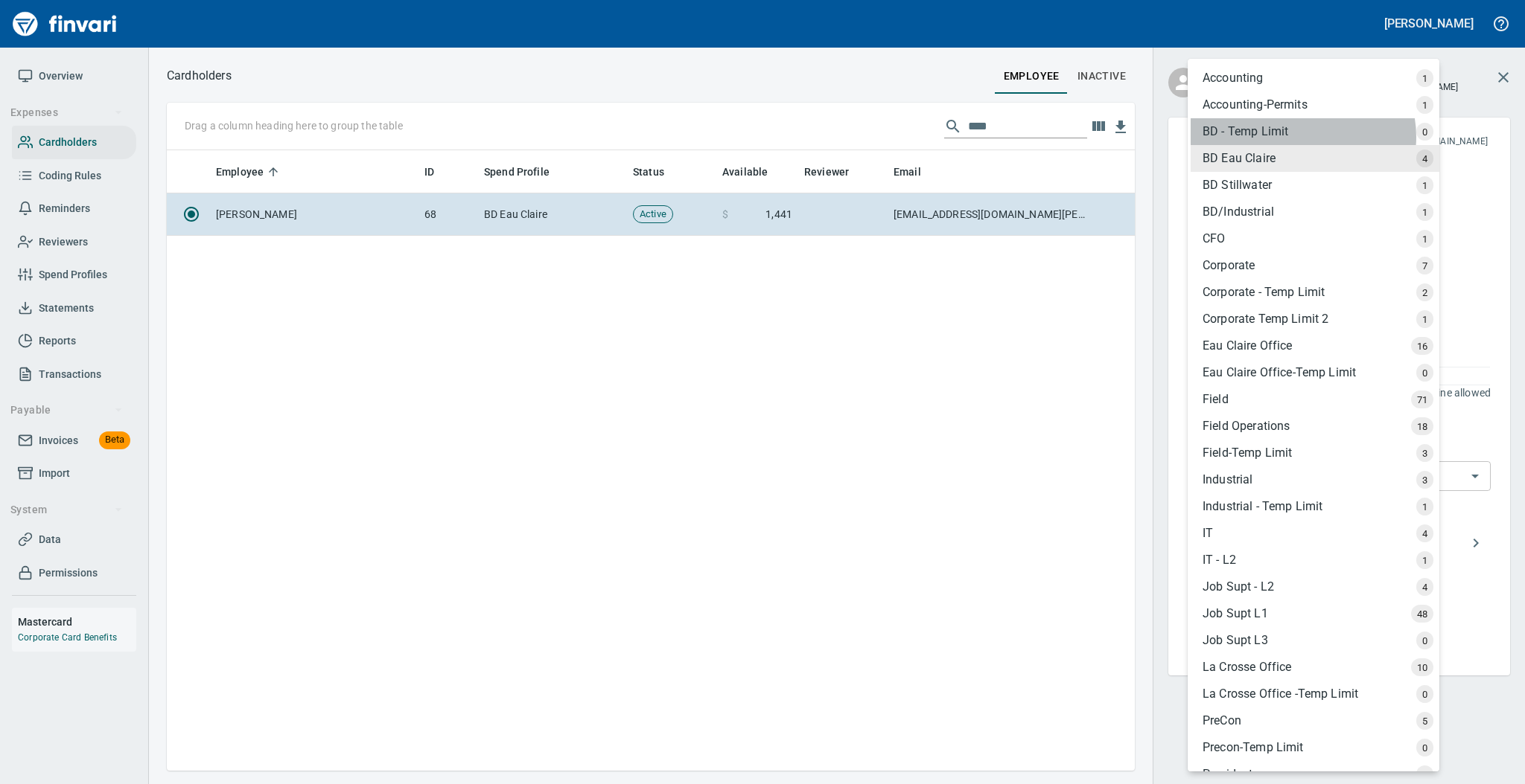
click at [1303, 137] on div "BD - Temp Limit" at bounding box center [1315, 131] width 248 height 27
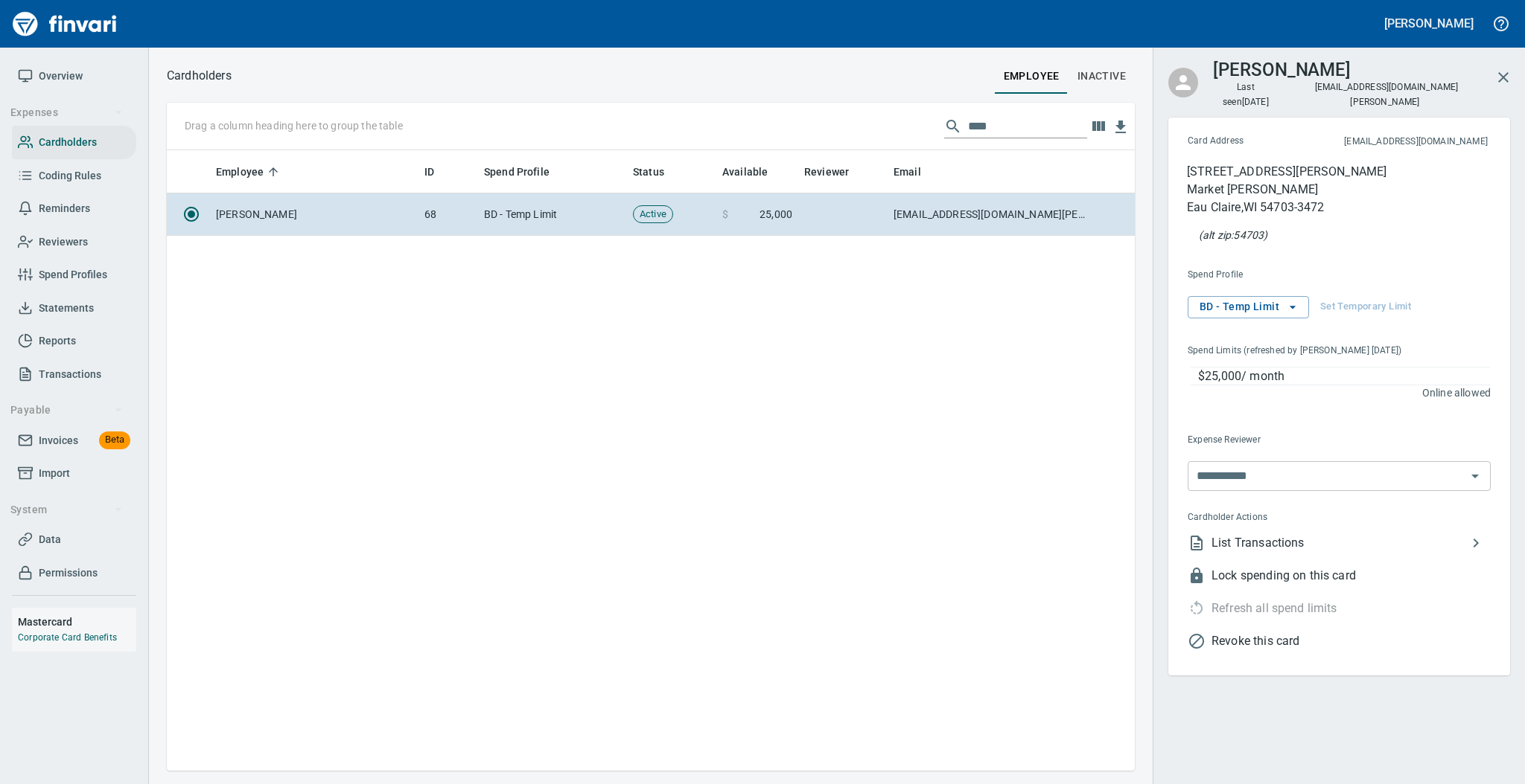
click at [76, 269] on span "Spend Profiles" at bounding box center [73, 274] width 68 height 19
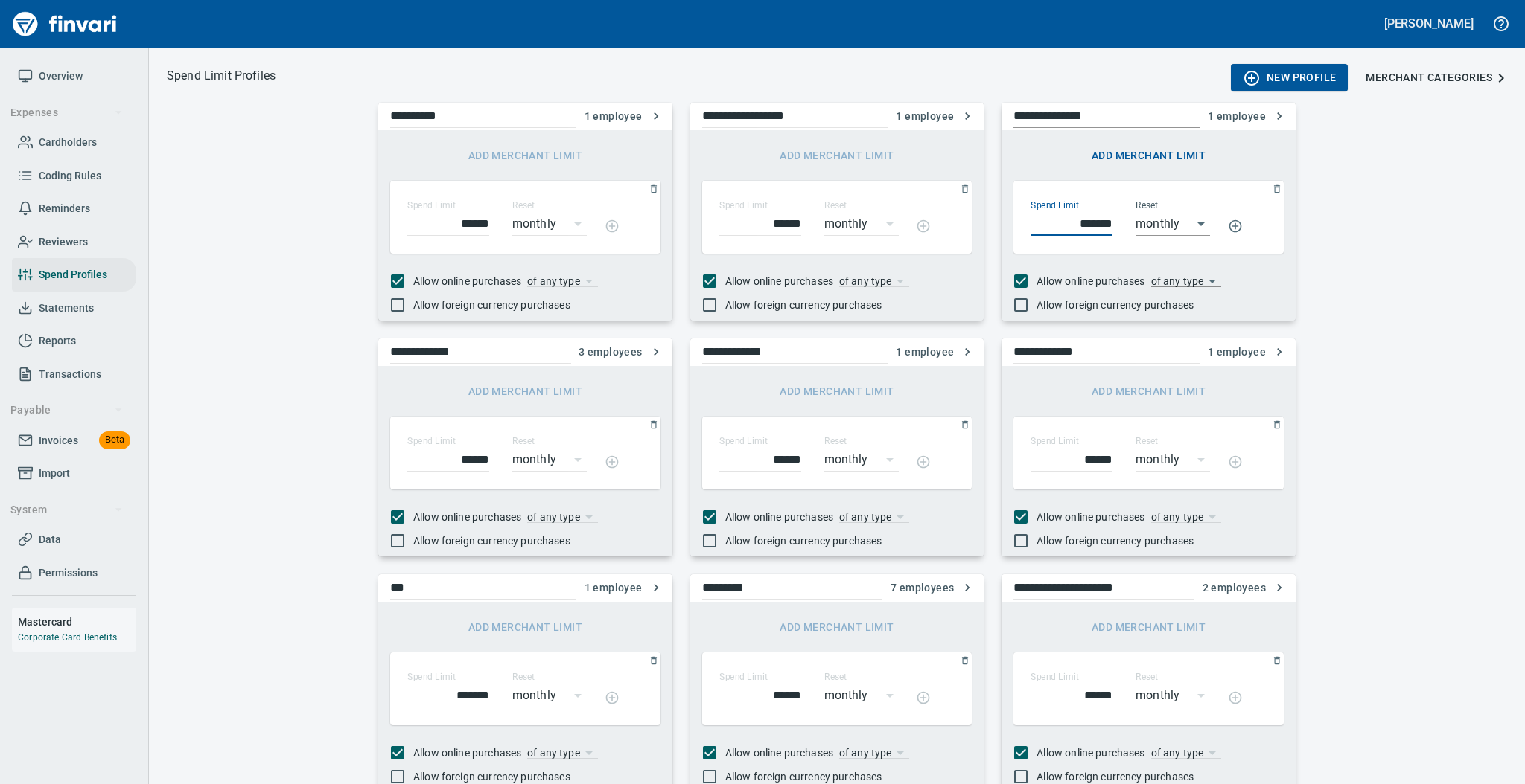
drag, startPoint x: 1103, startPoint y: 214, endPoint x: 1065, endPoint y: 219, distance: 38.3
click at [1065, 219] on input "*******" at bounding box center [1071, 223] width 82 height 24
type input "******"
click at [39, 76] on span "Overview" at bounding box center [61, 76] width 44 height 19
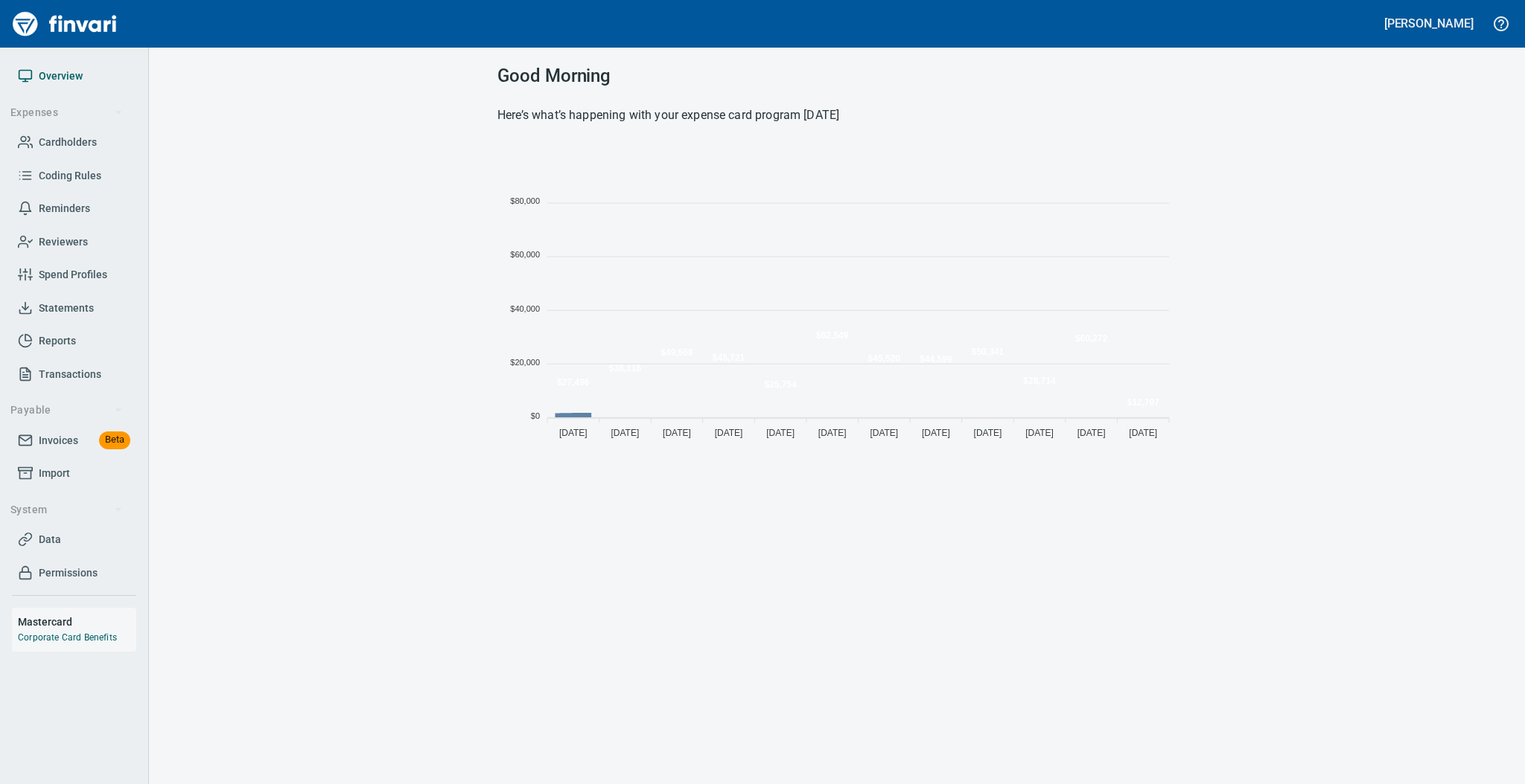
scroll to position [296, 663]
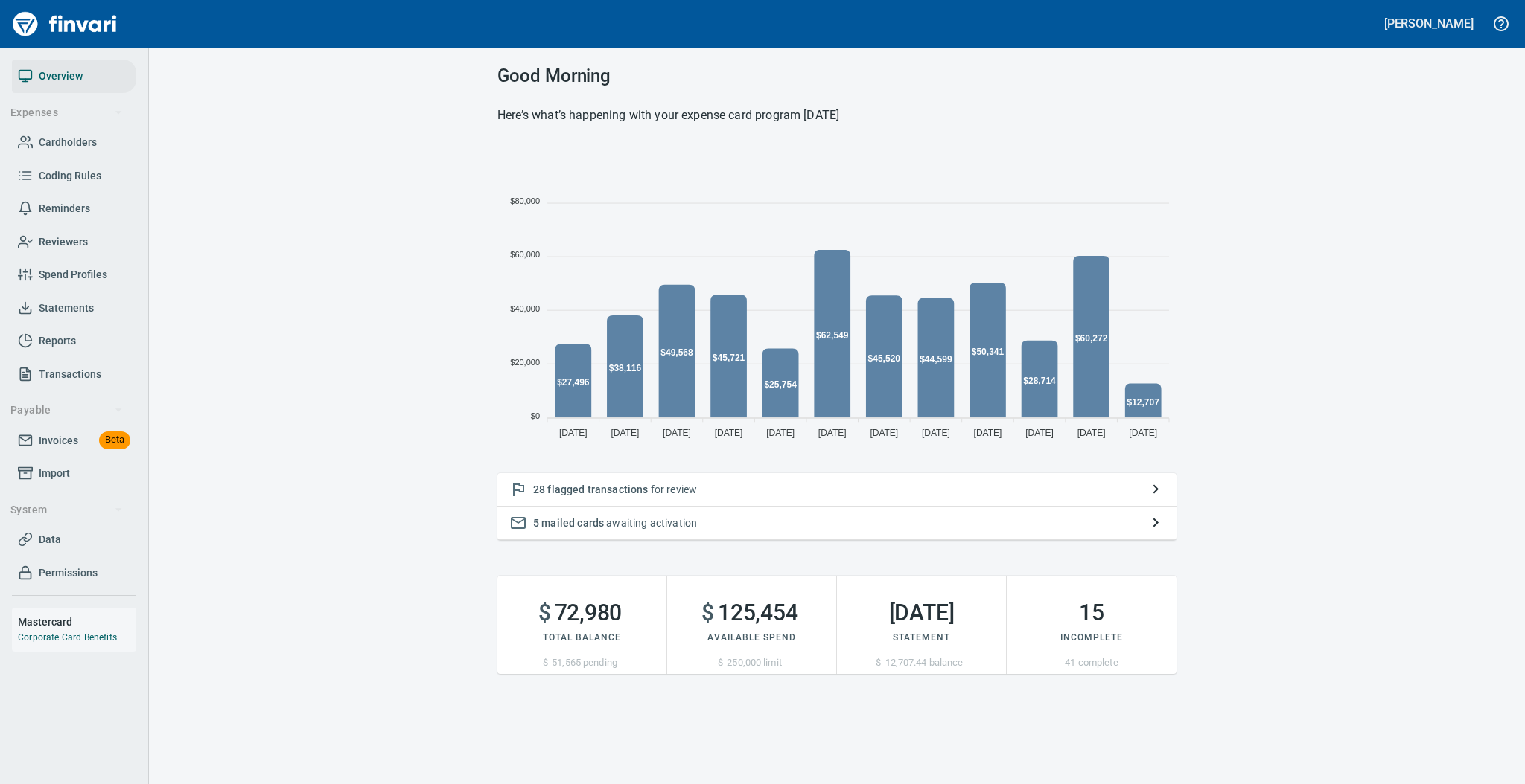
click at [64, 141] on span "Cardholders" at bounding box center [68, 142] width 58 height 19
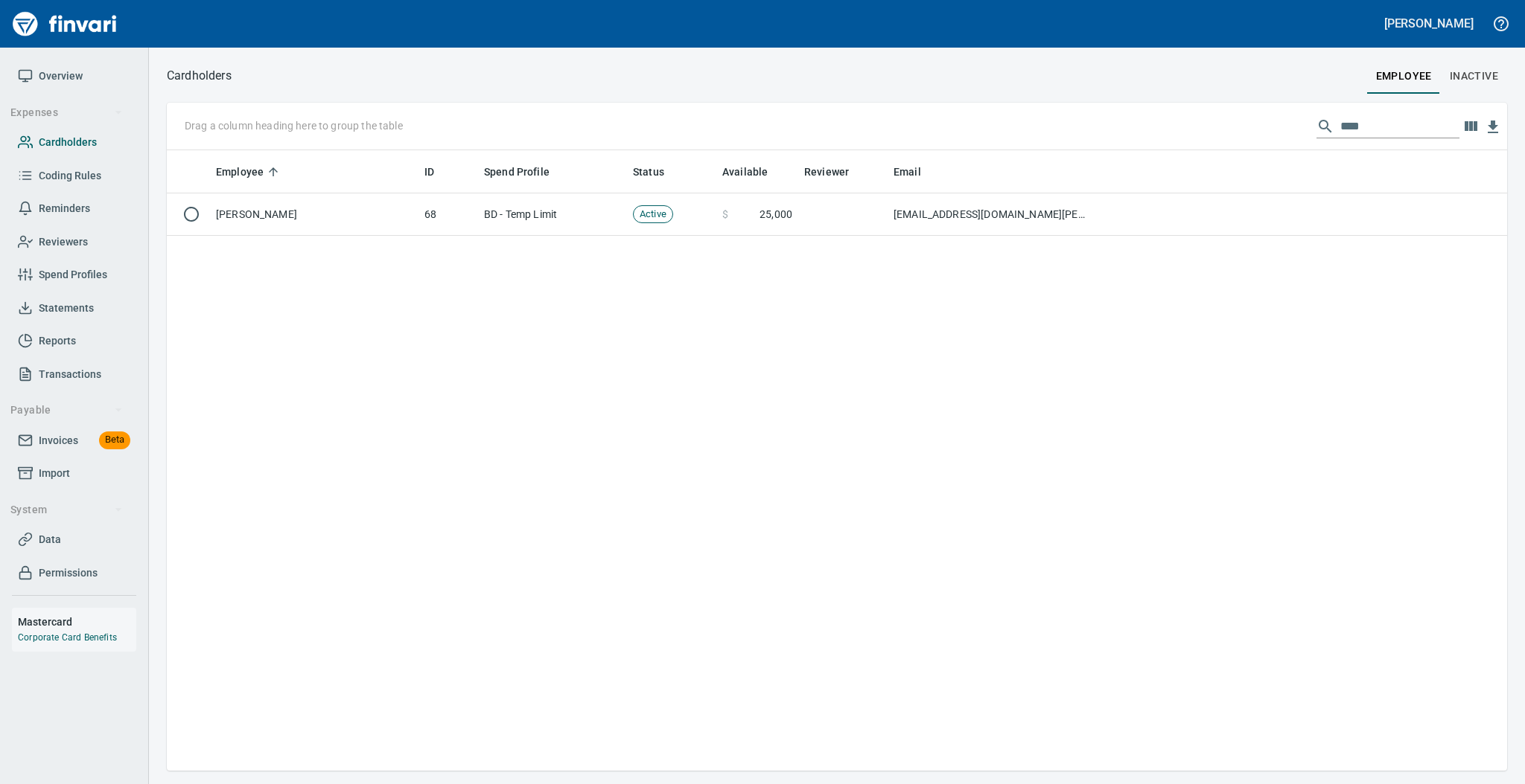
scroll to position [605, 1324]
drag, startPoint x: 1359, startPoint y: 123, endPoint x: 1293, endPoint y: 131, distance: 66.5
click at [1293, 131] on div "Drag a column heading here to group the table ****" at bounding box center [836, 127] width 1340 height 48
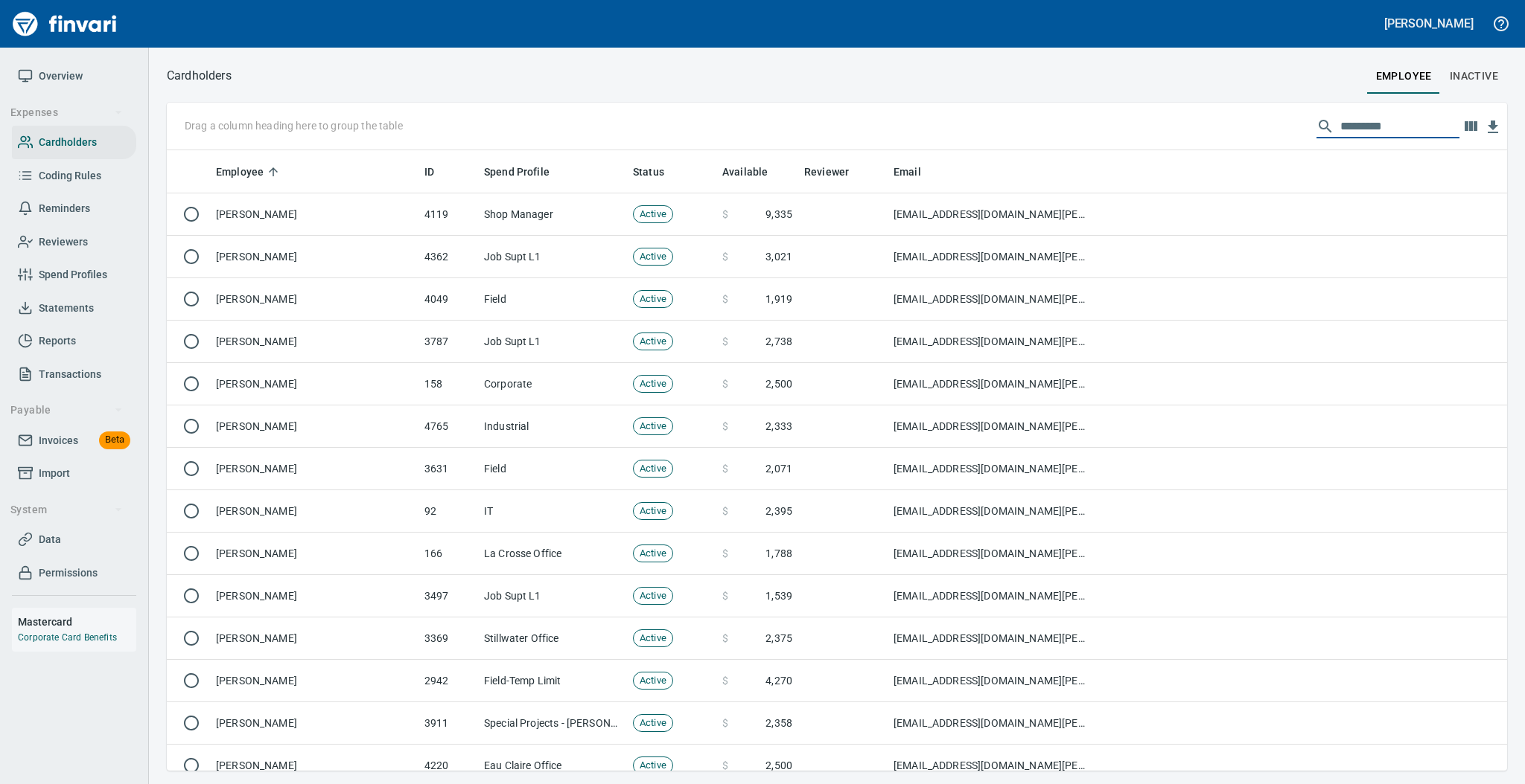
click at [52, 299] on span "Statements" at bounding box center [67, 308] width 55 height 19
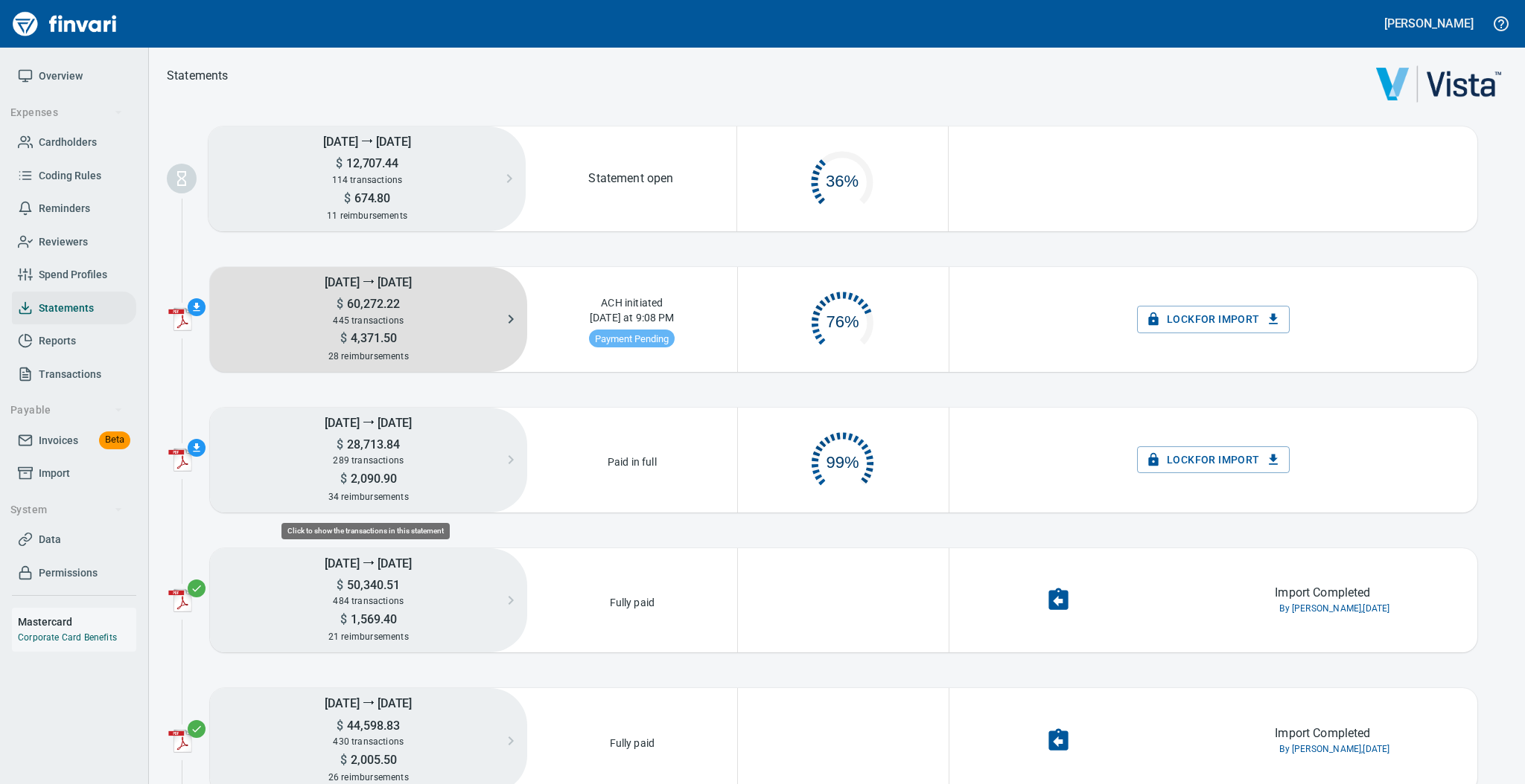
scroll to position [70, 192]
click at [372, 309] on span "60,272.22" at bounding box center [372, 304] width 57 height 14
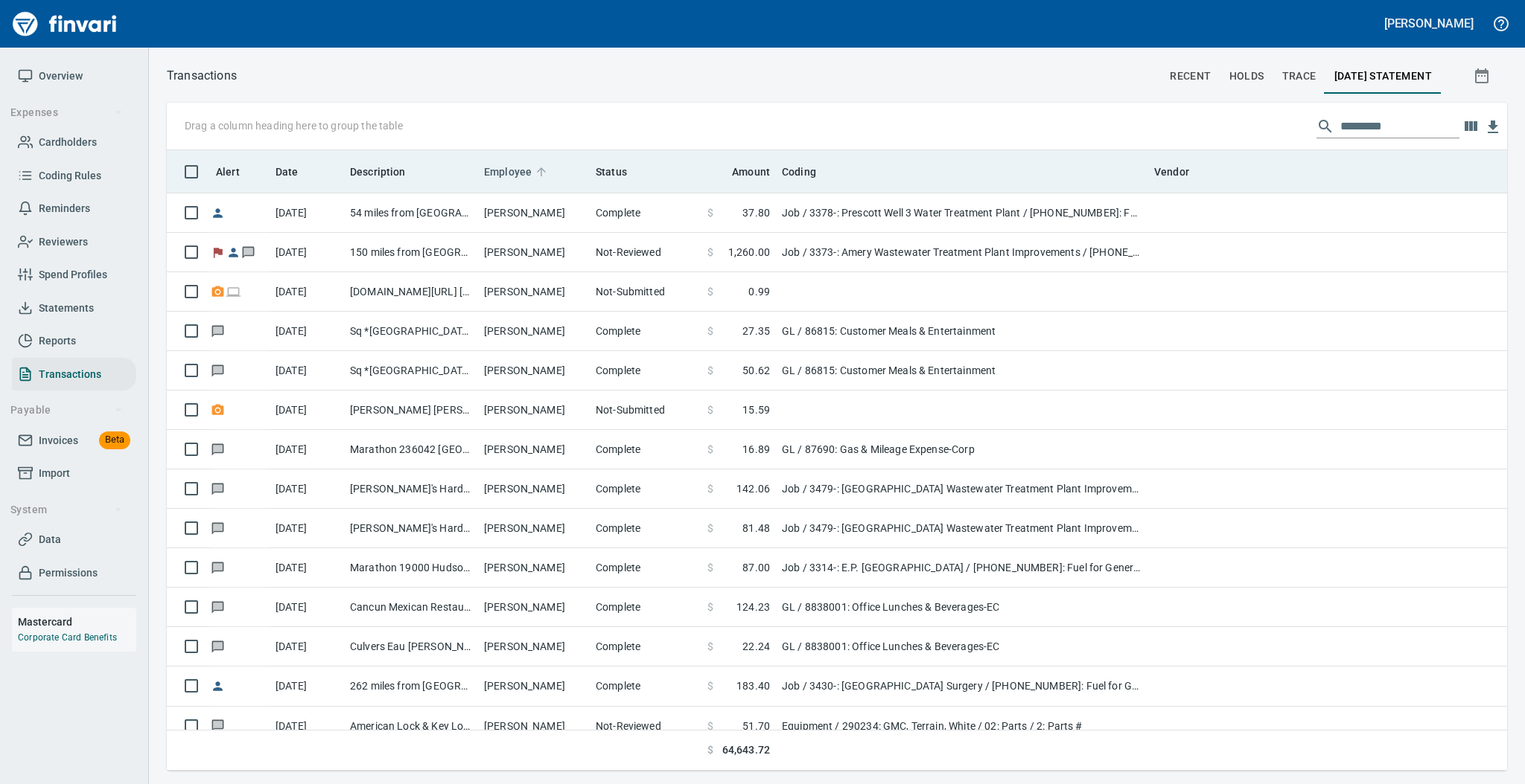
scroll to position [605, 1309]
click at [533, 172] on span "Employee" at bounding box center [517, 172] width 67 height 18
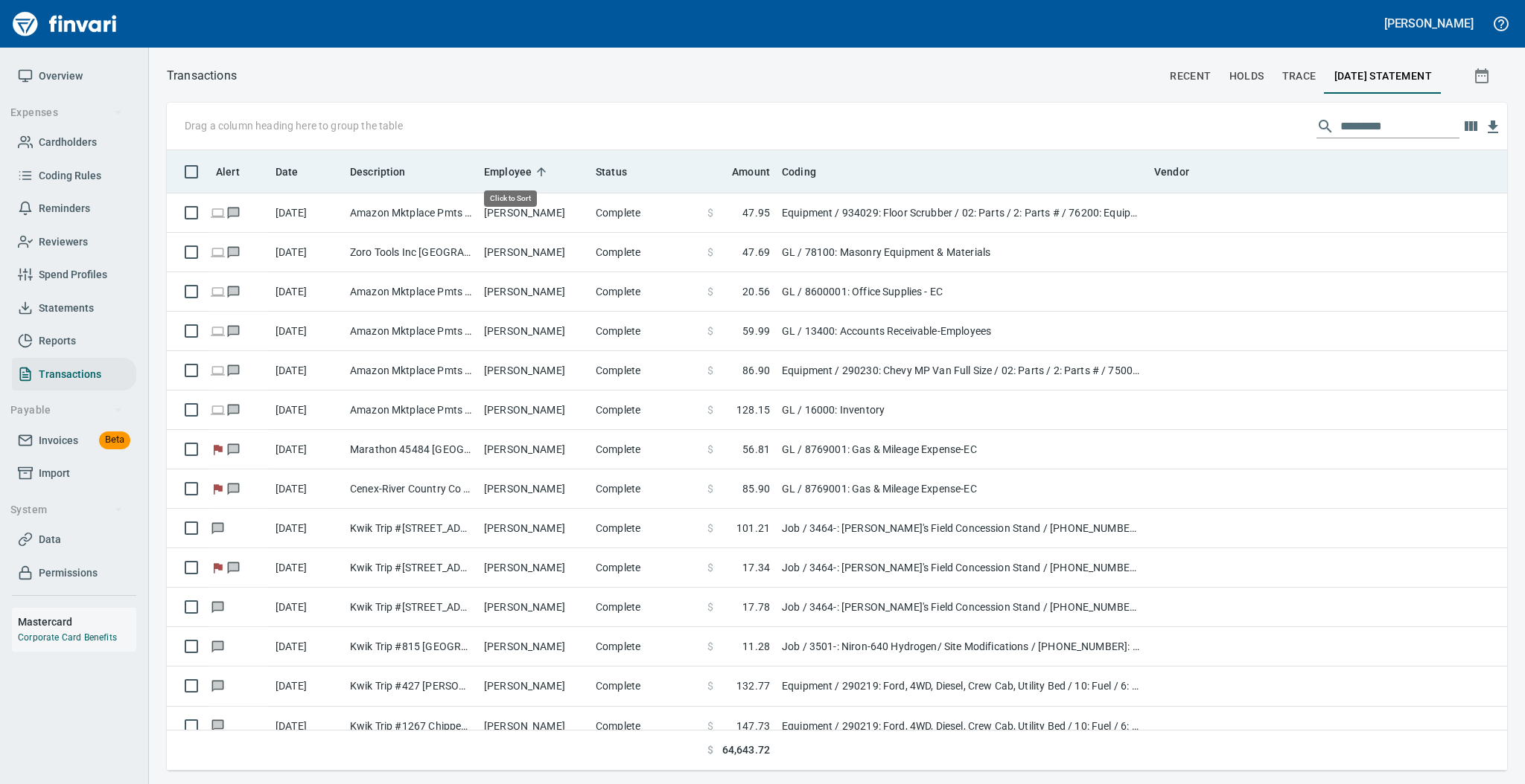
click at [529, 172] on span "Employee" at bounding box center [508, 172] width 48 height 18
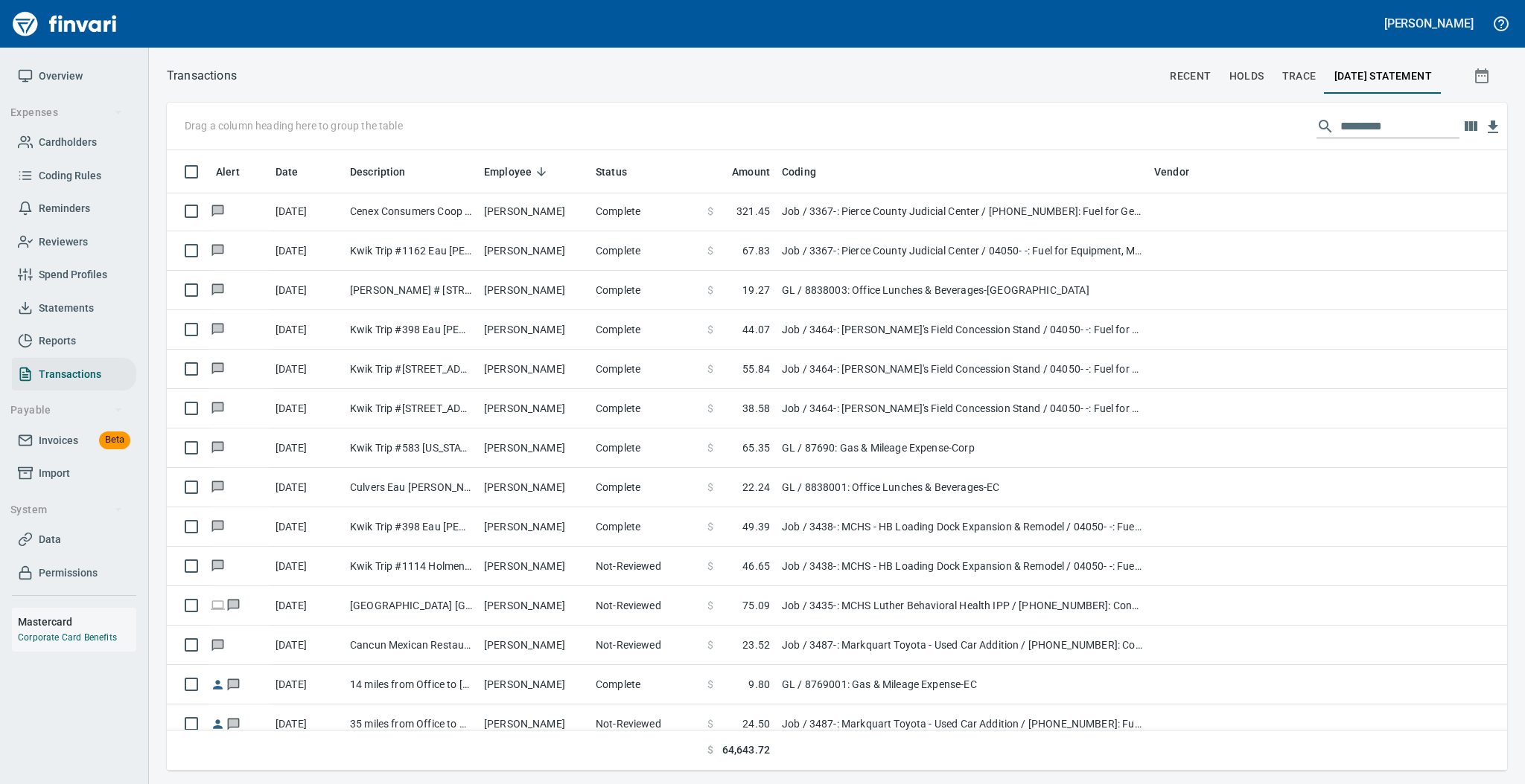
scroll to position [4762, 0]
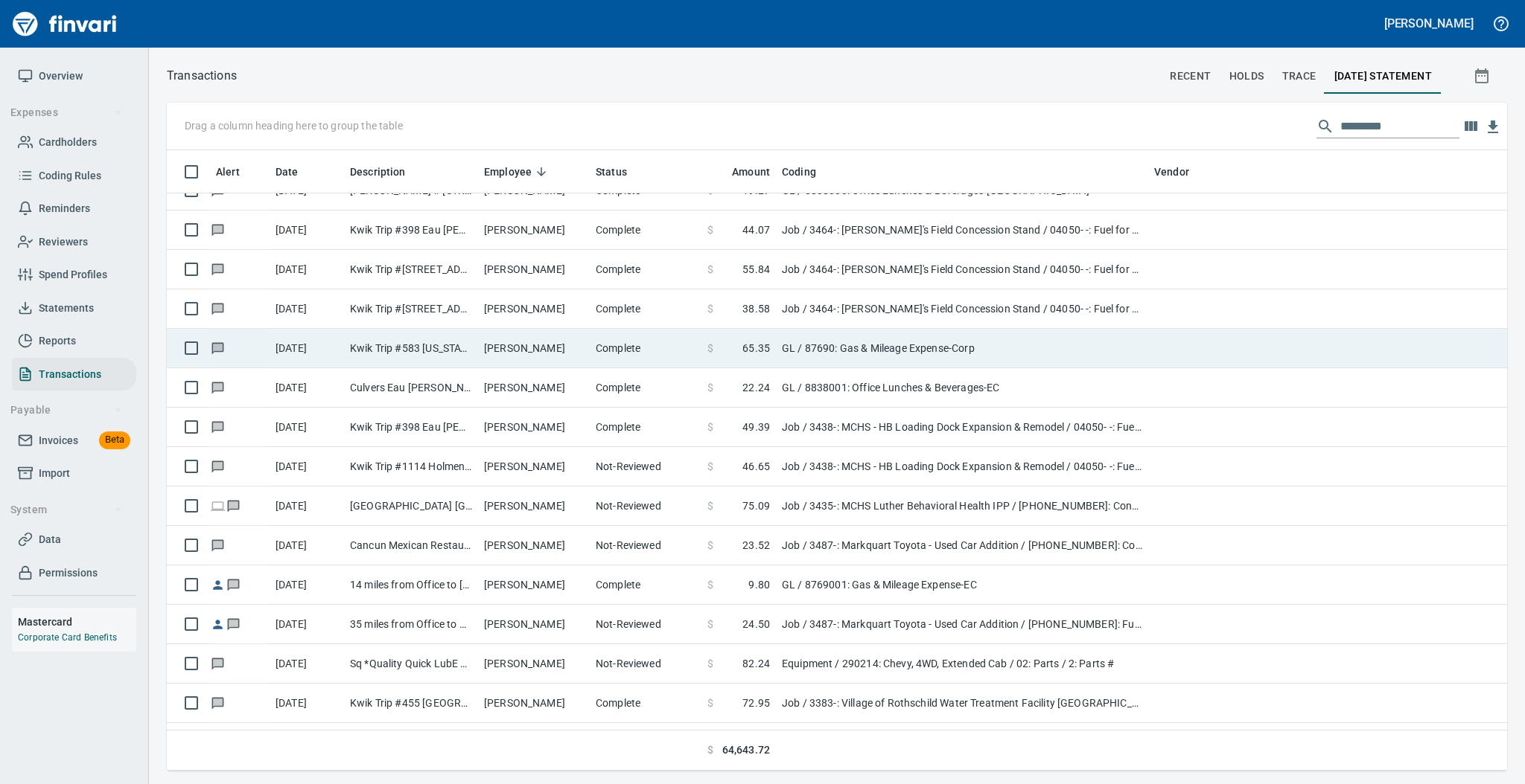
click at [522, 340] on td "[PERSON_NAME]" at bounding box center [534, 348] width 112 height 40
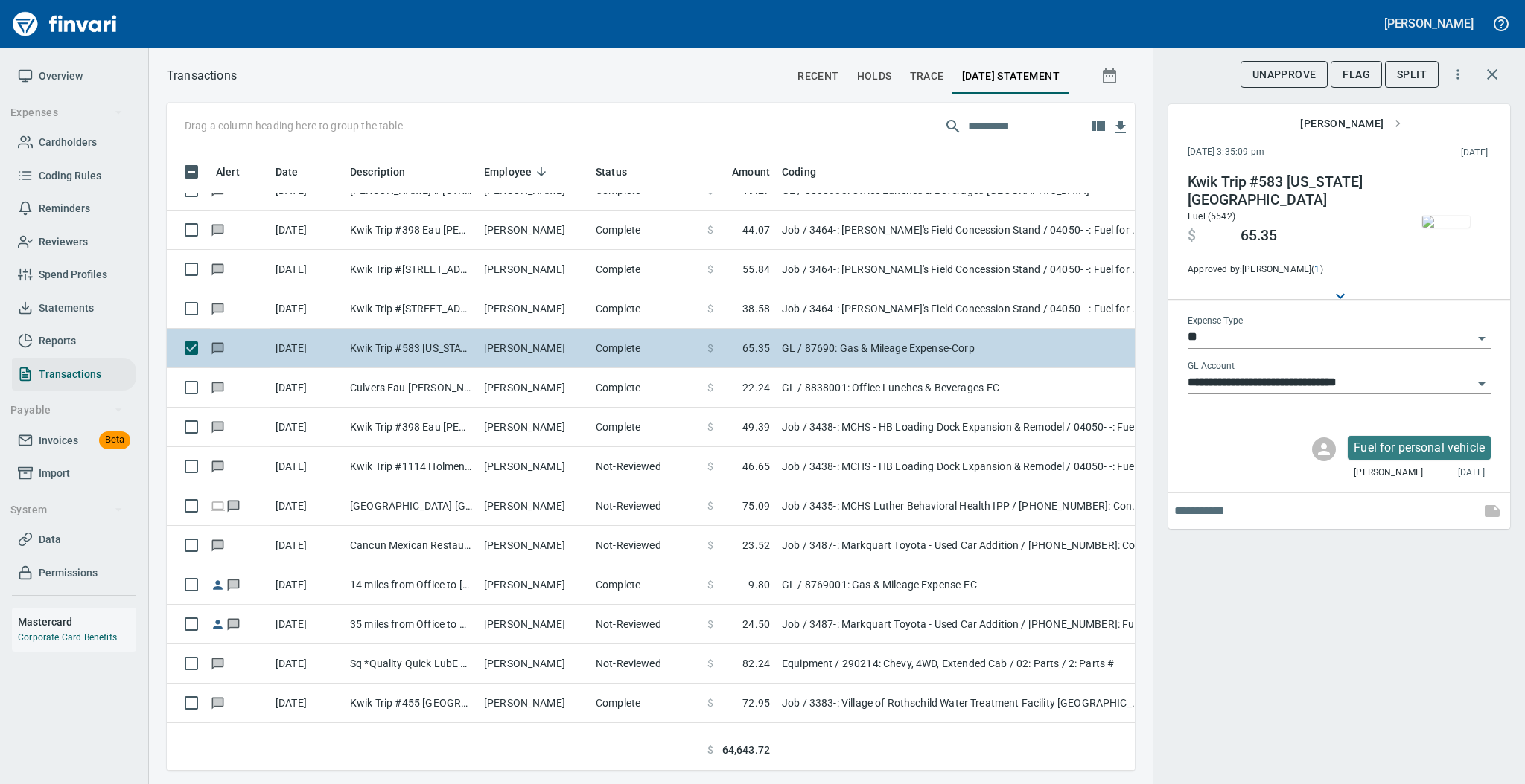
scroll to position [591, 937]
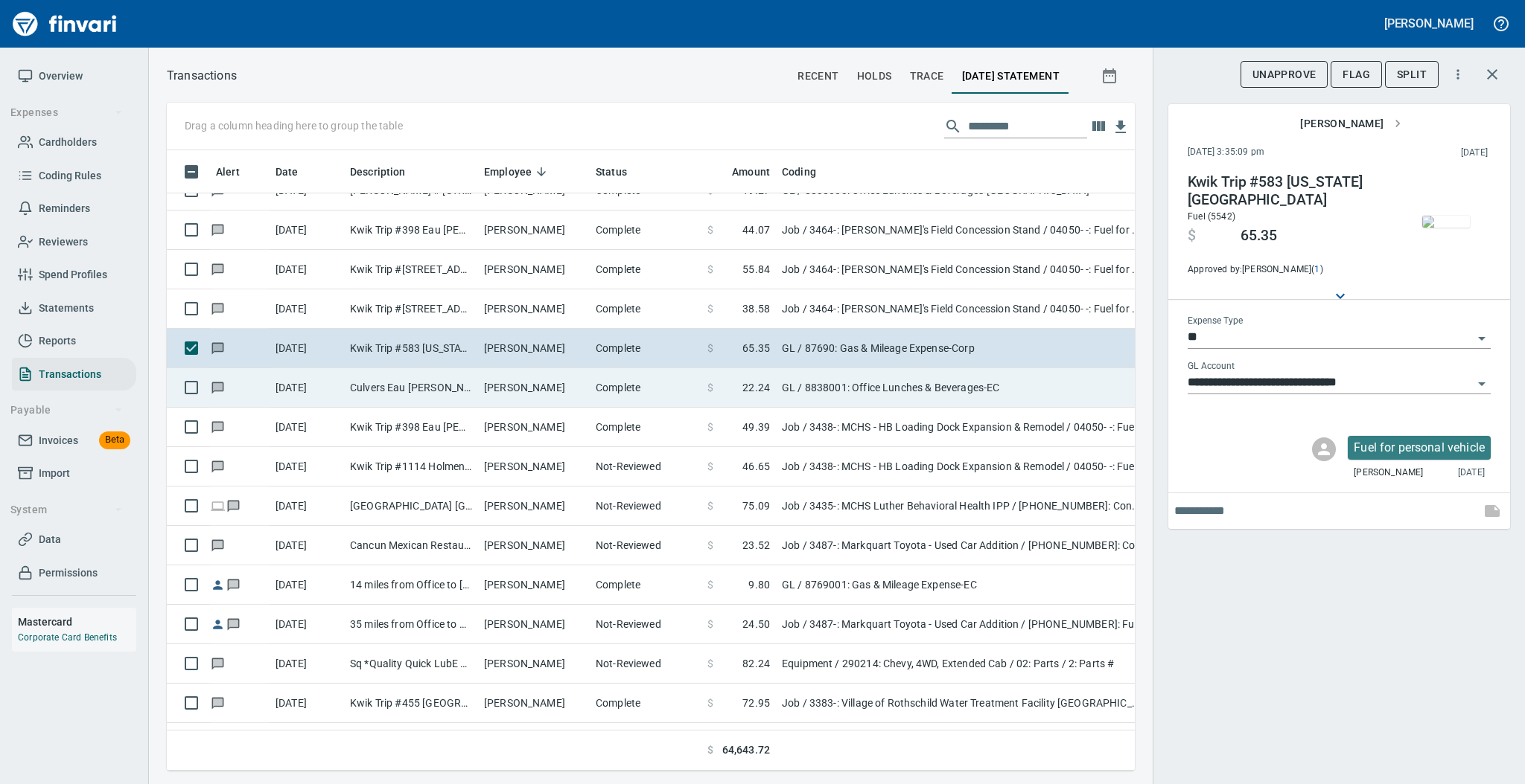
click at [545, 390] on td "[PERSON_NAME]" at bounding box center [534, 388] width 112 height 40
type input "**********"
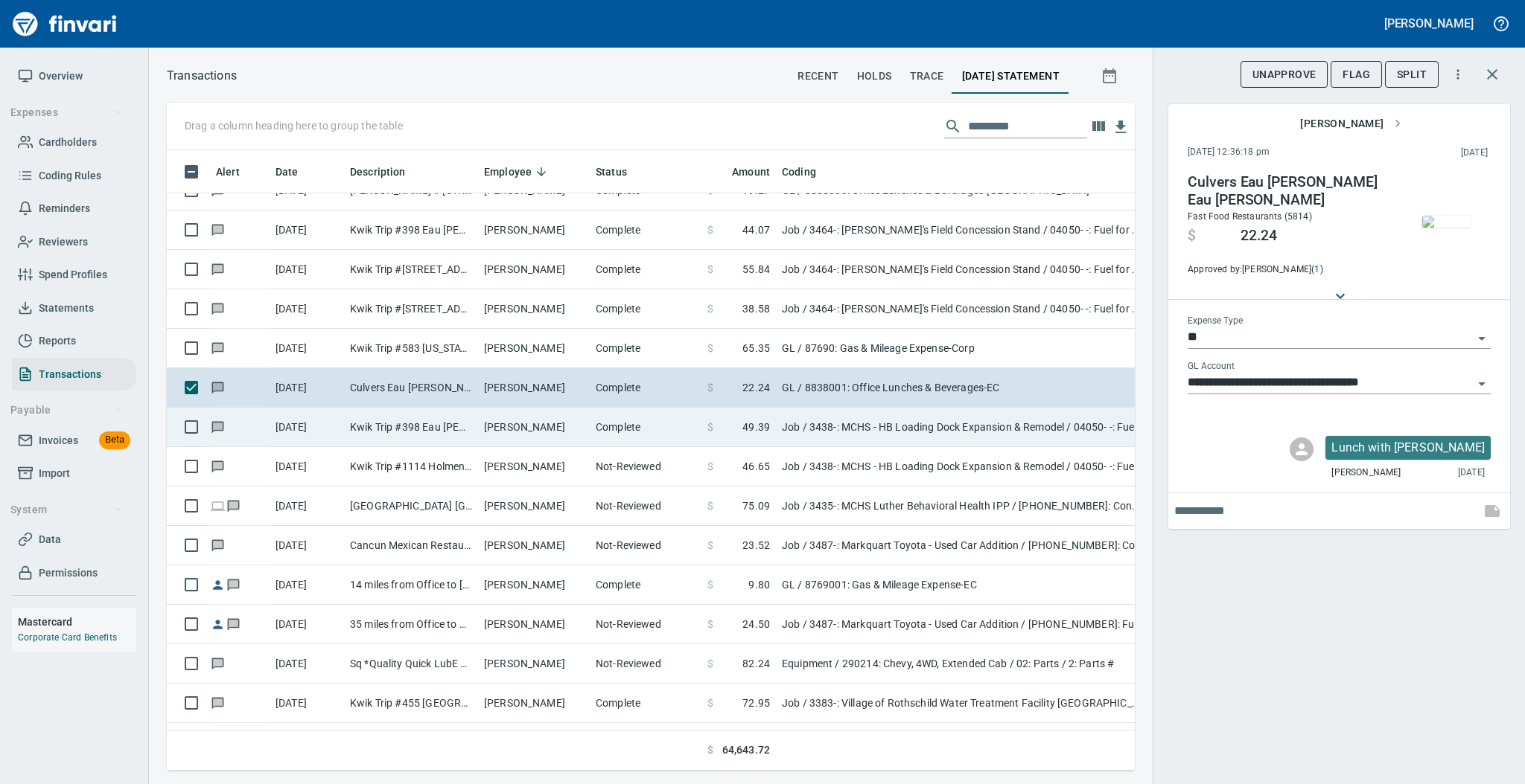
click at [537, 425] on td "[PERSON_NAME]" at bounding box center [534, 427] width 112 height 40
type input "***"
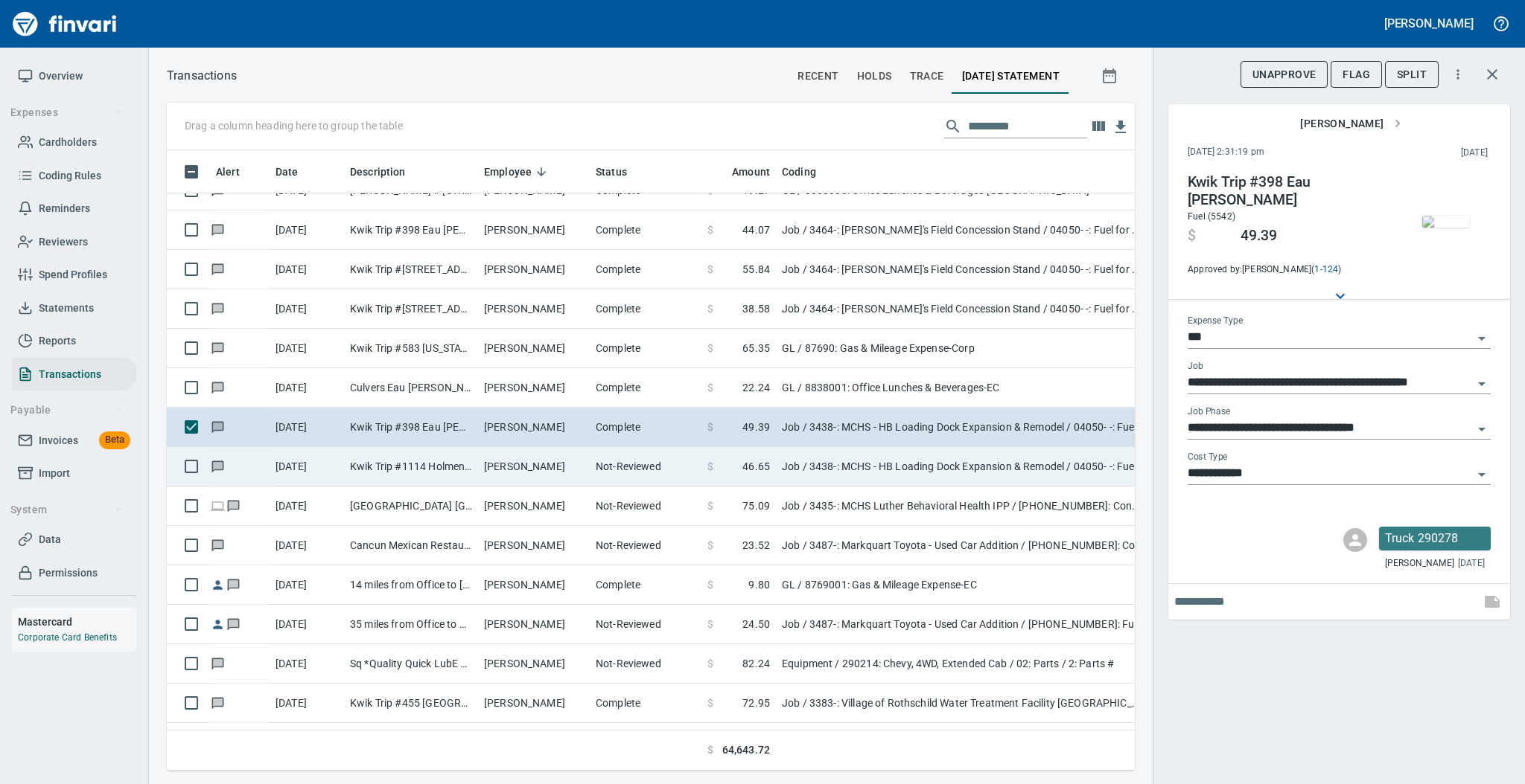
click at [527, 467] on td "[PERSON_NAME]" at bounding box center [534, 467] width 112 height 40
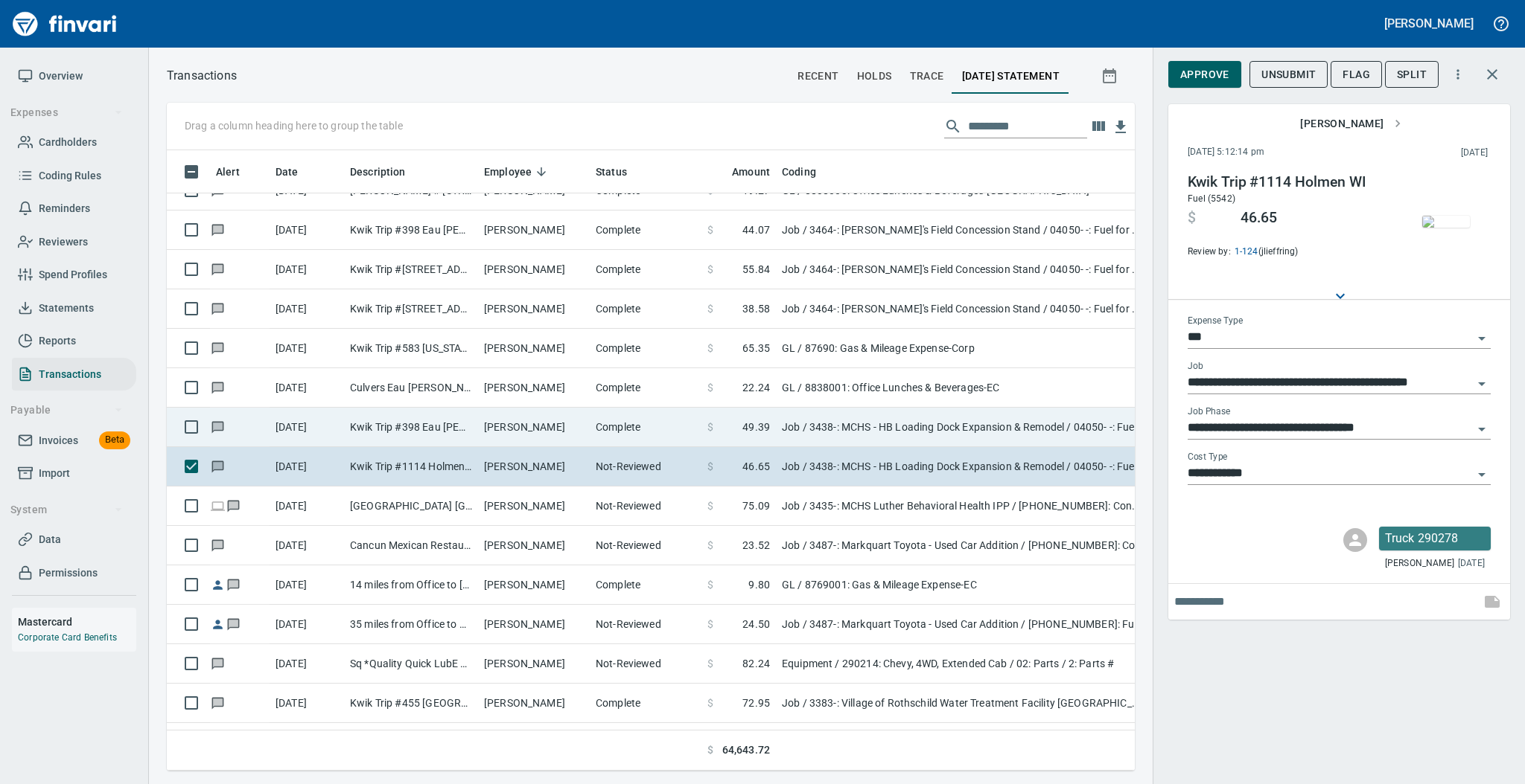
click at [530, 434] on td "[PERSON_NAME]" at bounding box center [534, 427] width 112 height 40
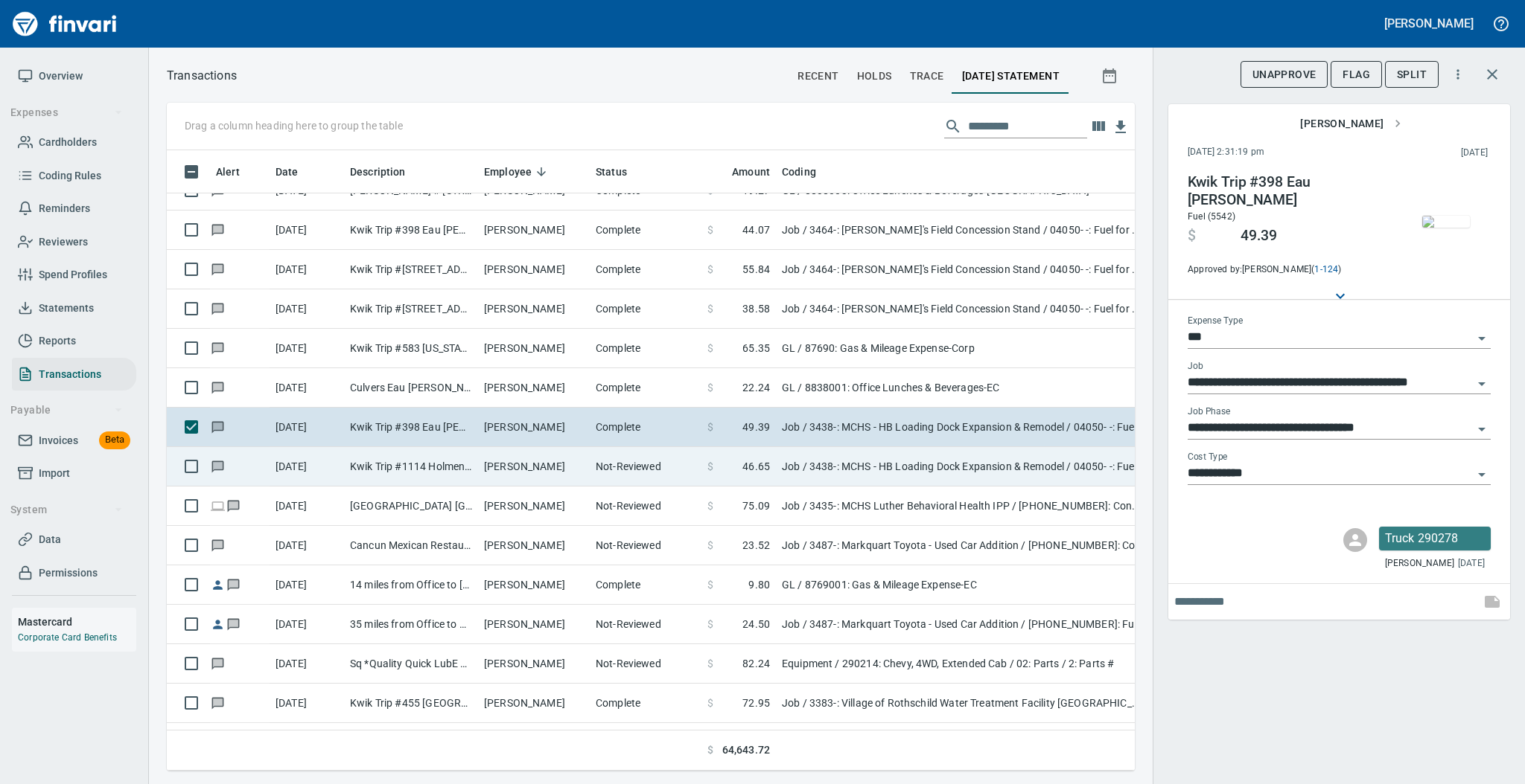
click at [529, 470] on td "[PERSON_NAME]" at bounding box center [534, 467] width 112 height 40
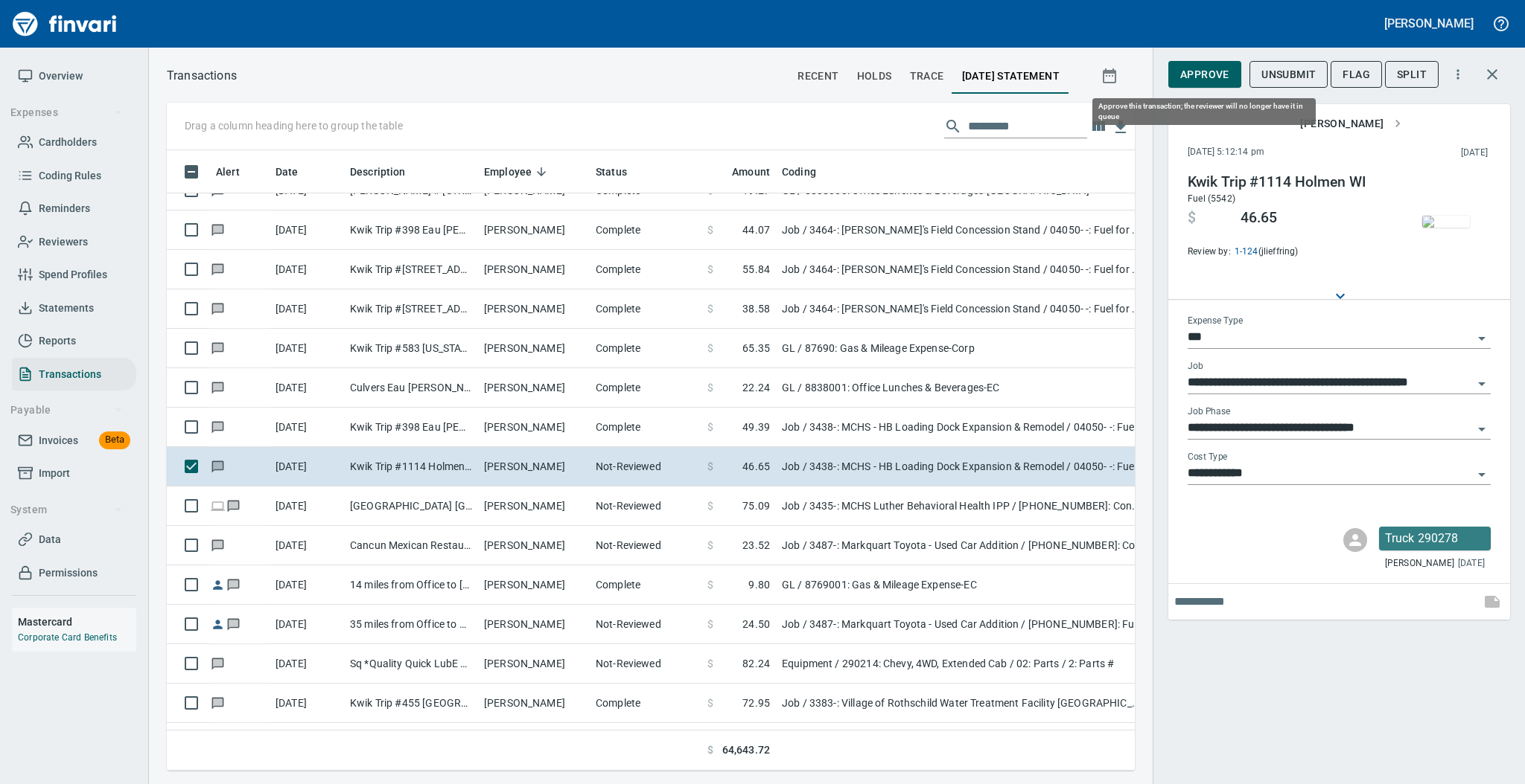
scroll to position [591, 937]
click at [1187, 75] on span "Approve" at bounding box center [1204, 75] width 50 height 19
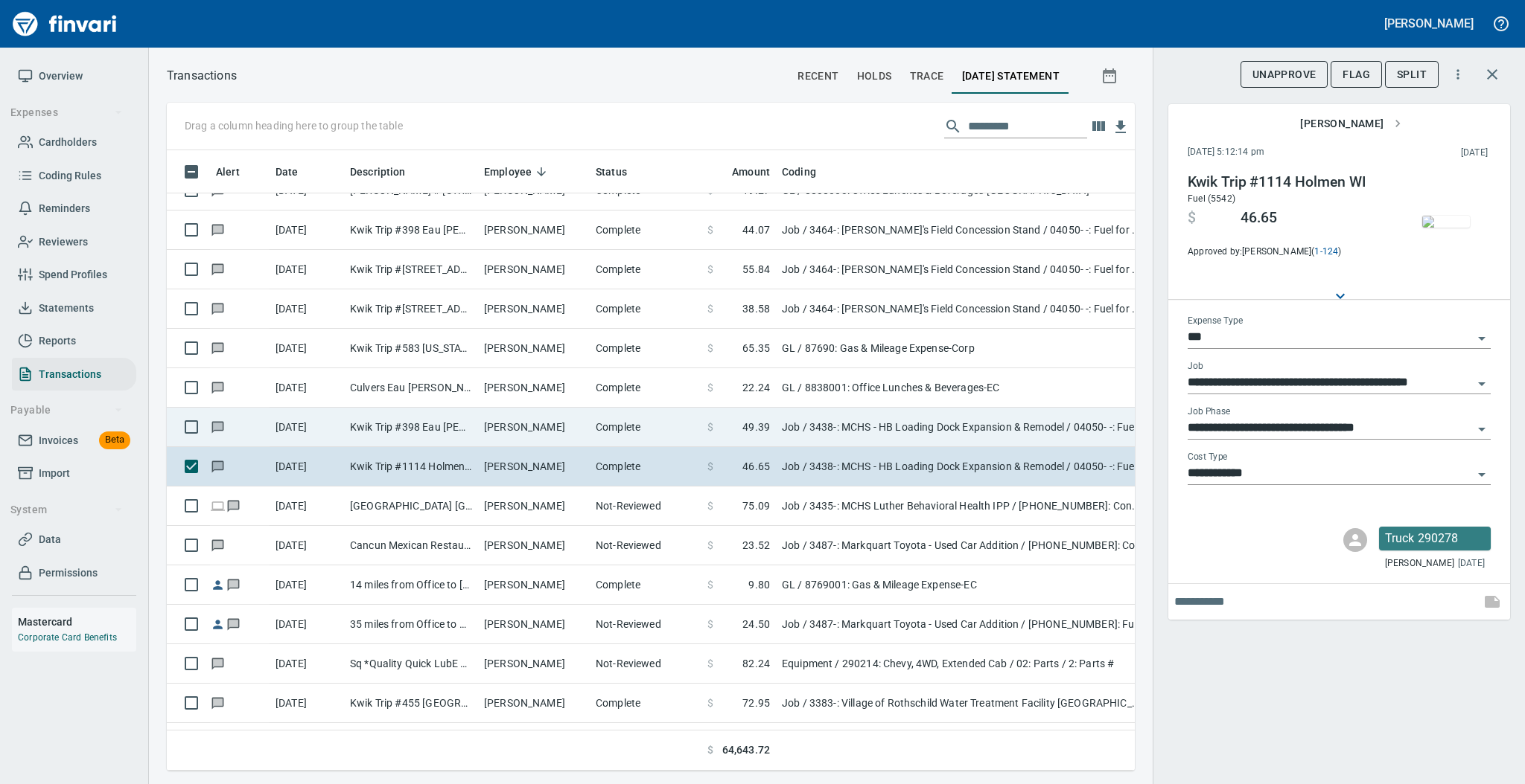
click at [497, 429] on td "[PERSON_NAME]" at bounding box center [534, 427] width 112 height 40
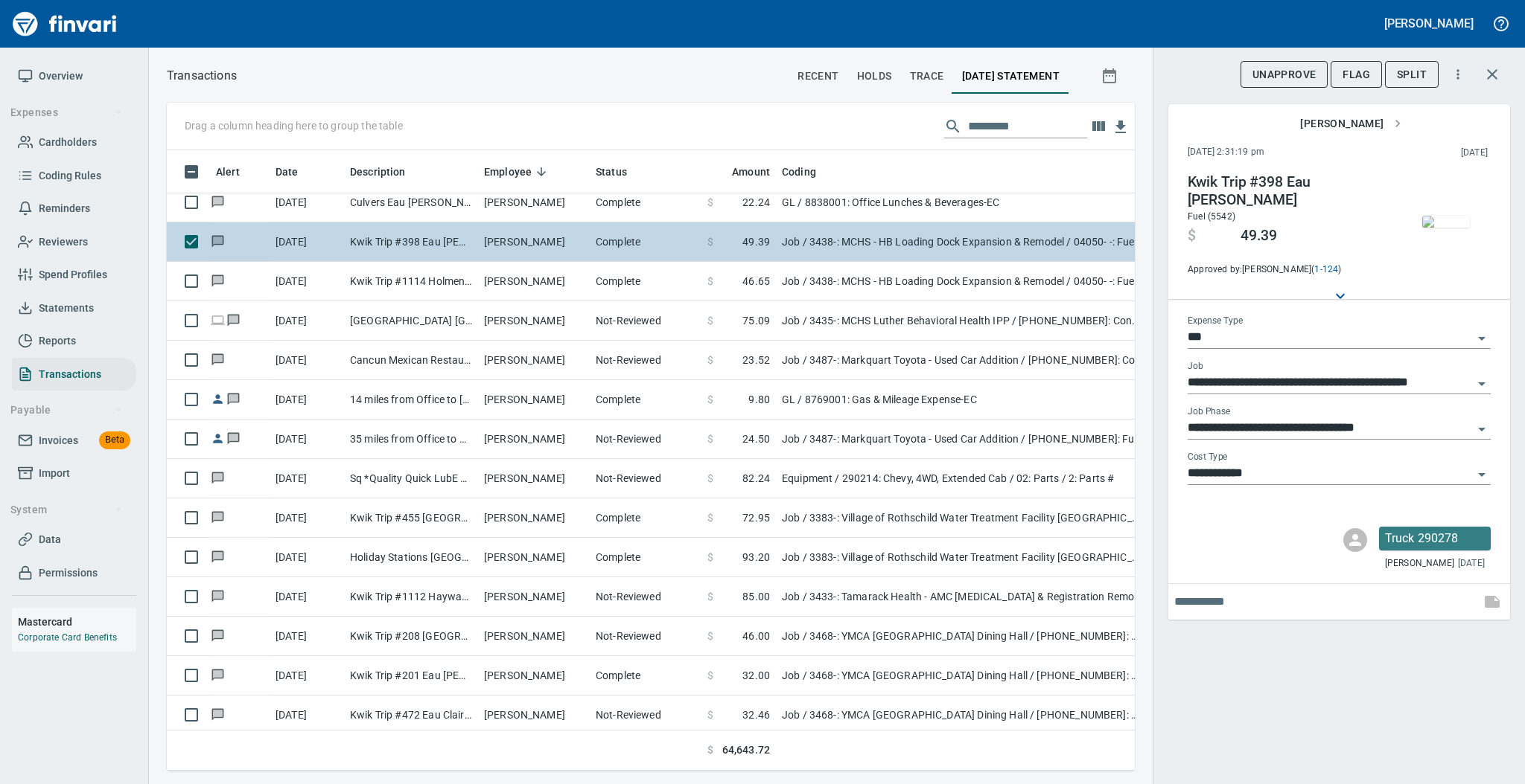
scroll to position [4960, 0]
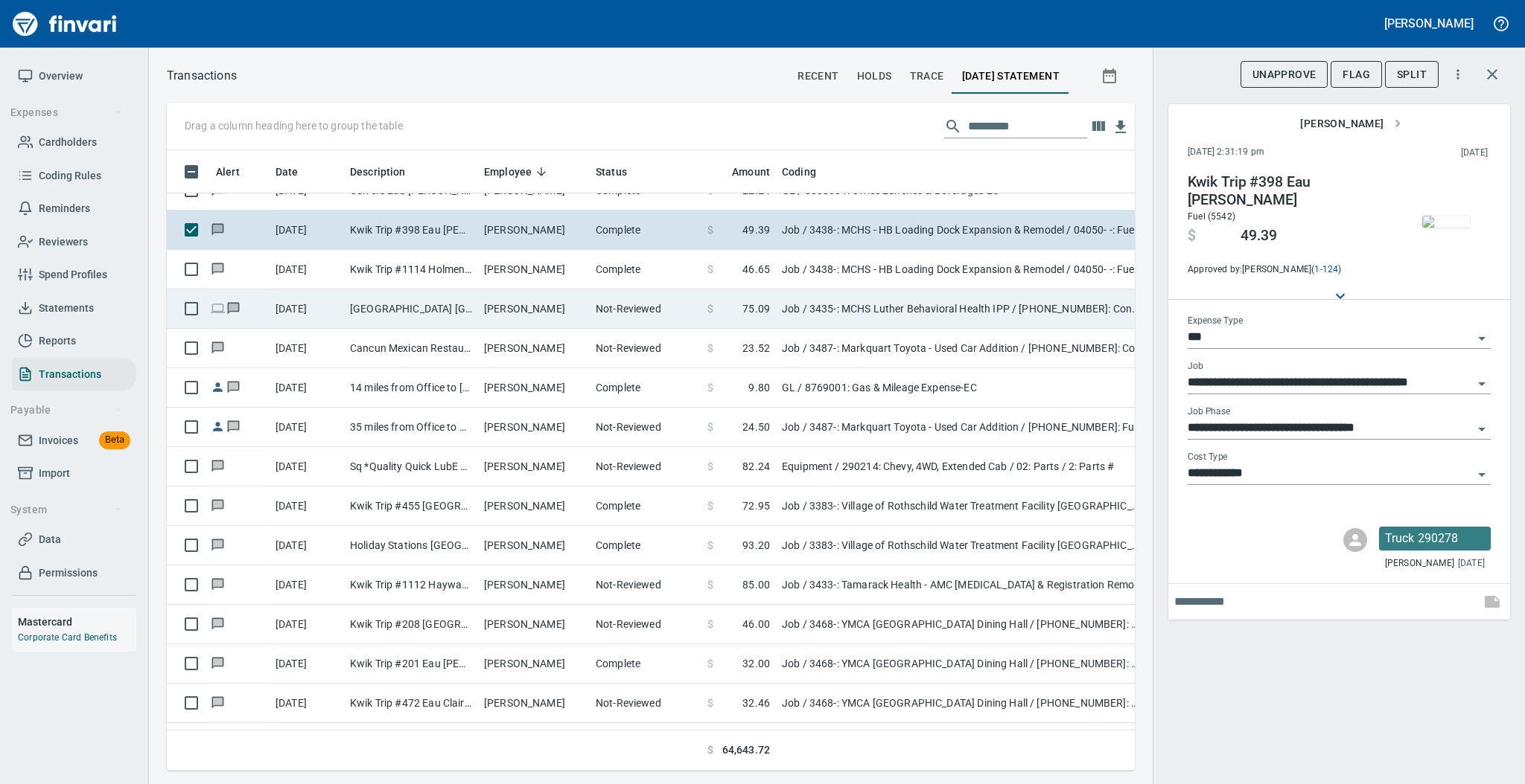
click at [551, 306] on td "[PERSON_NAME]" at bounding box center [534, 309] width 112 height 40
type input "**********"
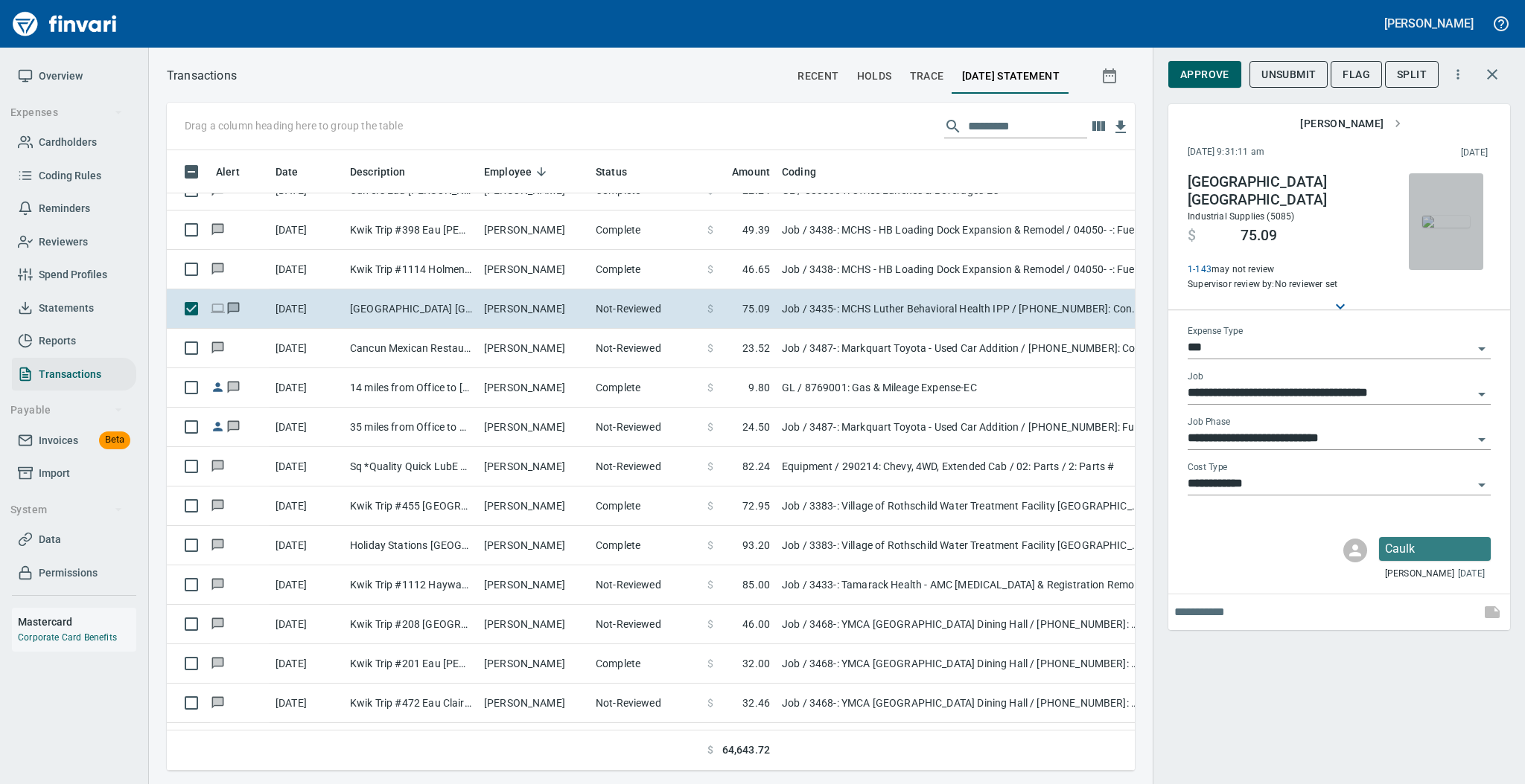
click at [1433, 218] on img "button" at bounding box center [1445, 222] width 48 height 12
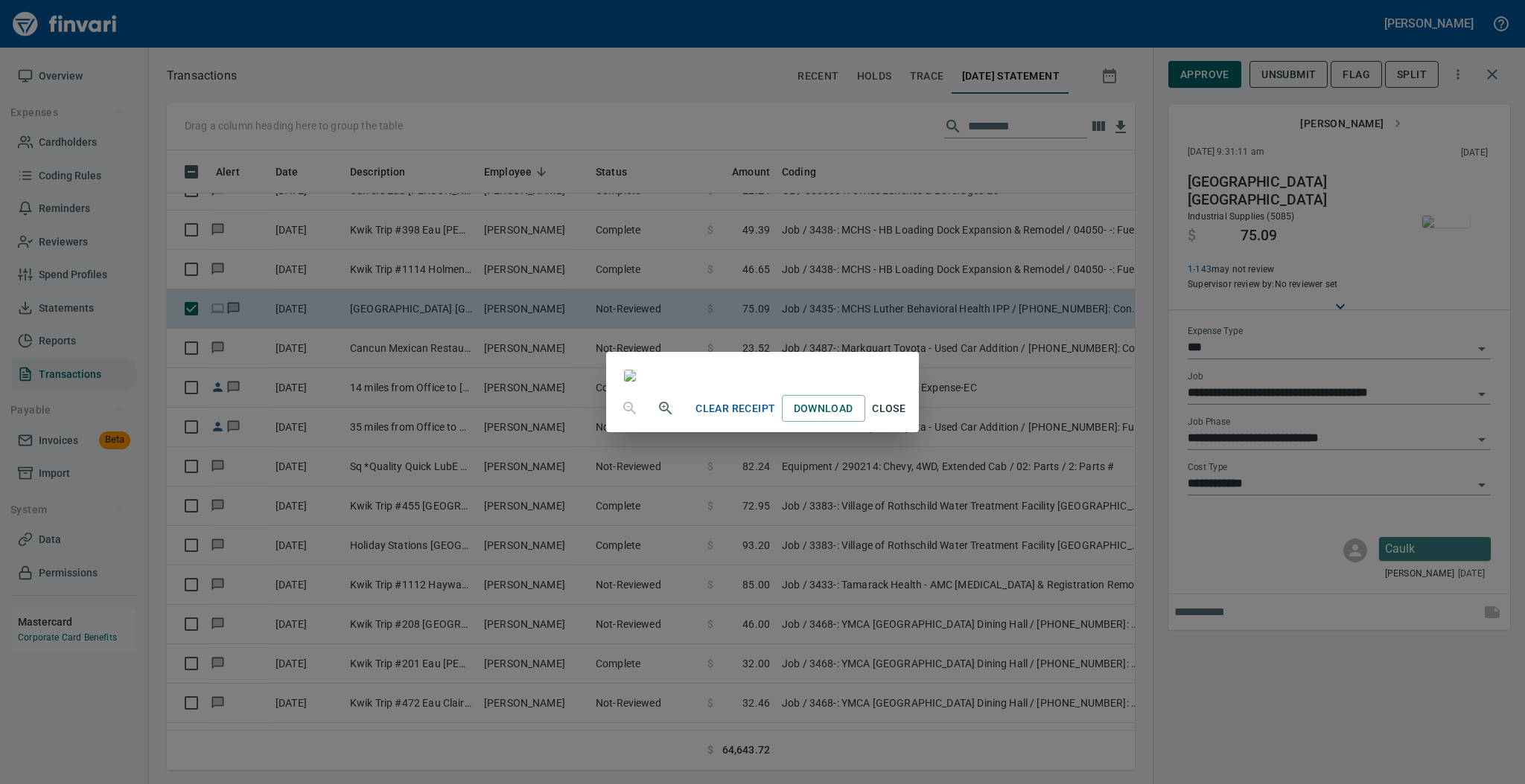
click at [907, 418] on span "Close" at bounding box center [889, 408] width 36 height 19
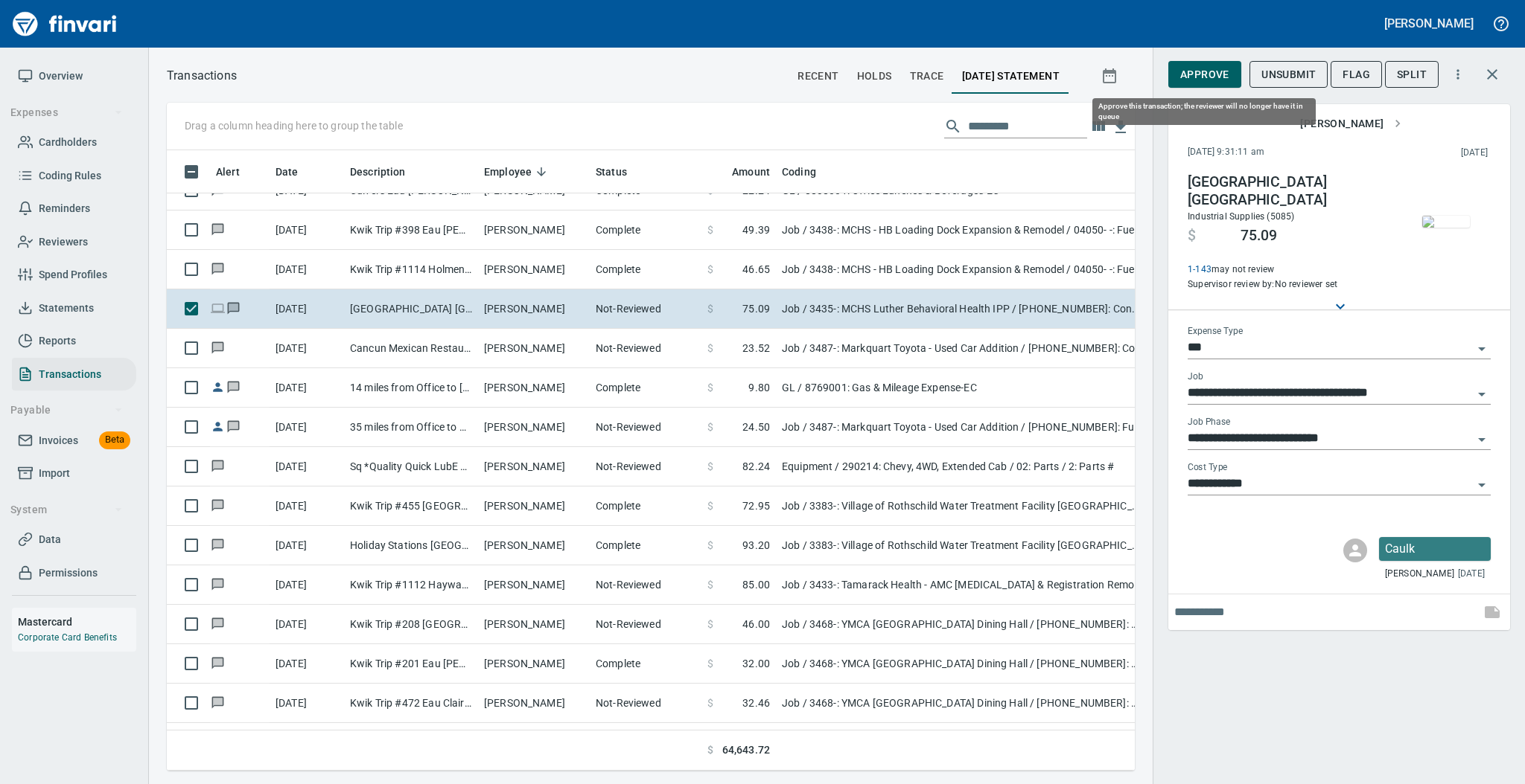
scroll to position [591, 937]
click at [1214, 71] on span "Approve" at bounding box center [1204, 75] width 50 height 19
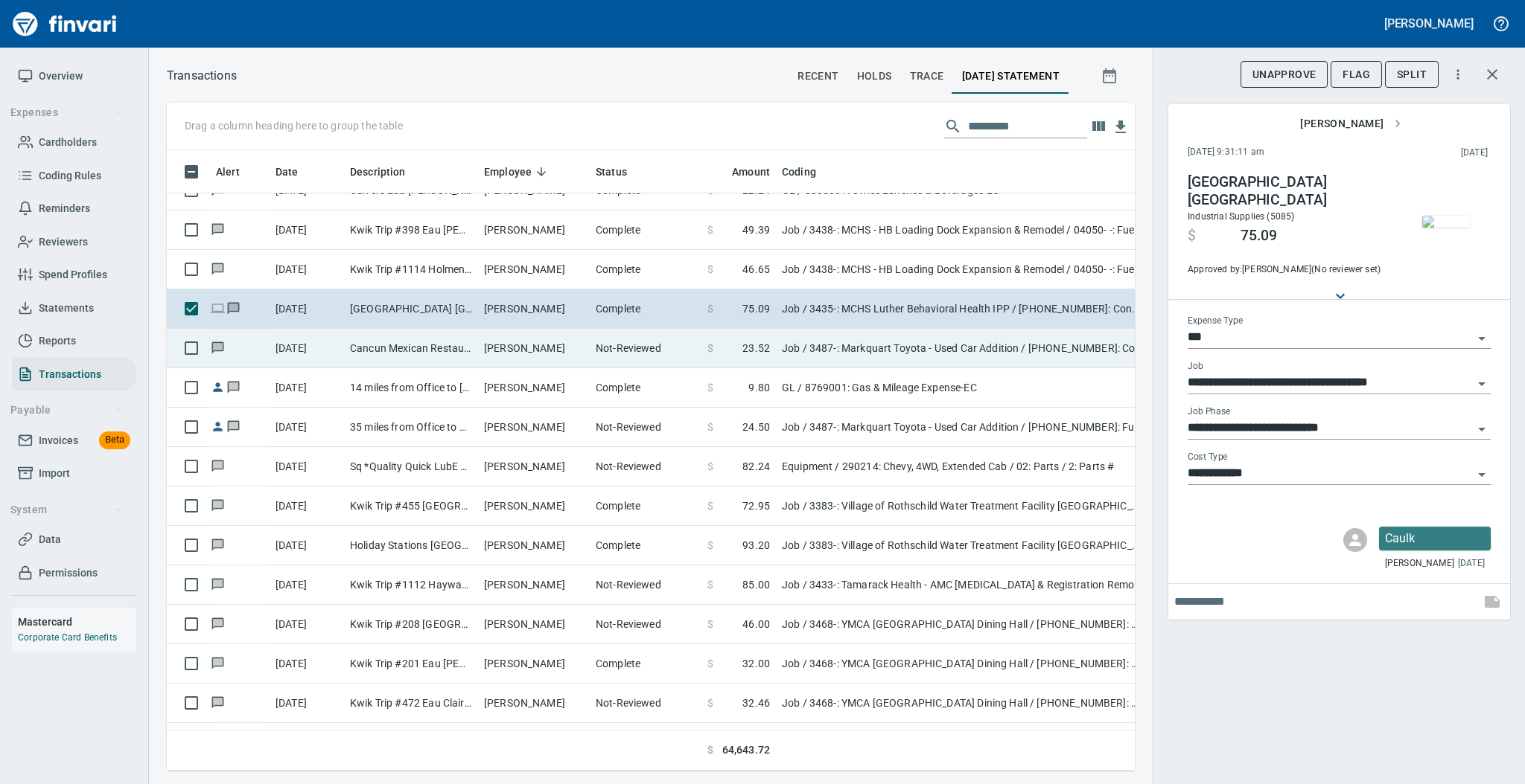
click at [492, 342] on td "[PERSON_NAME]" at bounding box center [534, 348] width 112 height 40
type input "**********"
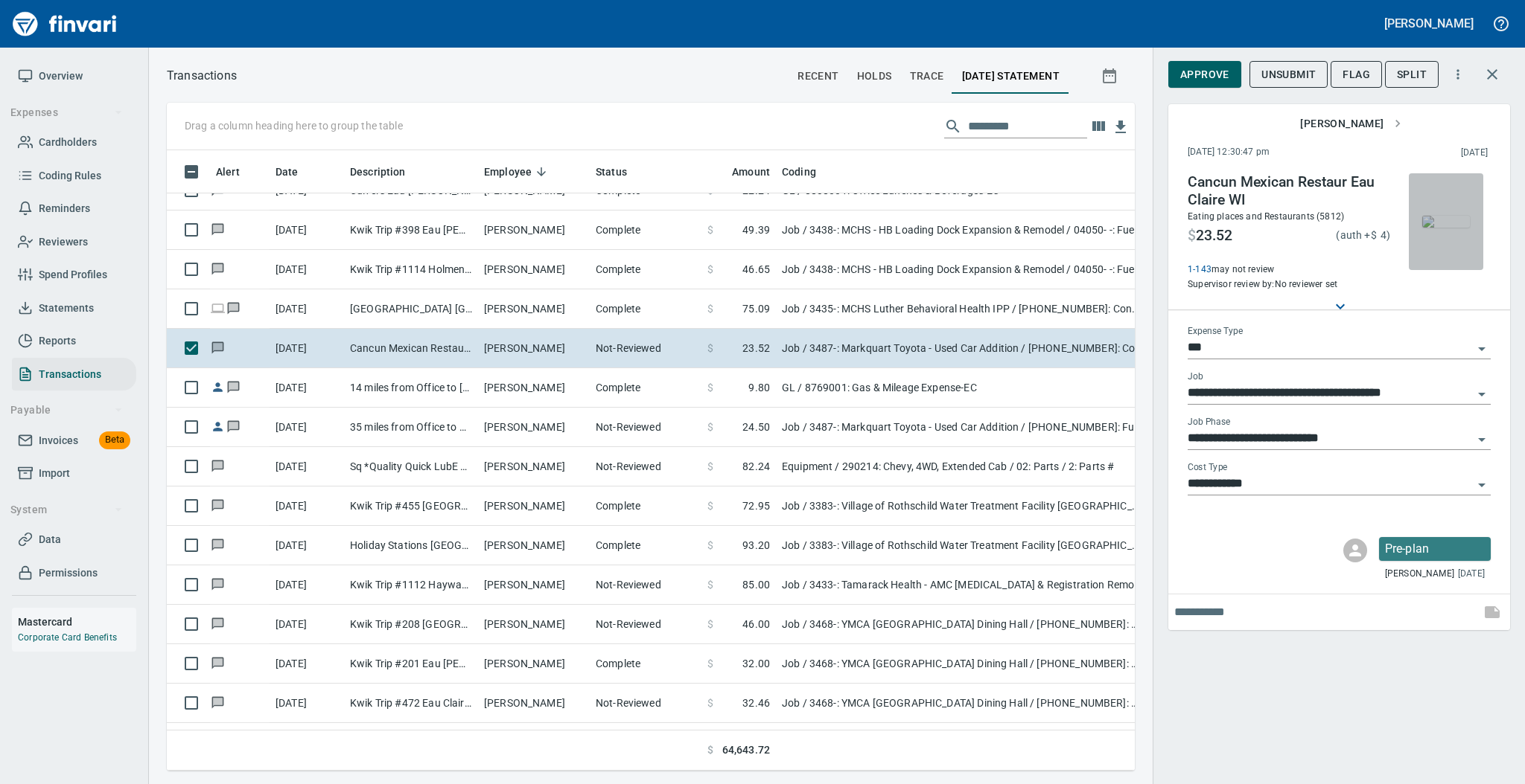
click at [1450, 216] on img "button" at bounding box center [1445, 222] width 48 height 12
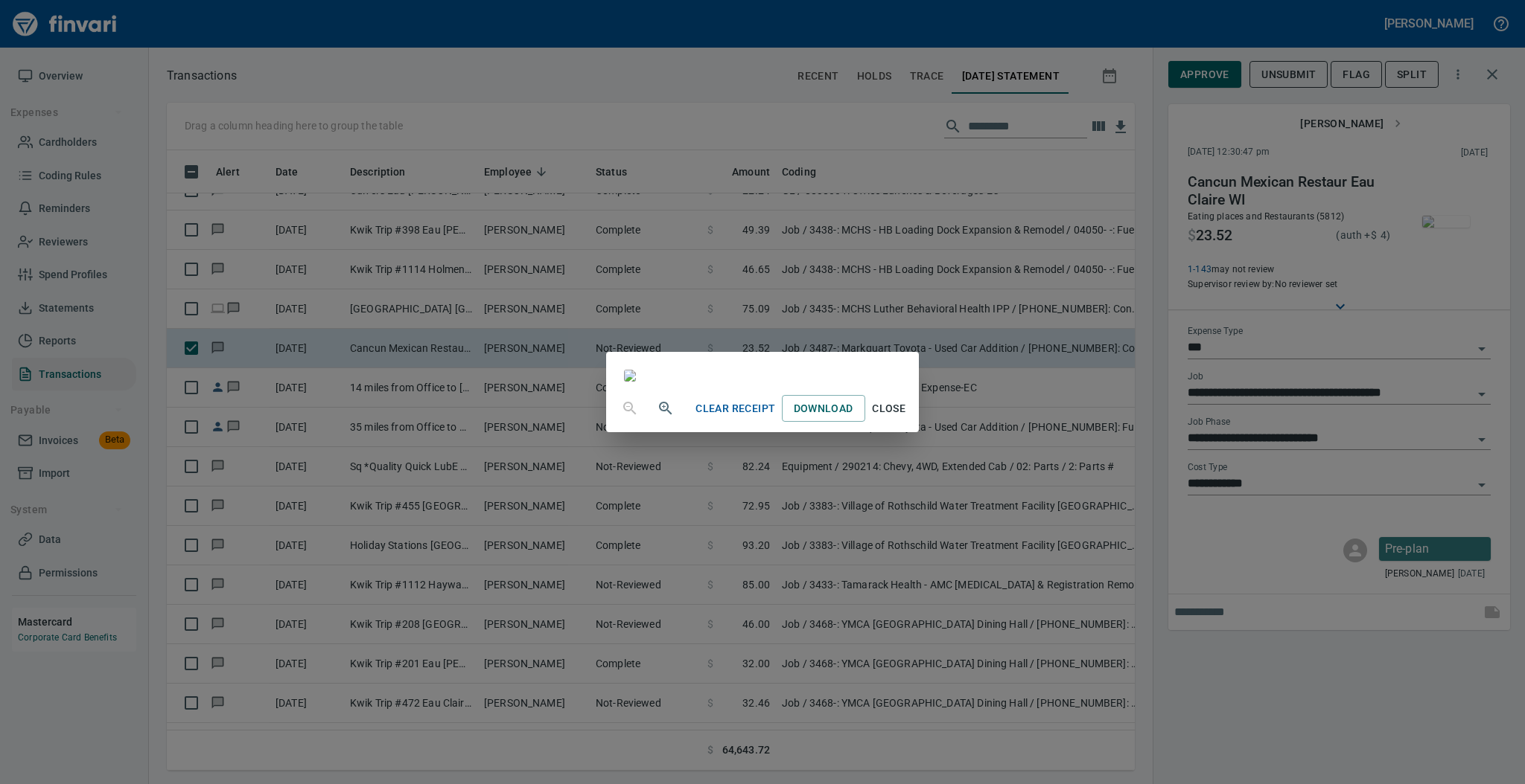
click at [907, 418] on span "Close" at bounding box center [889, 408] width 36 height 19
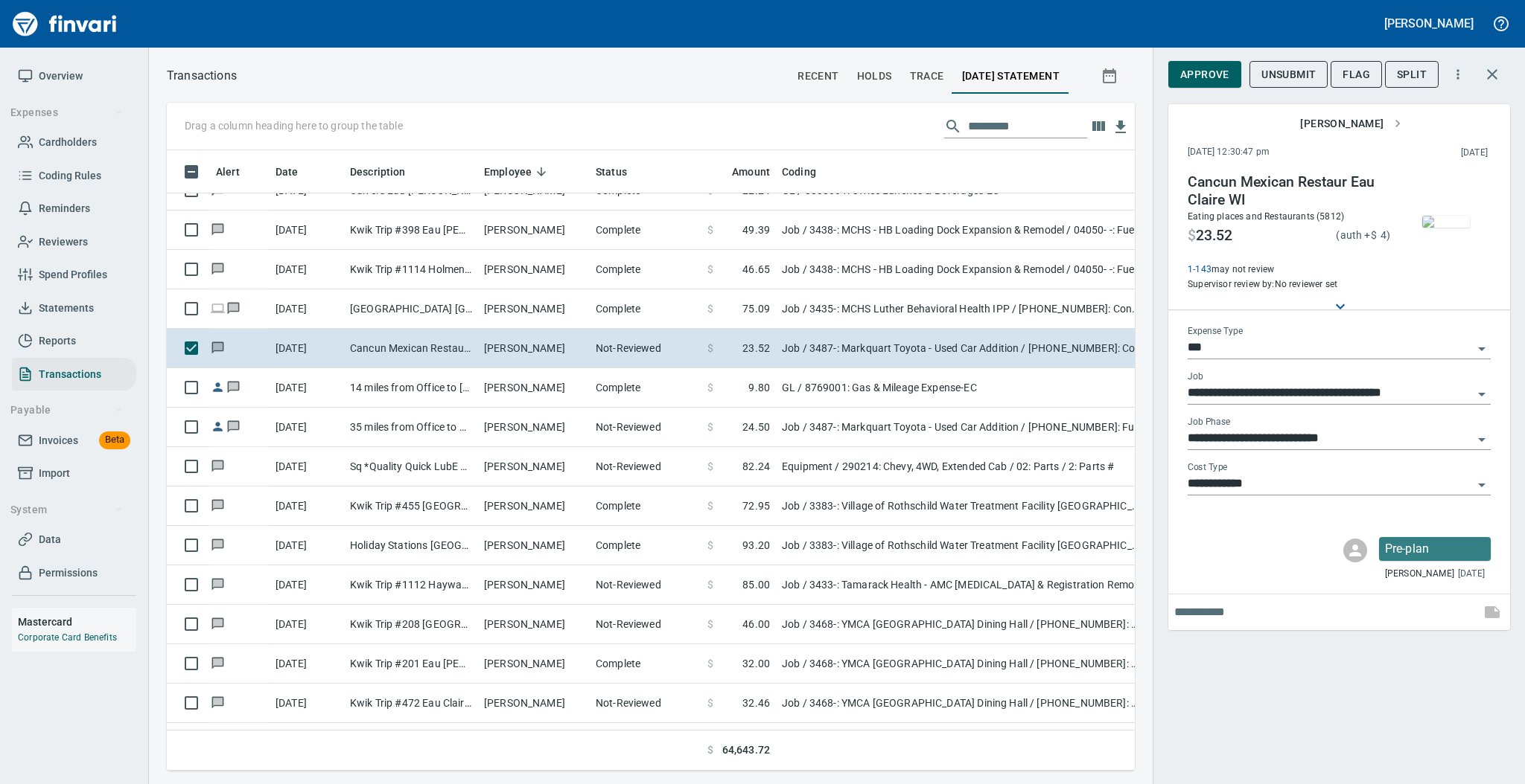
scroll to position [591, 937]
click at [1215, 71] on span "Approve" at bounding box center [1204, 75] width 50 height 19
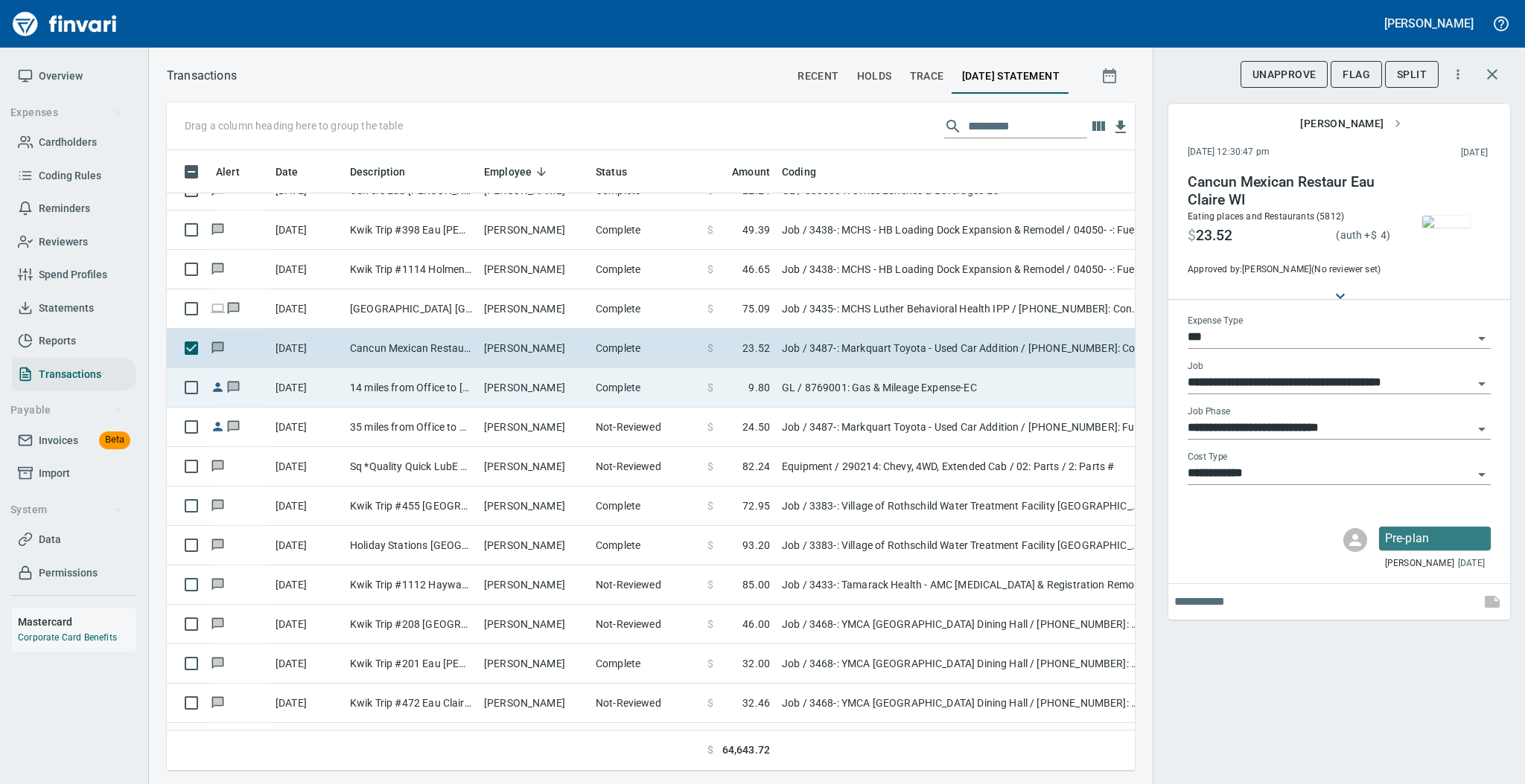
click at [577, 381] on td "[PERSON_NAME]" at bounding box center [534, 388] width 112 height 40
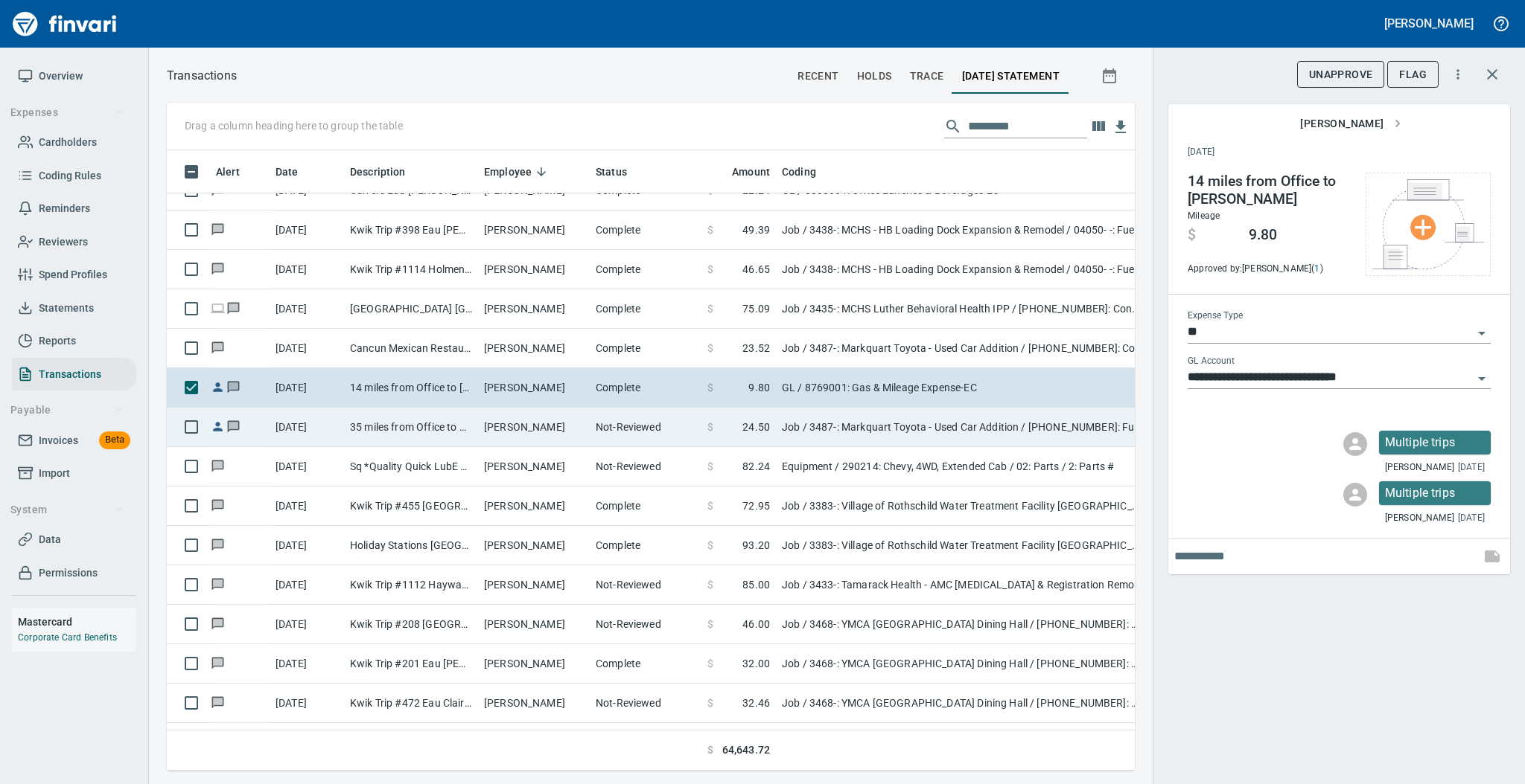
click at [572, 433] on td "[PERSON_NAME]" at bounding box center [534, 427] width 112 height 40
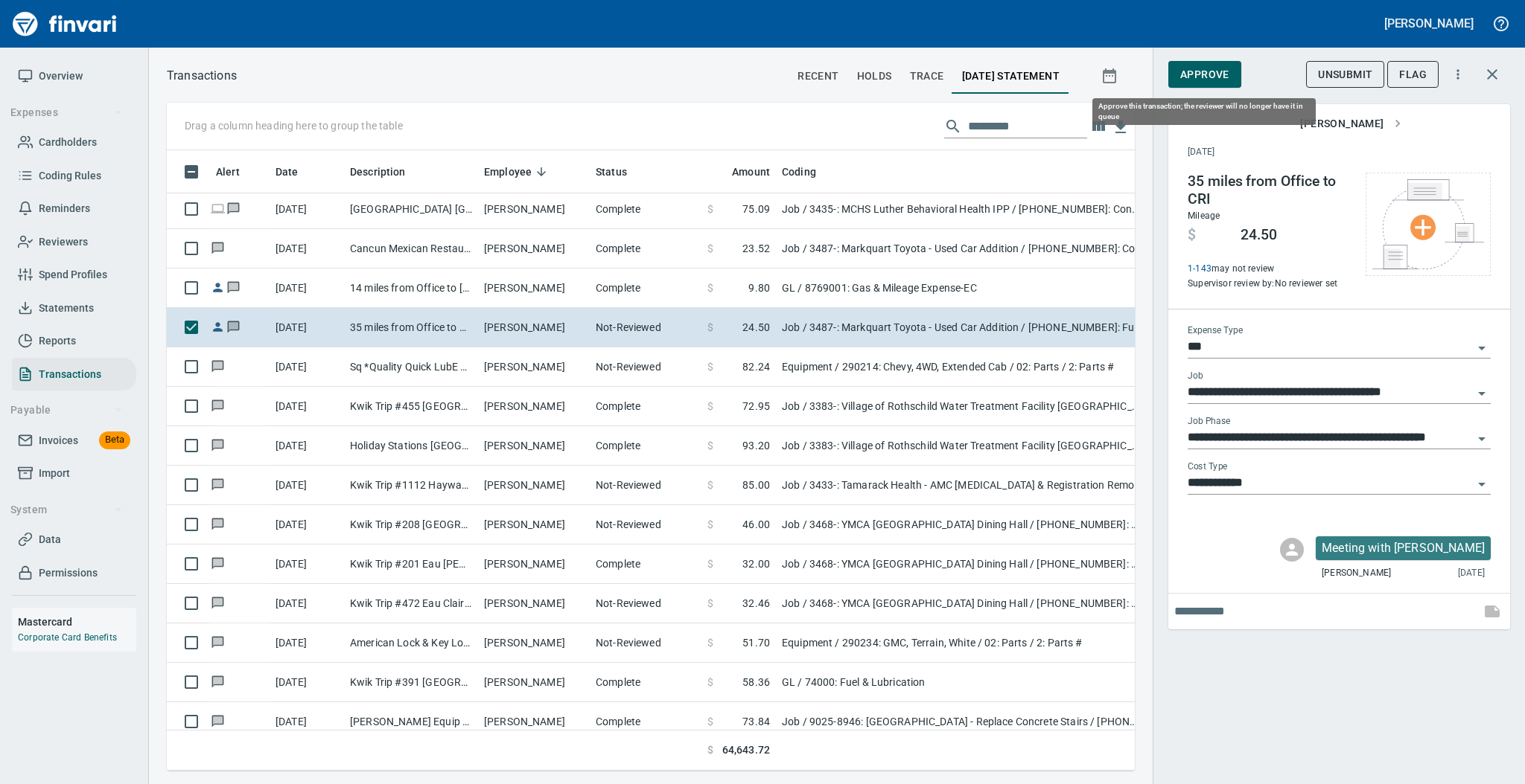
scroll to position [591, 937]
click at [1210, 76] on span "Approve" at bounding box center [1204, 75] width 50 height 19
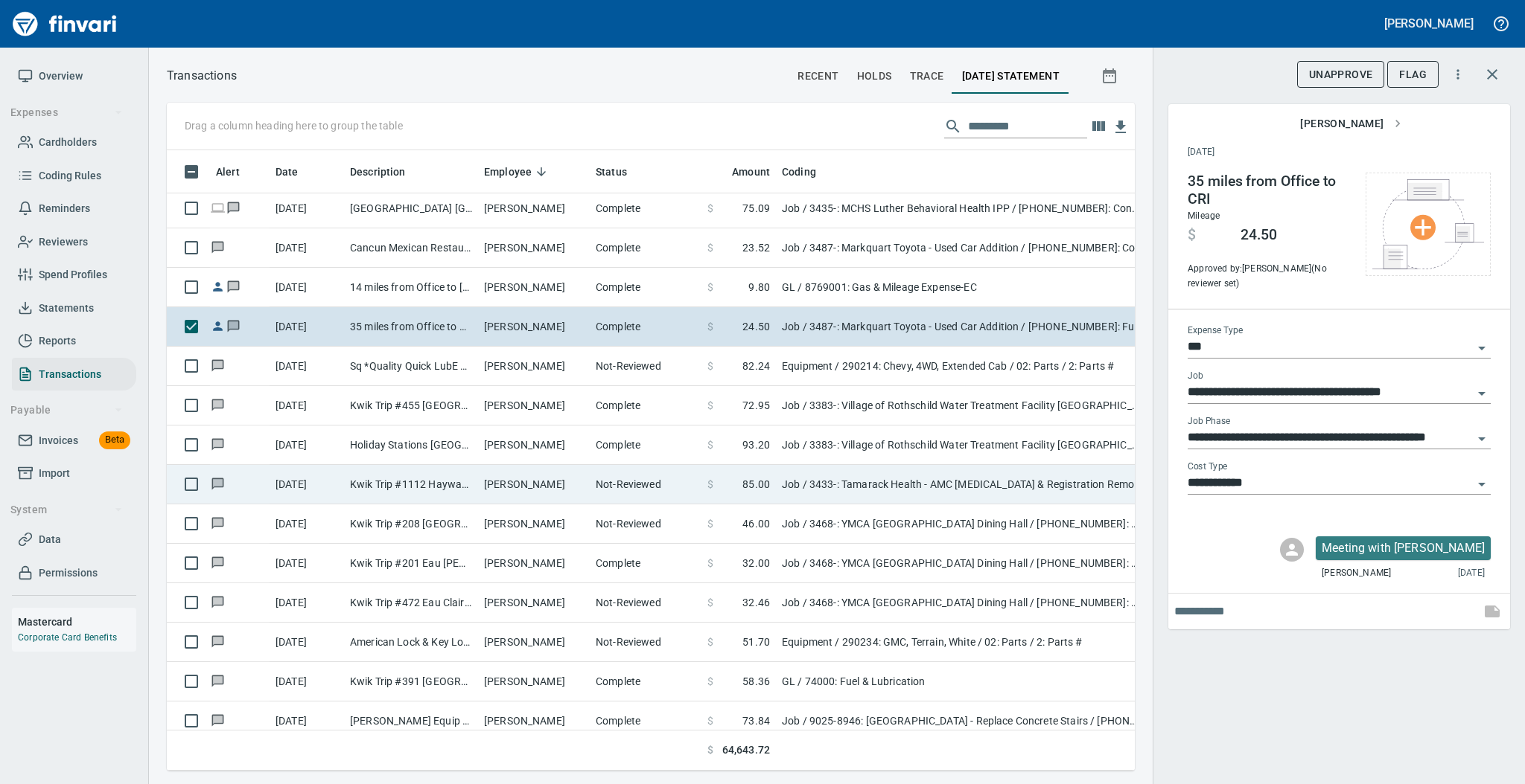
scroll to position [5060, 0]
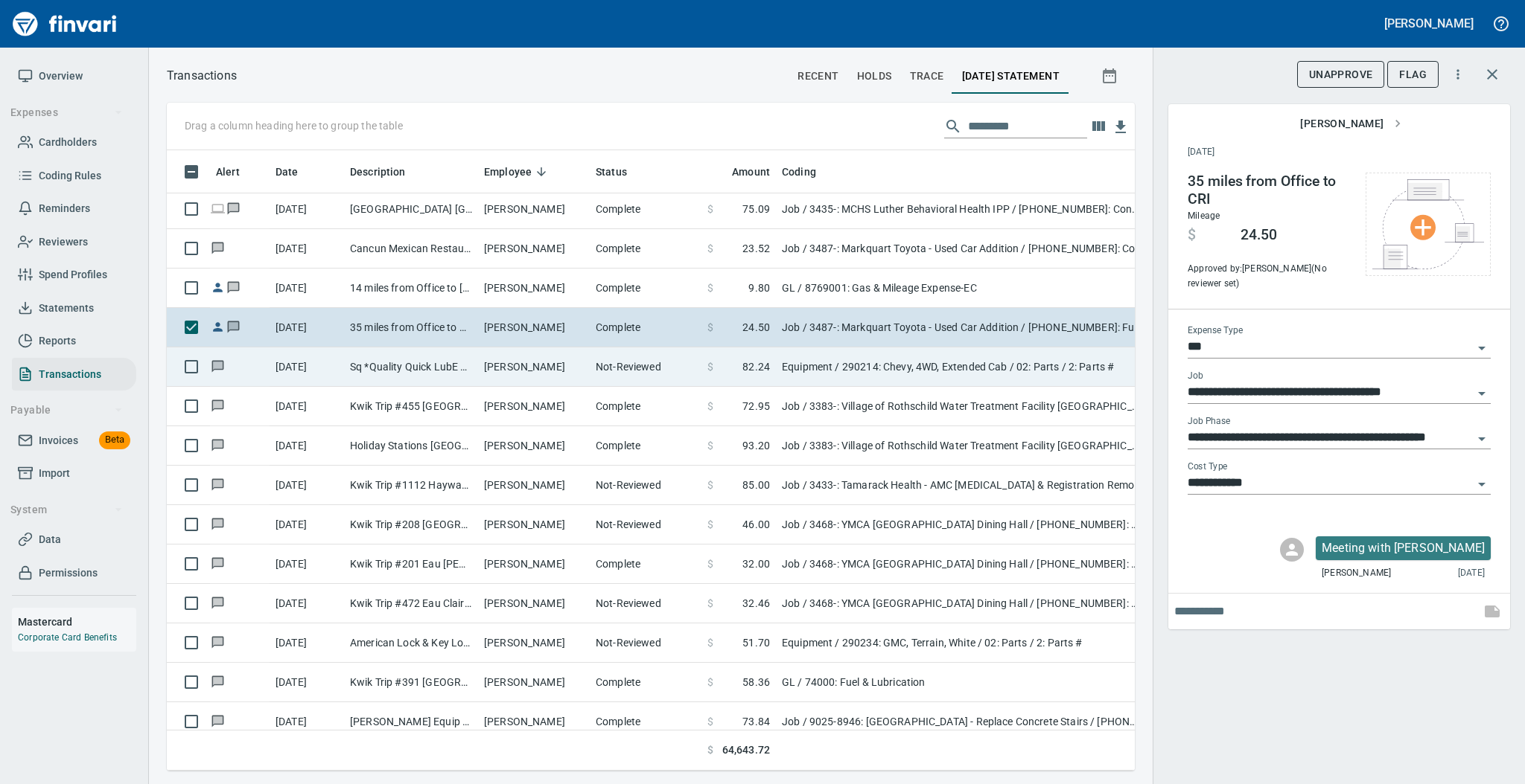
click at [530, 366] on td "[PERSON_NAME]" at bounding box center [534, 367] width 112 height 40
type input "*********"
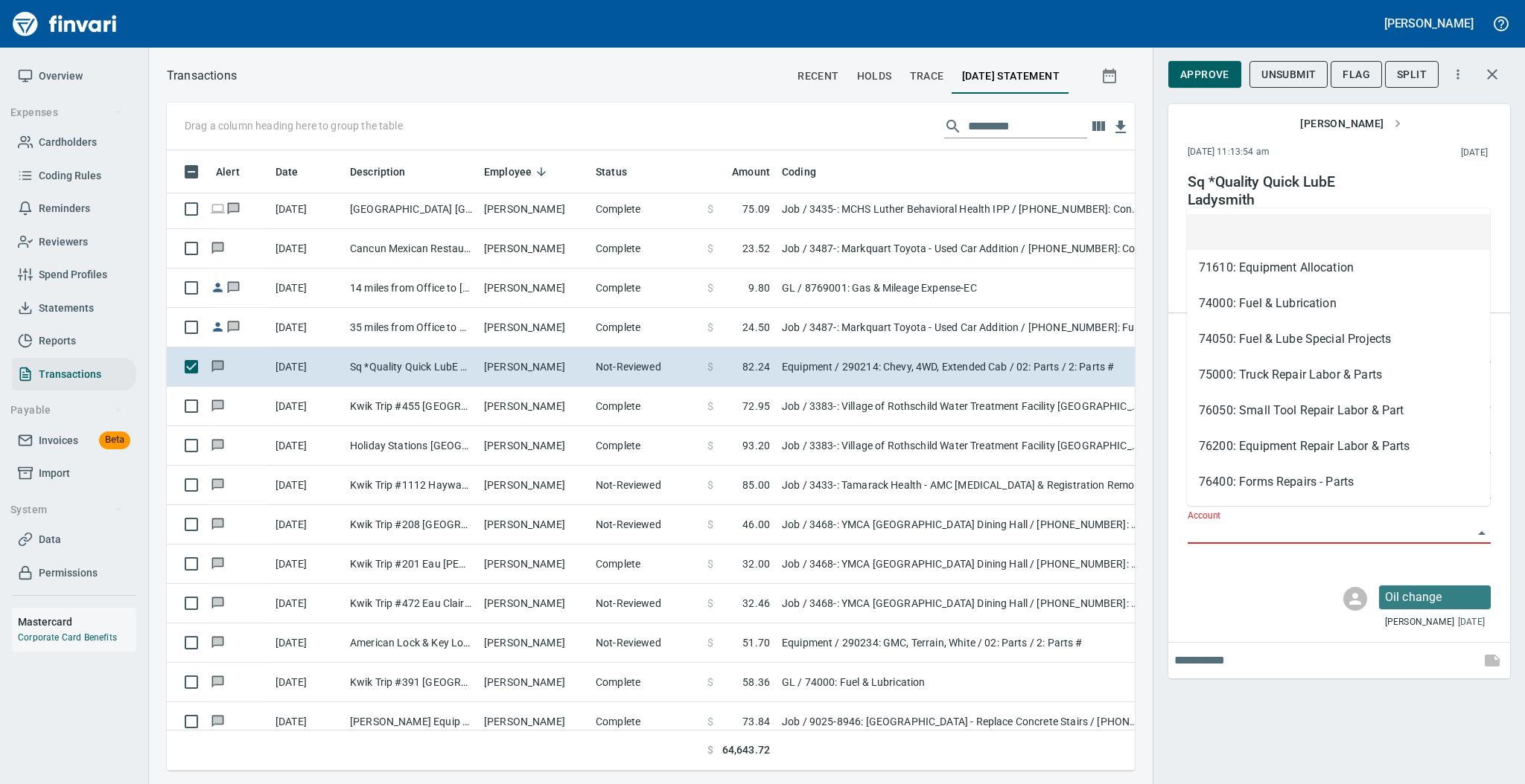
click at [1222, 523] on input "Account" at bounding box center [1329, 533] width 285 height 21
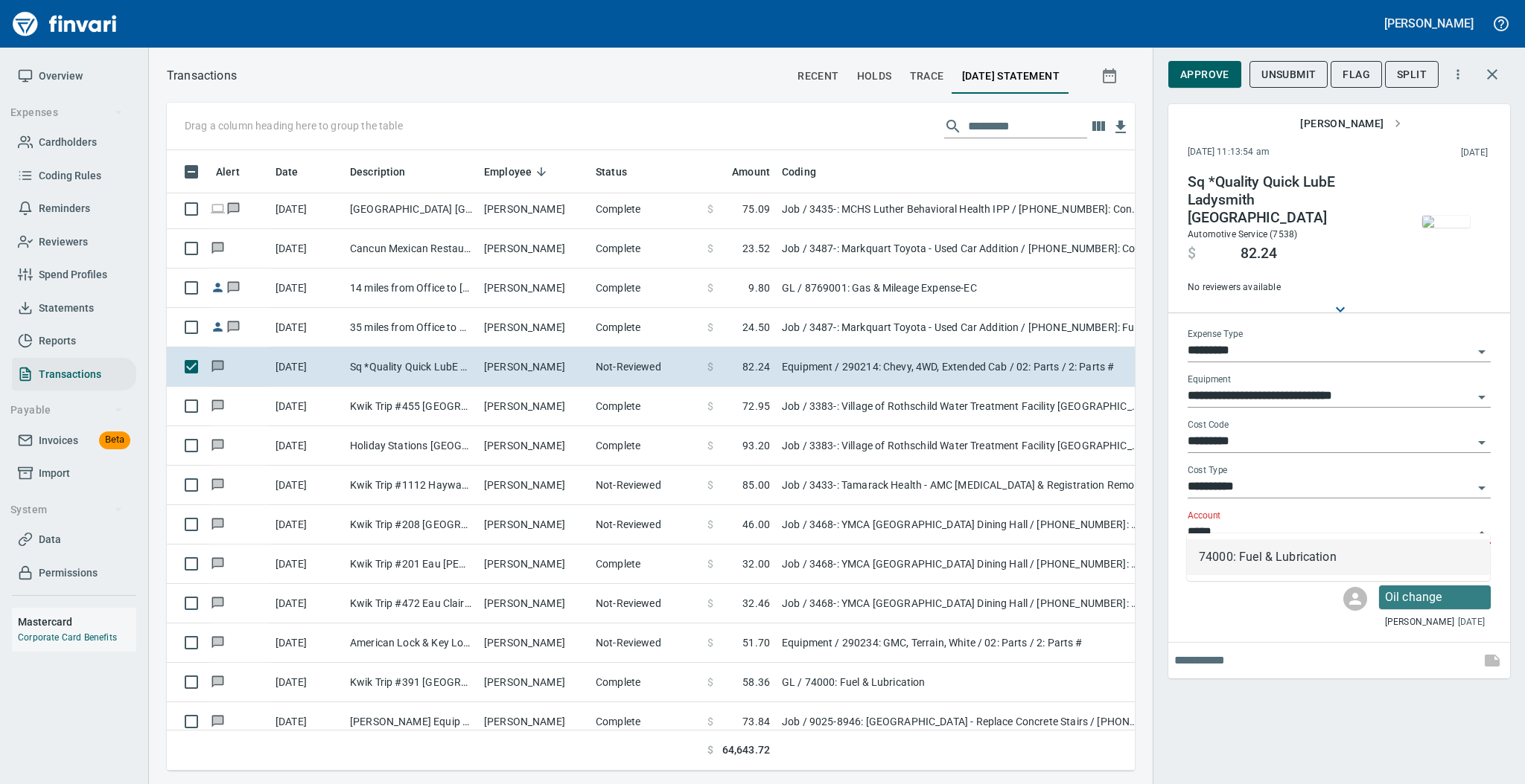
scroll to position [591, 937]
click at [1242, 551] on li "74000: Fuel & Lubrication" at bounding box center [1338, 558] width 303 height 36
type input "**********"
click at [1435, 216] on img "button" at bounding box center [1445, 222] width 48 height 12
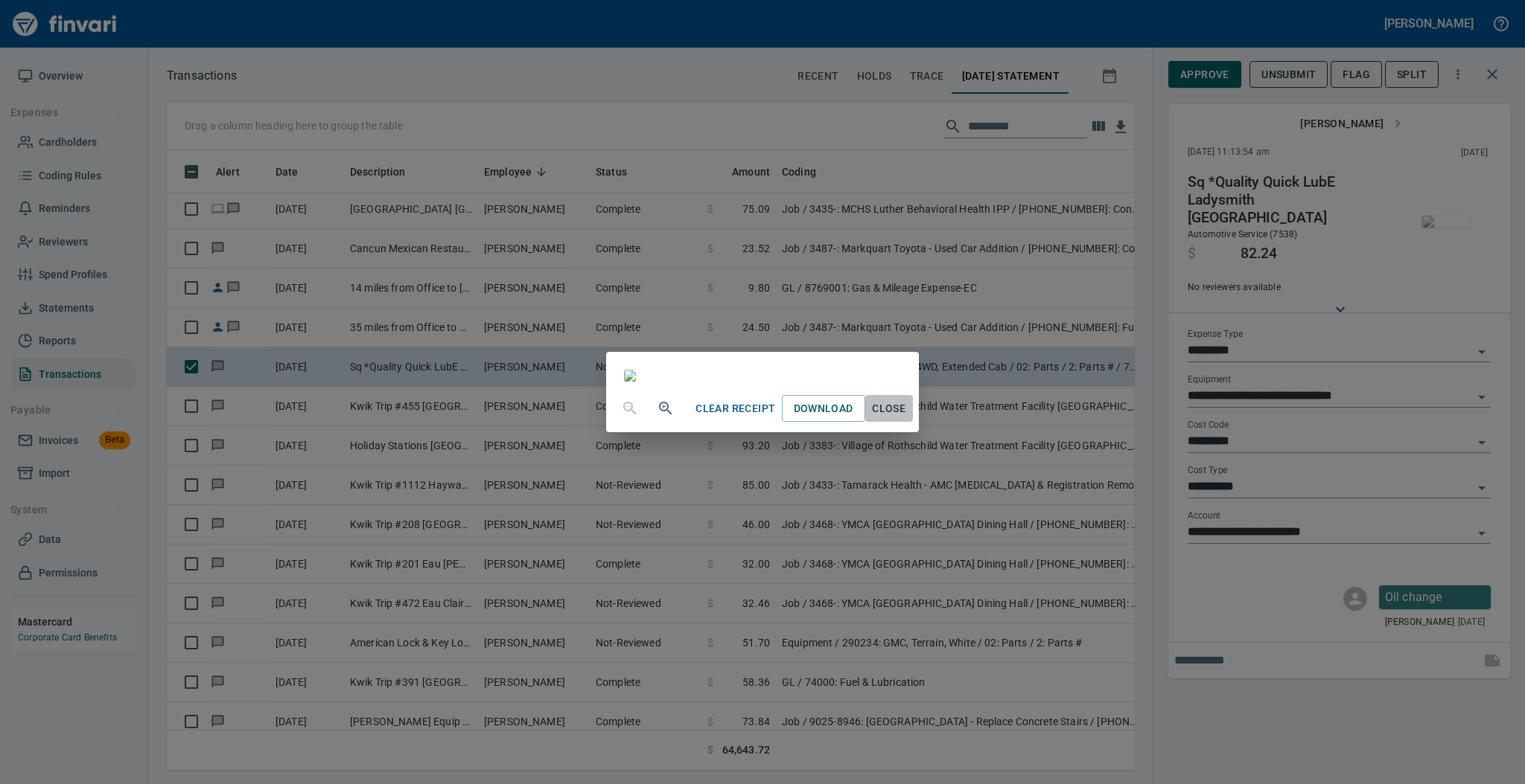
click at [907, 418] on span "Close" at bounding box center [889, 408] width 36 height 19
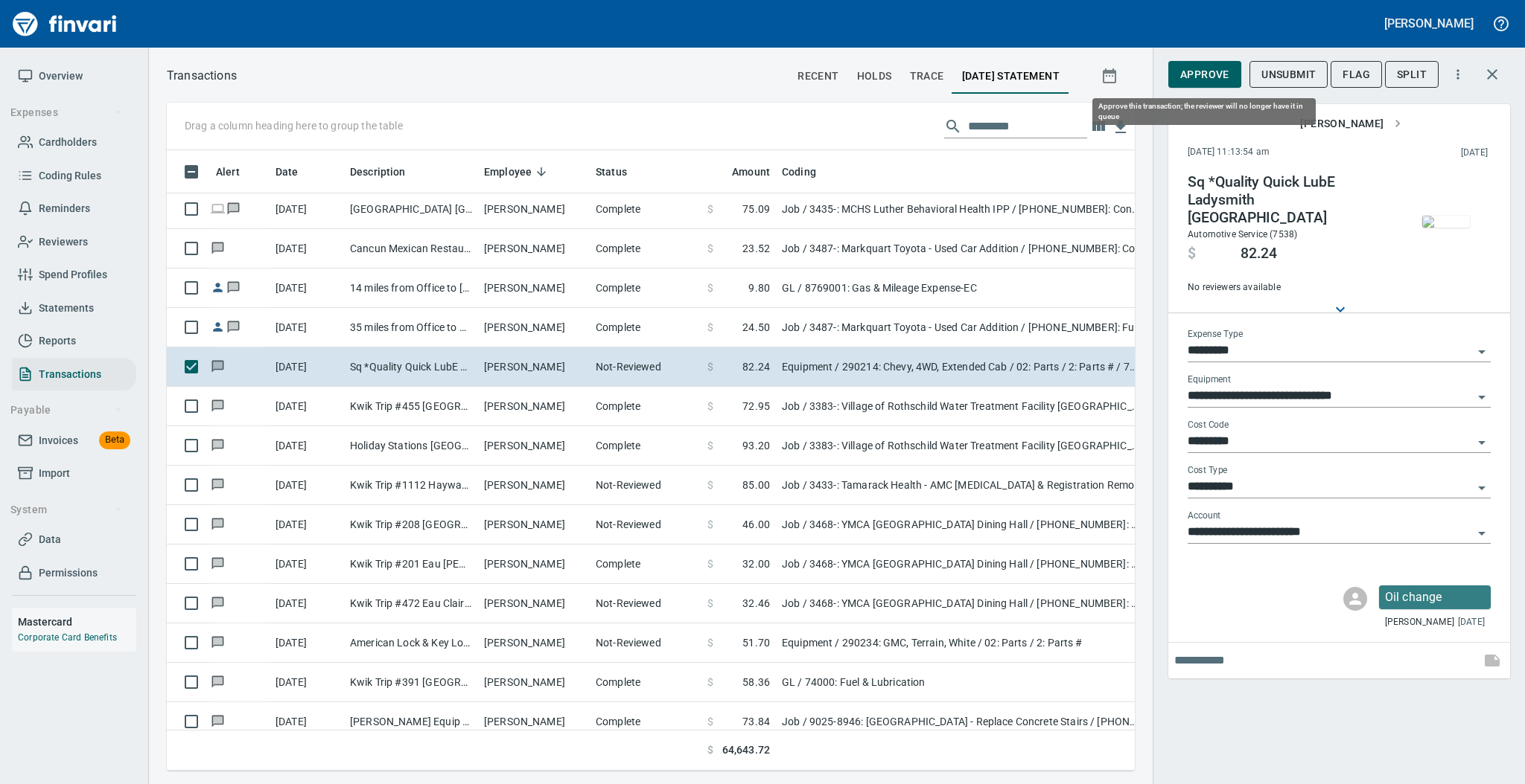
click at [1207, 76] on span "Approve" at bounding box center [1204, 75] width 50 height 19
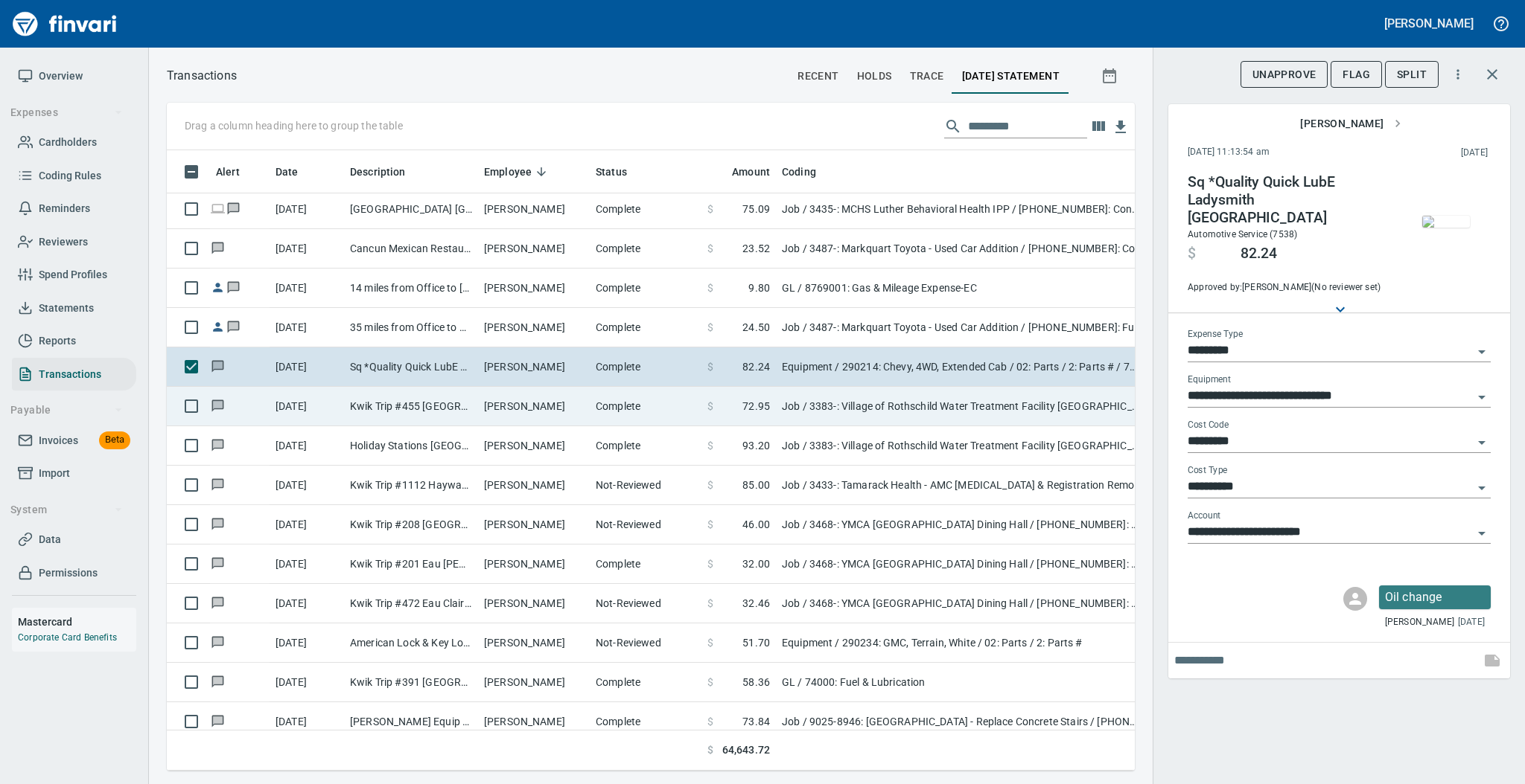
click at [499, 411] on td "[PERSON_NAME]" at bounding box center [534, 407] width 112 height 40
type input "***"
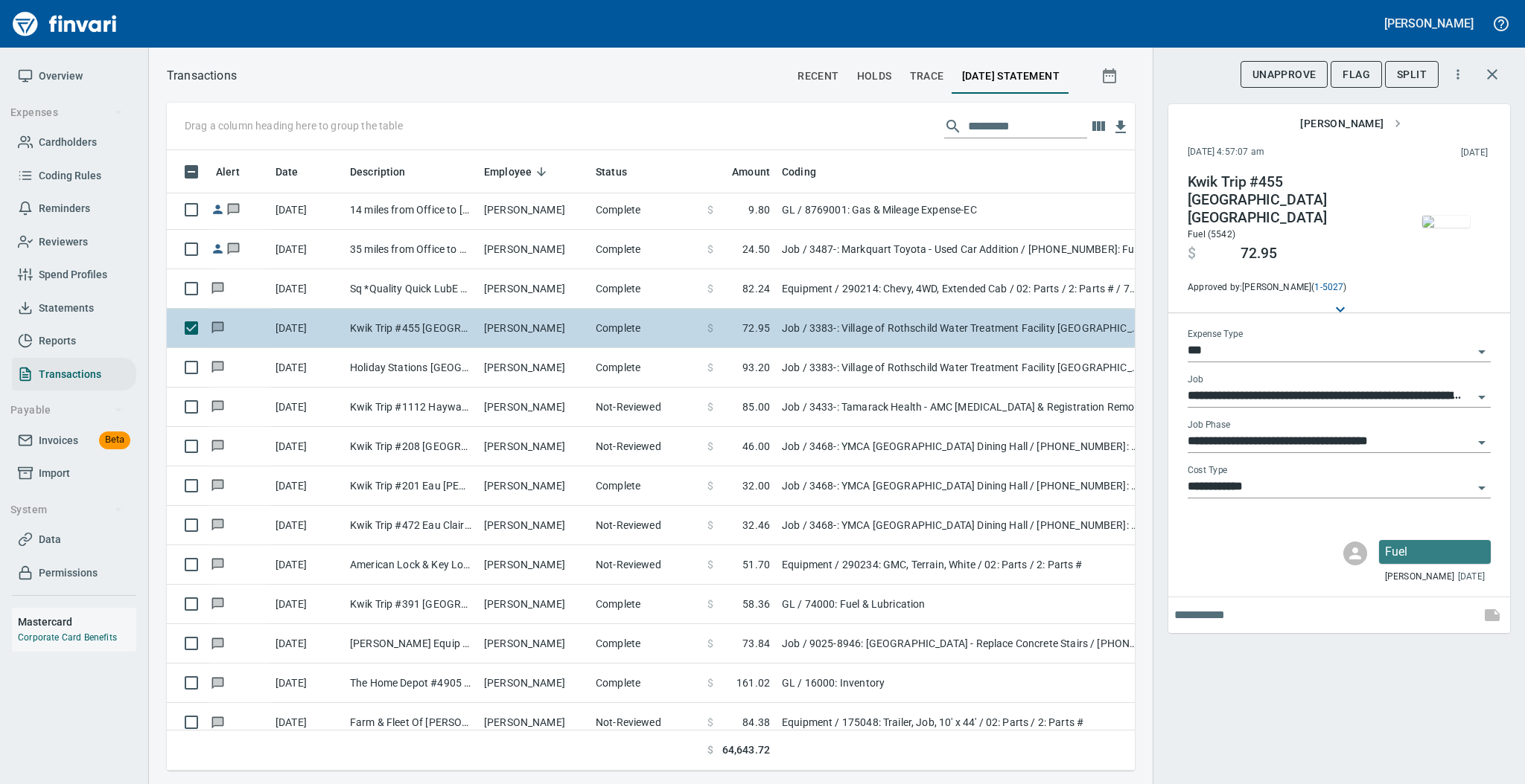
scroll to position [5159, 0]
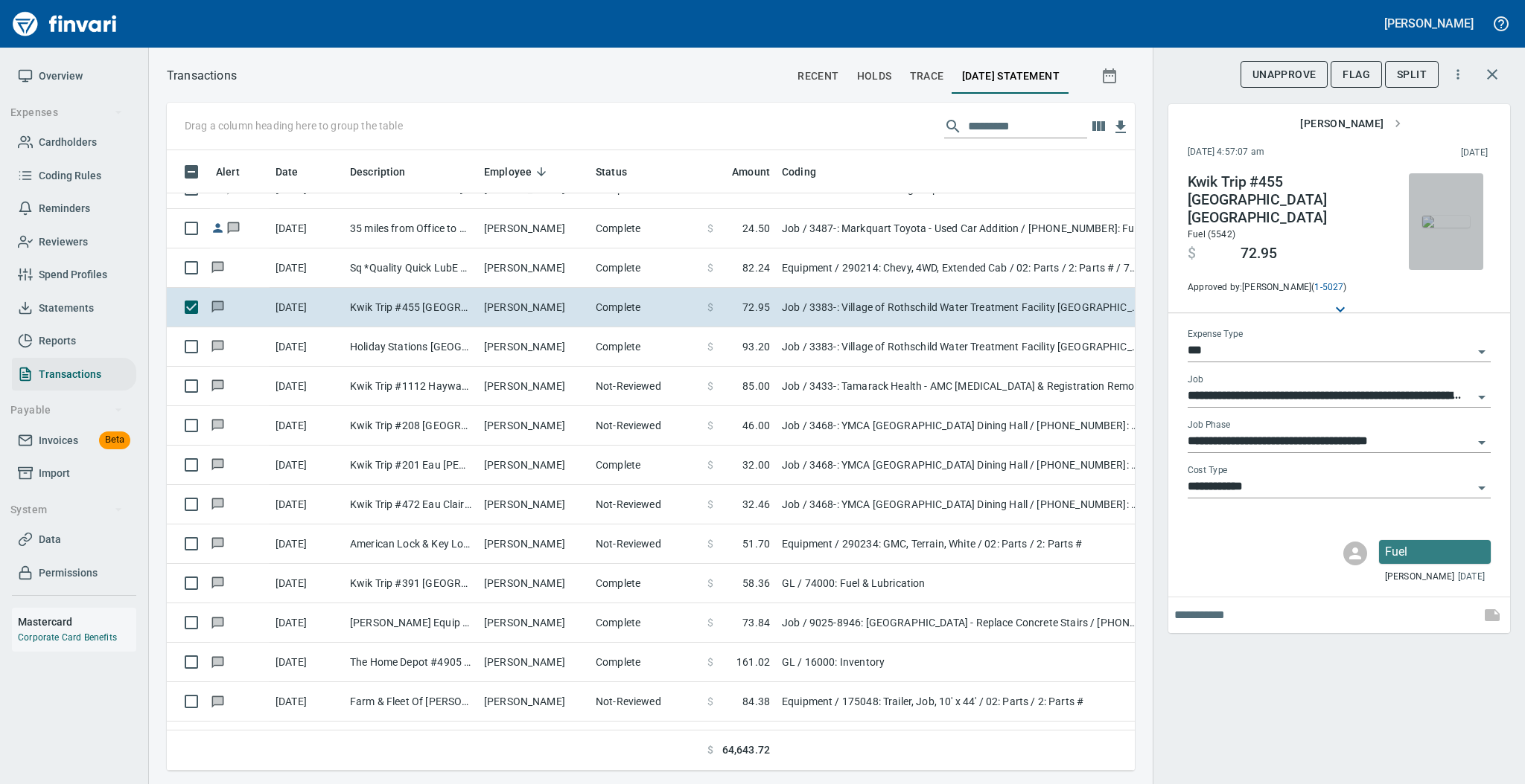
click at [1448, 226] on img "button" at bounding box center [1445, 222] width 48 height 12
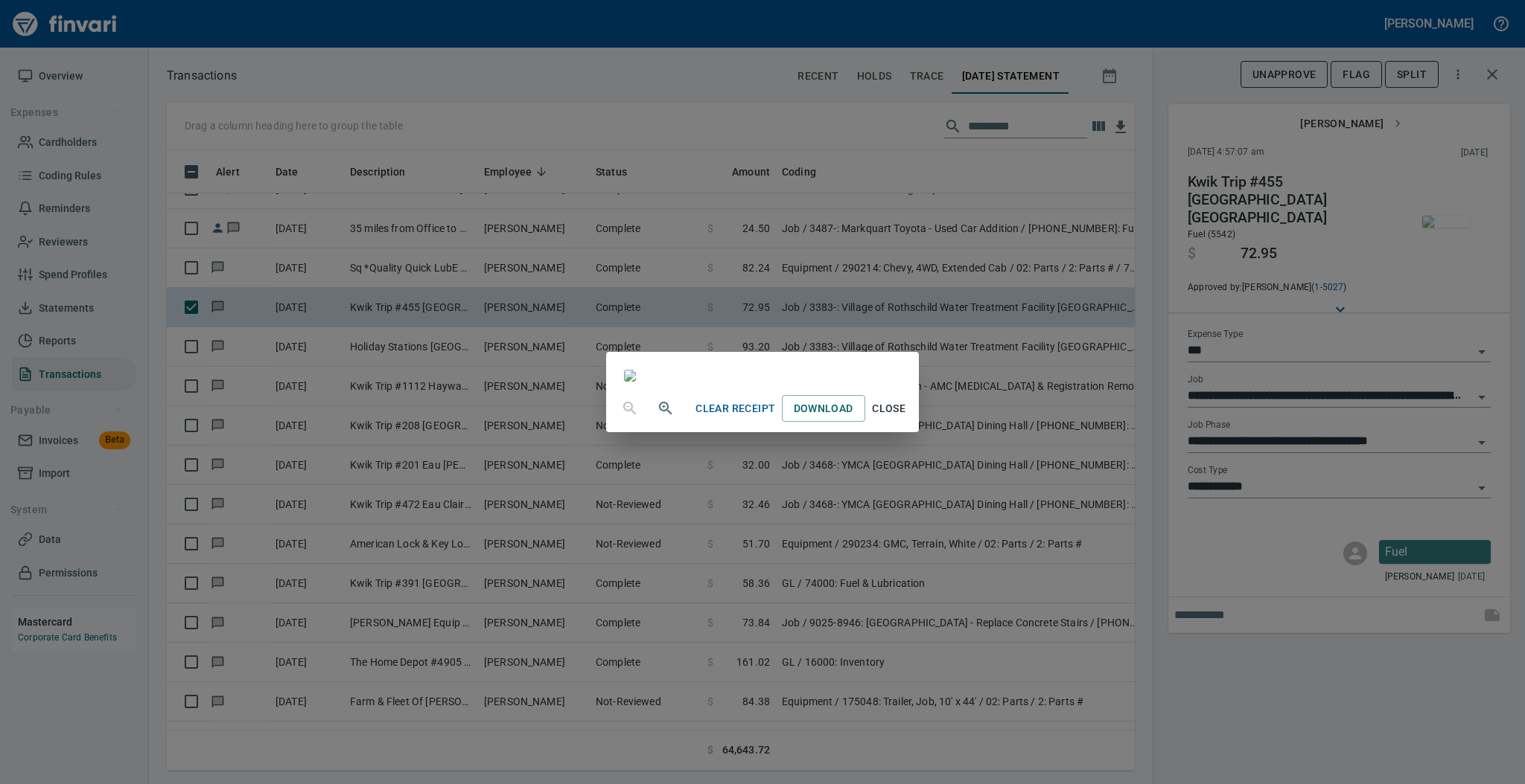
click at [907, 418] on span "Close" at bounding box center [889, 408] width 36 height 19
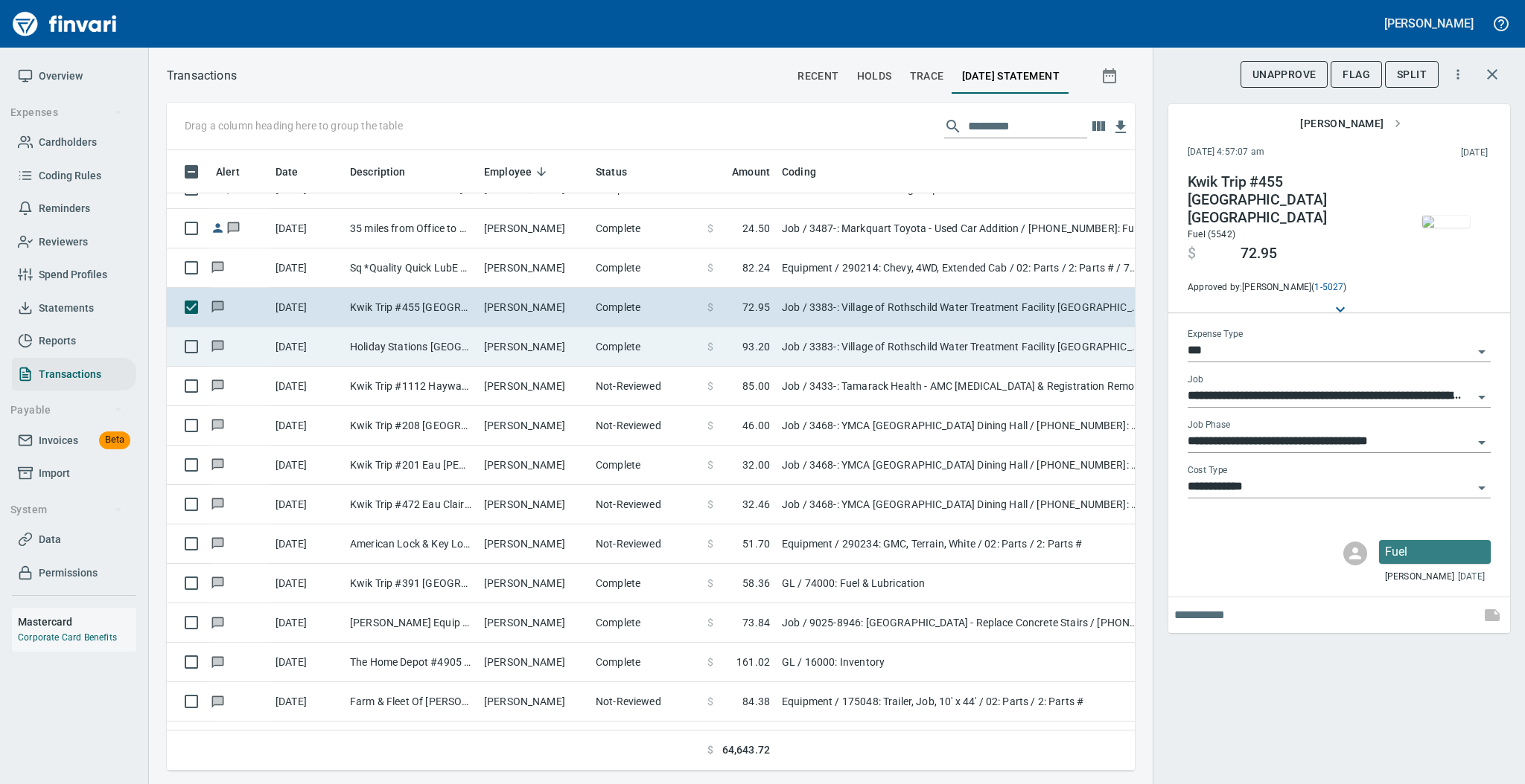
click at [633, 360] on td "Complete" at bounding box center [646, 347] width 112 height 40
type input "**********"
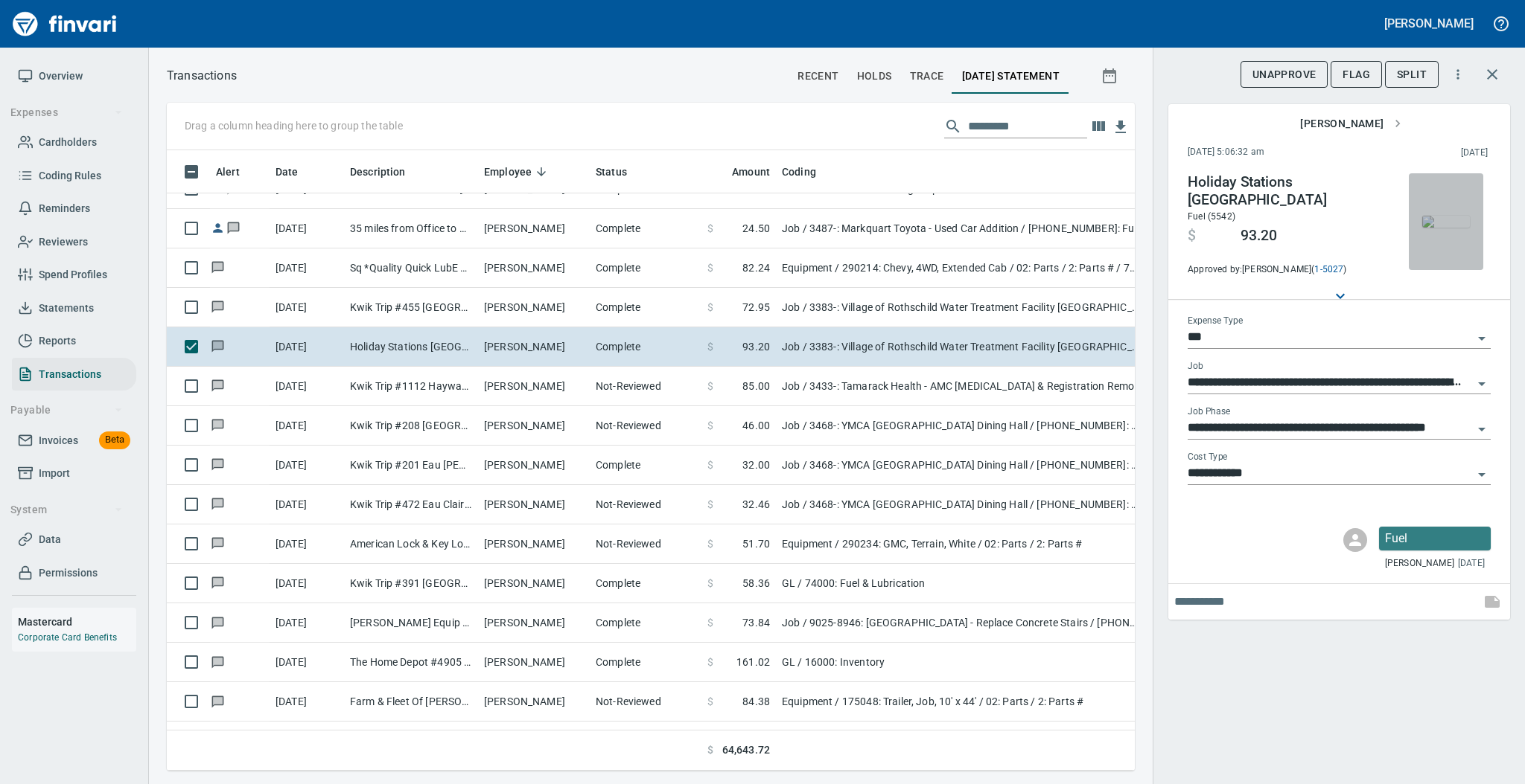
click at [1439, 228] on img "button" at bounding box center [1445, 222] width 48 height 12
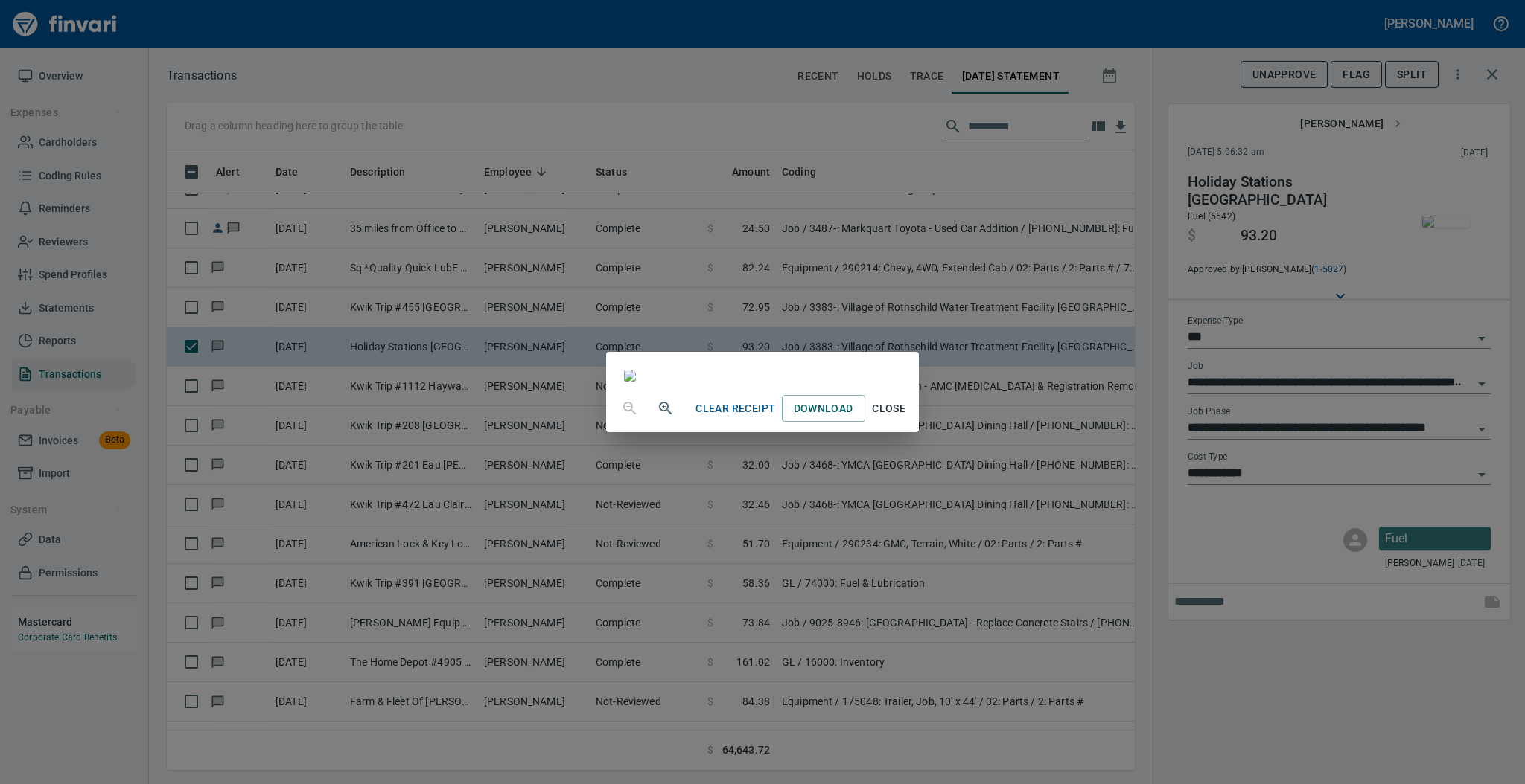
click at [907, 418] on span "Close" at bounding box center [889, 408] width 36 height 19
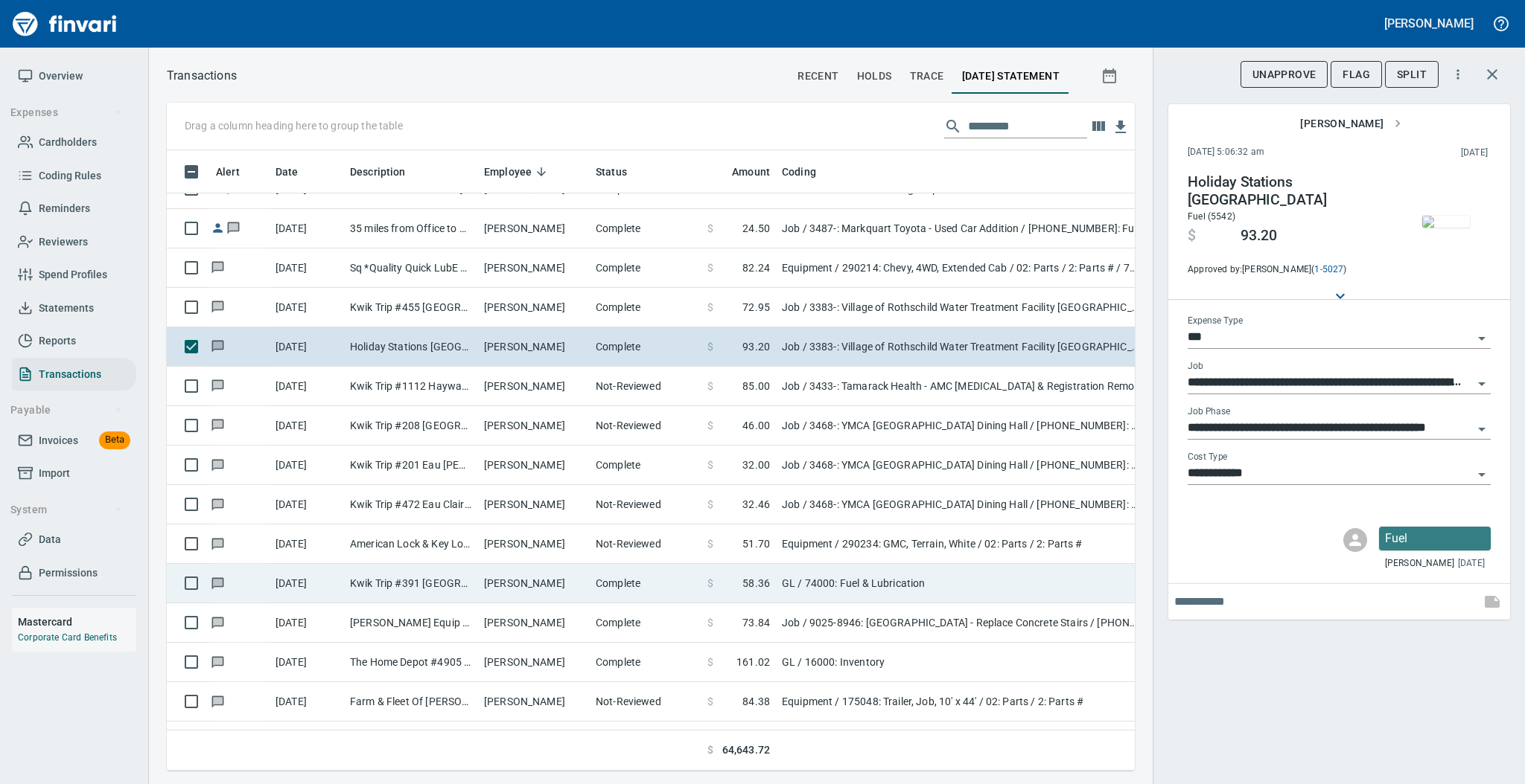
scroll to position [5258, 0]
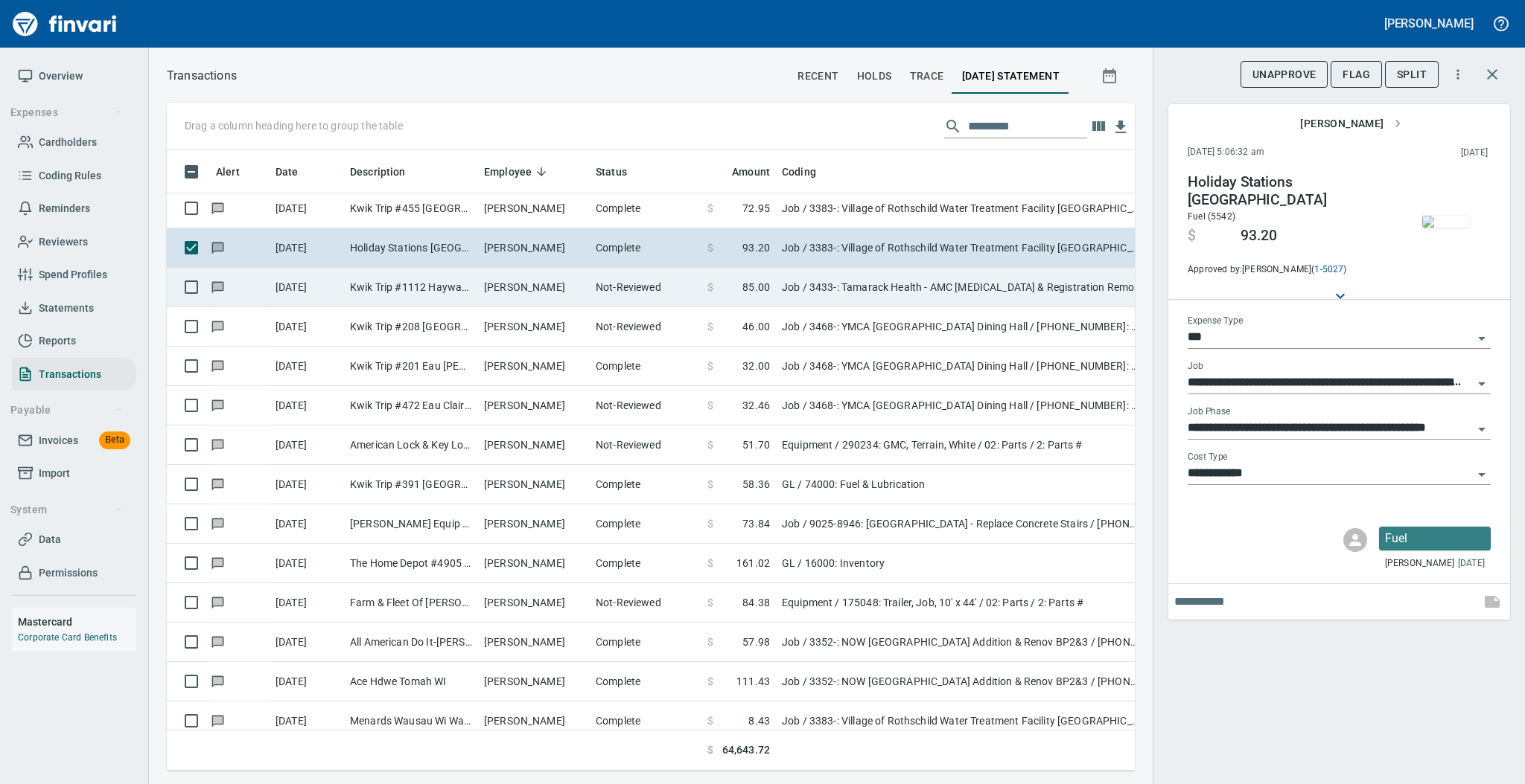
click at [565, 294] on td "[PERSON_NAME]" at bounding box center [534, 287] width 112 height 40
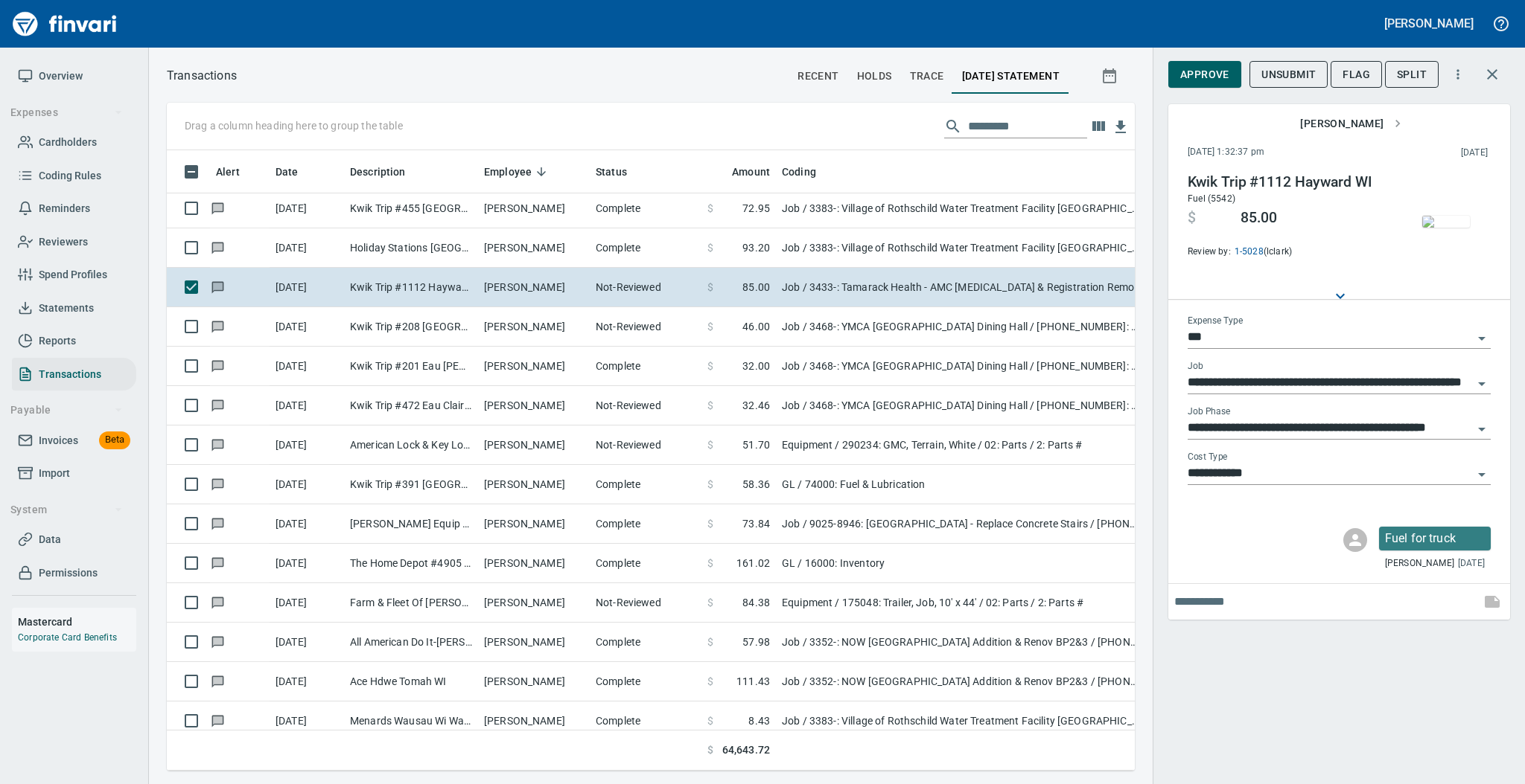
click at [1431, 228] on img "button" at bounding box center [1445, 222] width 48 height 12
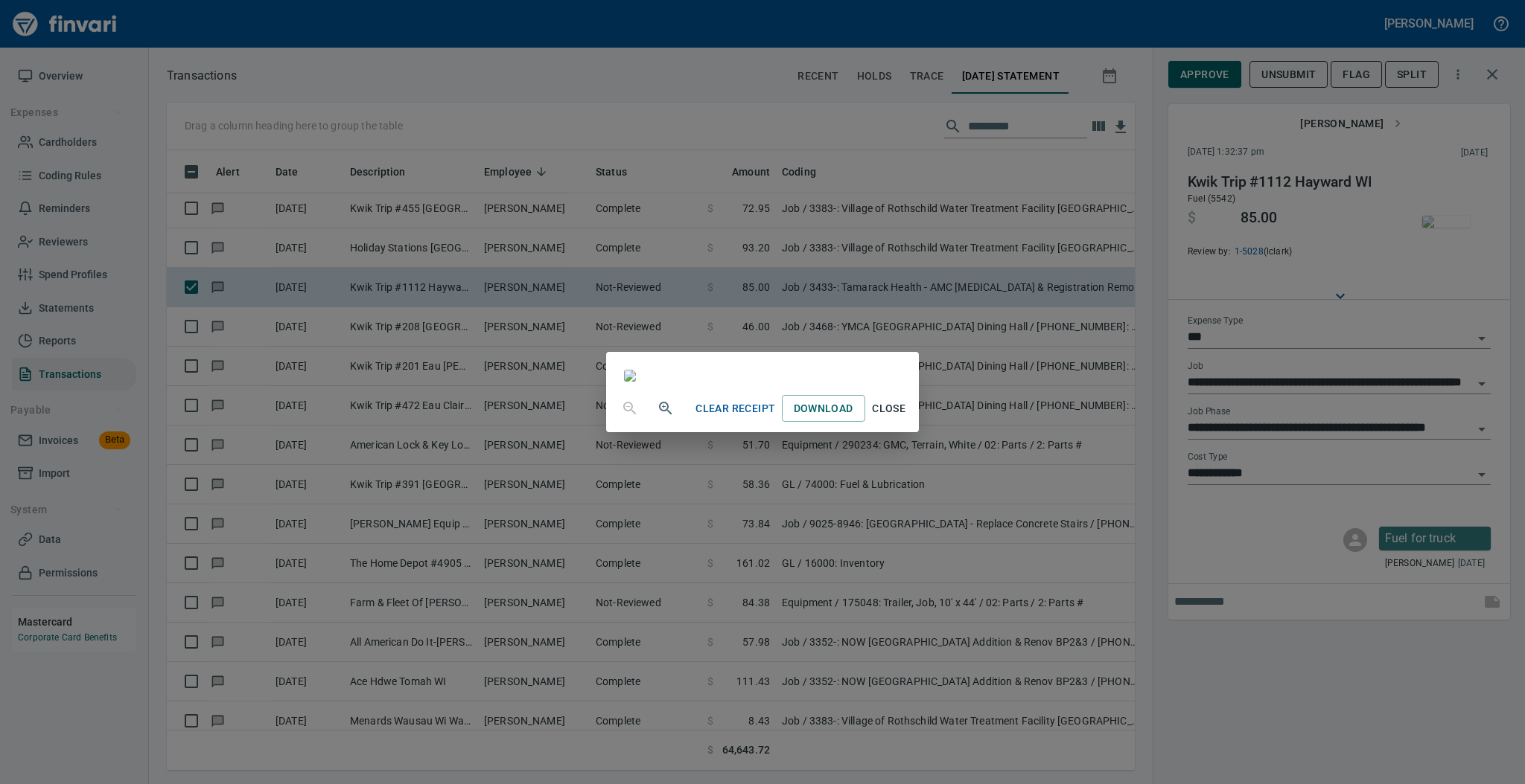
click at [907, 418] on span "Close" at bounding box center [889, 408] width 36 height 19
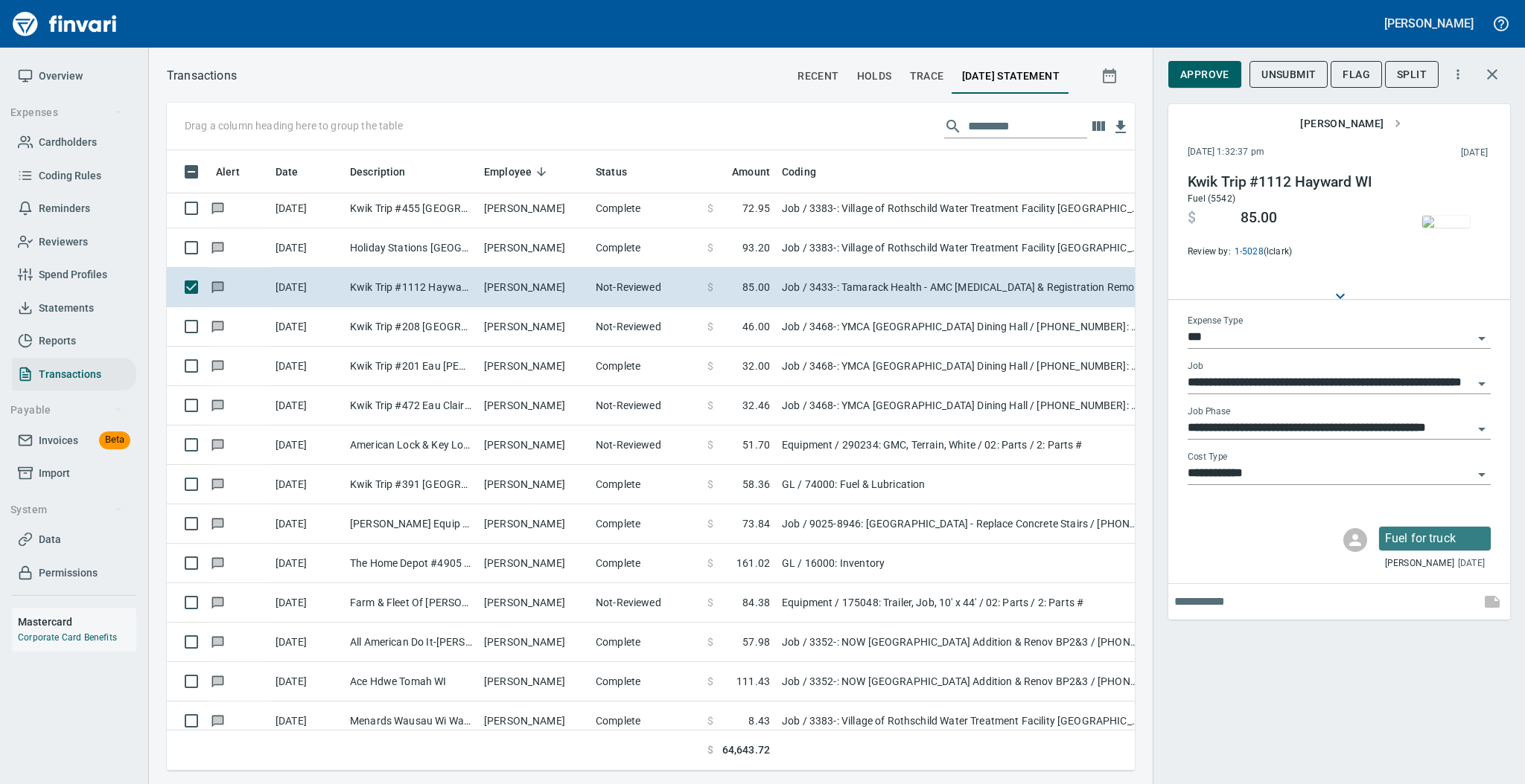
scroll to position [591, 937]
click at [1195, 75] on span "Approve" at bounding box center [1204, 75] width 50 height 19
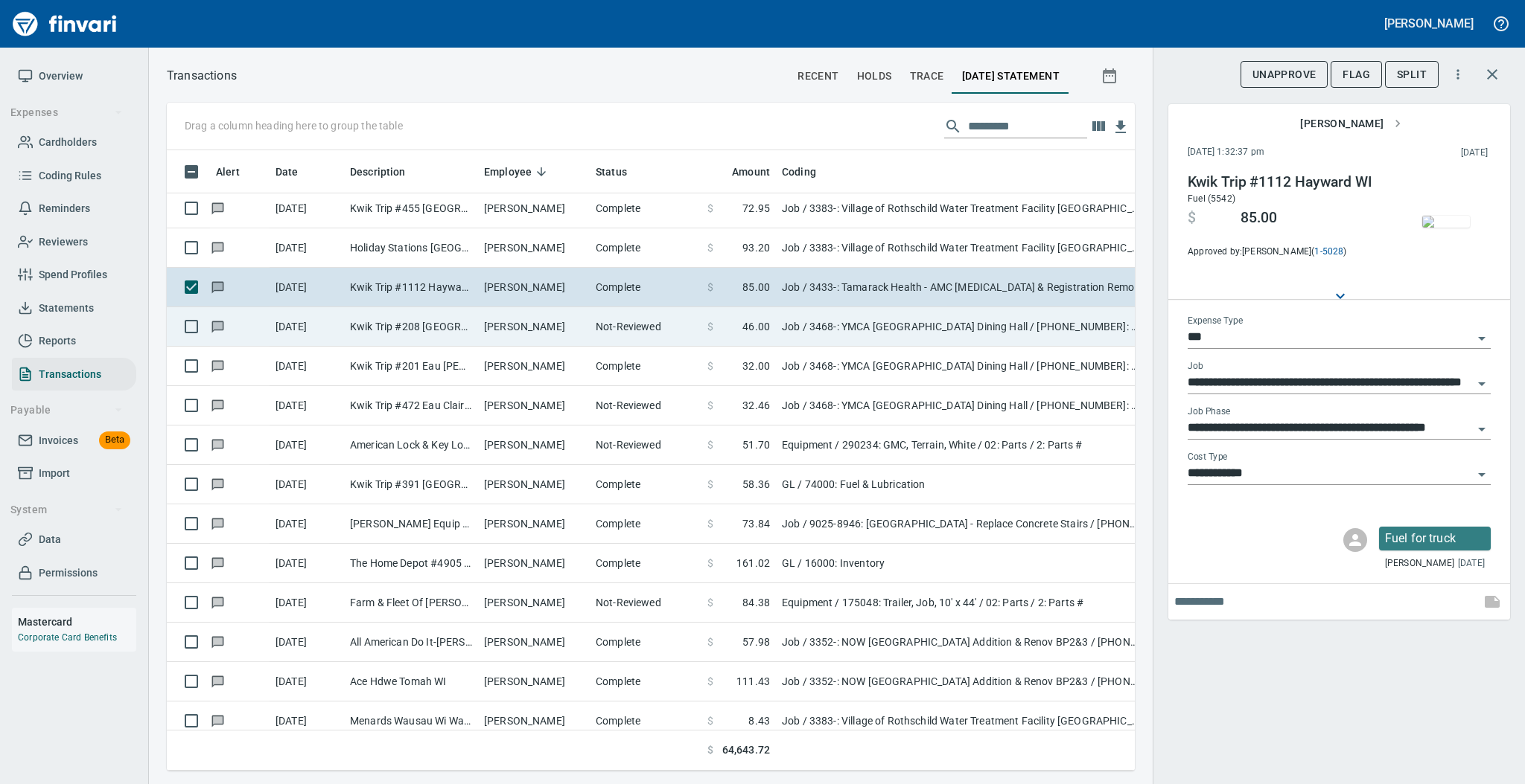
click at [555, 334] on td "[PERSON_NAME]" at bounding box center [534, 327] width 112 height 40
type input "**********"
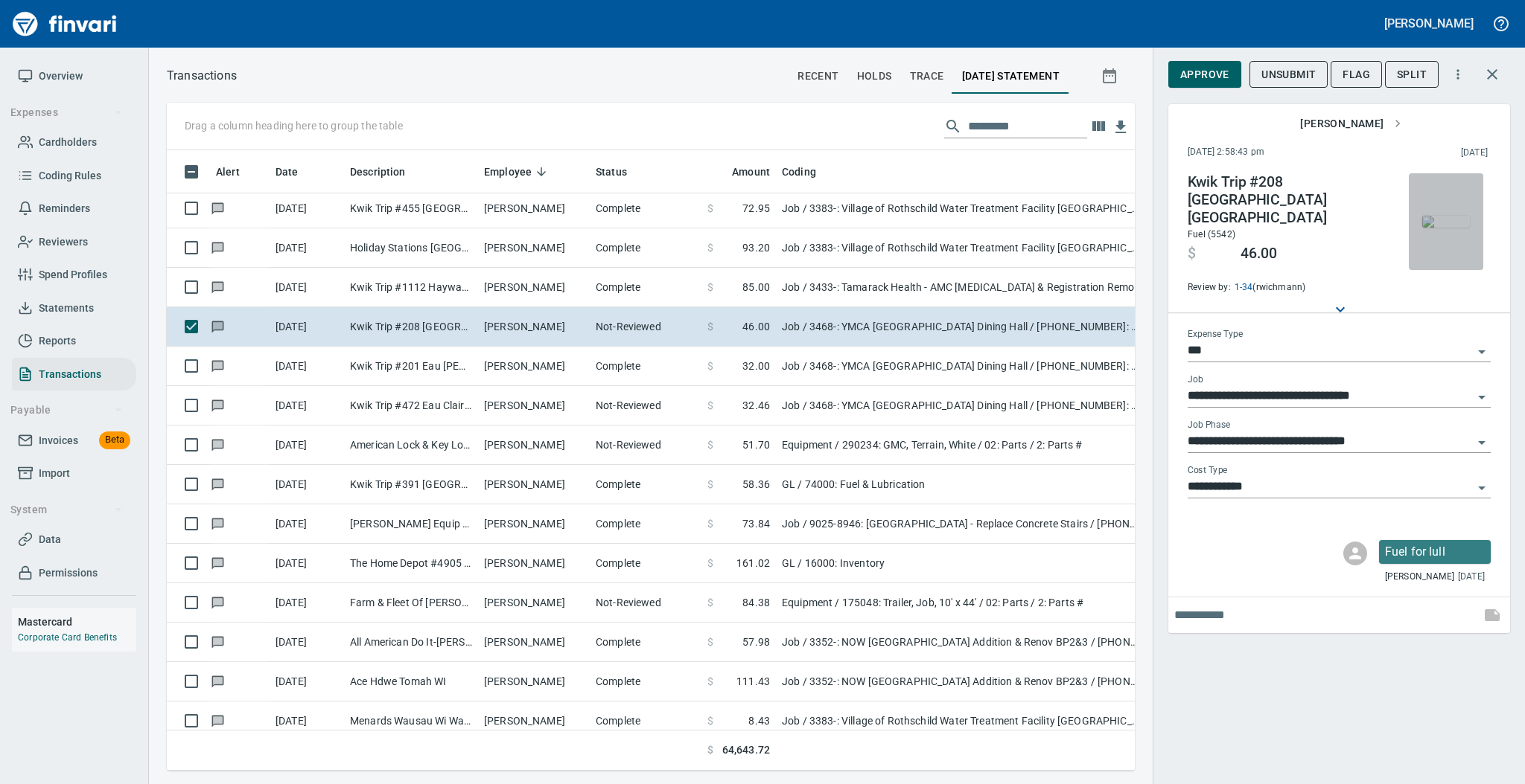
click at [1445, 216] on img "button" at bounding box center [1445, 222] width 48 height 12
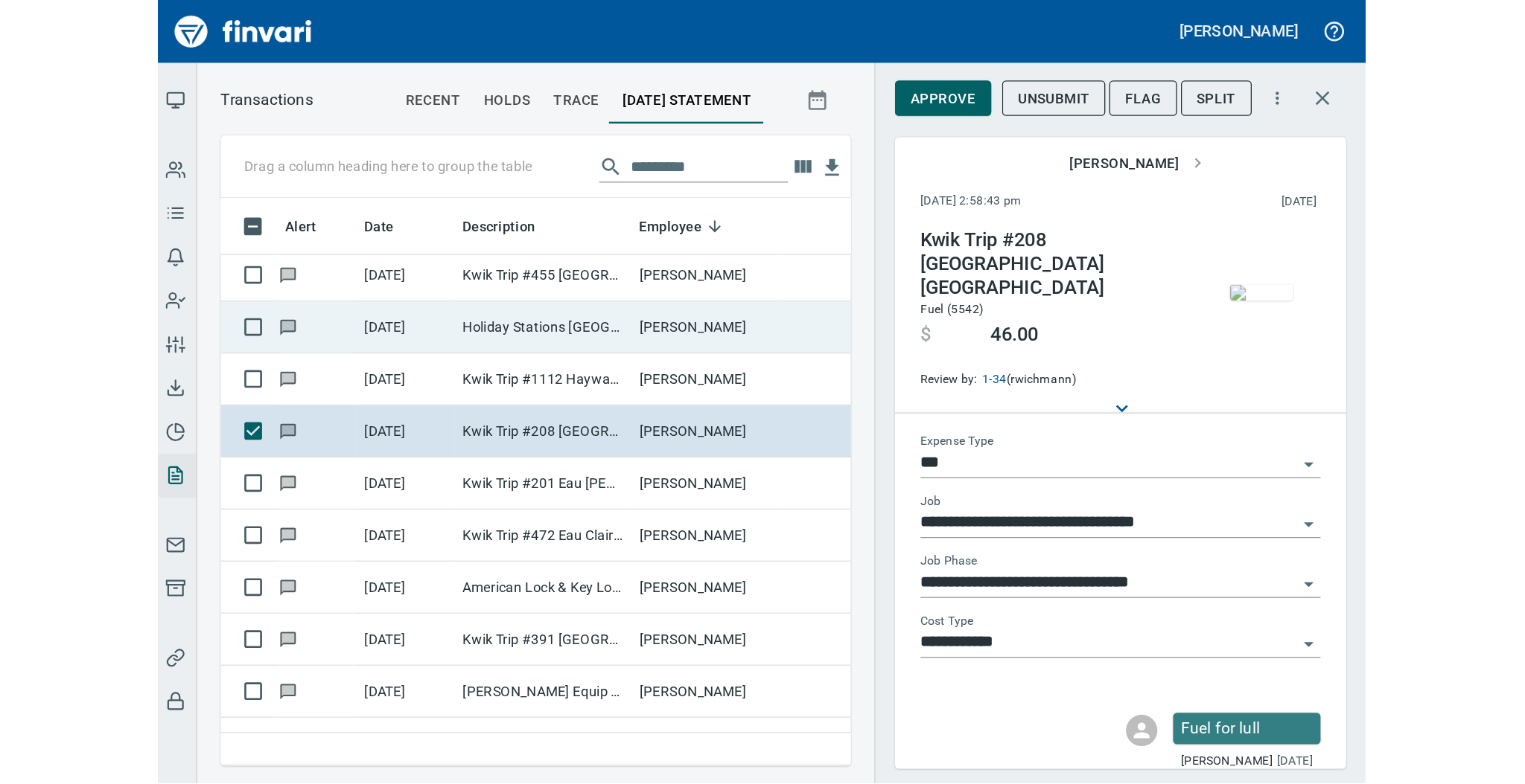
scroll to position [591, 293]
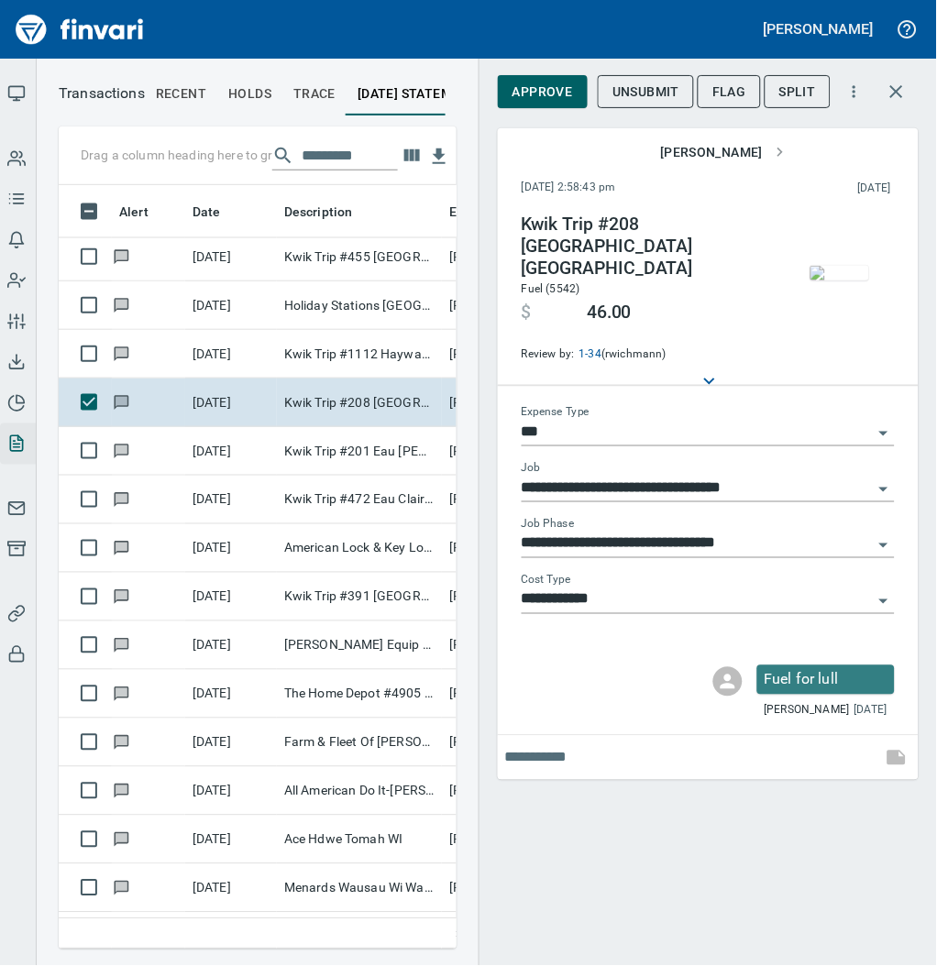
click at [819, 269] on img "button" at bounding box center [840, 273] width 59 height 15
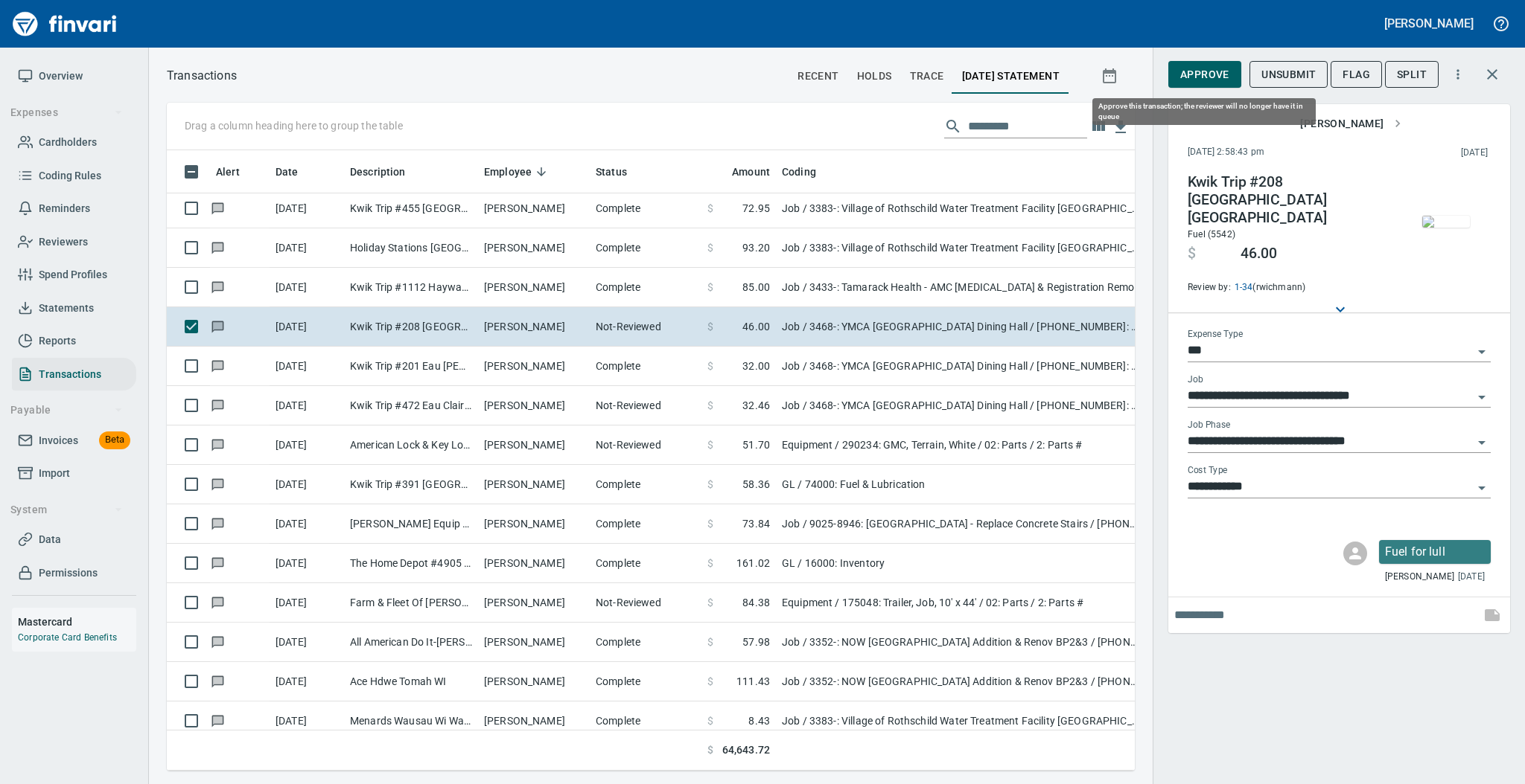
scroll to position [591, 937]
click at [1203, 84] on button "Approve" at bounding box center [1205, 75] width 73 height 28
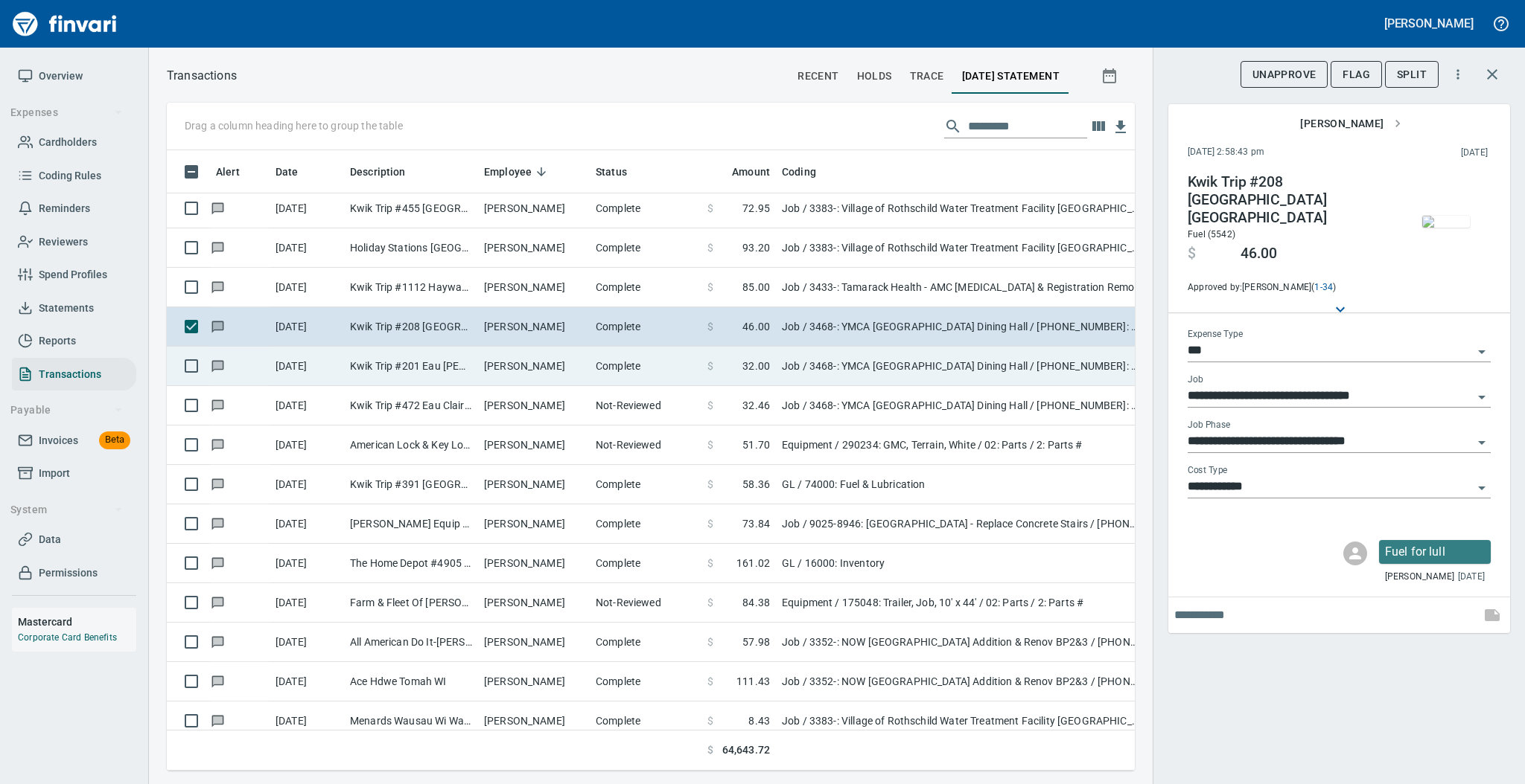
click at [459, 366] on td "Kwik Trip #201 Eau [PERSON_NAME]" at bounding box center [411, 366] width 134 height 40
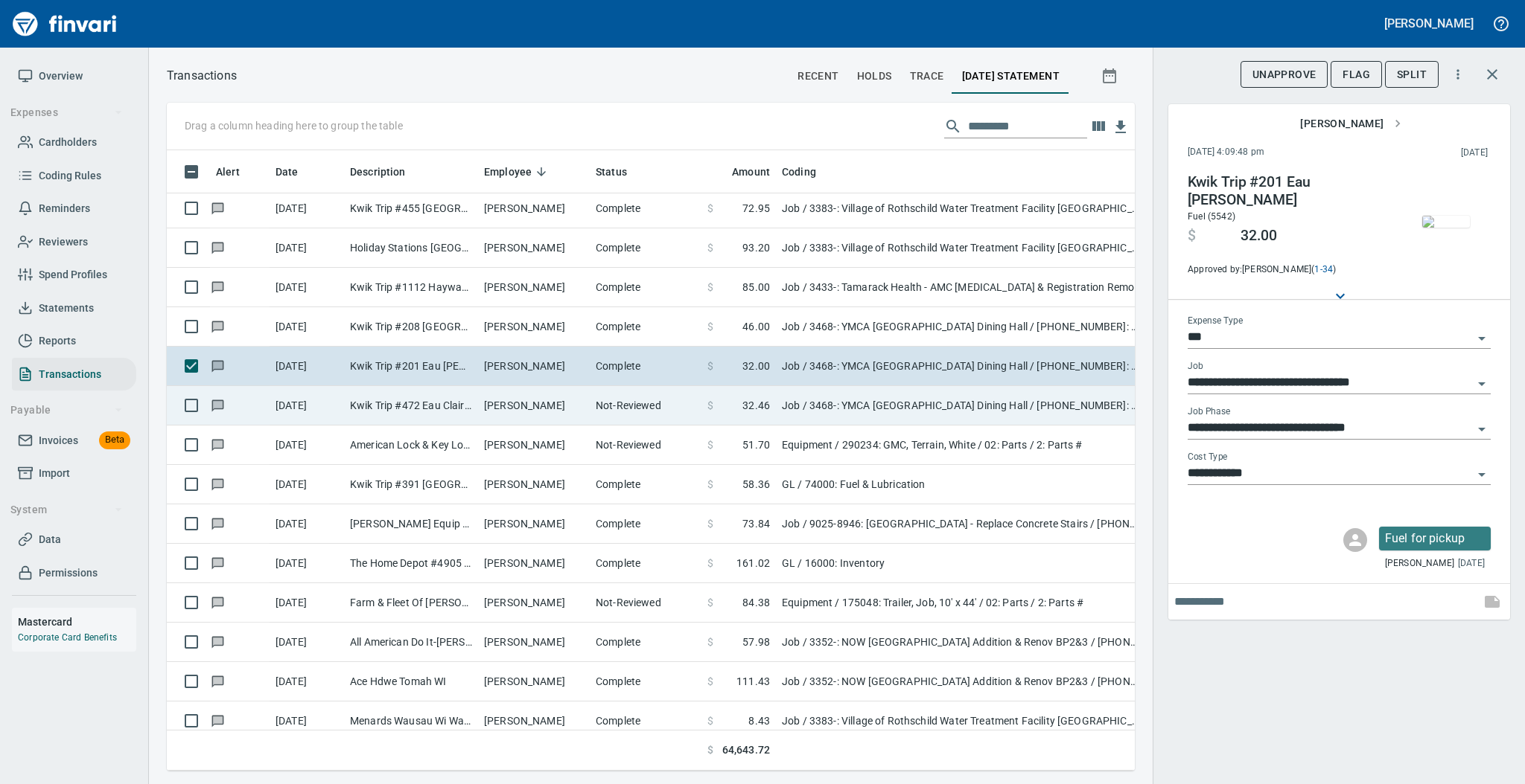
click at [534, 410] on td "[PERSON_NAME]" at bounding box center [534, 406] width 112 height 40
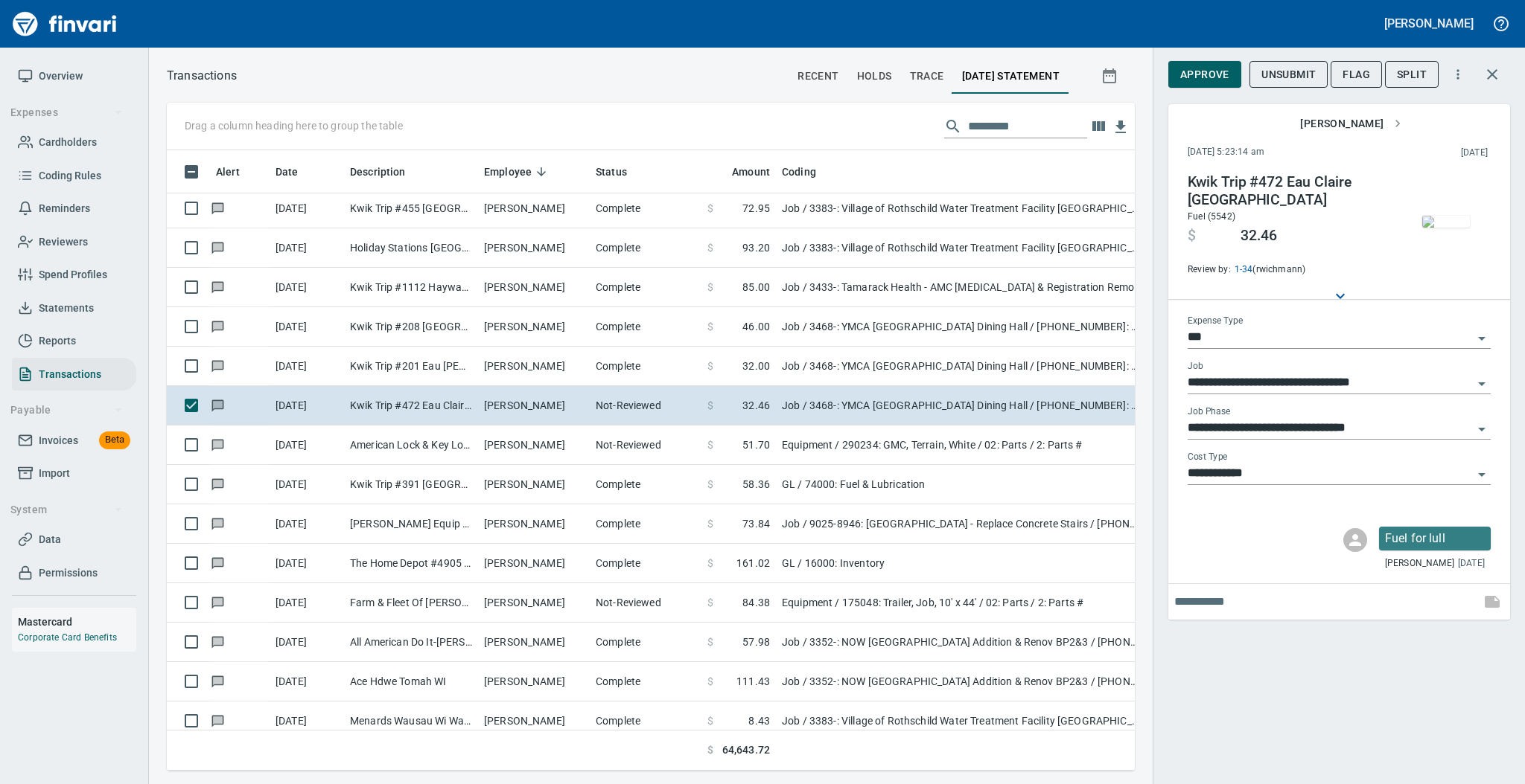
click at [1446, 228] on img "button" at bounding box center [1445, 222] width 48 height 12
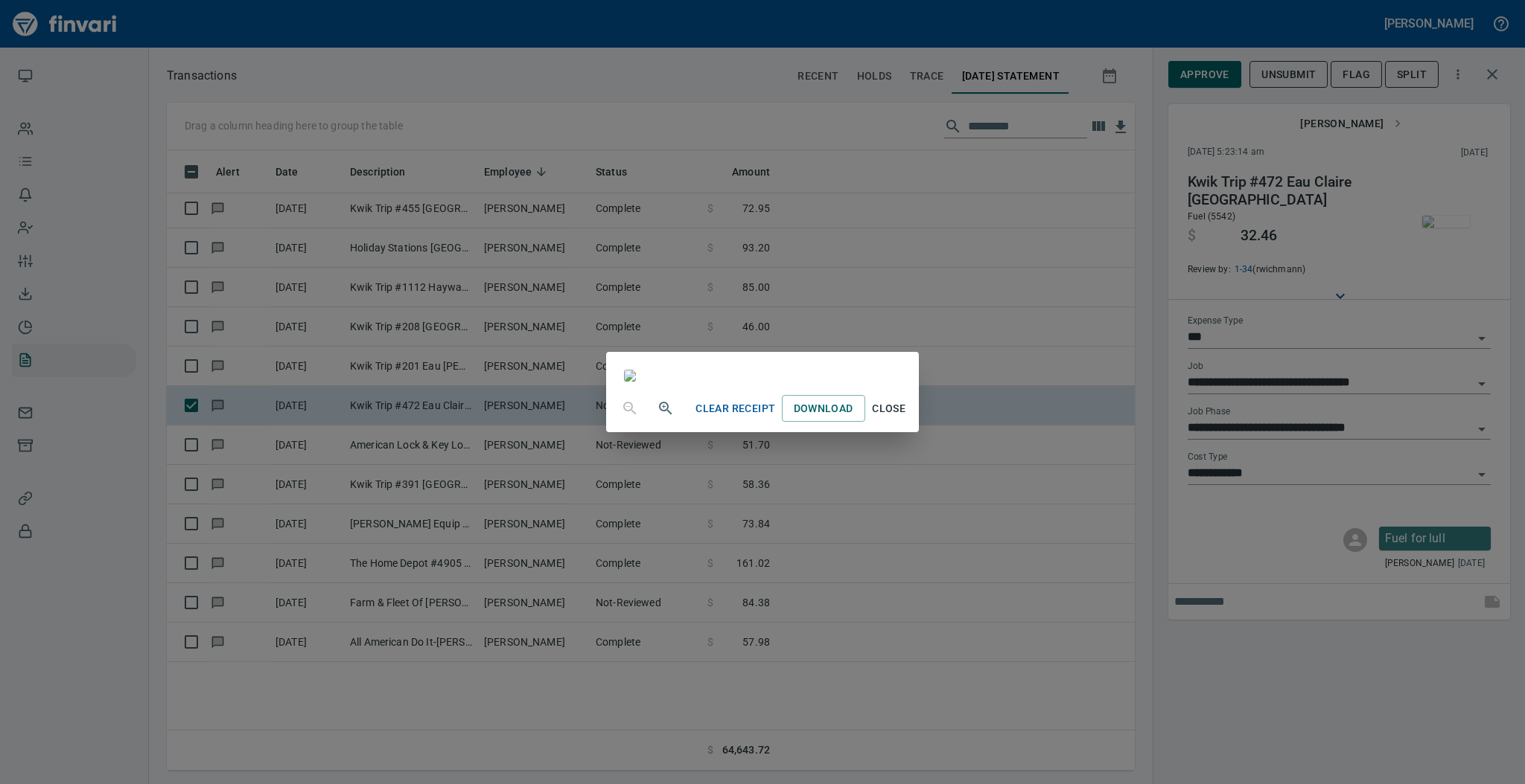
scroll to position [591, 937]
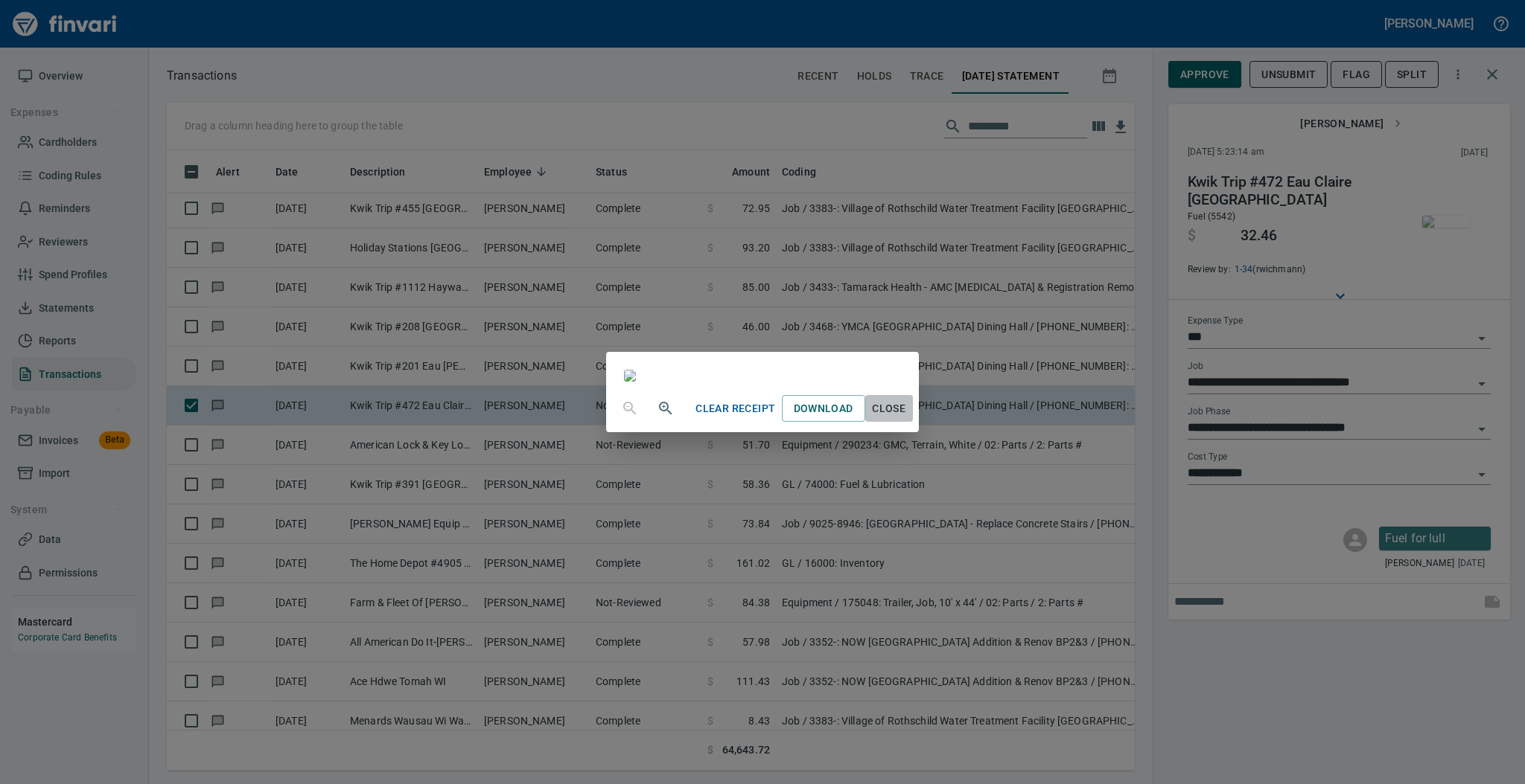
click at [907, 418] on span "Close" at bounding box center [889, 408] width 36 height 19
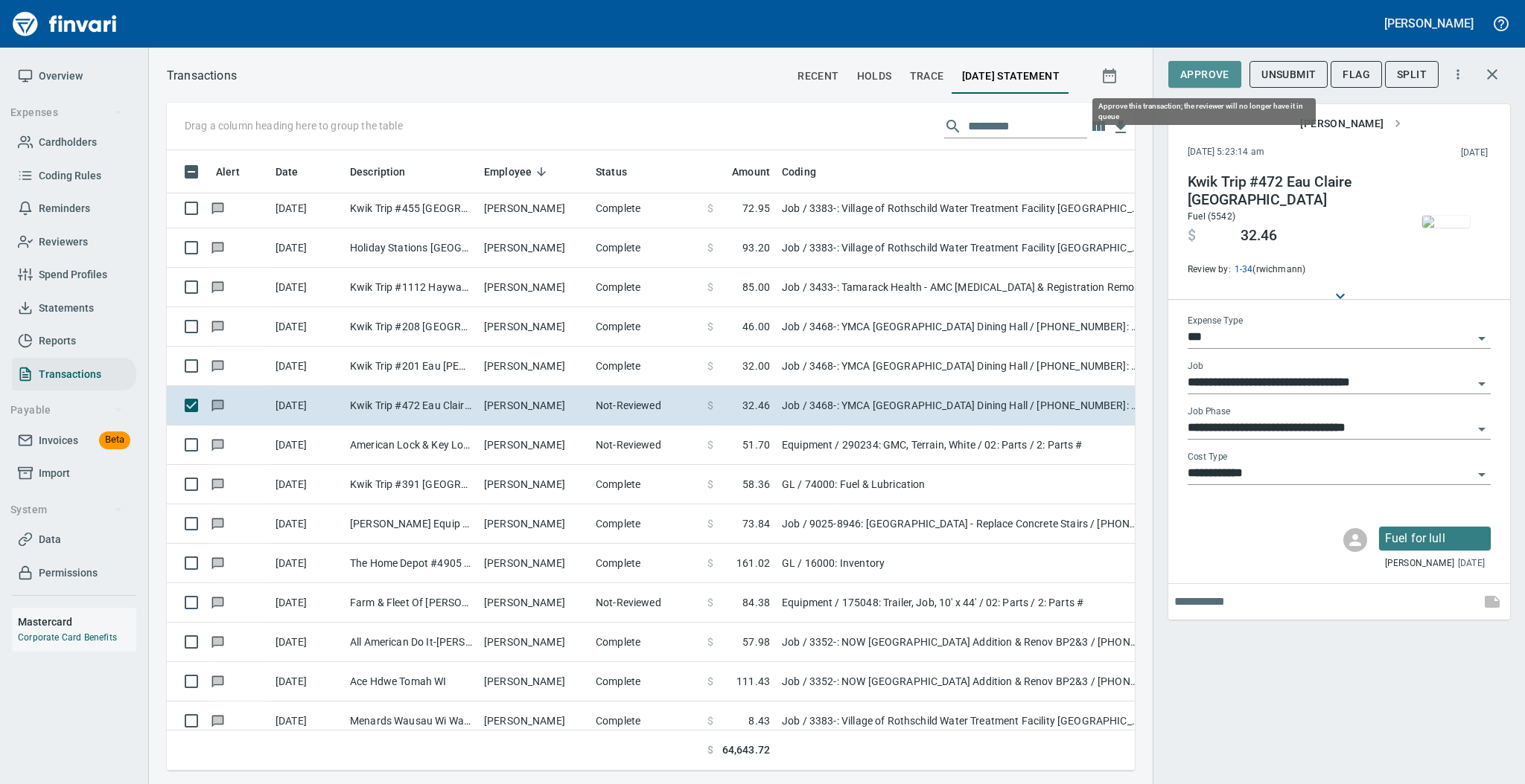
click at [1186, 79] on span "Approve" at bounding box center [1204, 75] width 50 height 19
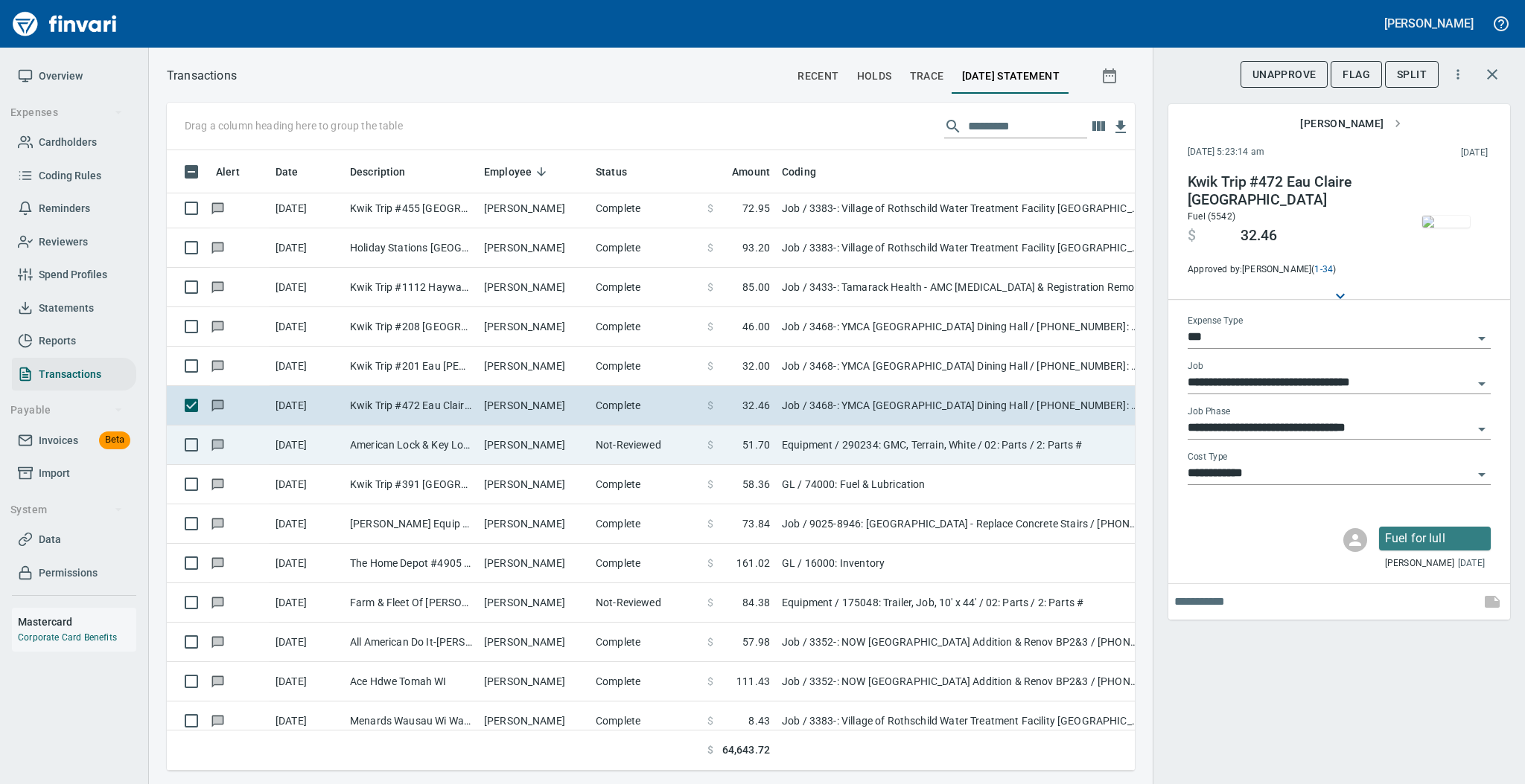
click at [526, 442] on td "[PERSON_NAME]" at bounding box center [534, 445] width 112 height 40
type input "*********"
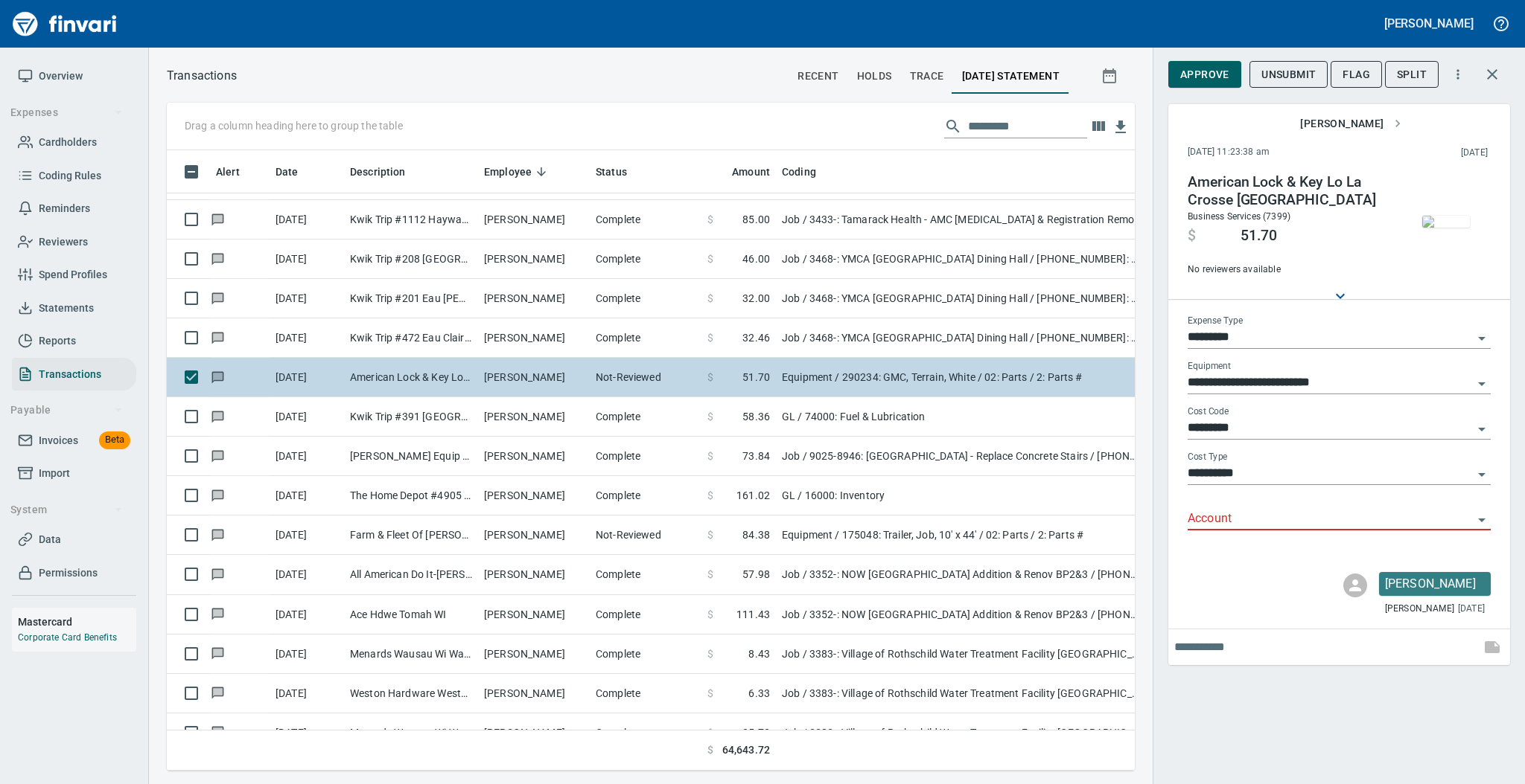
scroll to position [5358, 0]
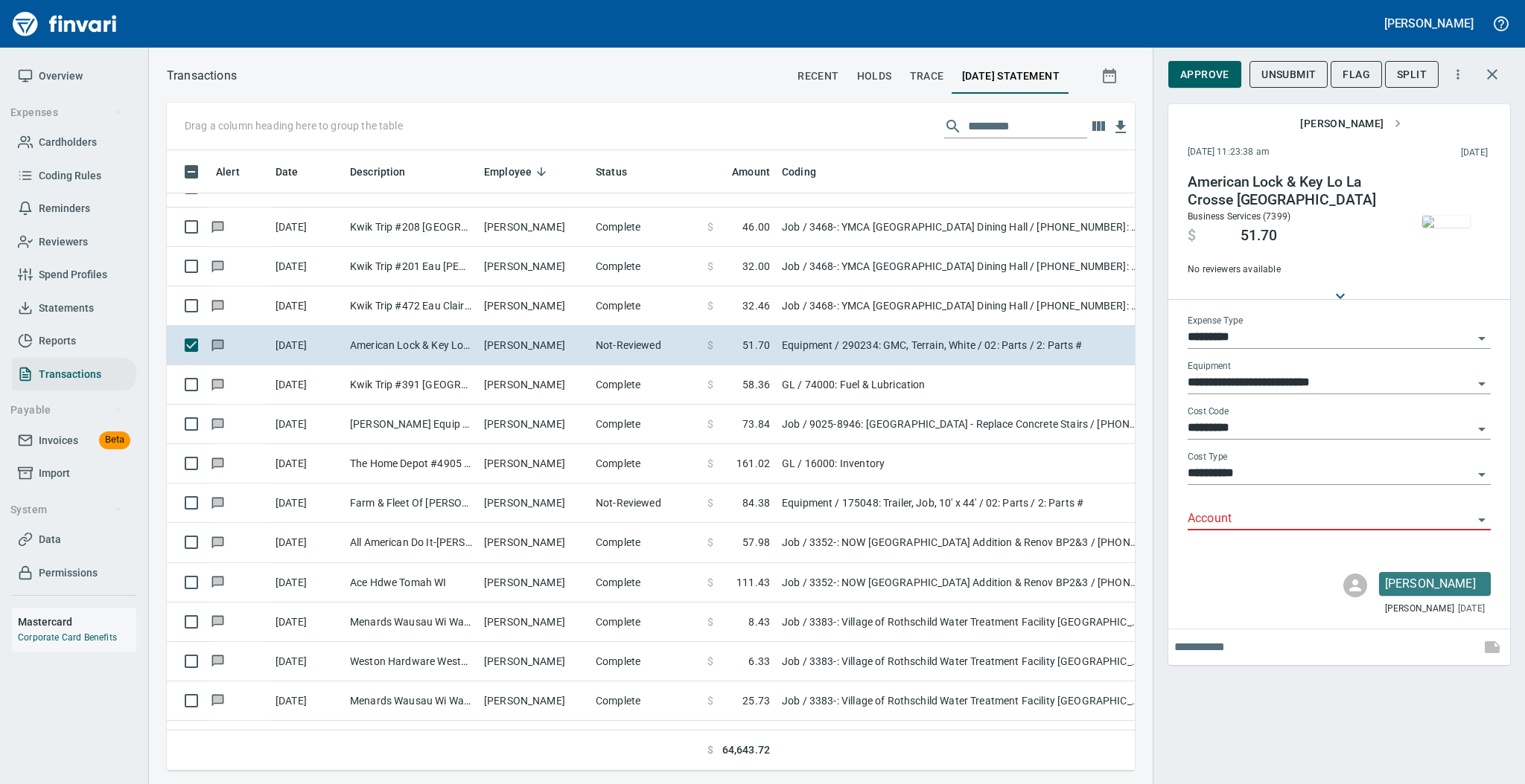
click at [1430, 228] on img "button" at bounding box center [1445, 222] width 48 height 12
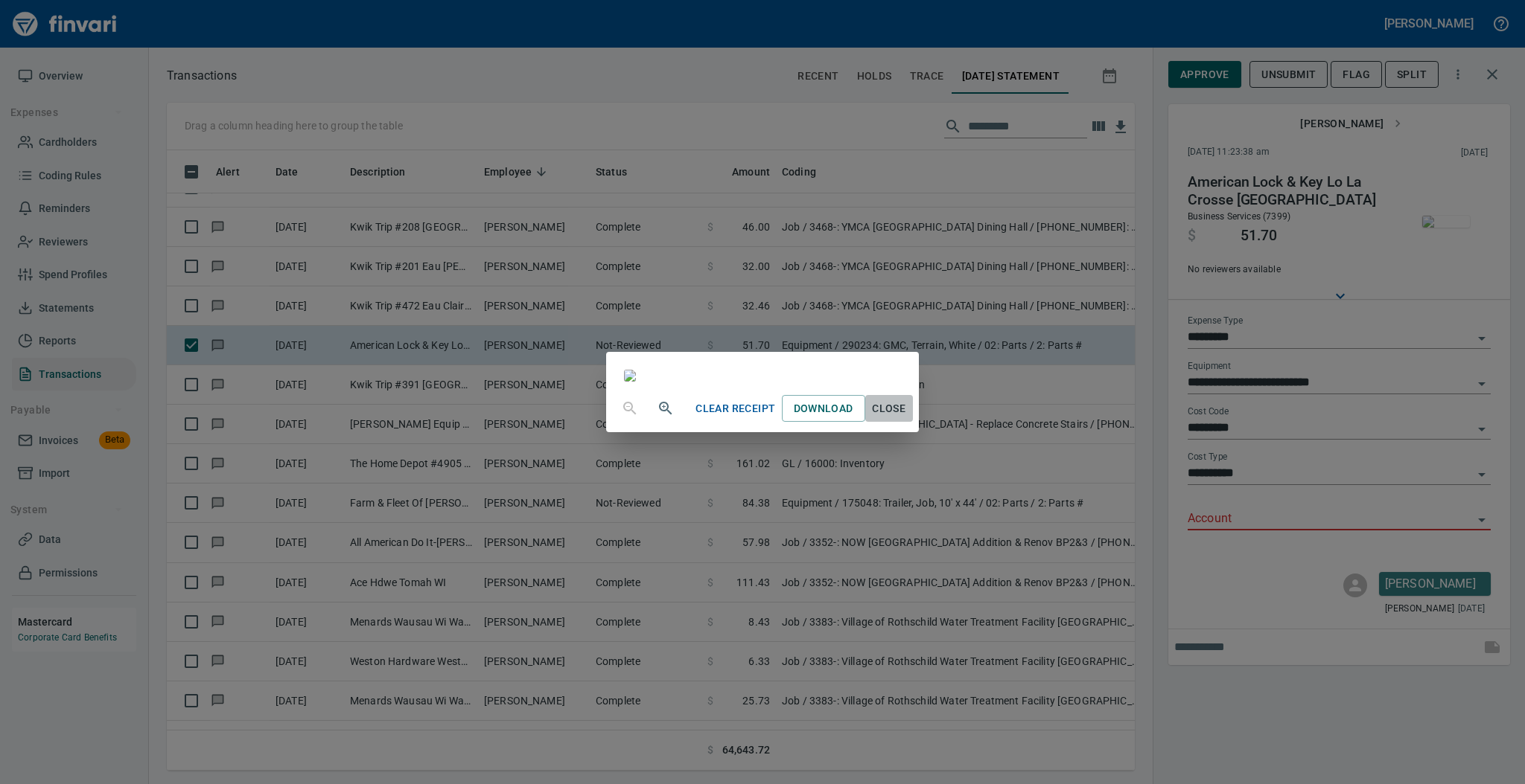
drag, startPoint x: 1036, startPoint y: 737, endPoint x: 1043, endPoint y: 726, distance: 13.0
click at [907, 418] on span "Close" at bounding box center [889, 408] width 36 height 19
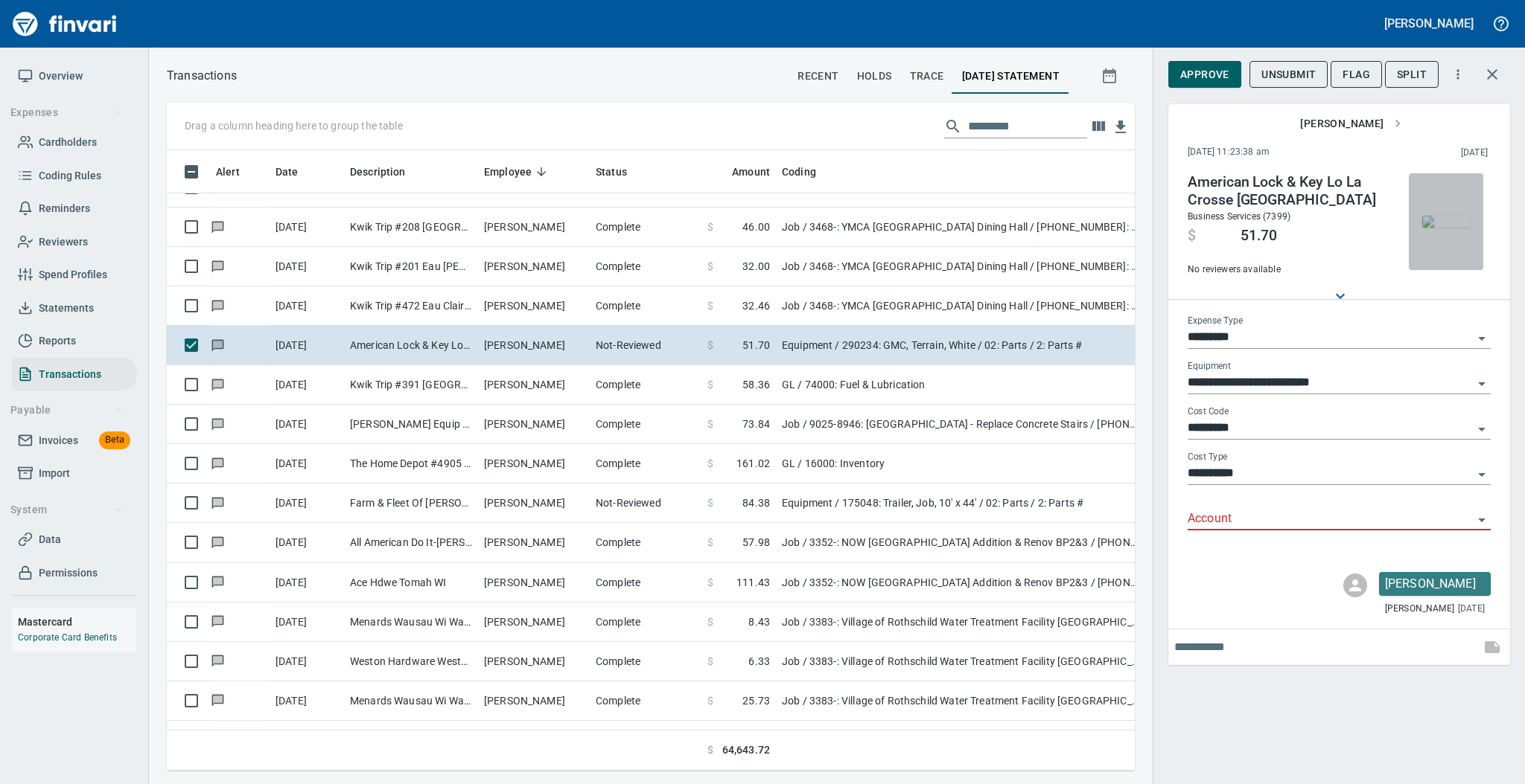
click at [1466, 228] on img "button" at bounding box center [1445, 222] width 48 height 12
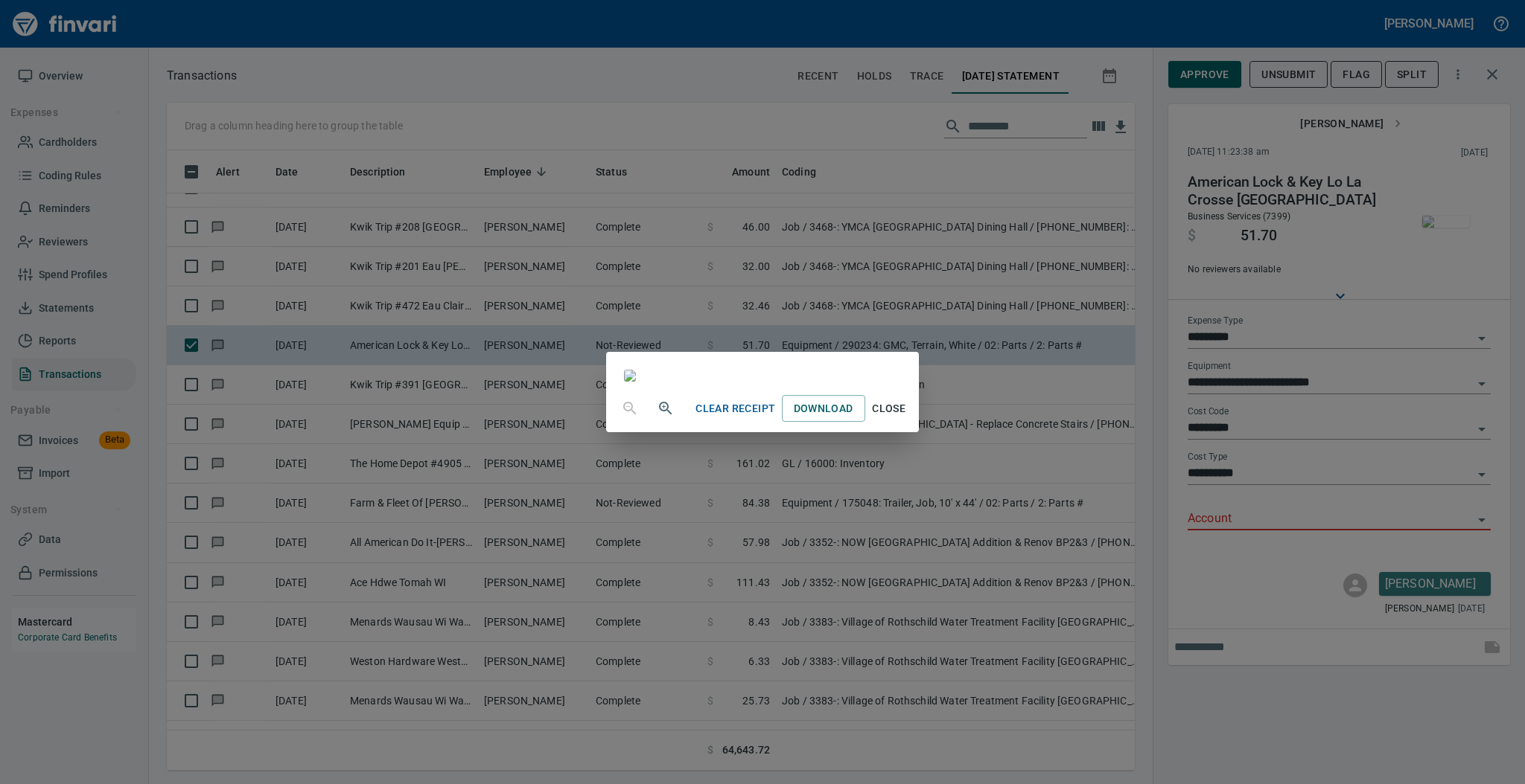
scroll to position [90, 0]
click at [907, 418] on span "Close" at bounding box center [889, 408] width 36 height 19
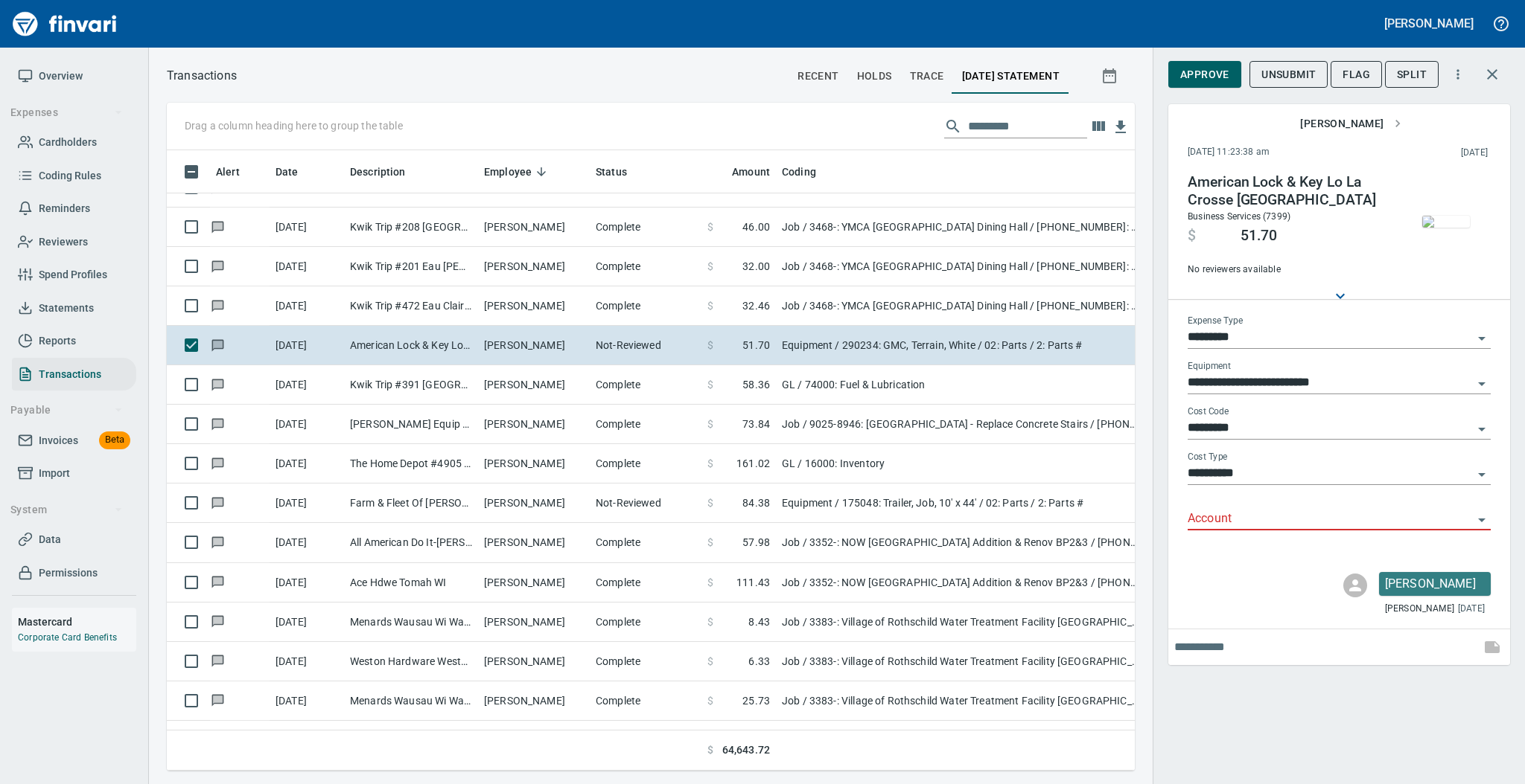
click at [1207, 516] on input "Account" at bounding box center [1329, 519] width 285 height 21
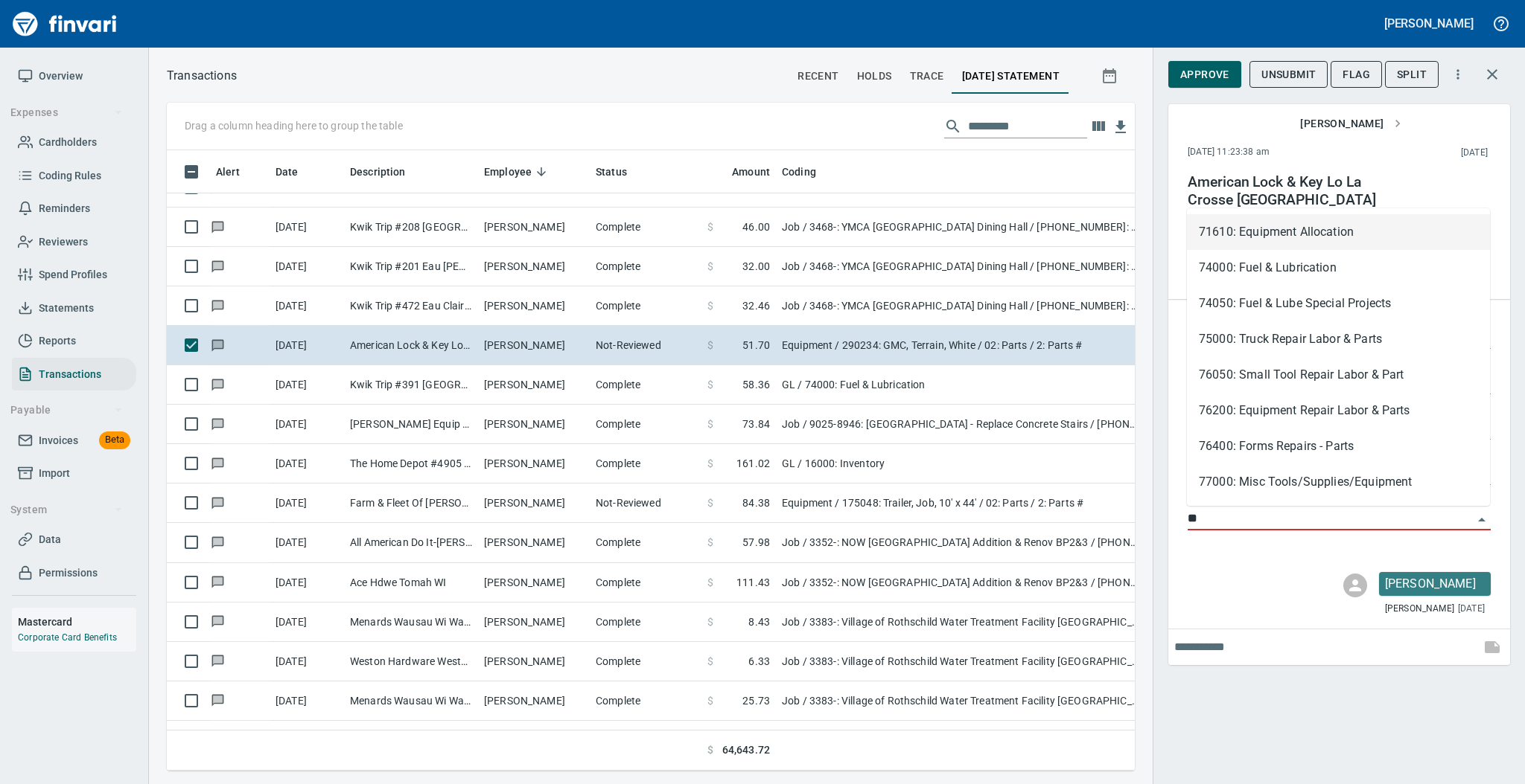
scroll to position [591, 937]
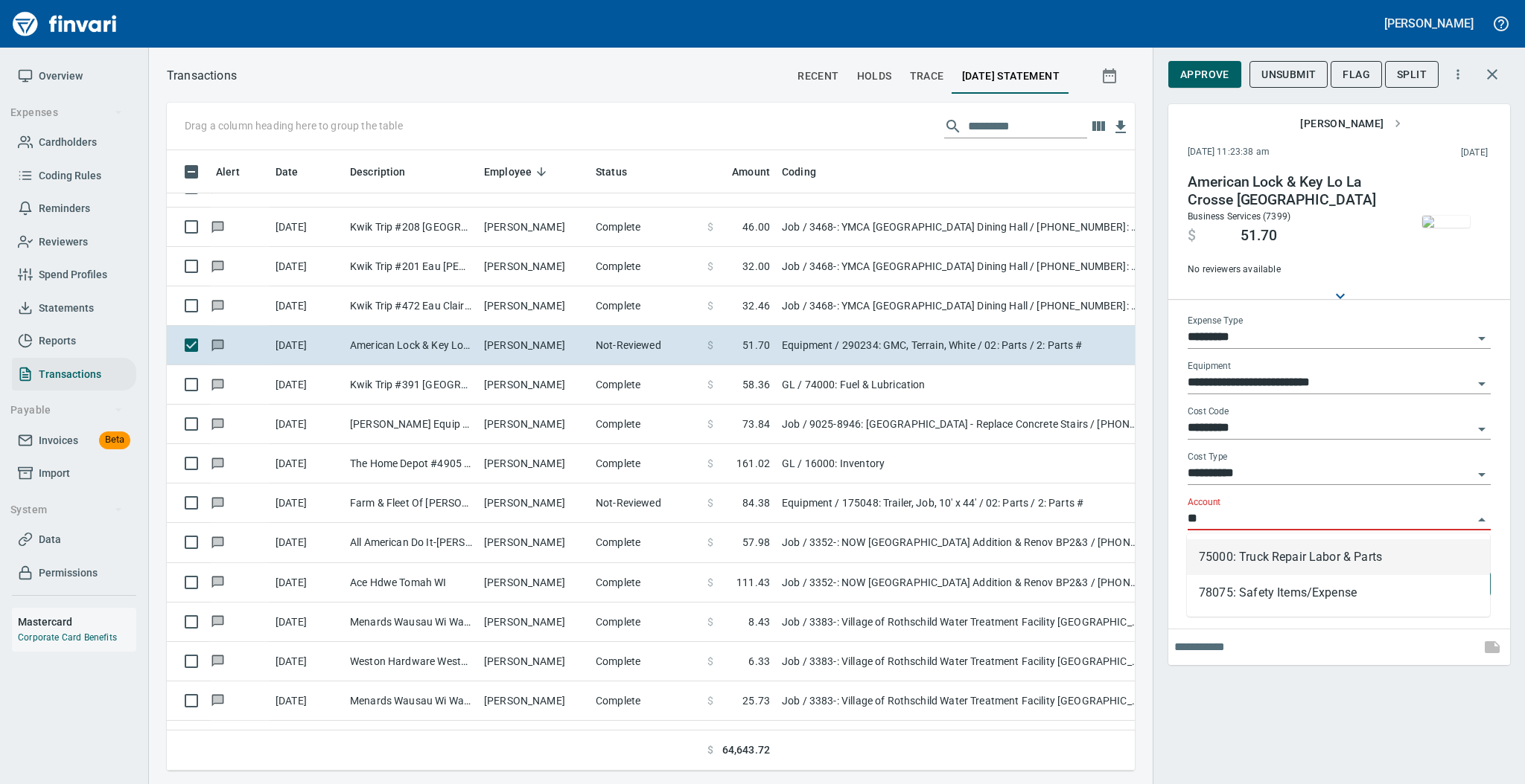
click at [1227, 552] on li "75000: Truck Repair Labor & Parts" at bounding box center [1338, 558] width 303 height 36
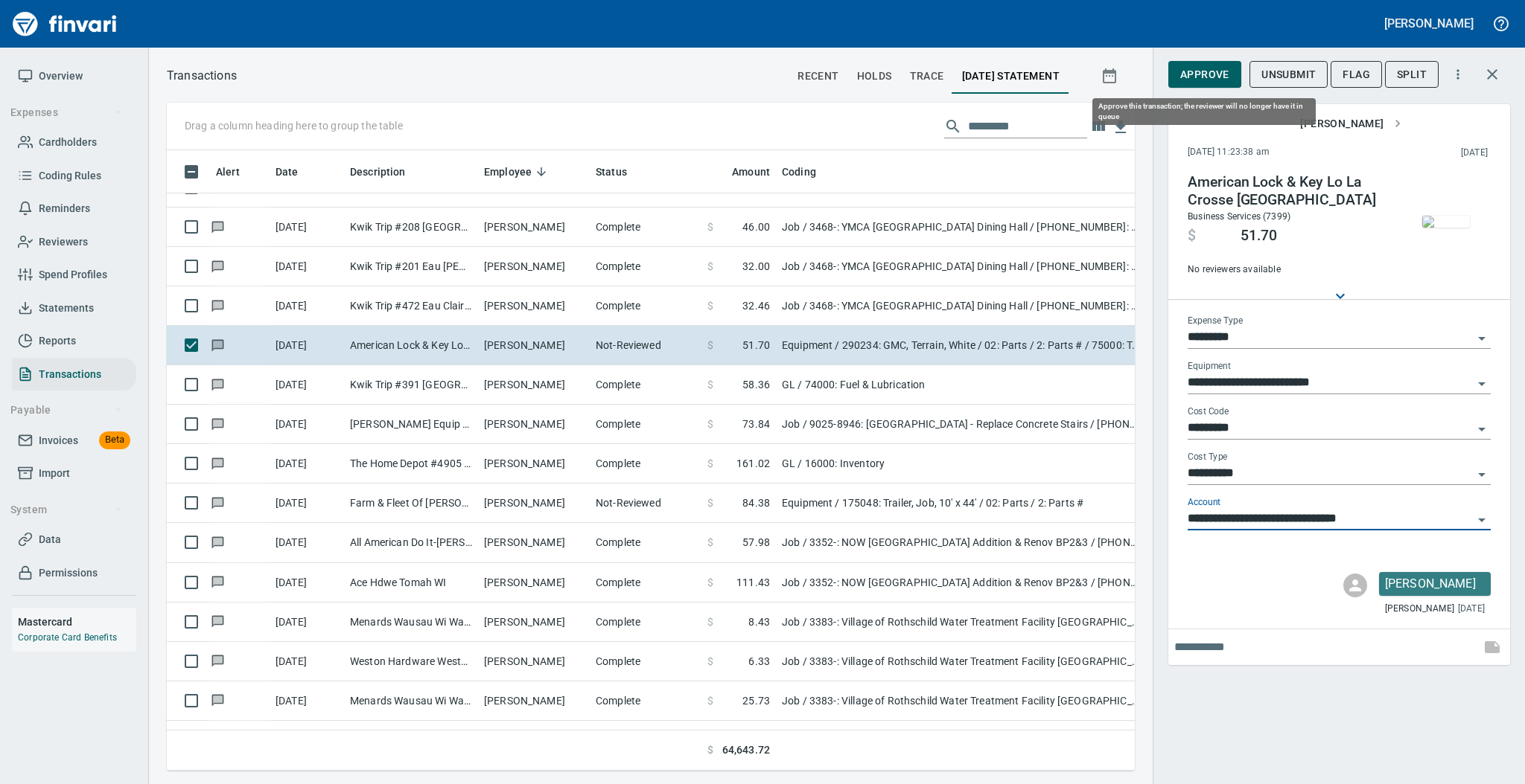
type input "**********"
click at [1208, 77] on span "Approve" at bounding box center [1204, 75] width 50 height 19
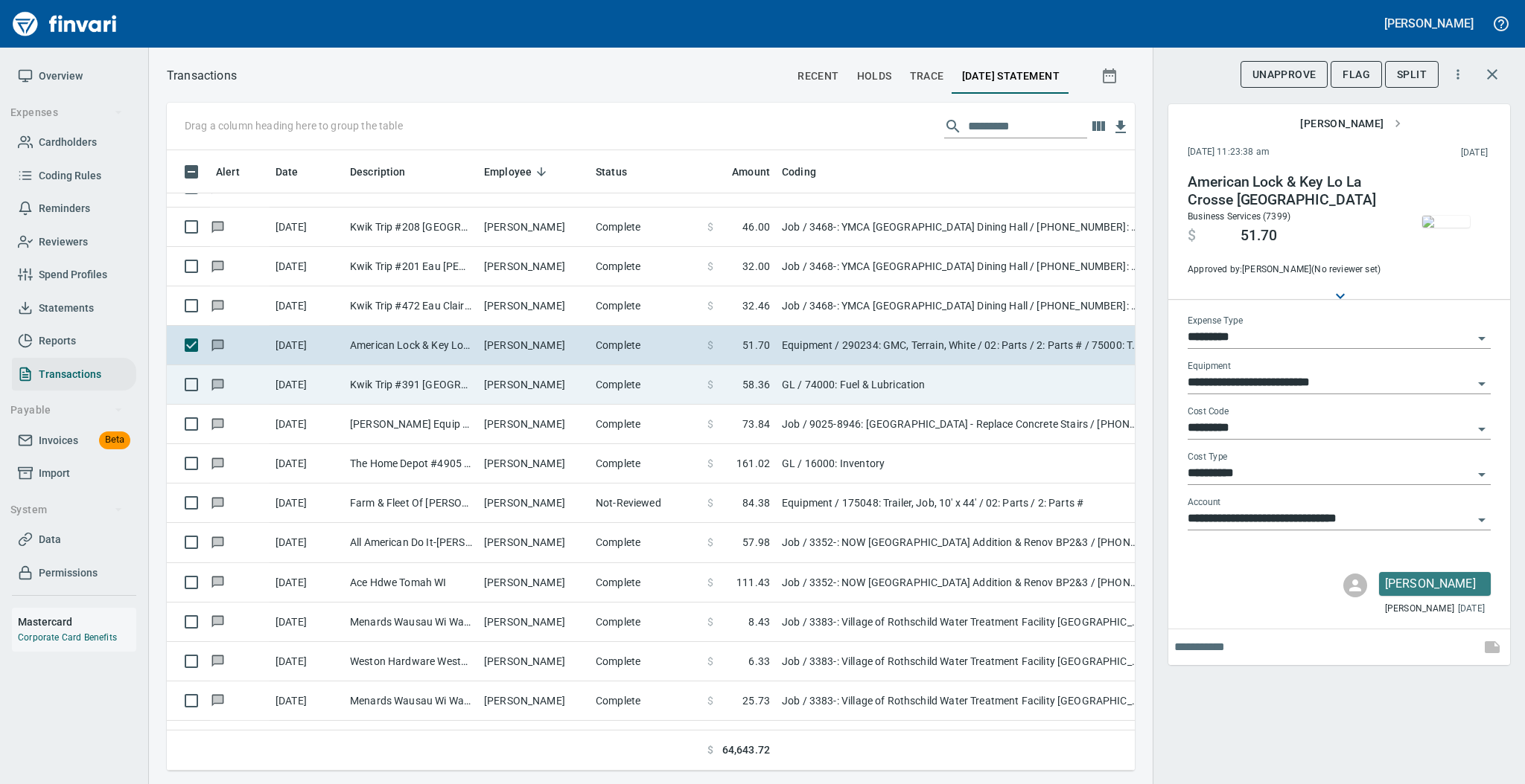
click at [577, 384] on td "[PERSON_NAME]" at bounding box center [534, 385] width 112 height 40
type input "**"
type input "**********"
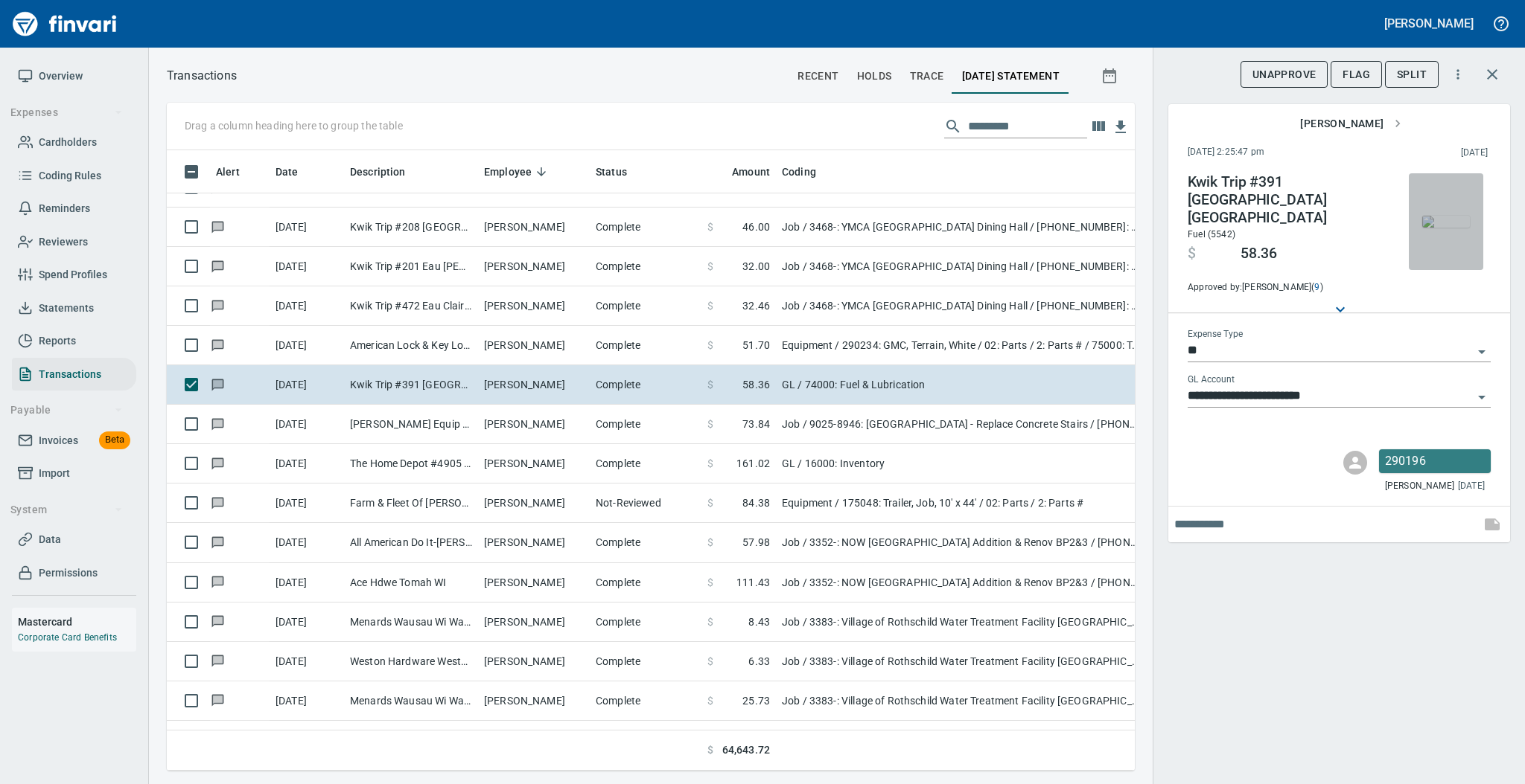
click at [1445, 216] on img "button" at bounding box center [1445, 222] width 48 height 12
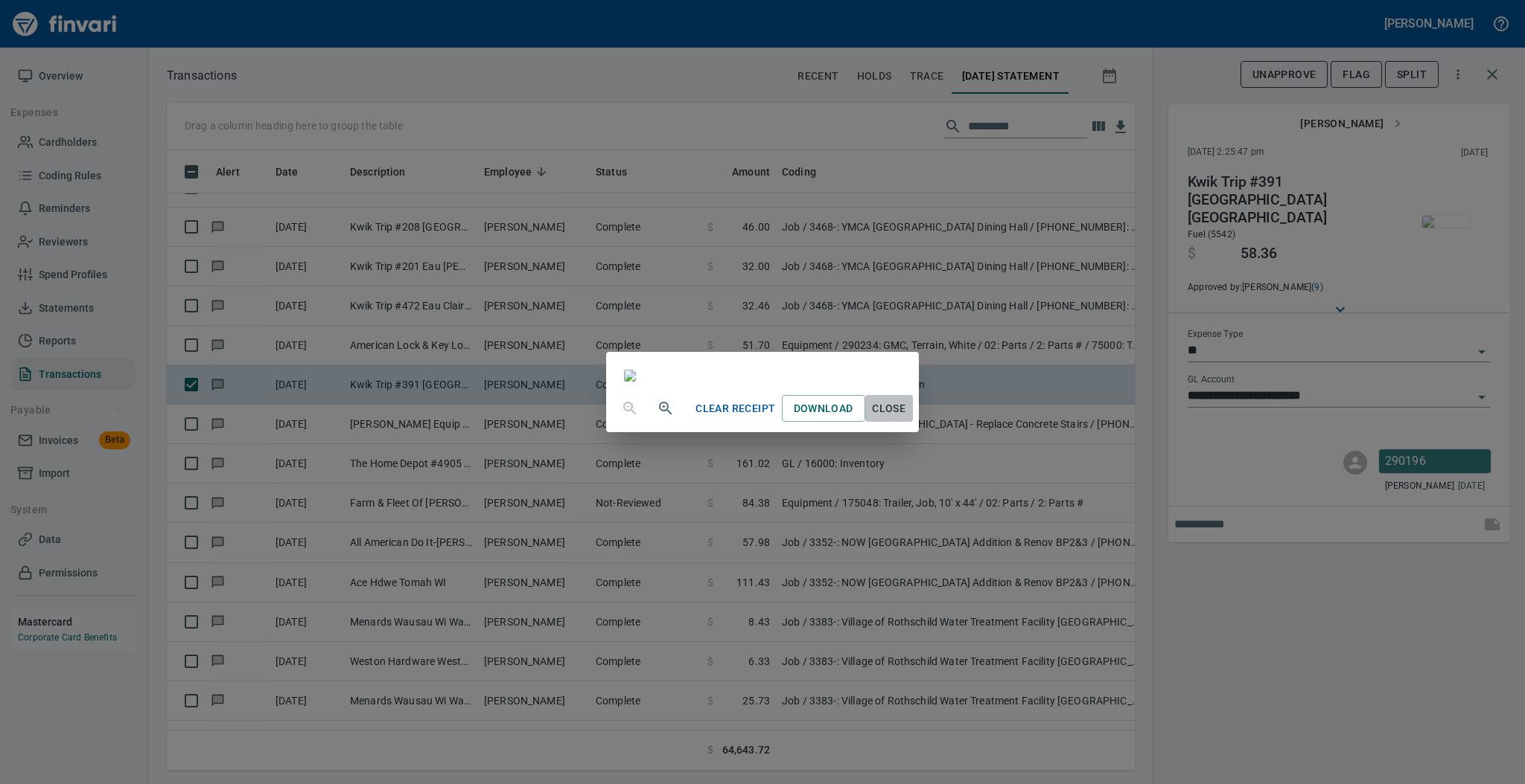
click at [907, 418] on span "Close" at bounding box center [889, 408] width 36 height 19
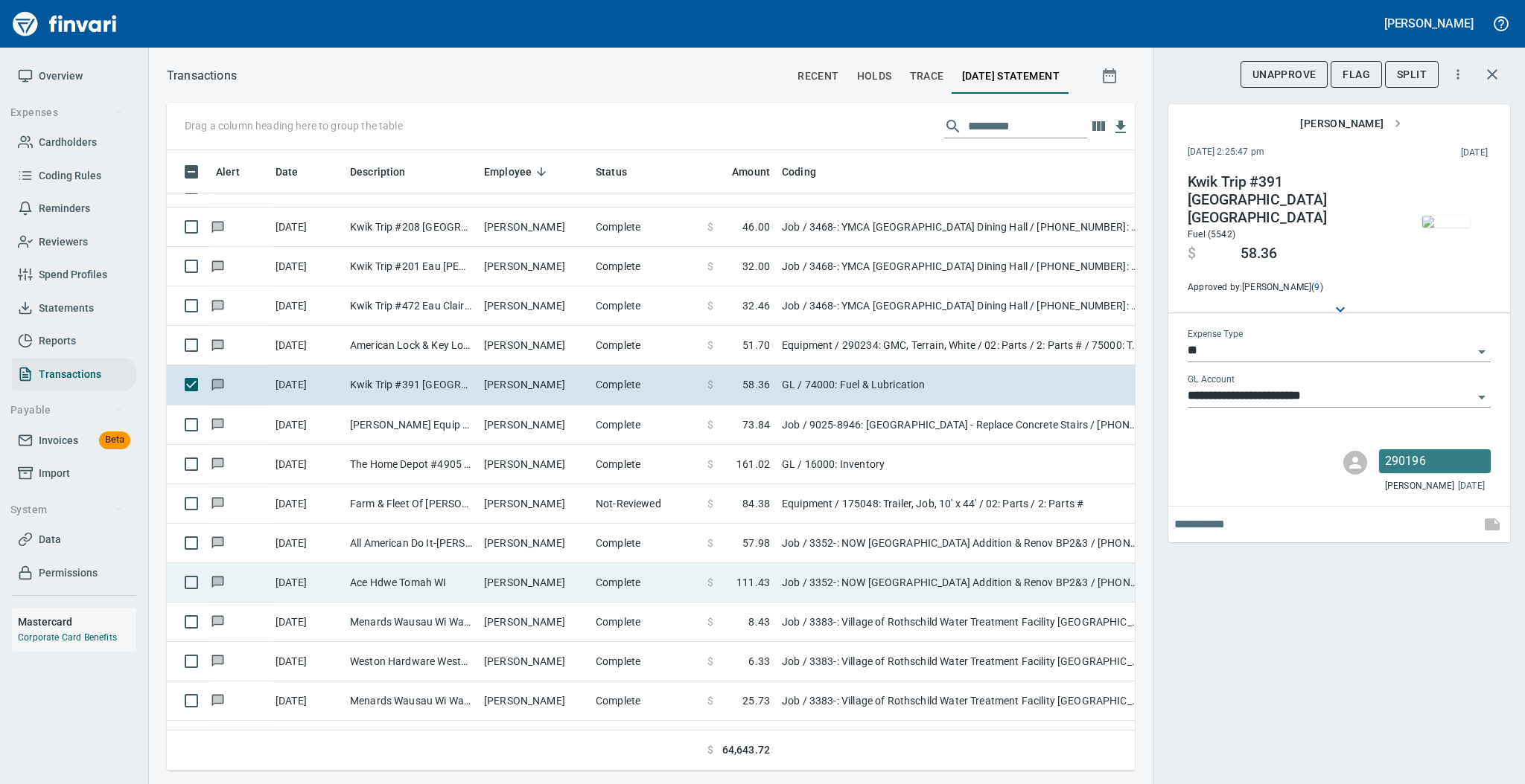
scroll to position [5457, 0]
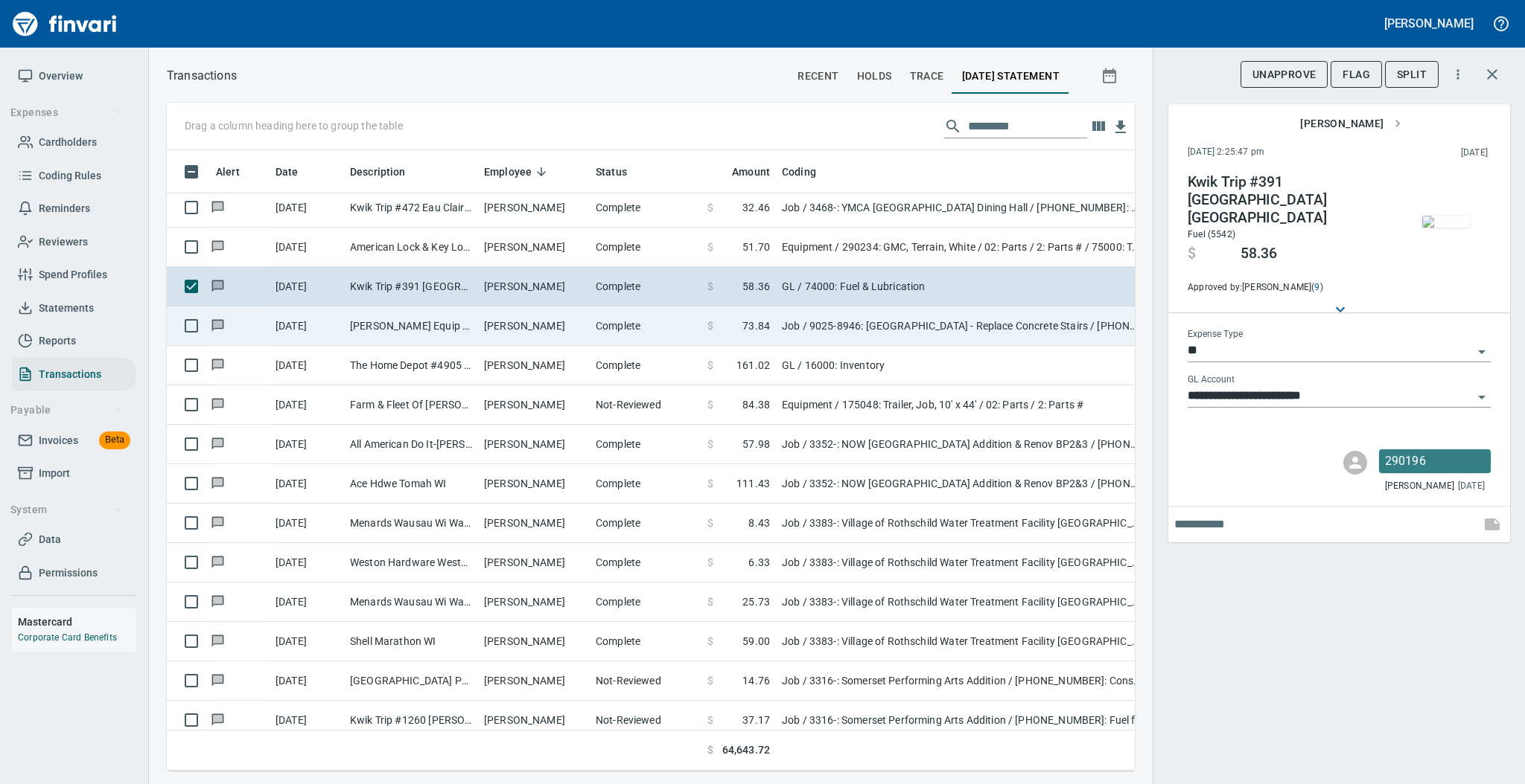
click at [572, 331] on td "[PERSON_NAME]" at bounding box center [534, 326] width 112 height 40
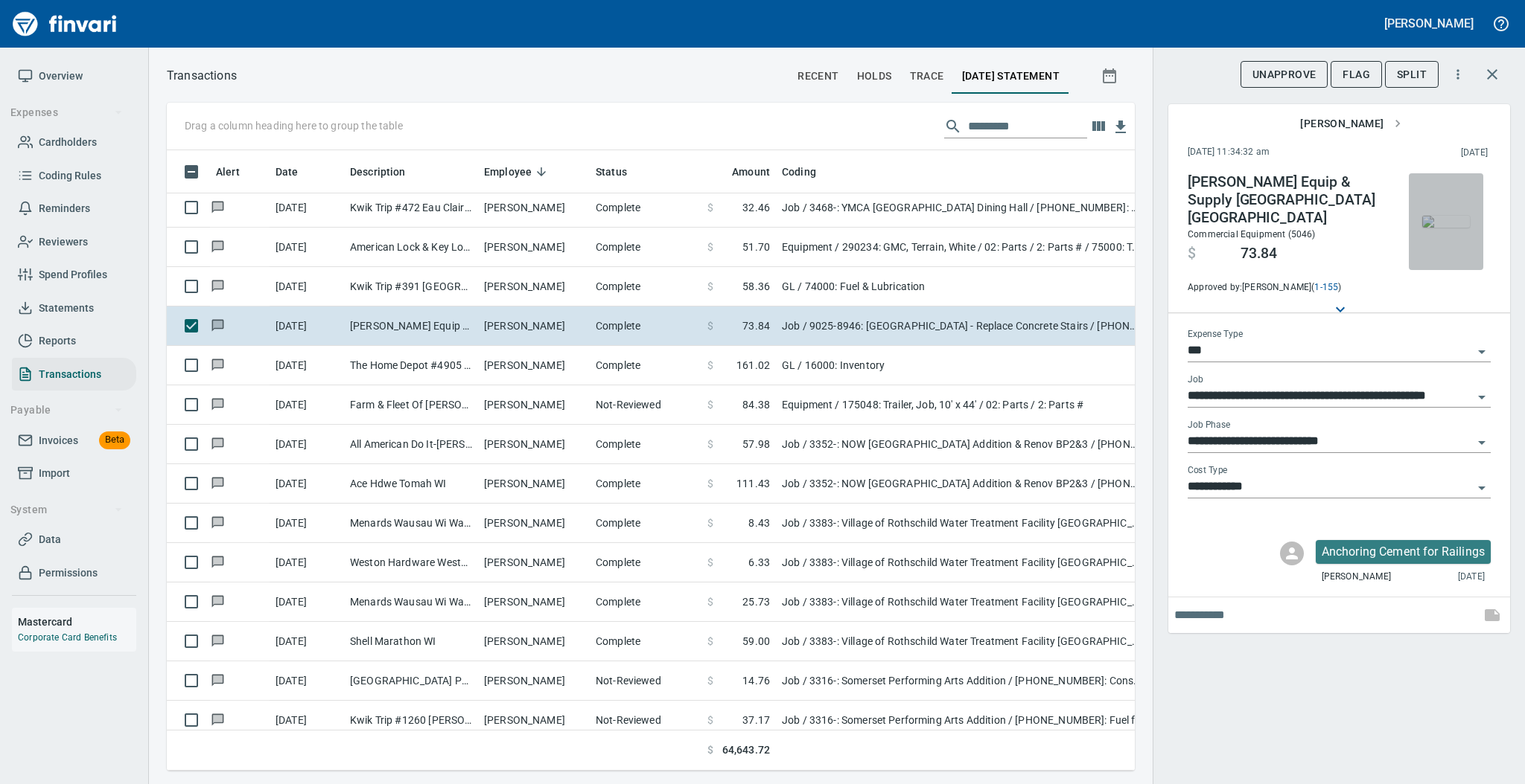
click at [1436, 227] on img "button" at bounding box center [1445, 222] width 48 height 12
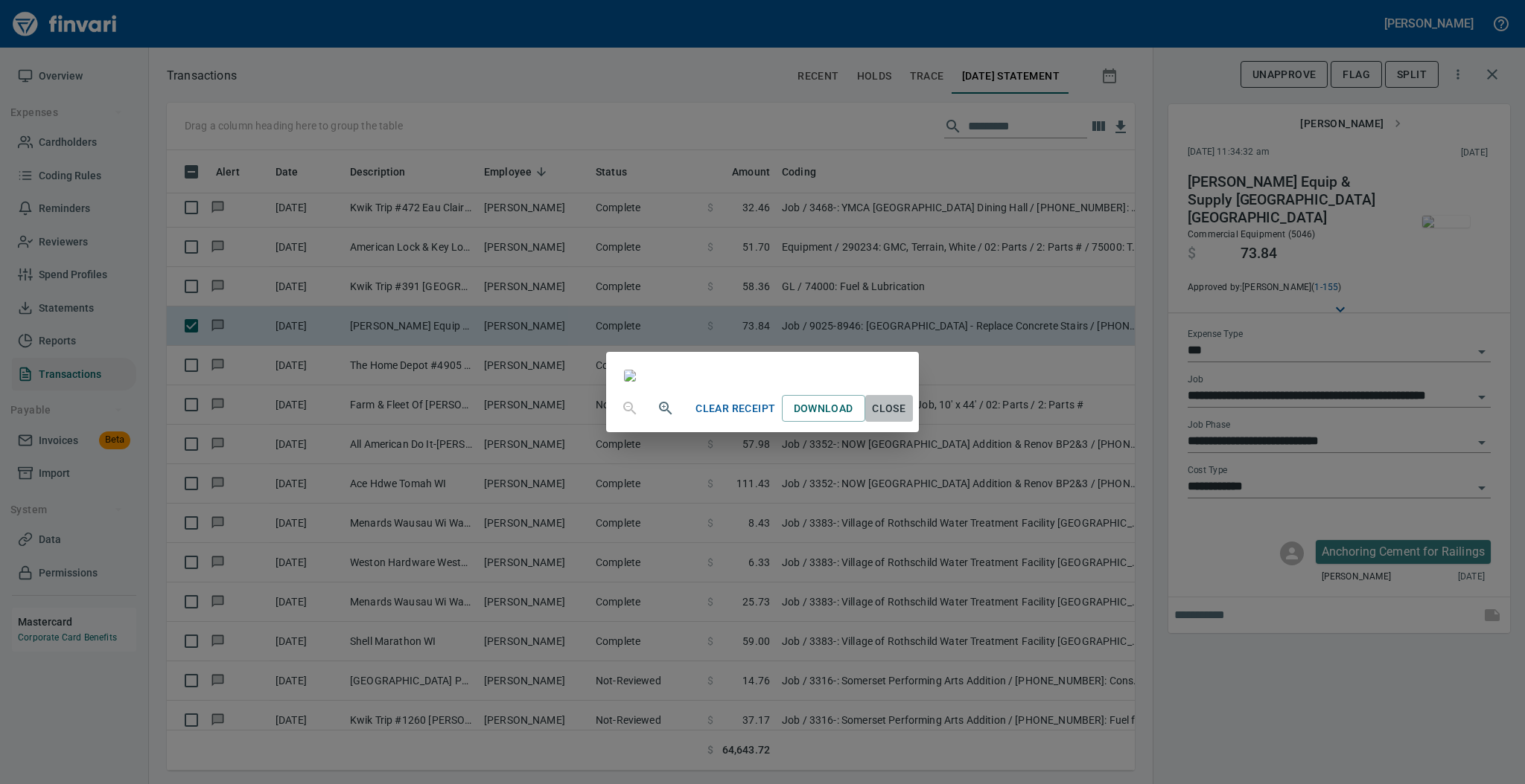
click at [907, 418] on span "Close" at bounding box center [889, 408] width 36 height 19
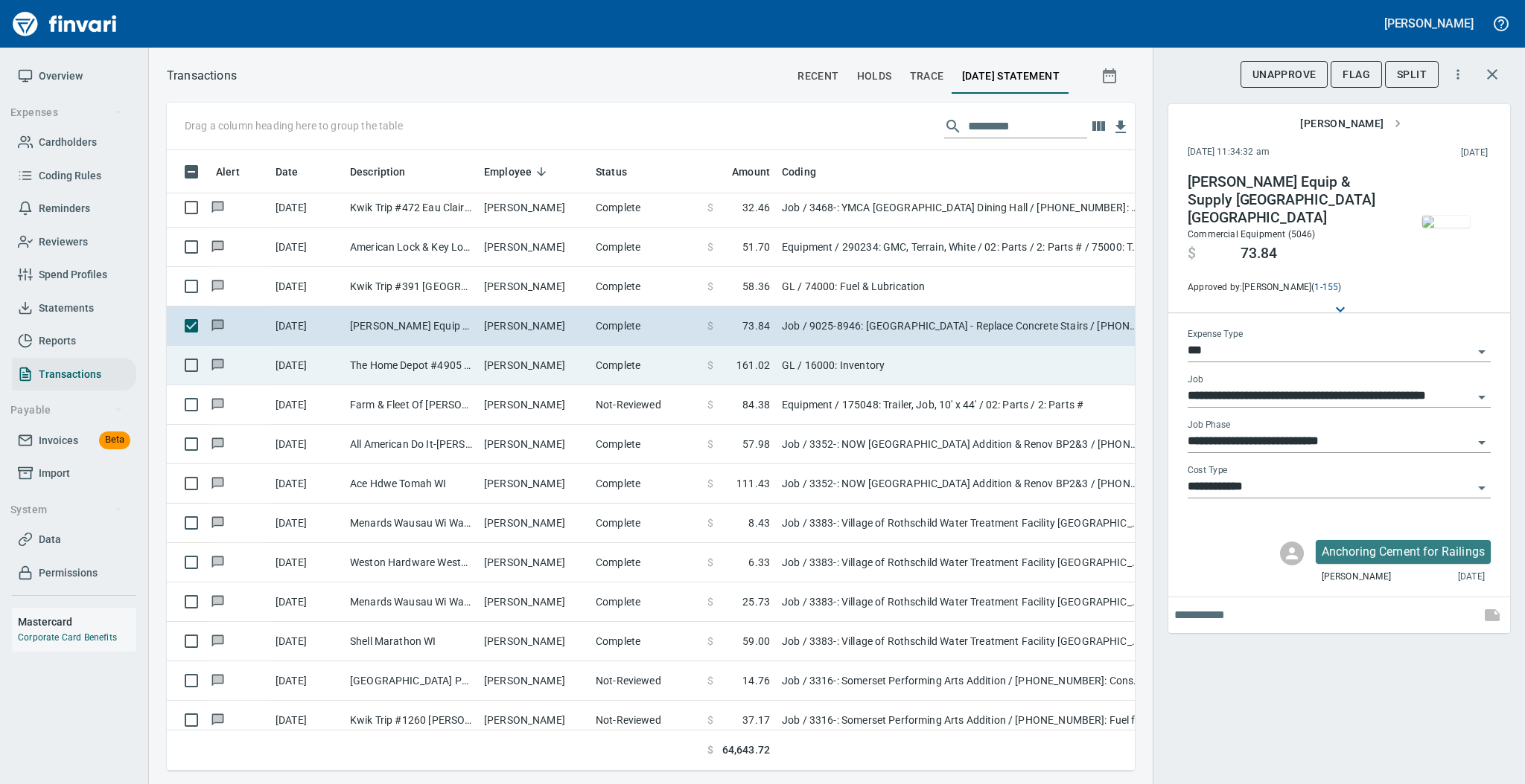
click at [438, 363] on td "The Home Depot #4905 [GEOGRAPHIC_DATA] WI" at bounding box center [411, 365] width 134 height 40
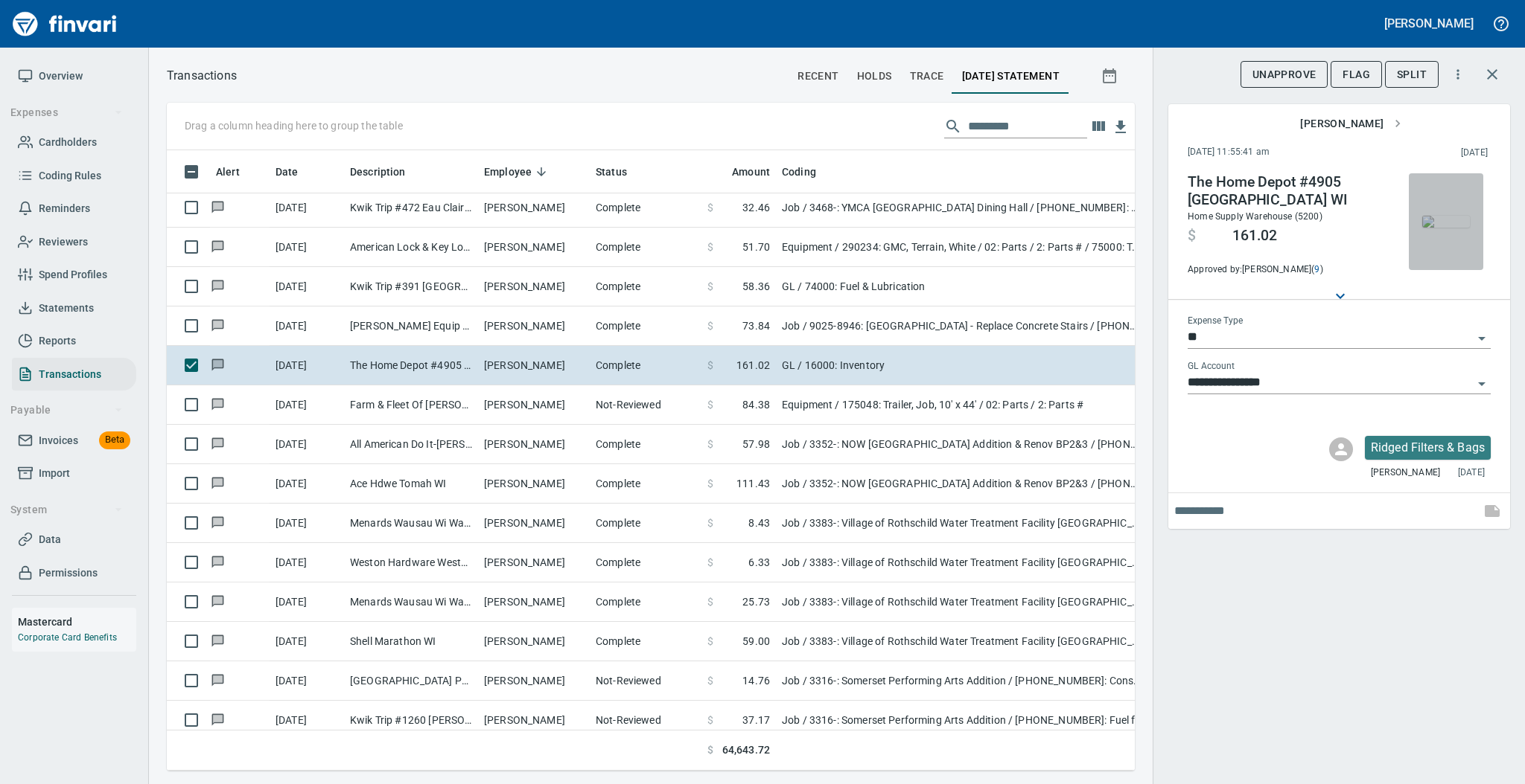
click at [1432, 220] on img "button" at bounding box center [1445, 222] width 48 height 12
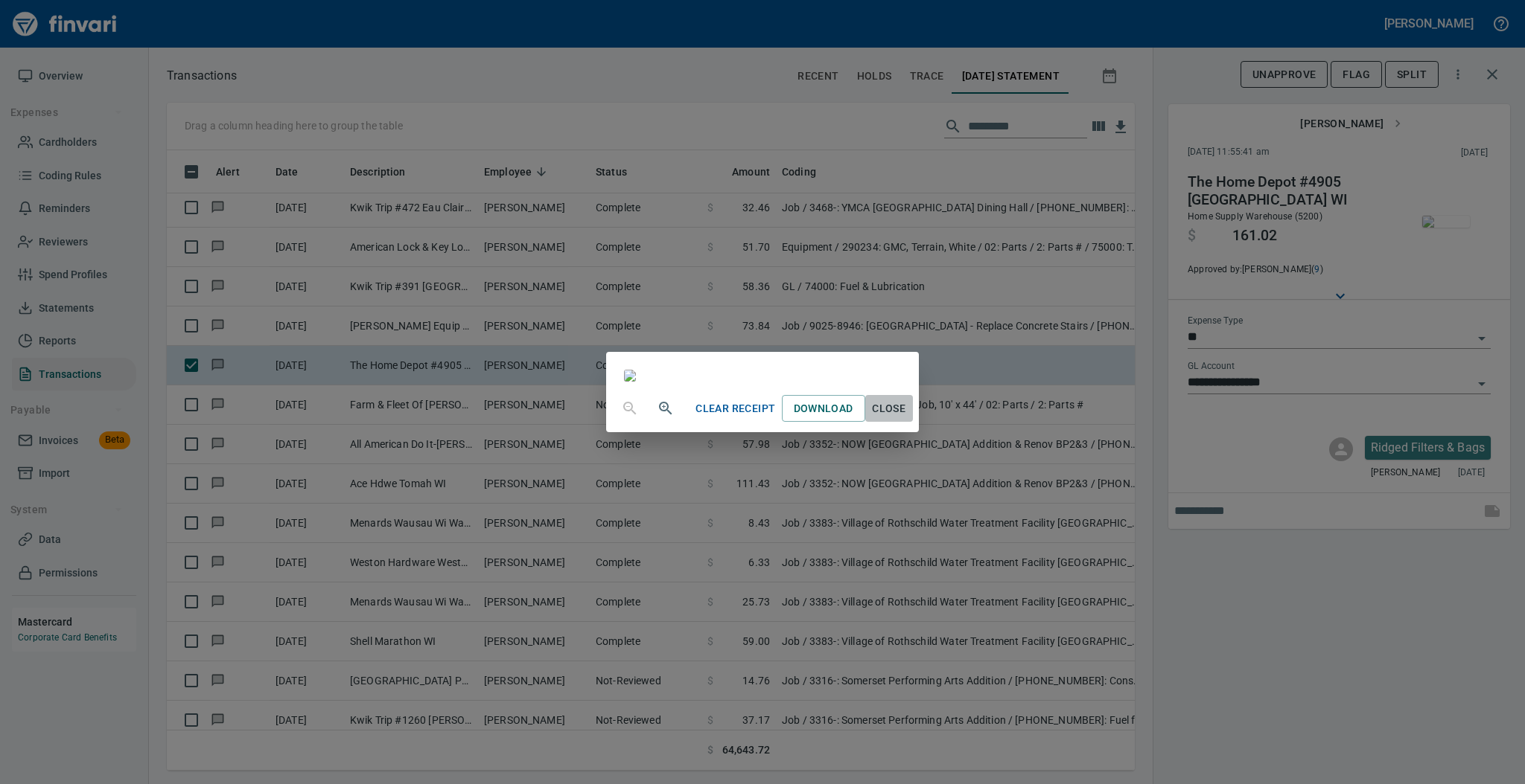
click at [907, 418] on span "Close" at bounding box center [889, 408] width 36 height 19
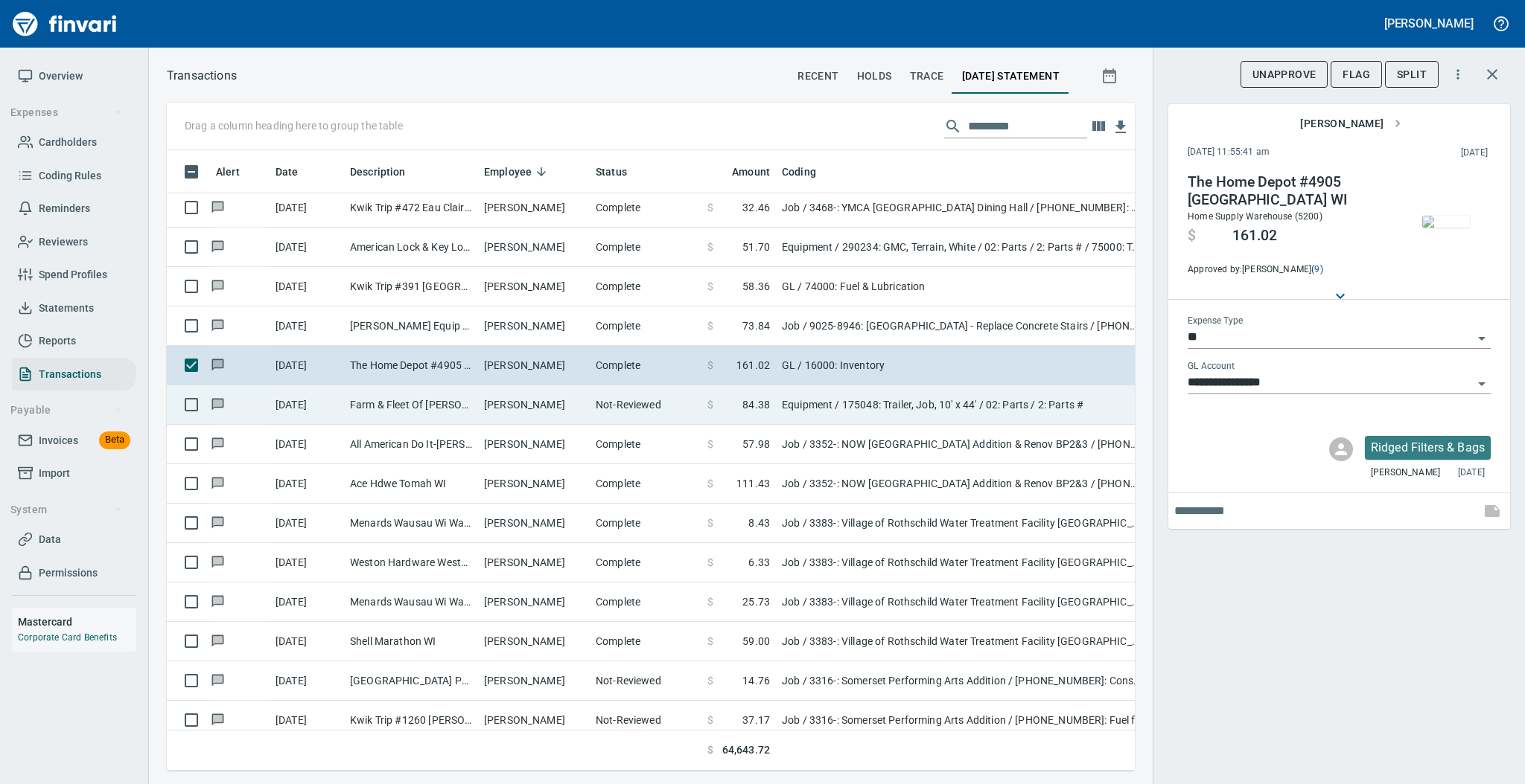
click at [542, 407] on td "[PERSON_NAME]" at bounding box center [534, 405] width 112 height 40
type input "*********"
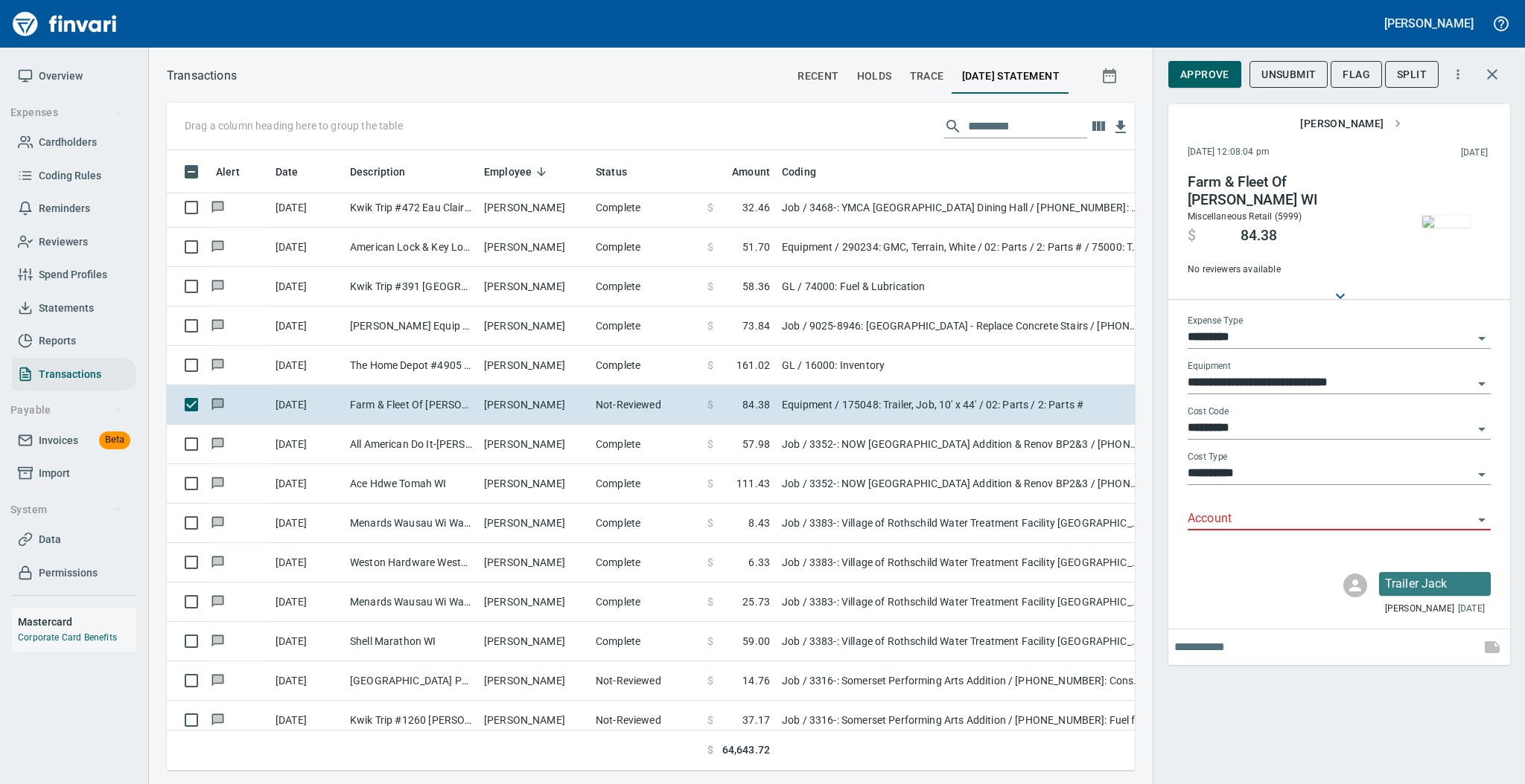
click at [1225, 515] on input "Account" at bounding box center [1329, 519] width 285 height 21
drag, startPoint x: 1233, startPoint y: 558, endPoint x: 1229, endPoint y: 209, distance: 349.0
click at [1233, 558] on li "76200: Equipment Repair Labor & Parts" at bounding box center [1338, 558] width 303 height 36
type input "**********"
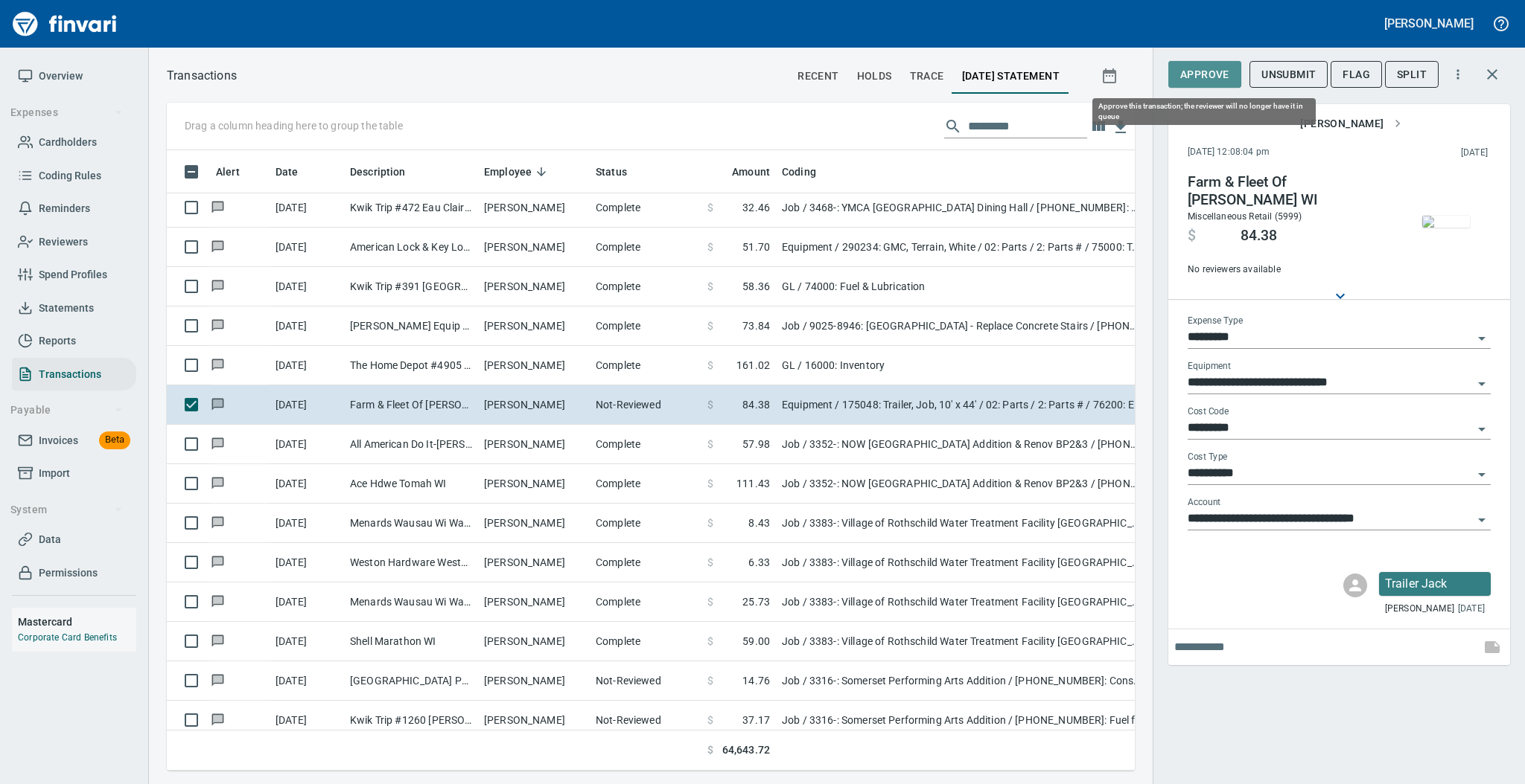
click at [1203, 85] on button "Approve" at bounding box center [1205, 75] width 73 height 28
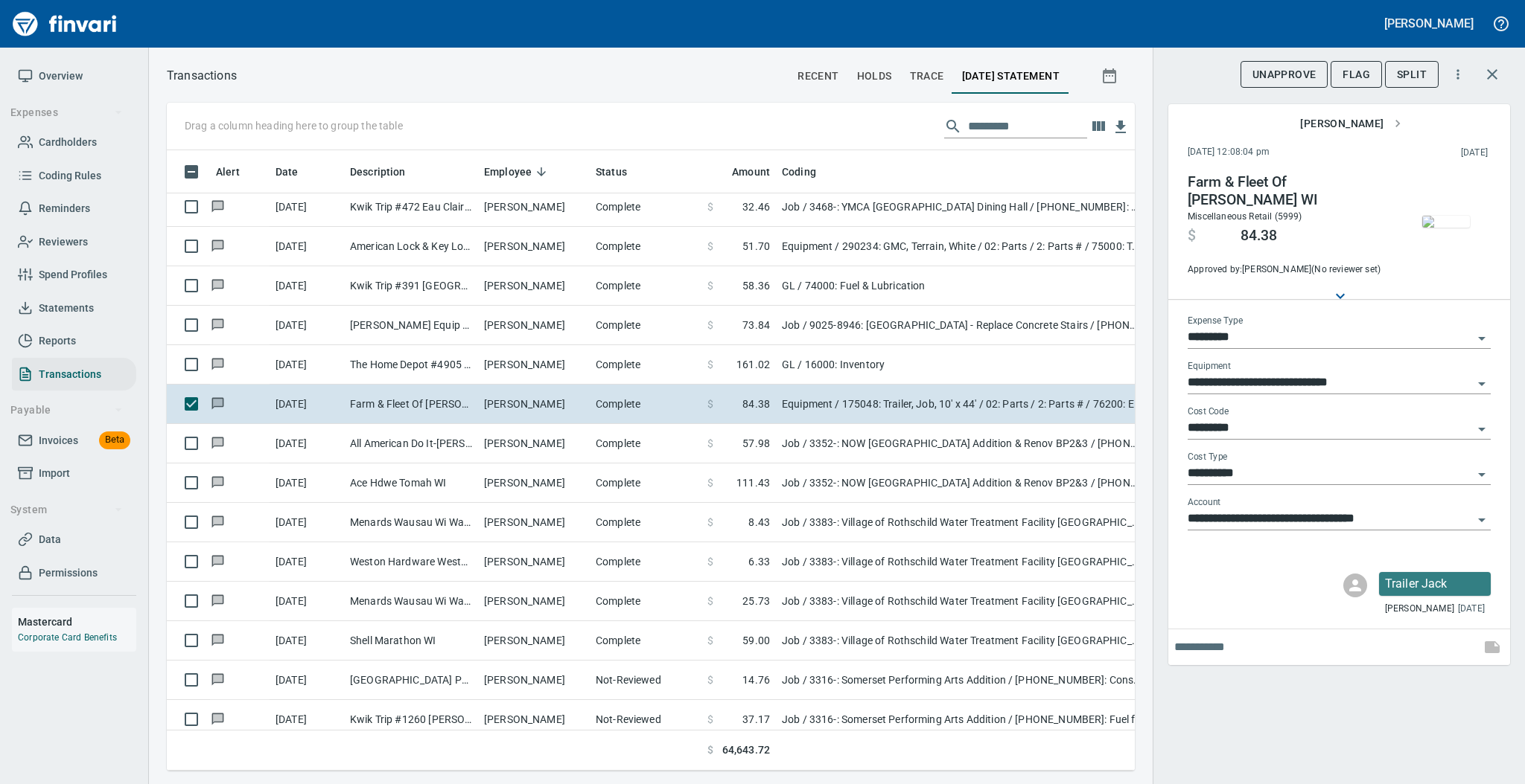
scroll to position [5457, 0]
